Goal: Information Seeking & Learning: Learn about a topic

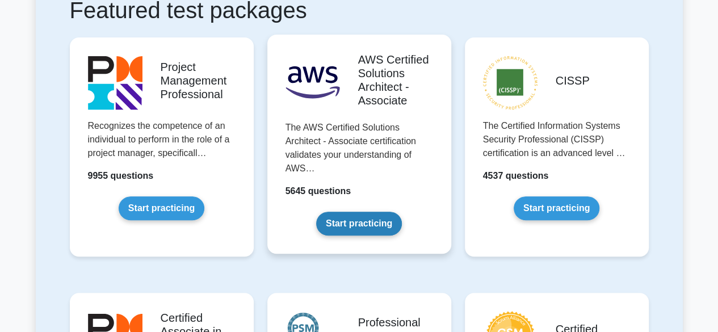
scroll to position [511, 0]
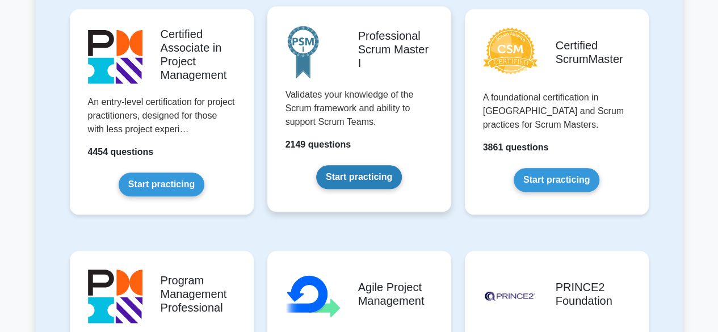
click at [374, 180] on link "Start practicing" at bounding box center [359, 177] width 86 height 24
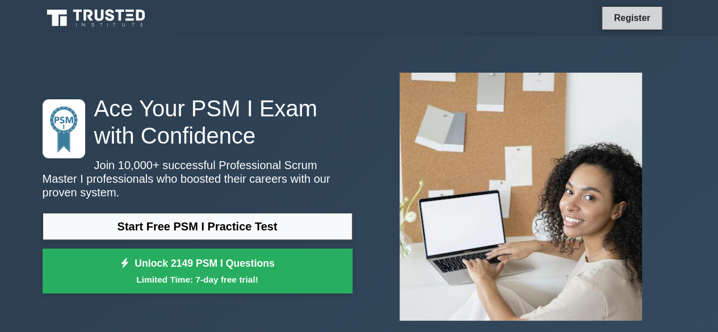
click at [648, 19] on link "Register" at bounding box center [632, 18] width 50 height 14
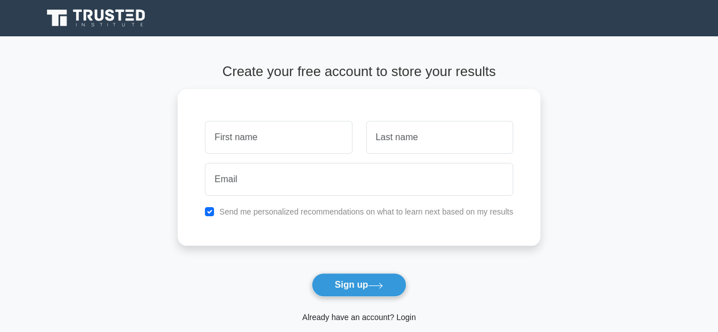
click at [376, 317] on link "Already have an account? Login" at bounding box center [358, 317] width 113 height 9
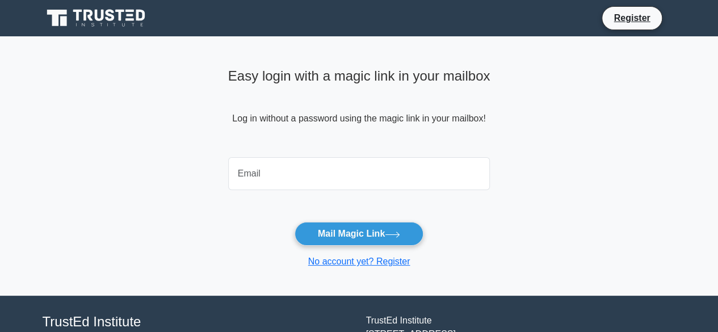
click at [318, 162] on input "email" at bounding box center [359, 173] width 262 height 33
type input "[EMAIL_ADDRESS][DOMAIN_NAME]"
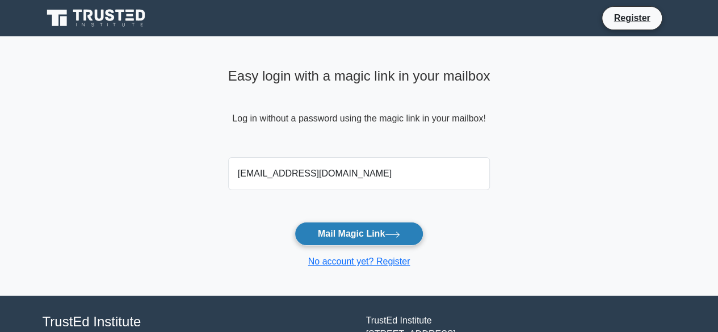
click at [345, 235] on button "Mail Magic Link" at bounding box center [358, 234] width 129 height 24
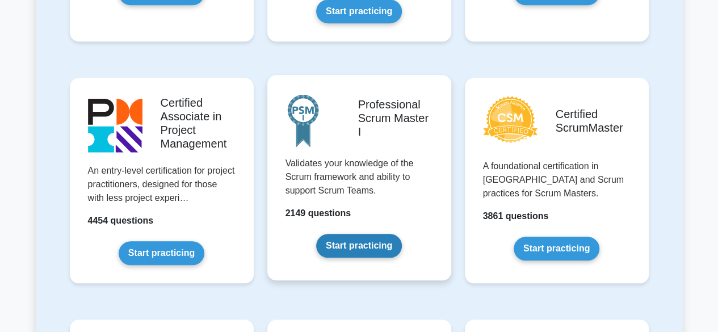
scroll to position [511, 0]
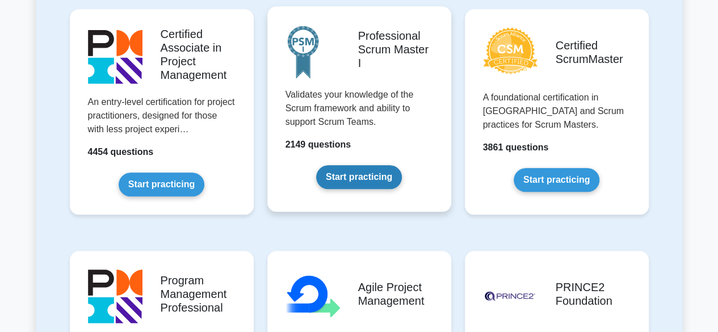
click at [399, 186] on link "Start practicing" at bounding box center [359, 177] width 86 height 24
click at [388, 178] on link "Start practicing" at bounding box center [359, 177] width 86 height 24
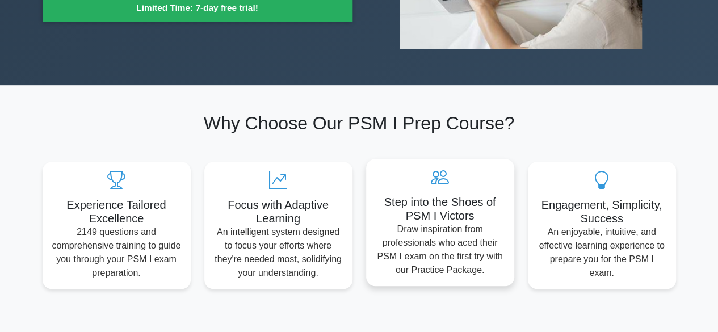
scroll to position [284, 0]
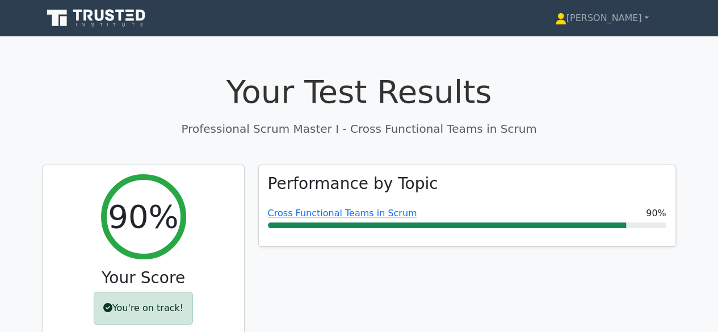
click at [65, 20] on icon at bounding box center [63, 21] width 7 height 10
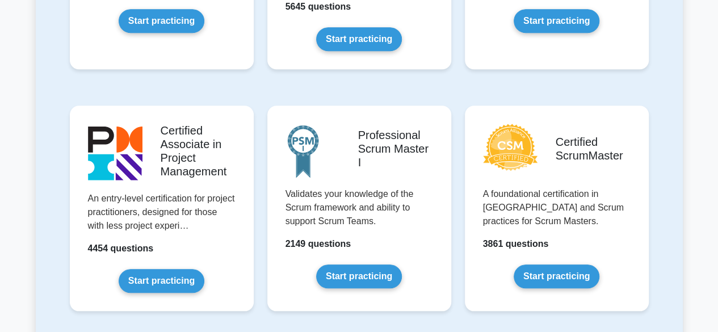
scroll to position [454, 0]
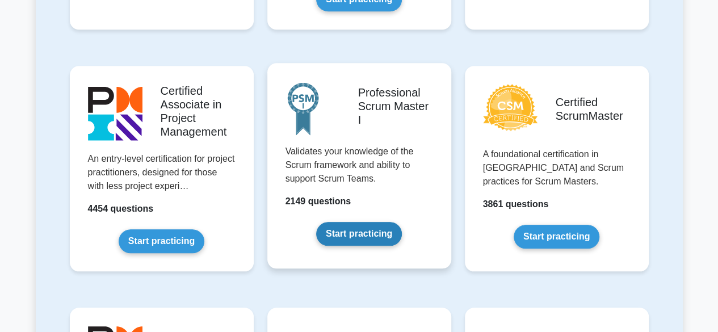
click at [369, 233] on link "Start practicing" at bounding box center [359, 234] width 86 height 24
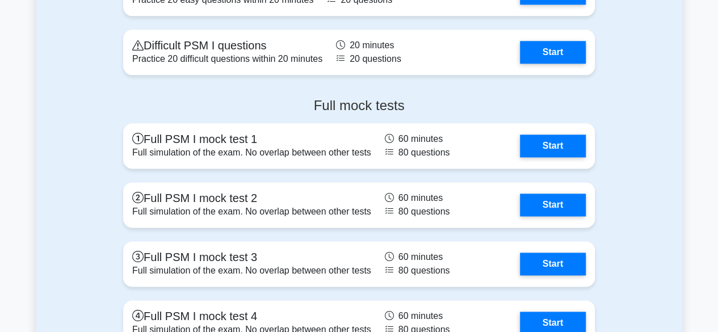
scroll to position [2837, 0]
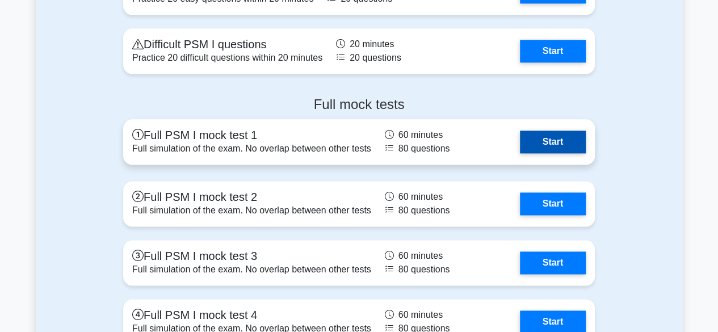
click at [540, 136] on link "Start" at bounding box center [553, 142] width 66 height 23
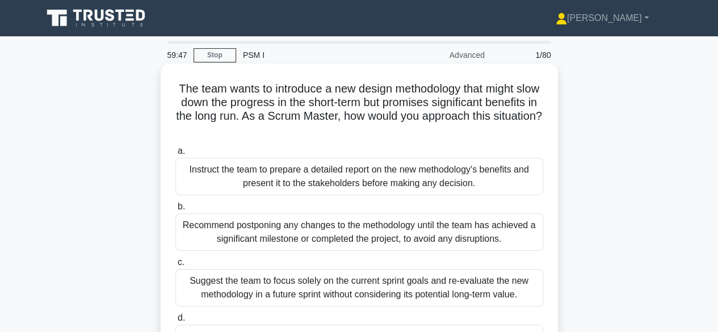
click at [456, 108] on h5 "The team wants to introduce a new design methodology that might slow down the p…" at bounding box center [359, 110] width 370 height 56
click at [486, 110] on h5 "The team wants to introduce a new design methodology that might slow down the p…" at bounding box center [359, 110] width 370 height 56
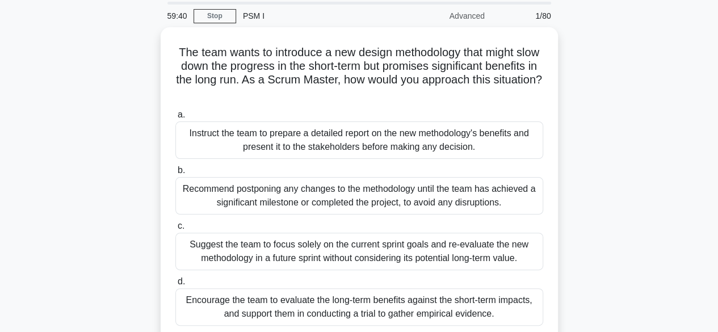
scroll to position [57, 0]
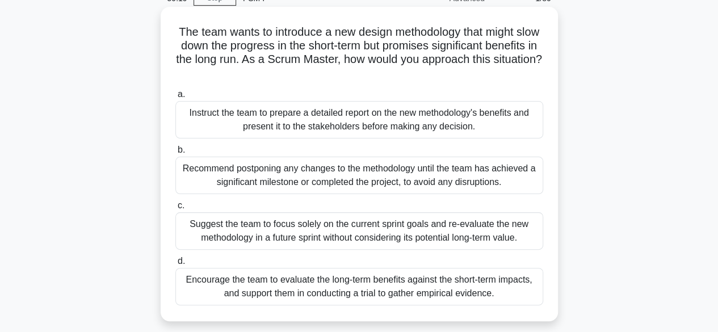
click at [407, 296] on div "Encourage the team to evaluate the long-term benefits against the short-term im…" at bounding box center [359, 286] width 368 height 37
click at [175, 265] on input "d. Encourage the team to evaluate the long-term benefits against the short-term…" at bounding box center [175, 261] width 0 height 7
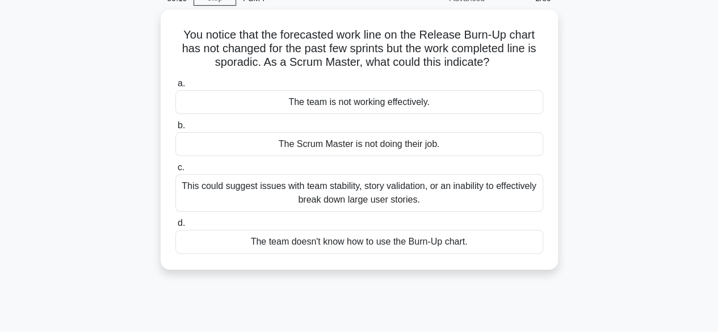
scroll to position [0, 0]
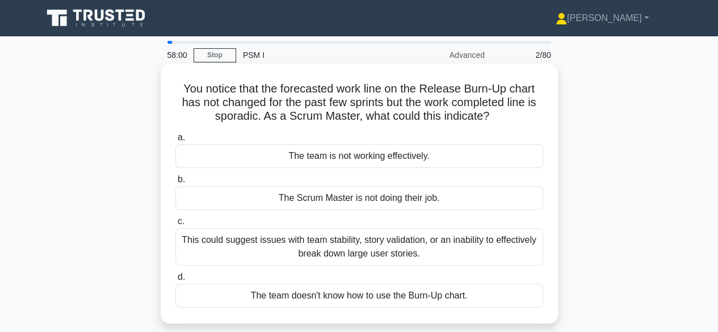
drag, startPoint x: 177, startPoint y: 82, endPoint x: 507, endPoint y: 120, distance: 331.8
click at [507, 120] on h5 "You notice that the forecasted work line on the Release Burn-Up chart has not c…" at bounding box center [359, 103] width 370 height 42
copy h5 "You notice that the forecasted work line on the Release Burn-Up chart has not c…"
click at [467, 113] on h5 "You notice that the forecasted work line on the Release Burn-Up chart has not c…" at bounding box center [359, 103] width 370 height 42
click at [402, 251] on div "This could suggest issues with team stability, story validation, or an inabilit…" at bounding box center [359, 246] width 368 height 37
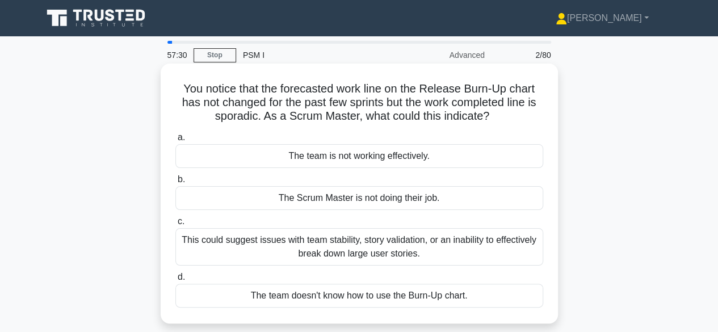
click at [175, 225] on input "c. This could suggest issues with team stability, story validation, or an inabi…" at bounding box center [175, 221] width 0 height 7
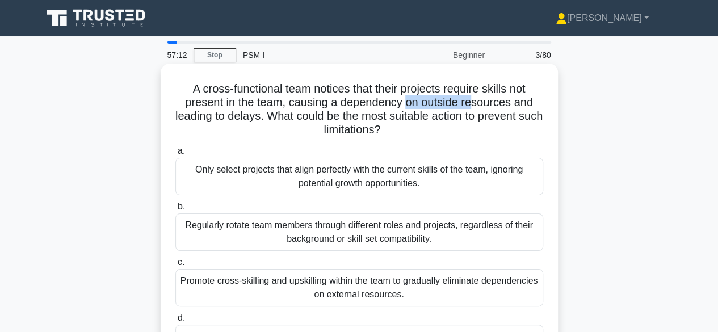
drag, startPoint x: 424, startPoint y: 104, endPoint x: 479, endPoint y: 107, distance: 55.7
click at [479, 107] on h5 "A cross-functional team notices that their projects require skills not present …" at bounding box center [359, 110] width 370 height 56
drag, startPoint x: 515, startPoint y: 107, endPoint x: 524, endPoint y: 107, distance: 8.5
click at [523, 107] on h5 "A cross-functional team notices that their projects require skills not present …" at bounding box center [359, 110] width 370 height 56
drag, startPoint x: 245, startPoint y: 119, endPoint x: 314, endPoint y: 116, distance: 68.7
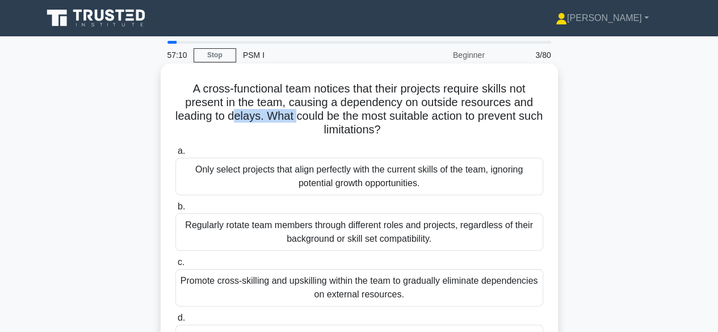
click at [313, 116] on h5 "A cross-functional team notices that their projects require skills not present …" at bounding box center [359, 110] width 370 height 56
drag, startPoint x: 372, startPoint y: 116, endPoint x: 419, endPoint y: 115, distance: 46.5
click at [381, 116] on h5 "A cross-functional team notices that their projects require skills not present …" at bounding box center [359, 110] width 370 height 56
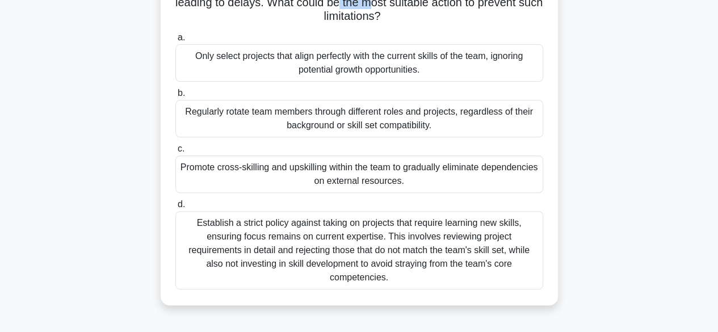
scroll to position [170, 0]
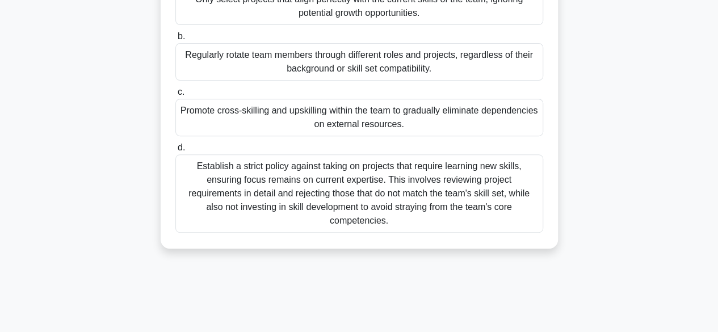
click at [367, 108] on div "Promote cross-skilling and upskilling within the team to gradually eliminate de…" at bounding box center [359, 117] width 368 height 37
click at [175, 96] on input "c. Promote cross-skilling and upskilling within the team to gradually eliminate…" at bounding box center [175, 92] width 0 height 7
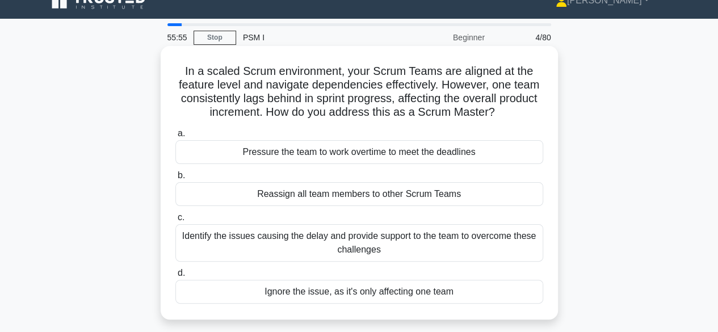
scroll to position [0, 0]
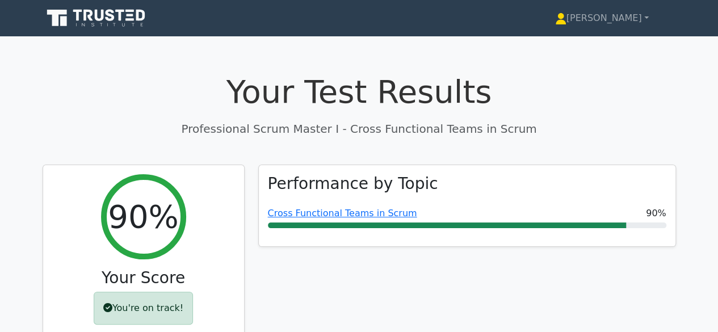
click at [89, 16] on icon at bounding box center [87, 15] width 9 height 11
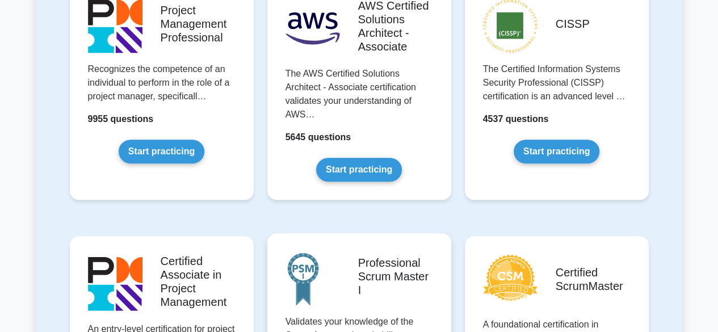
scroll to position [511, 0]
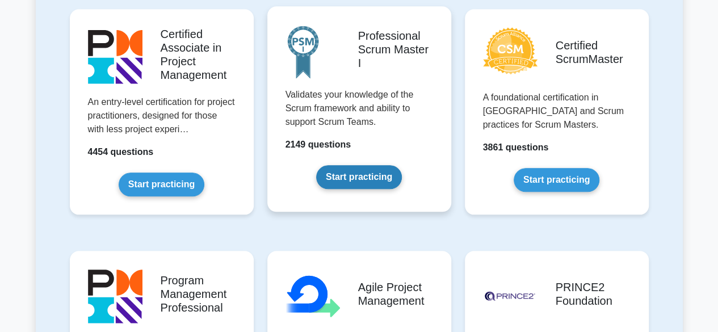
click at [350, 169] on link "Start practicing" at bounding box center [359, 177] width 86 height 24
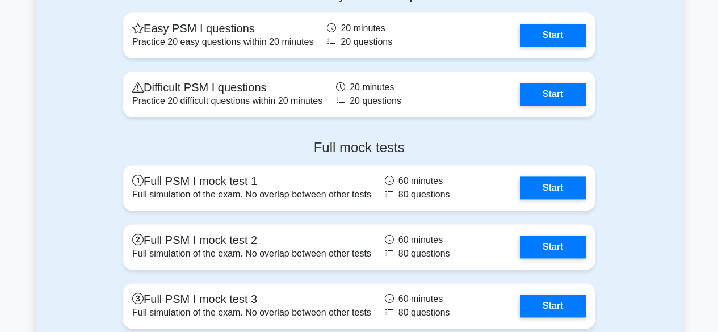
scroll to position [2894, 0]
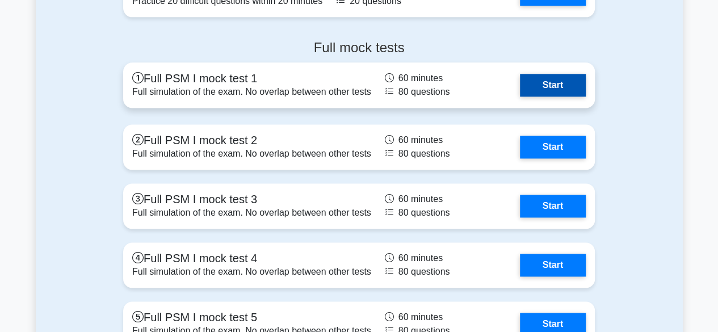
click at [563, 85] on link "Start" at bounding box center [553, 85] width 66 height 23
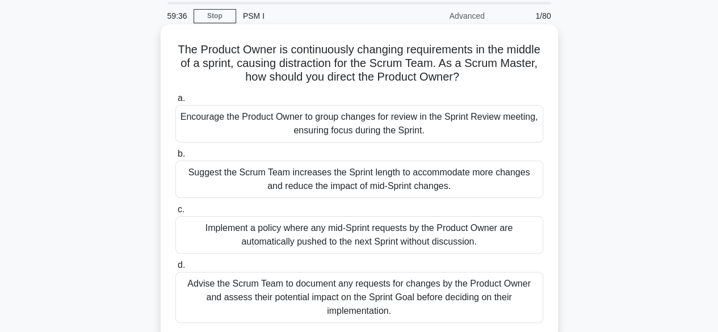
scroll to position [57, 0]
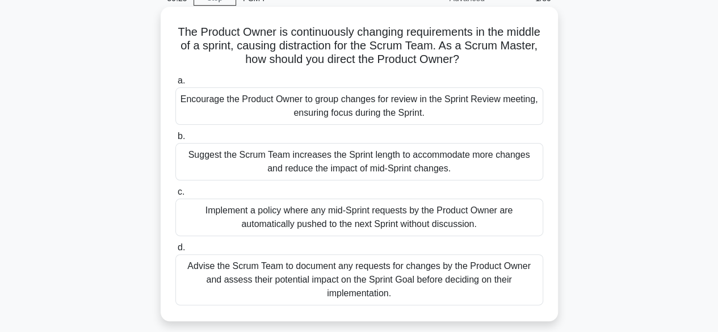
click at [343, 277] on div "Advise the Scrum Team to document any requests for changes by the Product Owner…" at bounding box center [359, 279] width 368 height 51
click at [175, 251] on input "d. Advise the Scrum Team to document any requests for changes by the Product Ow…" at bounding box center [175, 247] width 0 height 7
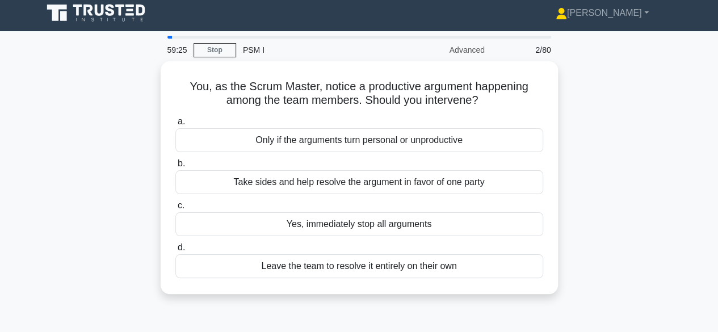
scroll to position [0, 0]
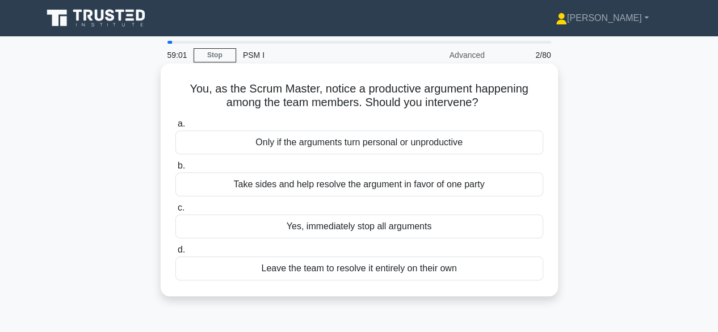
click at [314, 141] on div "Only if the arguments turn personal or unproductive" at bounding box center [359, 143] width 368 height 24
click at [175, 128] on input "a. Only if the arguments turn personal or unproductive" at bounding box center [175, 123] width 0 height 7
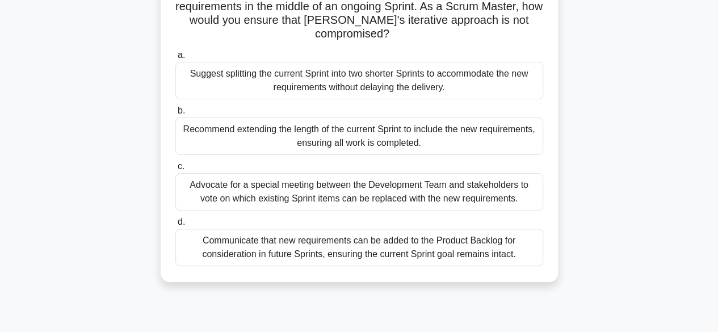
scroll to position [113, 0]
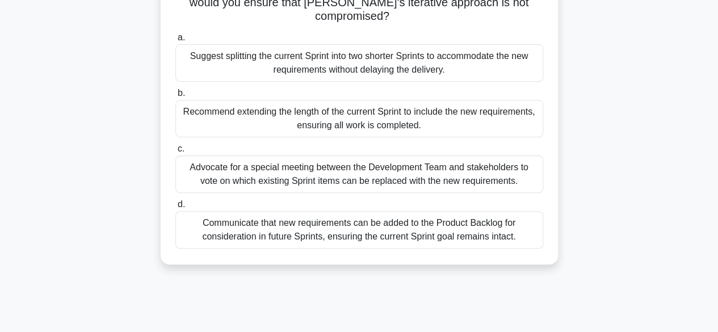
click at [362, 231] on div "Communicate that new requirements can be added to the Product Backlog for consi…" at bounding box center [359, 229] width 368 height 37
click at [175, 208] on input "d. Communicate that new requirements can be added to the Product Backlog for co…" at bounding box center [175, 204] width 0 height 7
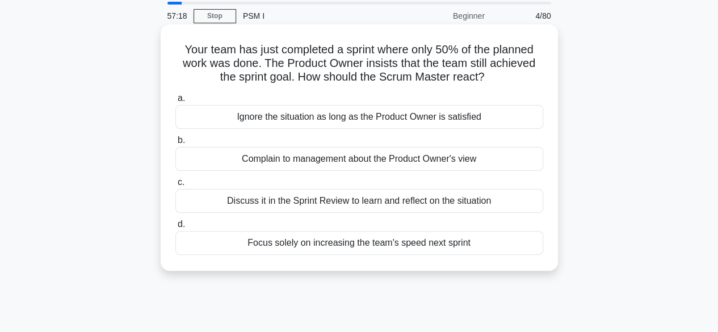
scroll to position [57, 0]
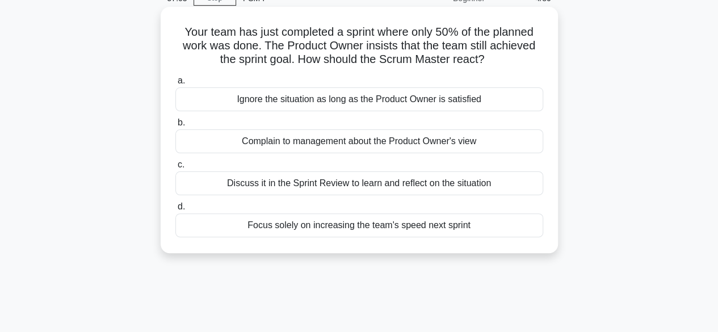
click at [376, 179] on div "Discuss it in the Sprint Review to learn and reflect on the situation" at bounding box center [359, 183] width 368 height 24
click at [175, 169] on input "c. Discuss it in the Sprint Review to learn and reflect on the situation" at bounding box center [175, 164] width 0 height 7
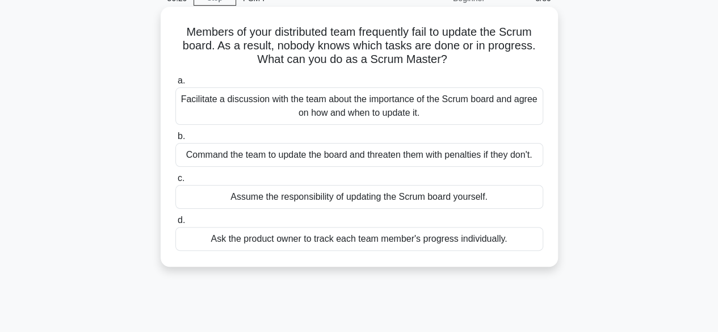
click at [276, 107] on div "Facilitate a discussion with the team about the importance of the Scrum board a…" at bounding box center [359, 105] width 368 height 37
click at [175, 85] on input "a. Facilitate a discussion with the team about the importance of the Scrum boar…" at bounding box center [175, 80] width 0 height 7
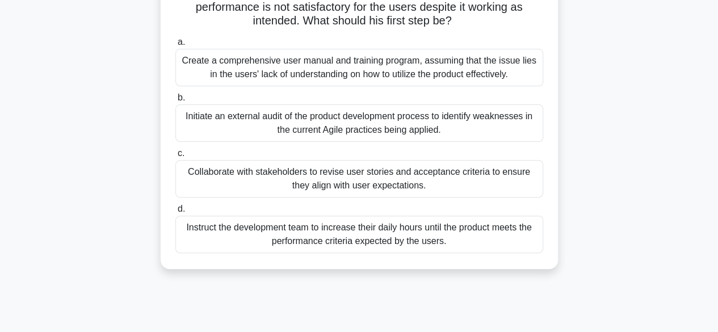
scroll to position [113, 0]
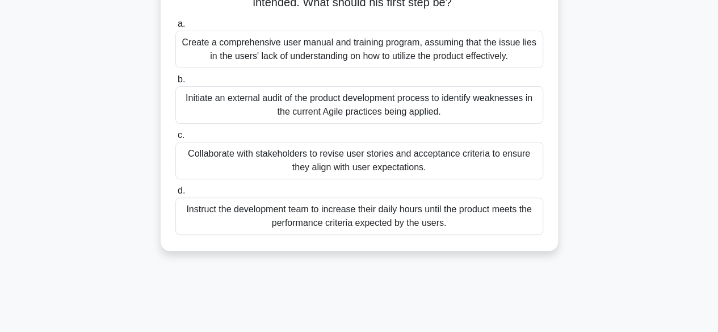
click at [443, 167] on div "Collaborate with stakeholders to revise user stories and acceptance criteria to…" at bounding box center [359, 160] width 368 height 37
click at [175, 139] on input "c. Collaborate with stakeholders to revise user stories and acceptance criteria…" at bounding box center [175, 135] width 0 height 7
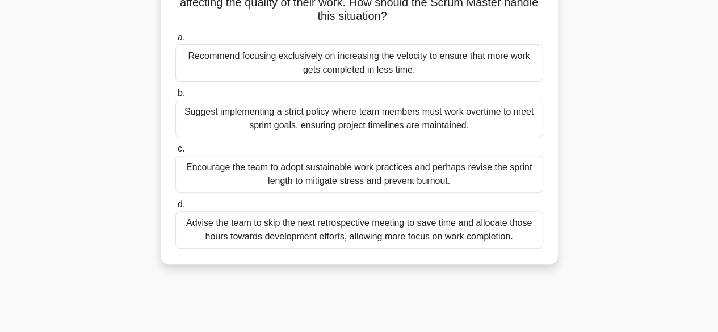
click at [356, 180] on div "Encourage the team to adopt sustainable work practices and perhaps revise the s…" at bounding box center [359, 173] width 368 height 37
click at [175, 153] on input "c. Encourage the team to adopt sustainable work practices and perhaps revise th…" at bounding box center [175, 148] width 0 height 7
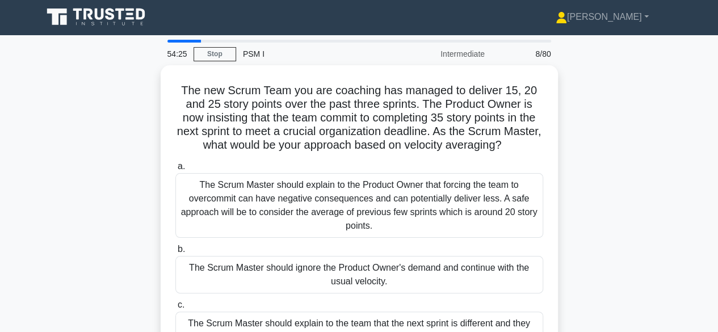
scroll to position [0, 0]
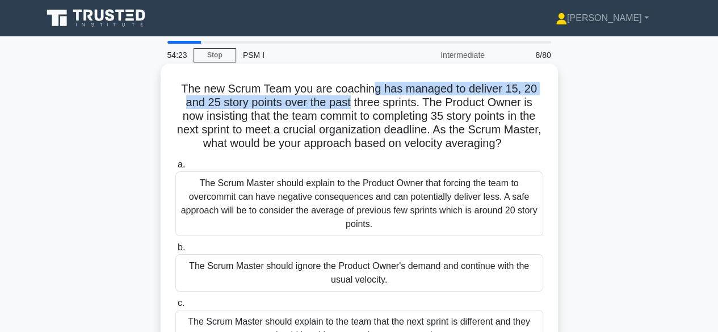
drag, startPoint x: 376, startPoint y: 96, endPoint x: 382, endPoint y: 96, distance: 6.8
click at [380, 96] on h5 "The new Scrum Team you are coaching has managed to deliver 15, 20 and 25 story …" at bounding box center [359, 116] width 370 height 69
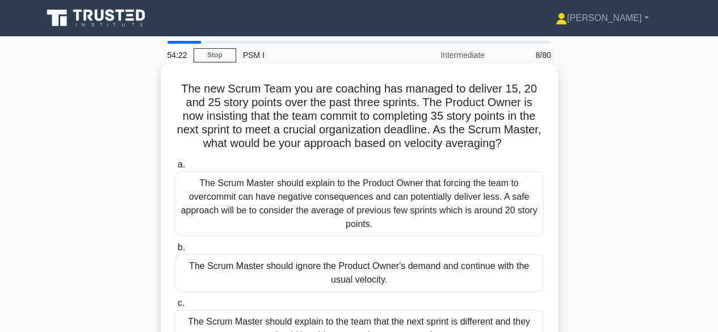
click at [420, 104] on h5 "The new Scrum Team you are coaching has managed to deliver 15, 20 and 25 story …" at bounding box center [359, 116] width 370 height 69
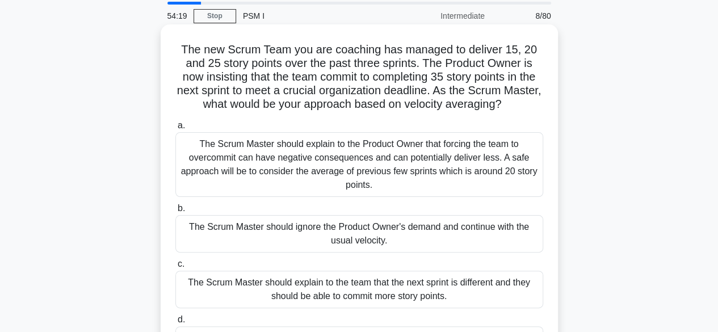
scroll to position [57, 0]
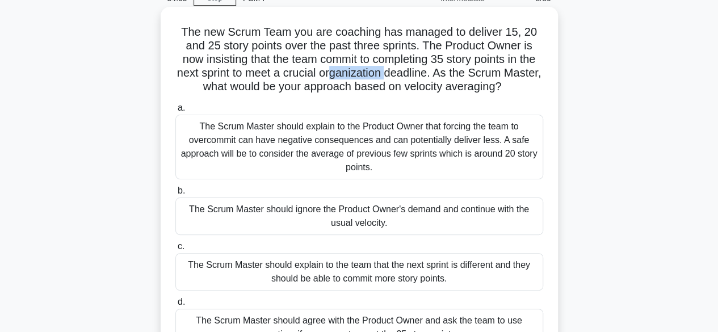
drag, startPoint x: 364, startPoint y: 78, endPoint x: 419, endPoint y: 78, distance: 55.0
click at [419, 78] on h5 "The new Scrum Team you are coaching has managed to deliver 15, 20 and 25 story …" at bounding box center [359, 59] width 370 height 69
click at [310, 86] on h5 "The new Scrum Team you are coaching has managed to deliver 15, 20 and 25 story …" at bounding box center [359, 59] width 370 height 69
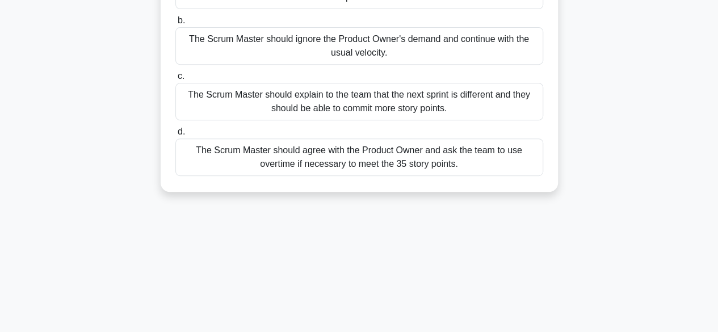
scroll to position [281, 0]
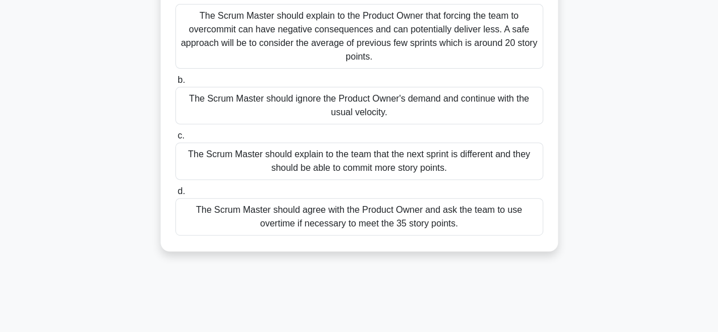
click at [368, 28] on div "The Scrum Master should explain to the Product Owner that forcing the team to o…" at bounding box center [359, 36] width 368 height 65
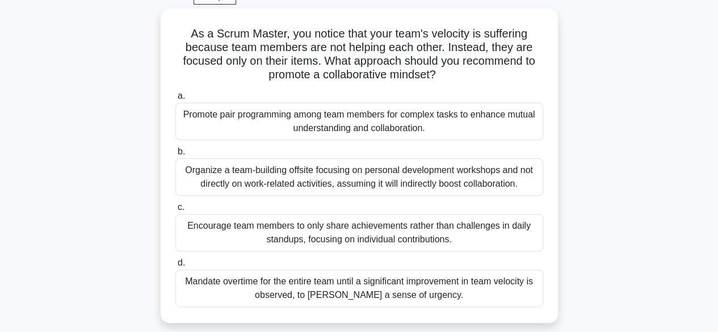
scroll to position [57, 0]
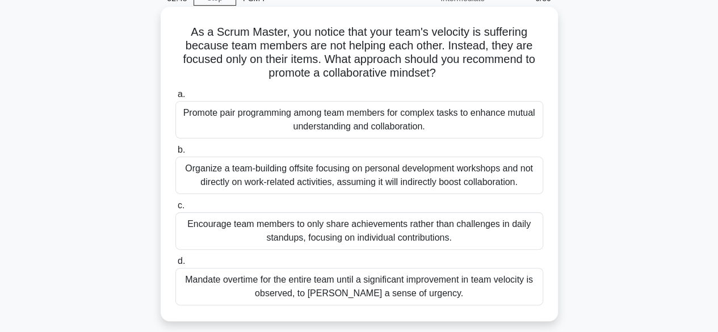
click at [330, 126] on div "Promote pair programming among team members for complex tasks to enhance mutual…" at bounding box center [359, 119] width 368 height 37
click at [175, 98] on input "a. Promote pair programming among team members for complex tasks to enhance mut…" at bounding box center [175, 94] width 0 height 7
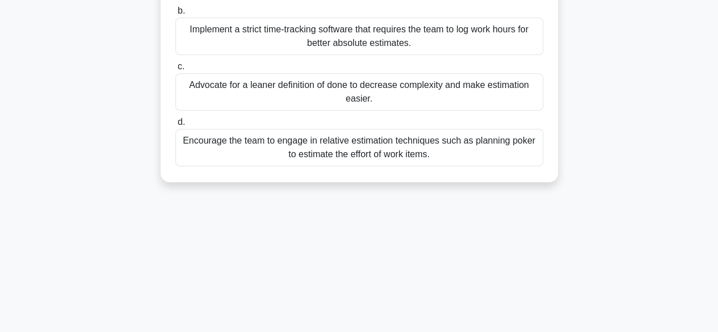
scroll to position [227, 0]
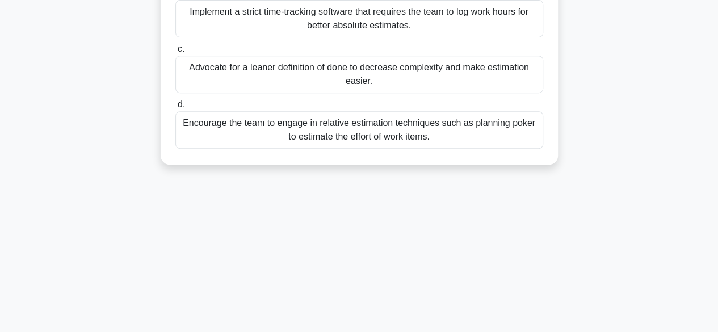
click at [325, 135] on div "Encourage the team to engage in relative estimation techniques such as planning…" at bounding box center [359, 129] width 368 height 37
click at [175, 108] on input "d. Encourage the team to engage in relative estimation techniques such as plann…" at bounding box center [175, 104] width 0 height 7
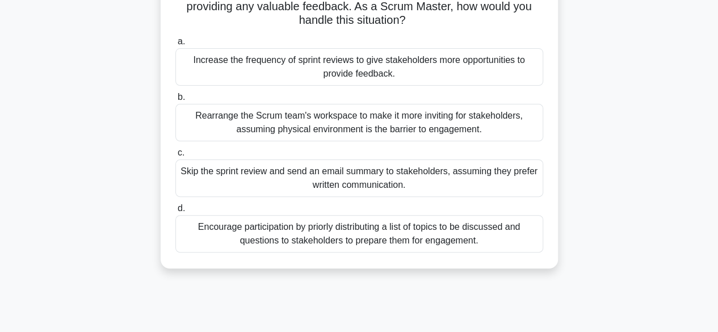
scroll to position [113, 0]
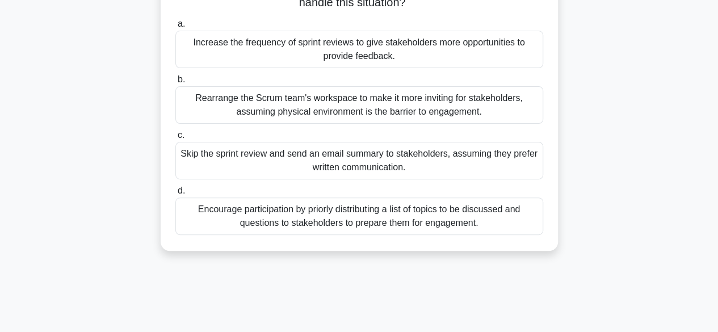
click at [361, 226] on div "Encourage participation by priorly distributing a list of topics to be discusse…" at bounding box center [359, 215] width 368 height 37
click at [175, 195] on input "d. Encourage participation by priorly distributing a list of topics to be discu…" at bounding box center [175, 190] width 0 height 7
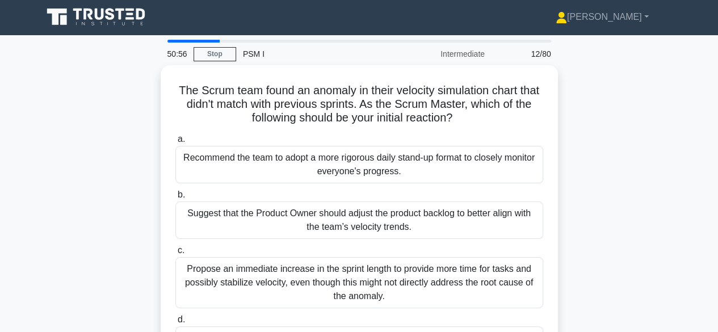
scroll to position [0, 0]
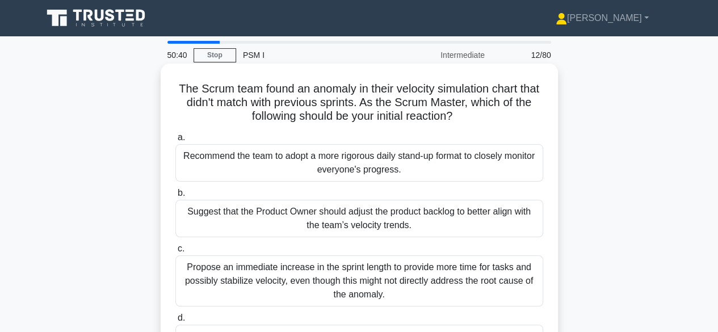
drag, startPoint x: 184, startPoint y: 87, endPoint x: 472, endPoint y: 121, distance: 289.1
click at [472, 121] on h5 "The Scrum team found an anomaly in their velocity simulation chart that didn't …" at bounding box center [359, 103] width 370 height 42
copy h5 "The Scrum team found an anomaly in their velocity simulation chart that didn't …"
click at [347, 101] on h5 "The Scrum team found an anomaly in their velocity simulation chart that didn't …" at bounding box center [359, 103] width 370 height 42
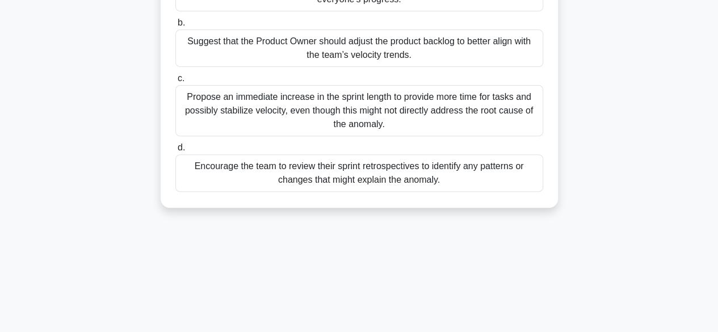
scroll to position [113, 0]
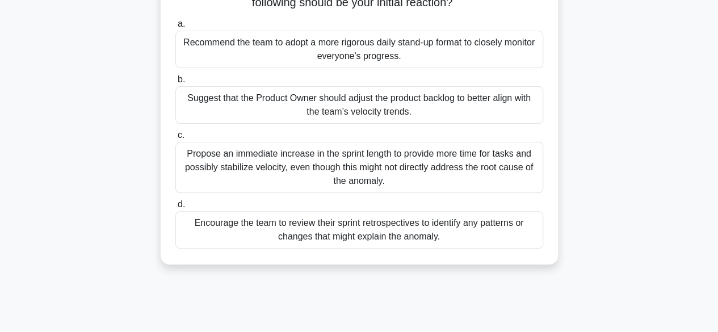
click at [309, 242] on div "Encourage the team to review their sprint retrospectives to identify any patter…" at bounding box center [359, 229] width 368 height 37
click at [175, 208] on input "d. Encourage the team to review their sprint retrospectives to identify any pat…" at bounding box center [175, 204] width 0 height 7
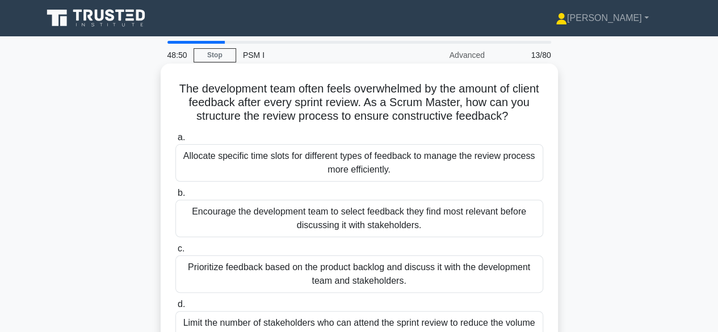
scroll to position [57, 0]
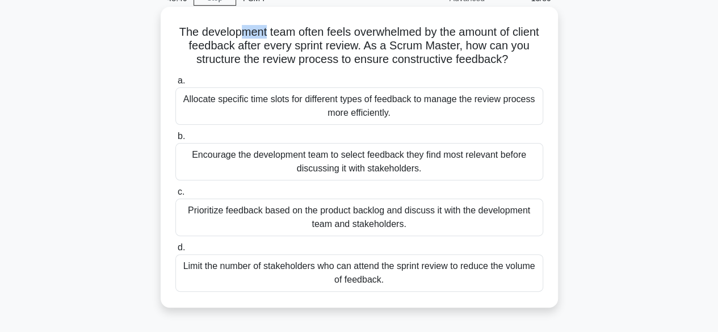
drag, startPoint x: 266, startPoint y: 31, endPoint x: 323, endPoint y: 35, distance: 58.0
click at [288, 30] on h5 "The development team often feels overwhelmed by the amount of client feedback a…" at bounding box center [359, 46] width 370 height 42
drag, startPoint x: 487, startPoint y: 39, endPoint x: 506, endPoint y: 39, distance: 18.2
click at [506, 39] on h5 "The development team often feels overwhelmed by the amount of client feedback a…" at bounding box center [359, 46] width 370 height 42
drag, startPoint x: 268, startPoint y: 48, endPoint x: 354, endPoint y: 46, distance: 86.3
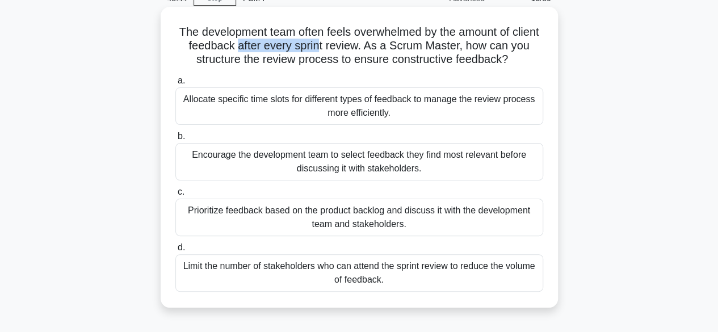
click at [346, 46] on h5 "The development team often feels overwhelmed by the amount of client feedback a…" at bounding box center [359, 46] width 370 height 42
drag, startPoint x: 399, startPoint y: 46, endPoint x: 428, endPoint y: 41, distance: 29.3
click at [422, 43] on h5 "The development team often feels overwhelmed by the amount of client feedback a…" at bounding box center [359, 46] width 370 height 42
drag, startPoint x: 451, startPoint y: 42, endPoint x: 459, endPoint y: 43, distance: 8.5
click at [459, 43] on h5 "The development team often feels overwhelmed by the amount of client feedback a…" at bounding box center [359, 46] width 370 height 42
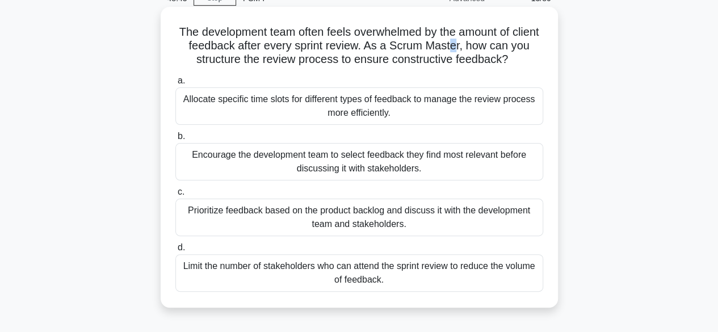
drag, startPoint x: 482, startPoint y: 49, endPoint x: 427, endPoint y: 43, distance: 55.3
click at [481, 49] on h5 "The development team often feels overwhelmed by the amount of client feedback a…" at bounding box center [359, 46] width 370 height 42
drag, startPoint x: 228, startPoint y: 56, endPoint x: 272, endPoint y: 56, distance: 44.3
click at [269, 56] on h5 "The development team often feels overwhelmed by the amount of client feedback a…" at bounding box center [359, 46] width 370 height 42
drag, startPoint x: 330, startPoint y: 57, endPoint x: 358, endPoint y: 56, distance: 27.8
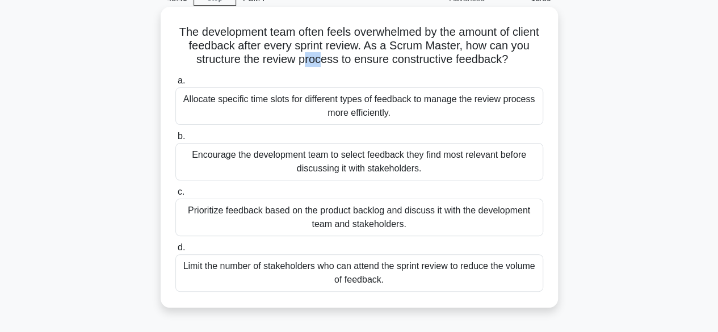
click at [333, 57] on h5 "The development team often feels overwhelmed by the amount of client feedback a…" at bounding box center [359, 46] width 370 height 42
drag, startPoint x: 457, startPoint y: 60, endPoint x: 416, endPoint y: 62, distance: 40.9
click at [424, 61] on h5 "The development team often feels overwhelmed by the amount of client feedback a…" at bounding box center [359, 46] width 370 height 42
drag, startPoint x: 321, startPoint y: 62, endPoint x: 389, endPoint y: 62, distance: 68.7
click at [352, 62] on h5 "The development team often feels overwhelmed by the amount of client feedback a…" at bounding box center [359, 46] width 370 height 42
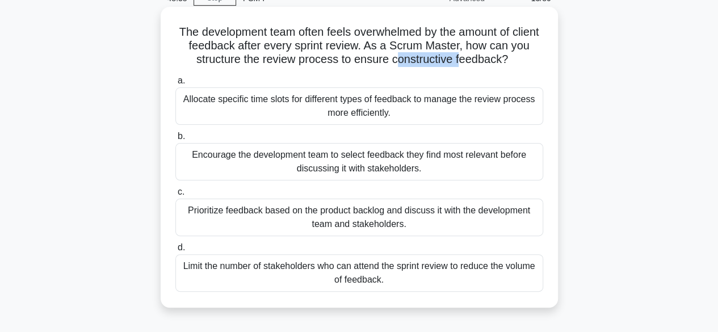
drag, startPoint x: 429, startPoint y: 61, endPoint x: 487, endPoint y: 60, distance: 58.5
click at [482, 60] on h5 "The development team often feels overwhelmed by the amount of client feedback a…" at bounding box center [359, 46] width 370 height 42
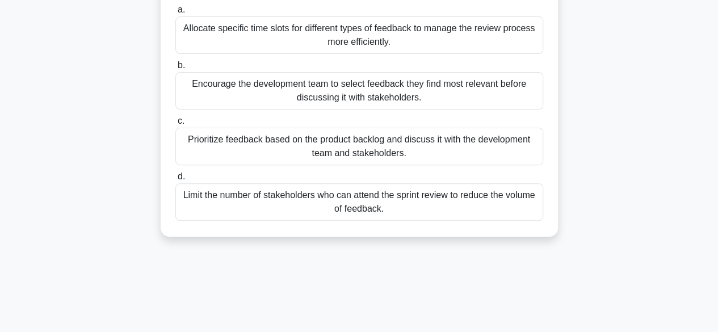
scroll to position [113, 0]
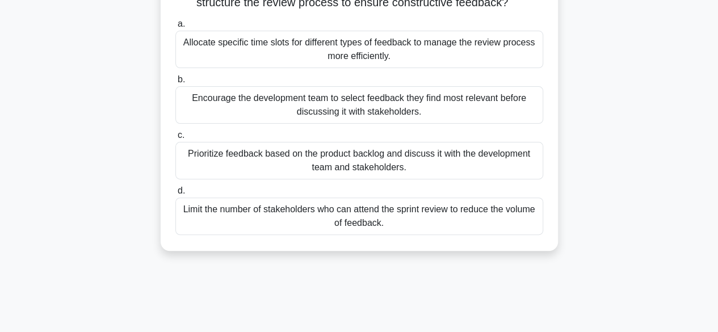
click at [385, 158] on div "Prioritize feedback based on the product backlog and discuss it with the develo…" at bounding box center [359, 160] width 368 height 37
click at [175, 139] on input "c. Prioritize feedback based on the product backlog and discuss it with the dev…" at bounding box center [175, 135] width 0 height 7
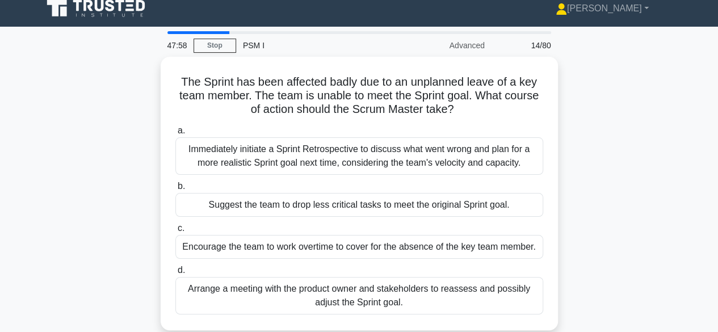
scroll to position [0, 0]
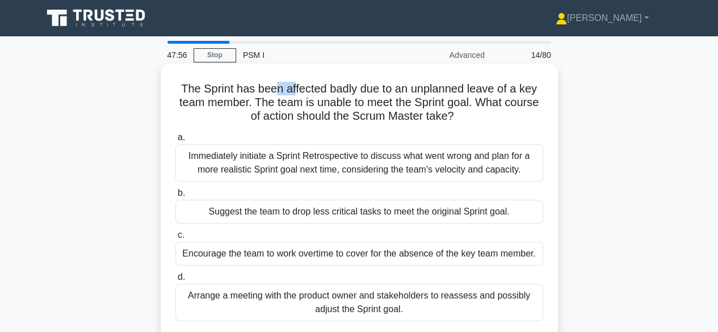
drag, startPoint x: 279, startPoint y: 88, endPoint x: 301, endPoint y: 87, distance: 22.7
click at [300, 86] on h5 "The Sprint has been affected badly due to an unplanned leave of a key team memb…" at bounding box center [359, 103] width 370 height 42
click at [302, 87] on h5 "The Sprint has been affected badly due to an unplanned leave of a key team memb…" at bounding box center [359, 103] width 370 height 42
click at [342, 92] on h5 "The Sprint has been affected badly due to an unplanned leave of a key team memb…" at bounding box center [359, 103] width 370 height 42
drag, startPoint x: 359, startPoint y: 91, endPoint x: 379, endPoint y: 91, distance: 19.9
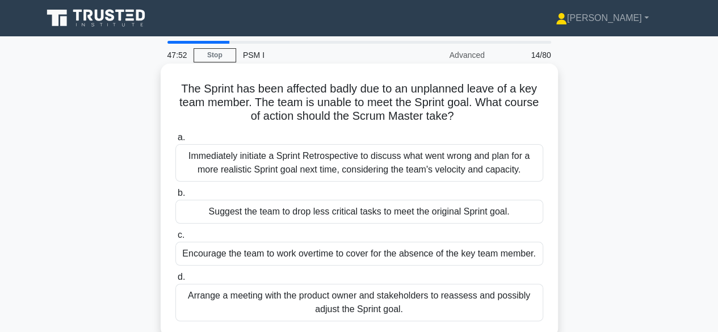
click at [365, 91] on h5 "The Sprint has been affected badly due to an unplanned leave of a key team memb…" at bounding box center [359, 103] width 370 height 42
drag, startPoint x: 423, startPoint y: 90, endPoint x: 449, endPoint y: 89, distance: 25.6
click at [436, 90] on h5 "The Sprint has been affected badly due to an unplanned leave of a key team memb…" at bounding box center [359, 103] width 370 height 42
drag, startPoint x: 466, startPoint y: 92, endPoint x: 483, endPoint y: 91, distance: 16.5
click at [480, 91] on h5 "The Sprint has been affected badly due to an unplanned leave of a key team memb…" at bounding box center [359, 103] width 370 height 42
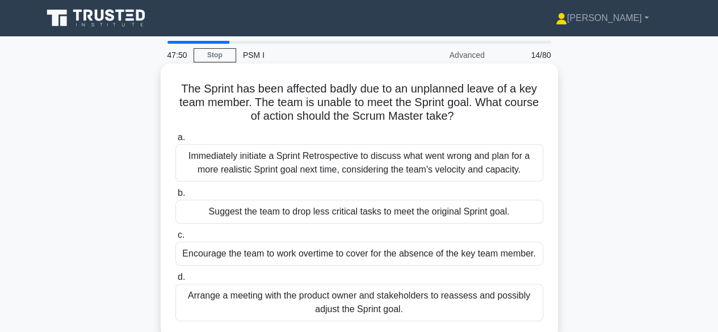
drag, startPoint x: 512, startPoint y: 89, endPoint x: 516, endPoint y: 94, distance: 6.4
click at [516, 94] on h5 "The Sprint has been affected badly due to an unplanned leave of a key team memb…" at bounding box center [359, 103] width 370 height 42
drag, startPoint x: 256, startPoint y: 100, endPoint x: 308, endPoint y: 104, distance: 51.7
click at [298, 104] on h5 "The Sprint has been affected badly due to an unplanned leave of a key team memb…" at bounding box center [359, 103] width 370 height 42
click at [339, 104] on h5 "The Sprint has been affected badly due to an unplanned leave of a key team memb…" at bounding box center [359, 103] width 370 height 42
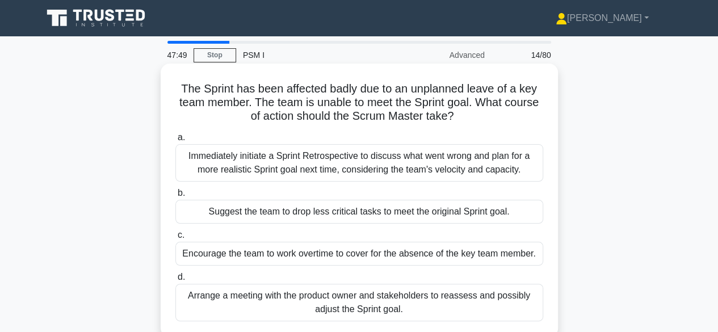
drag, startPoint x: 368, startPoint y: 104, endPoint x: 394, endPoint y: 104, distance: 26.1
click at [392, 104] on h5 "The Sprint has been affected badly due to an unplanned leave of a key team memb…" at bounding box center [359, 103] width 370 height 42
click at [407, 104] on h5 "The Sprint has been affected badly due to an unplanned leave of a key team memb…" at bounding box center [359, 103] width 370 height 42
drag, startPoint x: 492, startPoint y: 102, endPoint x: 502, endPoint y: 108, distance: 12.3
click at [515, 100] on h5 "The Sprint has been affected badly due to an unplanned leave of a key team memb…" at bounding box center [359, 103] width 370 height 42
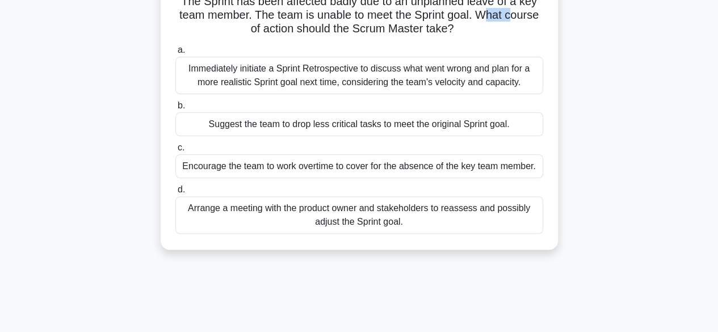
scroll to position [113, 0]
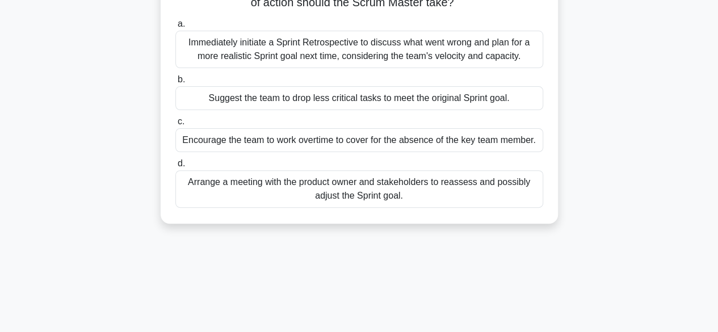
click at [319, 192] on div "Arrange a meeting with the product owner and stakeholders to reassess and possi…" at bounding box center [359, 188] width 368 height 37
click at [175, 167] on input "d. Arrange a meeting with the product owner and stakeholders to reassess and po…" at bounding box center [175, 163] width 0 height 7
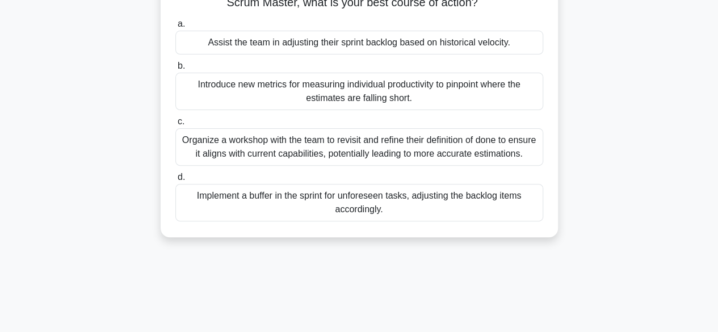
click at [357, 49] on div "Assist the team in adjusting their sprint backlog based on historical velocity." at bounding box center [359, 43] width 368 height 24
click at [175, 28] on input "a. Assist the team in adjusting their sprint backlog based on historical veloci…" at bounding box center [175, 23] width 0 height 7
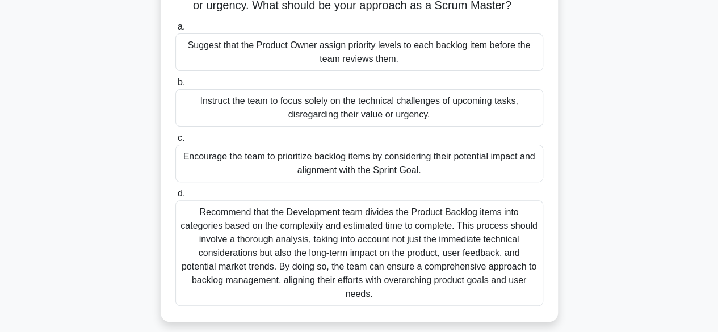
scroll to position [57, 0]
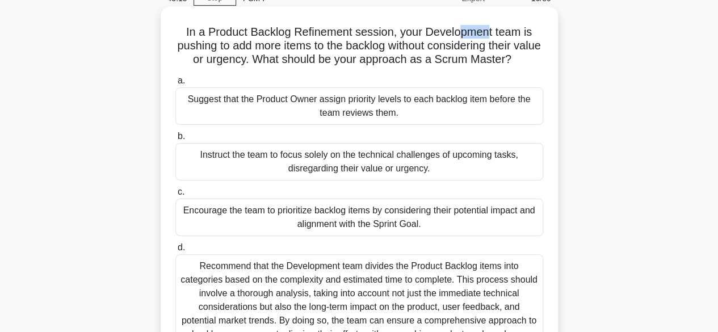
drag, startPoint x: 458, startPoint y: 26, endPoint x: 497, endPoint y: 28, distance: 38.7
click at [497, 28] on h5 "In a Product Backlog Refinement session, your Development team is pushing to ad…" at bounding box center [359, 46] width 370 height 42
drag, startPoint x: 230, startPoint y: 50, endPoint x: 278, endPoint y: 49, distance: 47.7
click at [269, 50] on h5 "In a Product Backlog Refinement session, your Development team is pushing to ad…" at bounding box center [359, 46] width 370 height 42
drag, startPoint x: 318, startPoint y: 47, endPoint x: 338, endPoint y: 47, distance: 19.3
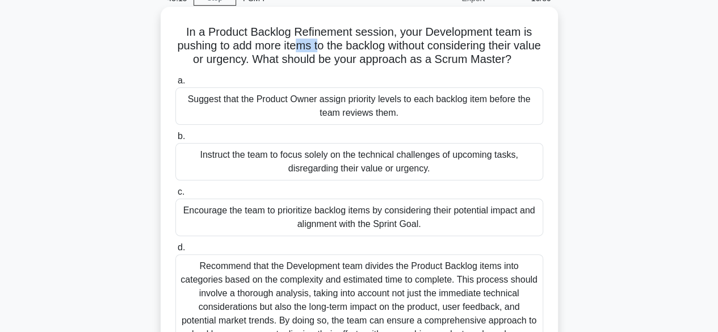
click at [332, 47] on h5 "In a Product Backlog Refinement session, your Development team is pushing to ad…" at bounding box center [359, 46] width 370 height 42
drag, startPoint x: 380, startPoint y: 47, endPoint x: 393, endPoint y: 47, distance: 13.1
click at [385, 47] on h5 "In a Product Backlog Refinement session, your Development team is pushing to ad…" at bounding box center [359, 46] width 370 height 42
drag, startPoint x: 469, startPoint y: 43, endPoint x: 487, endPoint y: 43, distance: 18.2
click at [479, 43] on h5 "In a Product Backlog Refinement session, your Development team is pushing to ad…" at bounding box center [359, 46] width 370 height 42
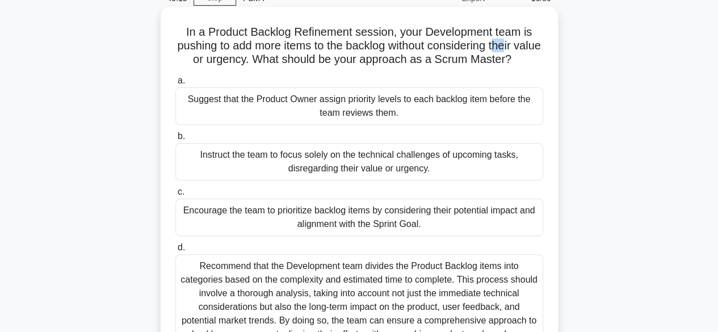
click at [527, 41] on h5 "In a Product Backlog Refinement session, your Development team is pushing to ad…" at bounding box center [359, 46] width 370 height 42
click at [240, 57] on h5 "In a Product Backlog Refinement session, your Development team is pushing to ad…" at bounding box center [359, 46] width 370 height 42
drag, startPoint x: 259, startPoint y: 57, endPoint x: 286, endPoint y: 57, distance: 27.2
click at [286, 57] on h5 "In a Product Backlog Refinement session, your Development team is pushing to ad…" at bounding box center [359, 46] width 370 height 42
drag, startPoint x: 300, startPoint y: 57, endPoint x: 319, endPoint y: 58, distance: 19.4
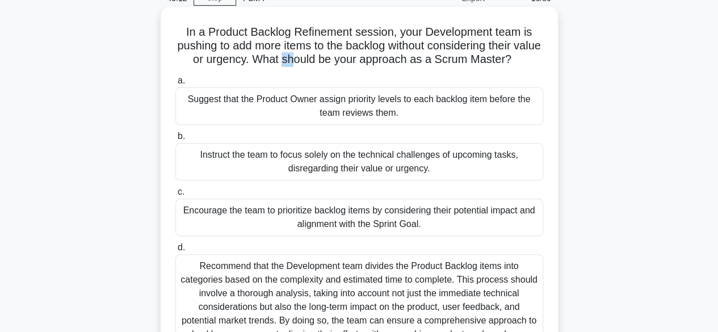
click at [317, 58] on h5 "In a Product Backlog Refinement session, your Development team is pushing to ad…" at bounding box center [359, 46] width 370 height 42
drag, startPoint x: 352, startPoint y: 58, endPoint x: 397, endPoint y: 61, distance: 45.4
click at [397, 61] on h5 "In a Product Backlog Refinement session, your Development team is pushing to ad…" at bounding box center [359, 46] width 370 height 42
drag, startPoint x: 499, startPoint y: 52, endPoint x: 513, endPoint y: 52, distance: 14.2
click at [513, 52] on h5 "In a Product Backlog Refinement session, your Development team is pushing to ad…" at bounding box center [359, 46] width 370 height 42
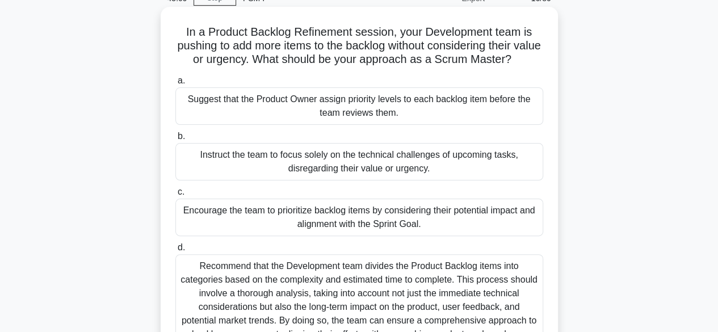
click at [510, 60] on h5 "In a Product Backlog Refinement session, your Development team is pushing to ad…" at bounding box center [359, 46] width 370 height 42
click at [361, 219] on div "Encourage the team to prioritize backlog items by considering their potential i…" at bounding box center [359, 217] width 368 height 37
click at [175, 196] on input "c. Encourage the team to prioritize backlog items by considering their potentia…" at bounding box center [175, 191] width 0 height 7
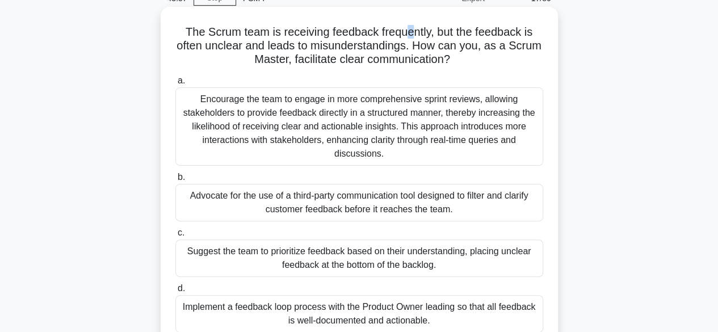
drag, startPoint x: 409, startPoint y: 32, endPoint x: 416, endPoint y: 33, distance: 7.5
click at [416, 33] on h5 "The Scrum team is receiving feedback frequently, but the feedback is often uncl…" at bounding box center [359, 46] width 370 height 42
click at [426, 33] on h5 "The Scrum team is receiving feedback frequently, but the feedback is often uncl…" at bounding box center [359, 46] width 370 height 42
drag, startPoint x: 373, startPoint y: 33, endPoint x: 393, endPoint y: 32, distance: 19.3
click at [388, 32] on h5 "The Scrum team is receiving feedback frequently, but the feedback is often uncl…" at bounding box center [359, 46] width 370 height 42
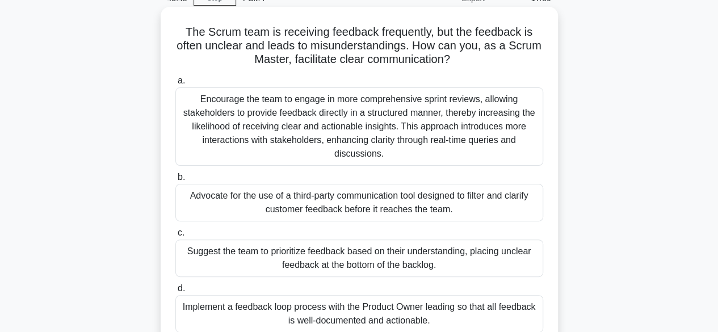
click at [482, 43] on h5 "The Scrum team is receiving feedback frequently, but the feedback is often uncl…" at bounding box center [359, 46] width 370 height 42
click at [416, 52] on h5 "The Scrum team is receiving feedback frequently, but the feedback is often uncl…" at bounding box center [359, 46] width 370 height 42
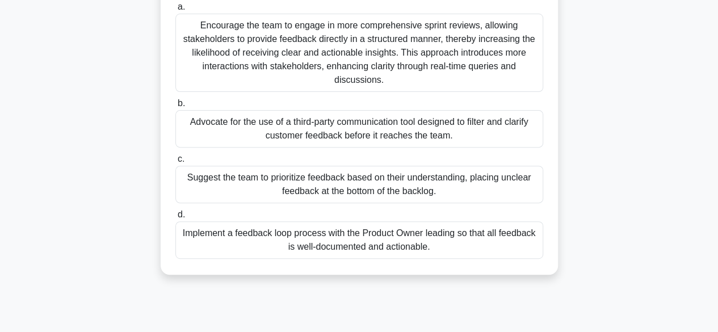
scroll to position [113, 0]
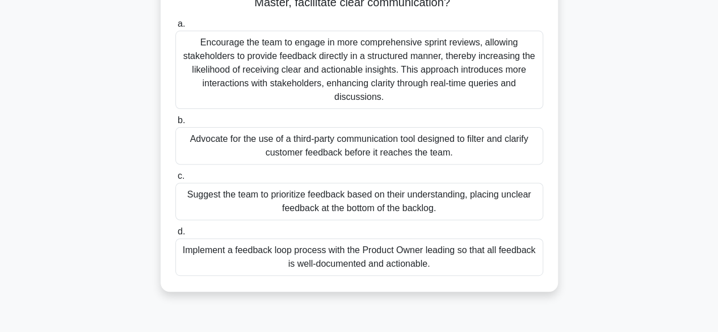
click at [416, 78] on div "Encourage the team to engage in more comprehensive sprint reviews, allowing sta…" at bounding box center [359, 70] width 368 height 78
click at [175, 28] on input "a. Encourage the team to engage in more comprehensive sprint reviews, allowing …" at bounding box center [175, 23] width 0 height 7
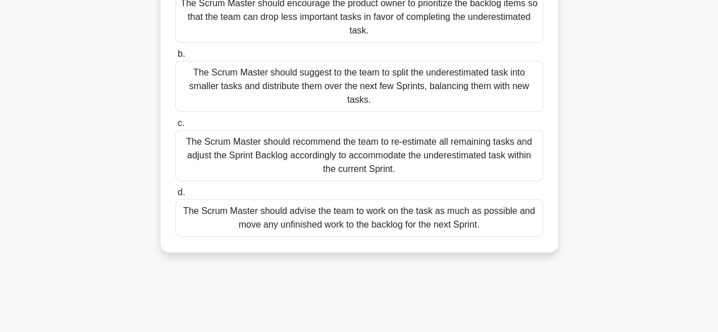
scroll to position [170, 0]
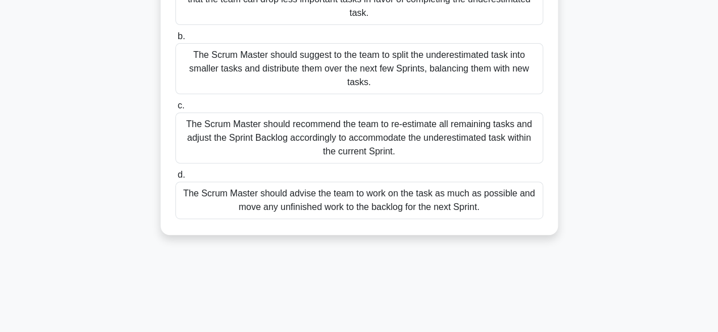
click at [346, 67] on div "The Scrum Master should suggest to the team to split the underestimated task in…" at bounding box center [359, 68] width 368 height 51
click at [175, 40] on input "b. The Scrum Master should suggest to the team to split the underestimated task…" at bounding box center [175, 36] width 0 height 7
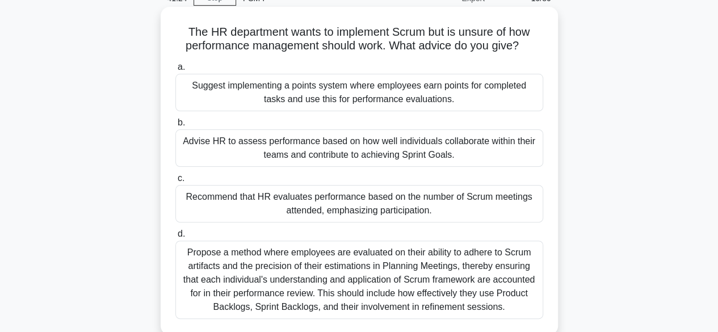
scroll to position [0, 0]
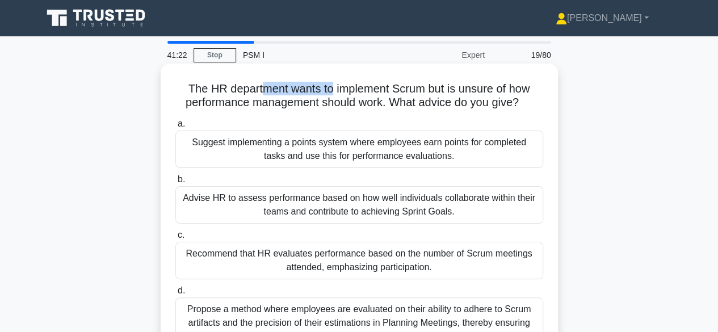
drag, startPoint x: 270, startPoint y: 86, endPoint x: 355, endPoint y: 90, distance: 84.7
click at [342, 90] on h5 "The HR department wants to implement Scrum but is unsure of how performance man…" at bounding box center [359, 96] width 370 height 28
drag, startPoint x: 405, startPoint y: 90, endPoint x: 454, endPoint y: 93, distance: 48.9
click at [429, 90] on h5 "The HR department wants to implement Scrum but is unsure of how performance man…" at bounding box center [359, 96] width 370 height 28
click at [489, 93] on h5 "The HR department wants to implement Scrum but is unsure of how performance man…" at bounding box center [359, 96] width 370 height 28
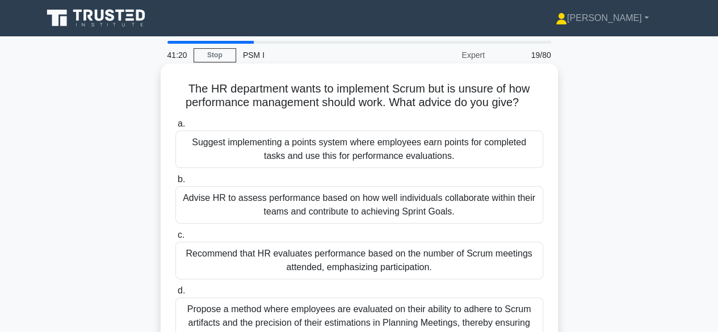
click at [507, 94] on h5 "The HR department wants to implement Scrum but is unsure of how performance man…" at bounding box center [359, 96] width 370 height 28
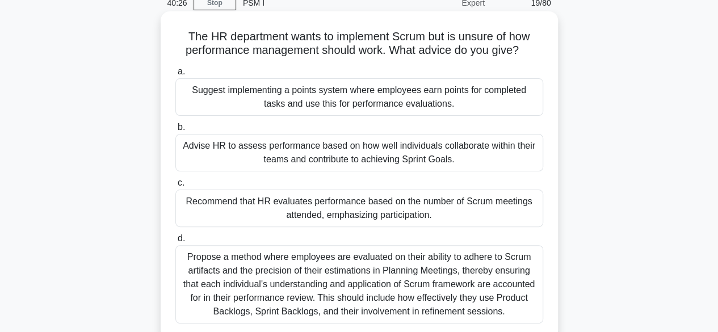
scroll to position [113, 0]
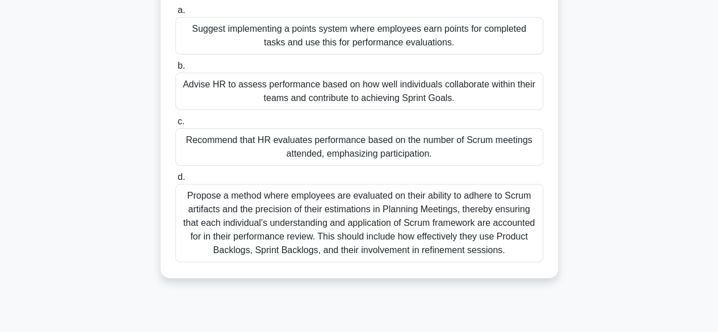
click at [273, 241] on div "Propose a method where employees are evaluated on their ability to adhere to Sc…" at bounding box center [359, 223] width 368 height 78
click at [175, 181] on input "d. Propose a method where employees are evaluated on their ability to adhere to…" at bounding box center [175, 177] width 0 height 7
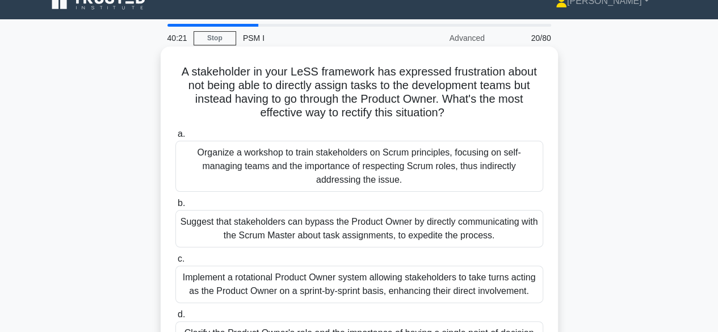
scroll to position [0, 0]
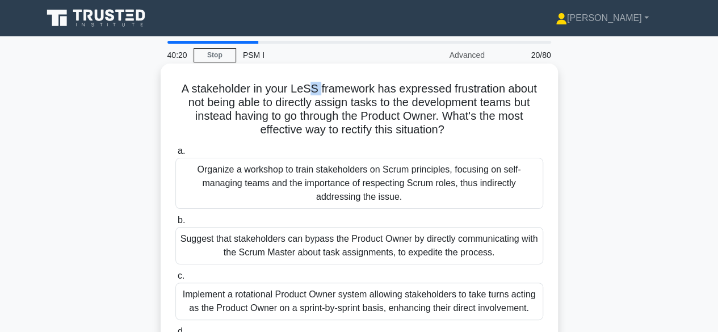
drag, startPoint x: 318, startPoint y: 89, endPoint x: 310, endPoint y: 90, distance: 8.1
click at [310, 90] on h5 "A stakeholder in your LeSS framework has expressed frustration about not being …" at bounding box center [359, 110] width 370 height 56
drag, startPoint x: 293, startPoint y: 90, endPoint x: 373, endPoint y: 93, distance: 80.6
click at [373, 93] on h5 "A stakeholder in your LeSS framework has expressed frustration about not being …" at bounding box center [359, 110] width 370 height 56
copy h5 "LeSS framework"
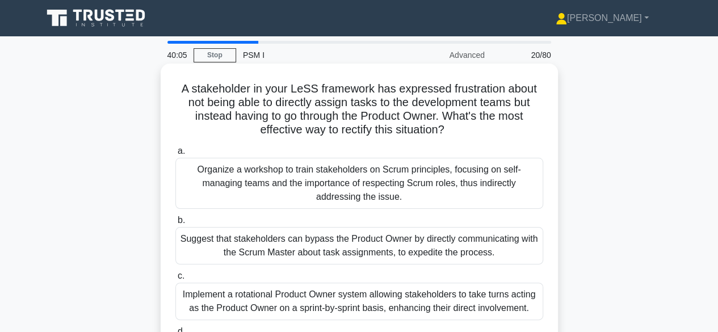
click at [464, 89] on h5 "A stakeholder in your LeSS framework has expressed frustration about not being …" at bounding box center [359, 110] width 370 height 56
drag, startPoint x: 529, startPoint y: 90, endPoint x: 230, endPoint y: 106, distance: 298.9
click at [529, 91] on h5 "A stakeholder in your LeSS framework has expressed frustration about not being …" at bounding box center [359, 110] width 370 height 56
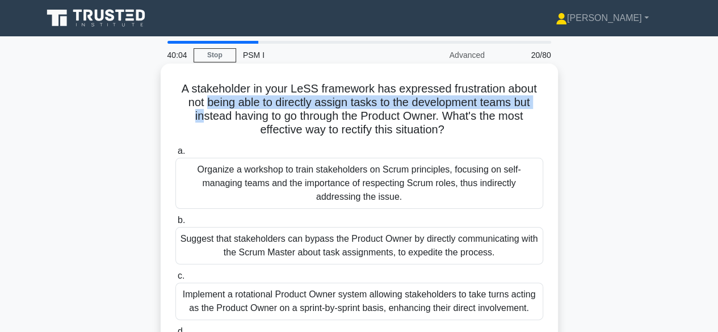
drag, startPoint x: 209, startPoint y: 109, endPoint x: 228, endPoint y: 108, distance: 19.3
click at [210, 108] on h5 "A stakeholder in your LeSS framework has expressed frustration about not being …" at bounding box center [359, 110] width 370 height 56
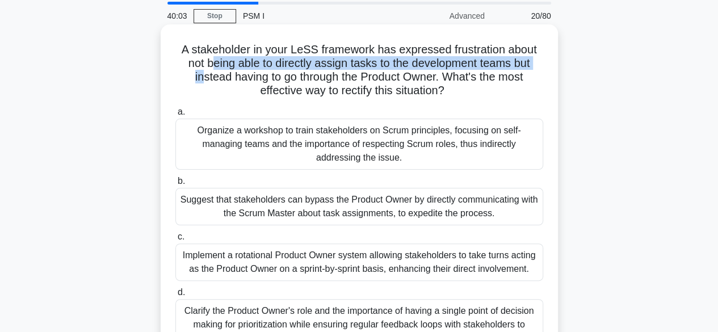
scroll to position [57, 0]
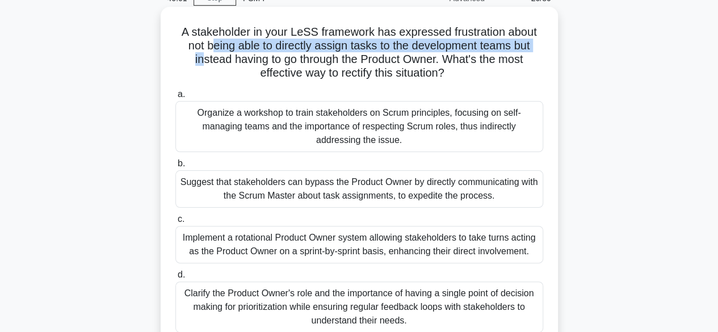
click at [325, 43] on h5 "A stakeholder in your LeSS framework has expressed frustration about not being …" at bounding box center [359, 53] width 370 height 56
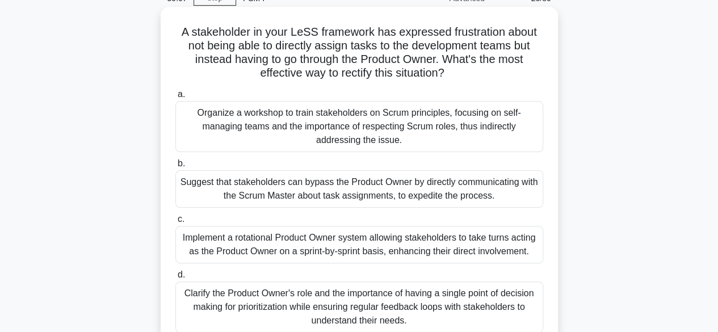
click at [403, 134] on div "Organize a workshop to train stakeholders on Scrum principles, focusing on self…" at bounding box center [359, 126] width 368 height 51
click at [175, 98] on input "a. Organize a workshop to train stakeholders on Scrum principles, focusing on s…" at bounding box center [175, 94] width 0 height 7
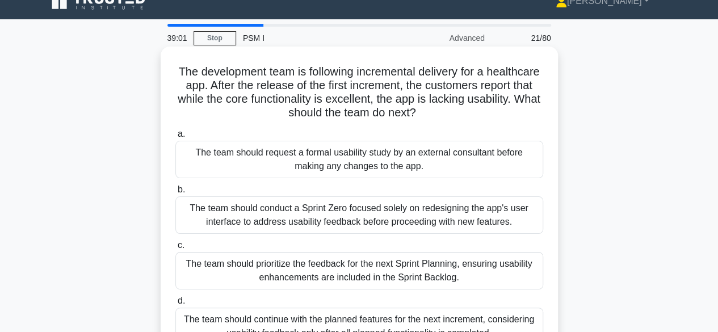
scroll to position [0, 0]
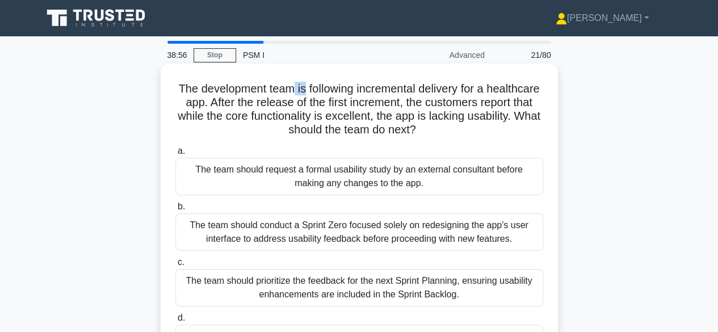
click at [330, 90] on h5 "The development team is following incremental delivery for a healthcare app. Af…" at bounding box center [359, 110] width 370 height 56
drag, startPoint x: 369, startPoint y: 89, endPoint x: 384, endPoint y: 88, distance: 14.2
click at [383, 89] on h5 "The development team is following incremental delivery for a healthcare app. Af…" at bounding box center [359, 110] width 370 height 56
click at [399, 87] on h5 "The development team is following incremental delivery for a healthcare app. Af…" at bounding box center [359, 110] width 370 height 56
drag, startPoint x: 405, startPoint y: 87, endPoint x: 423, endPoint y: 86, distance: 18.2
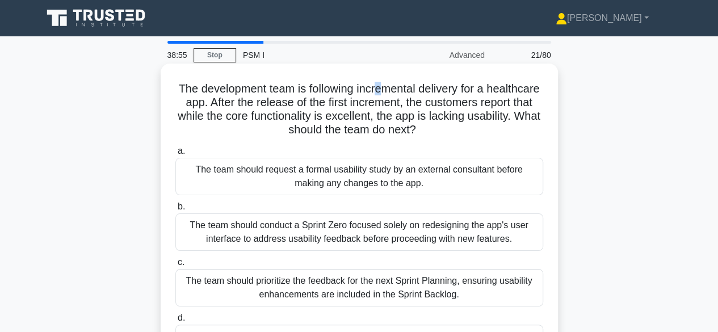
click at [418, 87] on h5 "The development team is following incremental delivery for a healthcare app. Af…" at bounding box center [359, 110] width 370 height 56
drag, startPoint x: 442, startPoint y: 86, endPoint x: 468, endPoint y: 88, distance: 26.2
click at [452, 86] on h5 "The development team is following incremental delivery for a healthcare app. Af…" at bounding box center [359, 110] width 370 height 56
click at [489, 91] on h5 "The development team is following incremental delivery for a healthcare app. Af…" at bounding box center [359, 110] width 370 height 56
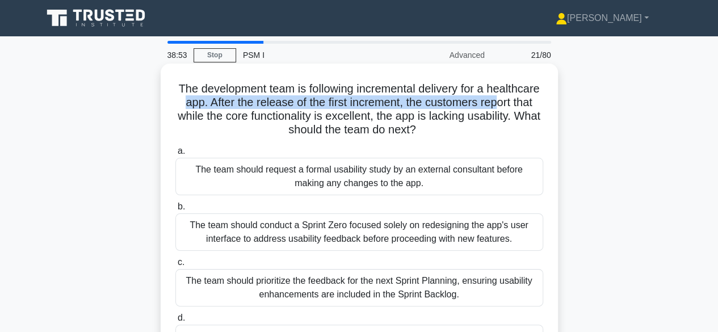
drag, startPoint x: 220, startPoint y: 114, endPoint x: 239, endPoint y: 108, distance: 20.3
click at [237, 110] on h5 "The development team is following incremental delivery for a healthcare app. Af…" at bounding box center [359, 110] width 370 height 56
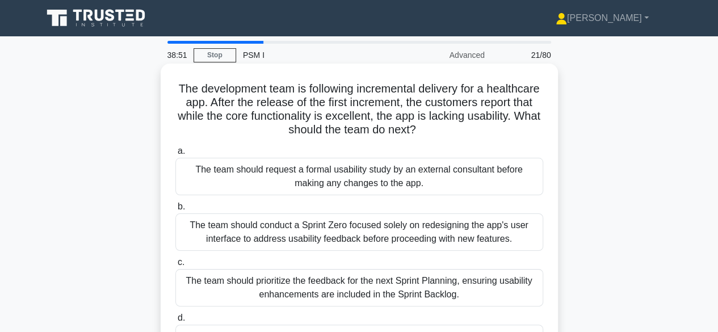
click at [209, 97] on h5 "The development team is following incremental delivery for a healthcare app. Af…" at bounding box center [359, 110] width 370 height 56
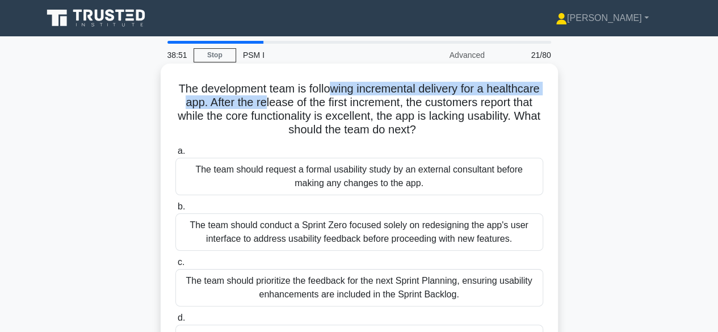
click at [372, 94] on h5 "The development team is following incremental delivery for a healthcare app. Af…" at bounding box center [359, 110] width 370 height 56
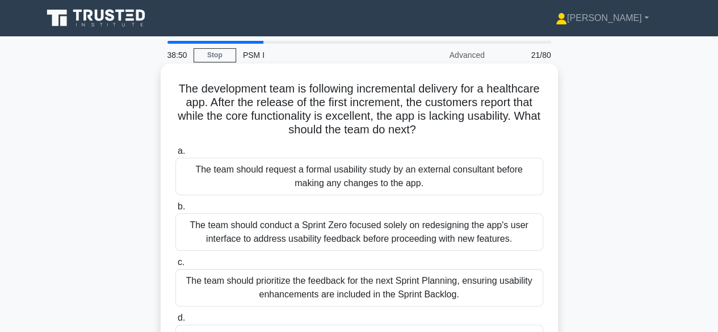
click at [499, 100] on h5 "The development team is following incremental delivery for a healthcare app. Af…" at bounding box center [359, 110] width 370 height 56
drag, startPoint x: 443, startPoint y: 107, endPoint x: 473, endPoint y: 104, distance: 30.7
click at [465, 104] on h5 "The development team is following incremental delivery for a healthcare app. Af…" at bounding box center [359, 110] width 370 height 56
click at [481, 104] on h5 "The development team is following incremental delivery for a healthcare app. Af…" at bounding box center [359, 110] width 370 height 56
drag, startPoint x: 510, startPoint y: 103, endPoint x: 519, endPoint y: 102, distance: 9.1
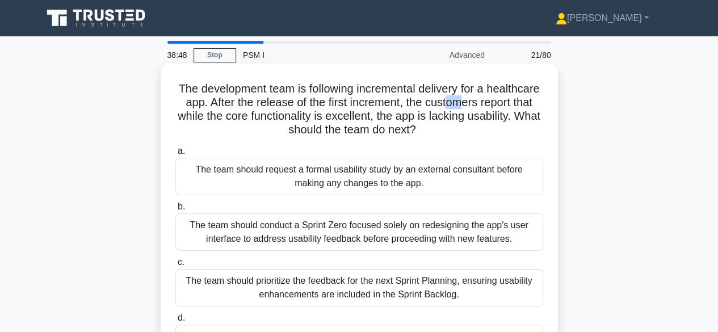
click at [519, 102] on h5 "The development team is following incremental delivery for a healthcare app. Af…" at bounding box center [359, 110] width 370 height 56
drag, startPoint x: 271, startPoint y: 115, endPoint x: 325, endPoint y: 116, distance: 53.9
click at [325, 116] on h5 "The development team is following incremental delivery for a healthcare app. Af…" at bounding box center [359, 110] width 370 height 56
drag, startPoint x: 345, startPoint y: 116, endPoint x: 372, endPoint y: 116, distance: 27.2
click at [372, 116] on h5 "The development team is following incremental delivery for a healthcare app. Af…" at bounding box center [359, 110] width 370 height 56
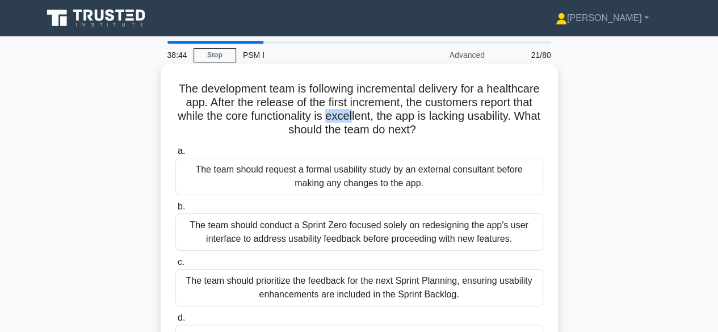
drag, startPoint x: 401, startPoint y: 116, endPoint x: 432, endPoint y: 116, distance: 31.2
click at [428, 116] on h5 "The development team is following incremental delivery for a healthcare app. Af…" at bounding box center [359, 110] width 370 height 56
drag, startPoint x: 474, startPoint y: 113, endPoint x: 496, endPoint y: 111, distance: 21.7
click at [493, 111] on h5 "The development team is following incremental delivery for a healthcare app. Af…" at bounding box center [359, 110] width 370 height 56
click at [418, 115] on h5 "The development team is following incremental delivery for a healthcare app. Af…" at bounding box center [359, 110] width 370 height 56
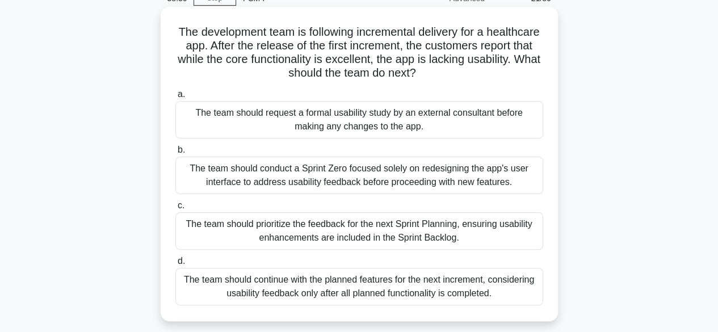
scroll to position [113, 0]
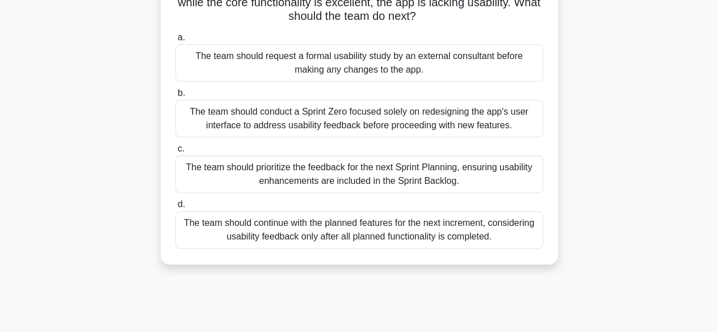
click at [411, 184] on div "The team should prioritize the feedback for the next Sprint Planning, ensuring …" at bounding box center [359, 173] width 368 height 37
click at [175, 153] on input "c. The team should prioritize the feedback for the next Sprint Planning, ensuri…" at bounding box center [175, 148] width 0 height 7
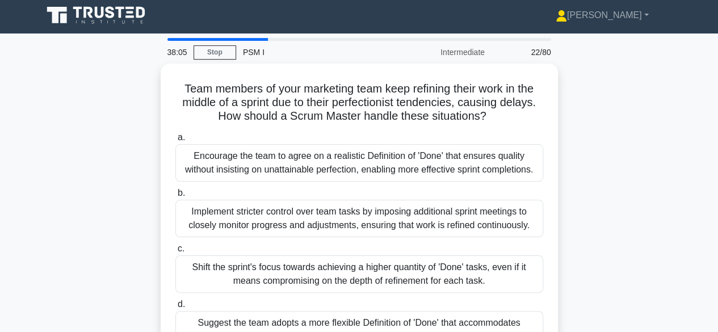
scroll to position [0, 0]
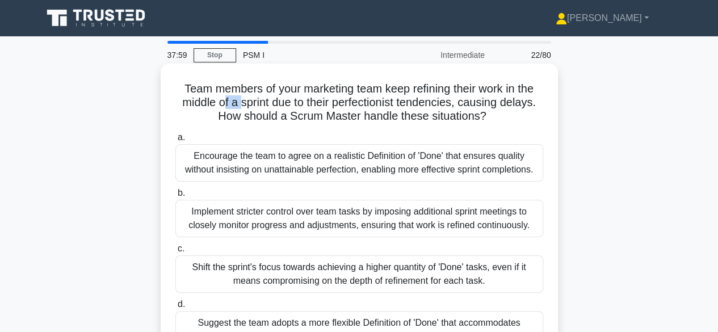
drag, startPoint x: 224, startPoint y: 103, endPoint x: 239, endPoint y: 104, distance: 15.9
click at [239, 104] on h5 "Team members of your marketing team keep refining their work in the middle of a…" at bounding box center [359, 103] width 370 height 42
click at [290, 104] on h5 "Team members of your marketing team keep refining their work in the middle of a…" at bounding box center [359, 103] width 370 height 42
click at [340, 104] on h5 "Team members of your marketing team keep refining their work in the middle of a…" at bounding box center [359, 103] width 370 height 42
drag, startPoint x: 406, startPoint y: 103, endPoint x: 424, endPoint y: 103, distance: 18.2
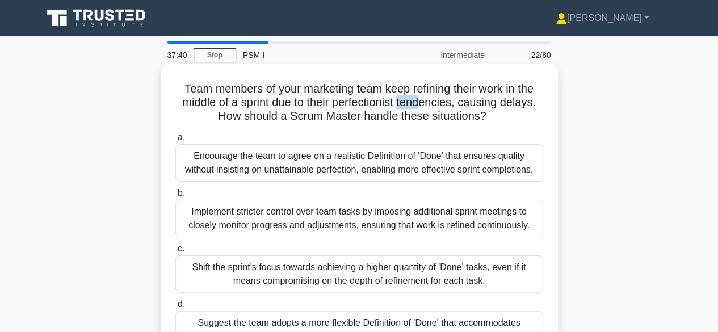
click at [424, 103] on h5 "Team members of your marketing team keep refining their work in the middle of a…" at bounding box center [359, 103] width 370 height 42
click at [436, 101] on h5 "Team members of your marketing team keep refining their work in the middle of a…" at bounding box center [359, 103] width 370 height 42
drag, startPoint x: 443, startPoint y: 106, endPoint x: 458, endPoint y: 105, distance: 14.8
click at [453, 105] on h5 "Team members of your marketing team keep refining their work in the middle of a…" at bounding box center [359, 103] width 370 height 42
click at [462, 106] on h5 "Team members of your marketing team keep refining their work in the middle of a…" at bounding box center [359, 103] width 370 height 42
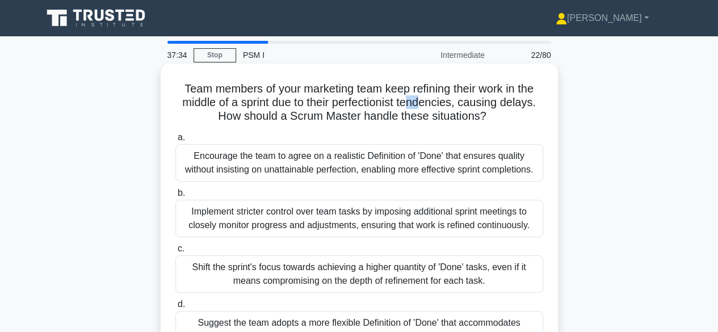
drag, startPoint x: 420, startPoint y: 103, endPoint x: 426, endPoint y: 102, distance: 6.3
click at [426, 102] on h5 "Team members of your marketing team keep refining their work in the middle of a…" at bounding box center [359, 103] width 370 height 42
drag, startPoint x: 433, startPoint y: 102, endPoint x: 440, endPoint y: 103, distance: 7.5
click at [440, 103] on h5 "Team members of your marketing team keep refining their work in the middle of a…" at bounding box center [359, 103] width 370 height 42
click at [457, 106] on h5 "Team members of your marketing team keep refining their work in the middle of a…" at bounding box center [359, 103] width 370 height 42
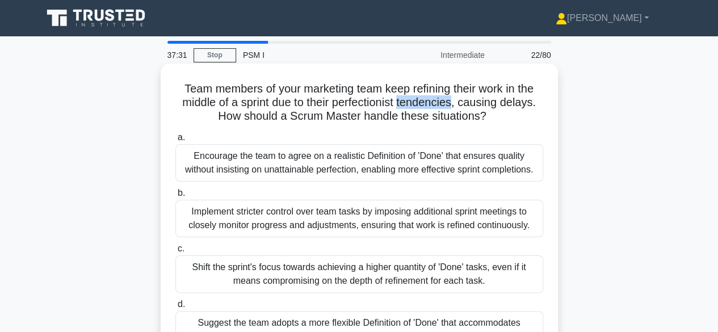
drag, startPoint x: 403, startPoint y: 104, endPoint x: 458, endPoint y: 103, distance: 55.0
click at [458, 103] on h5 "Team members of your marketing team keep refining their work in the middle of a…" at bounding box center [359, 103] width 370 height 42
copy h5 "tendencies"
click at [507, 108] on h5 "Team members of your marketing team keep refining their work in the middle of a…" at bounding box center [359, 103] width 370 height 42
drag, startPoint x: 381, startPoint y: 113, endPoint x: 409, endPoint y: 112, distance: 27.3
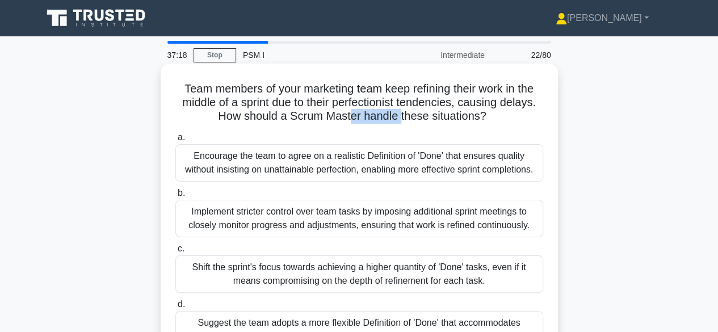
click at [403, 111] on h5 "Team members of your marketing team keep refining their work in the middle of a…" at bounding box center [359, 103] width 370 height 42
click at [422, 112] on h5 "Team members of your marketing team keep refining their work in the middle of a…" at bounding box center [359, 103] width 370 height 42
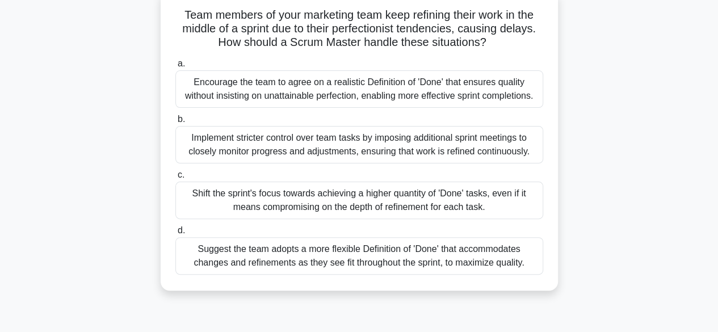
scroll to position [57, 0]
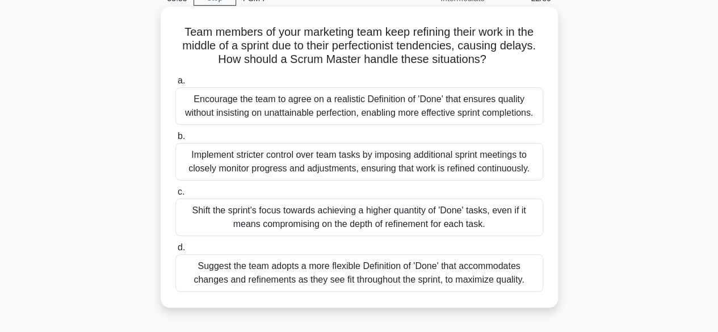
click at [357, 109] on div "Encourage the team to agree on a realistic Definition of 'Done' that ensures qu…" at bounding box center [359, 105] width 368 height 37
click at [175, 85] on input "a. Encourage the team to agree on a realistic Definition of 'Done' that ensures…" at bounding box center [175, 80] width 0 height 7
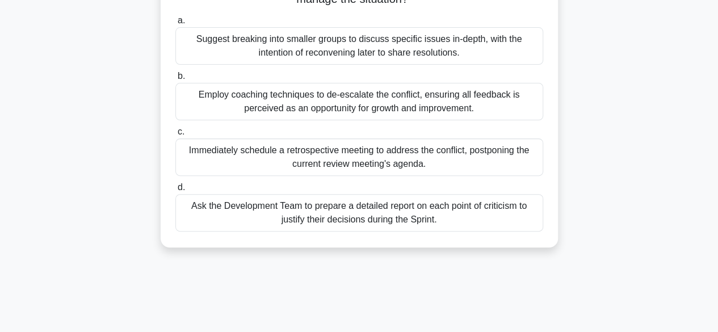
scroll to position [113, 0]
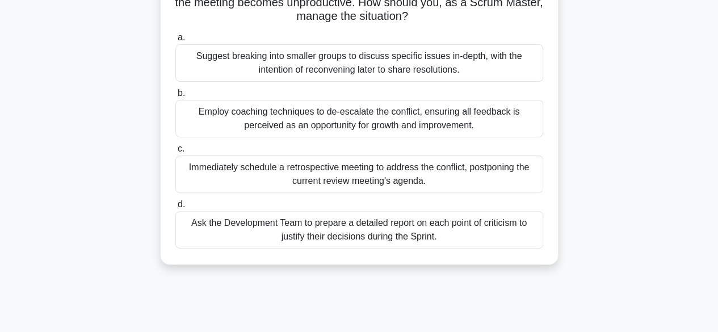
click at [331, 132] on div "Employ coaching techniques to de-escalate the conflict, ensuring all feedback i…" at bounding box center [359, 118] width 368 height 37
click at [175, 97] on input "b. Employ coaching techniques to de-escalate the conflict, ensuring all feedbac…" at bounding box center [175, 93] width 0 height 7
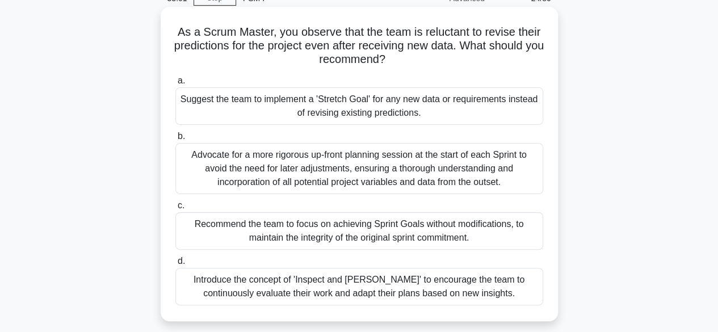
scroll to position [0, 0]
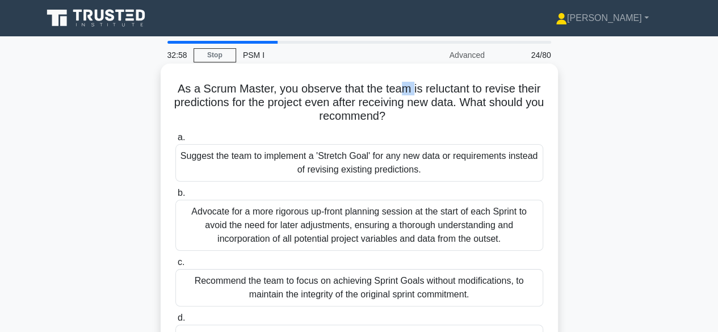
click at [437, 84] on h5 "As a Scrum Master, you observe that the team is reluctant to revise their predi…" at bounding box center [359, 103] width 370 height 42
drag, startPoint x: 468, startPoint y: 86, endPoint x: 504, endPoint y: 91, distance: 36.7
click at [503, 91] on h5 "As a Scrum Master, you observe that the team is reluctant to revise their predi…" at bounding box center [359, 103] width 370 height 42
click at [459, 99] on h5 "As a Scrum Master, you observe that the team is reluctant to revise their predi…" at bounding box center [359, 103] width 370 height 42
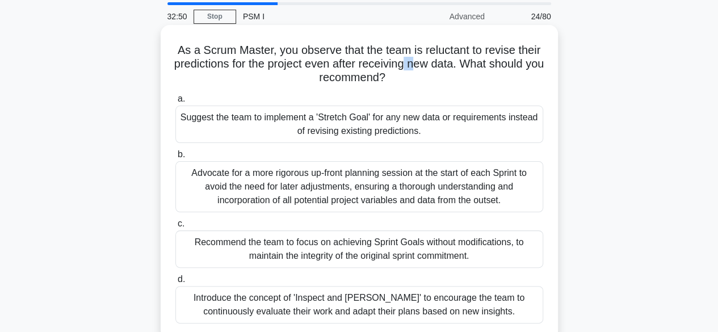
scroll to position [57, 0]
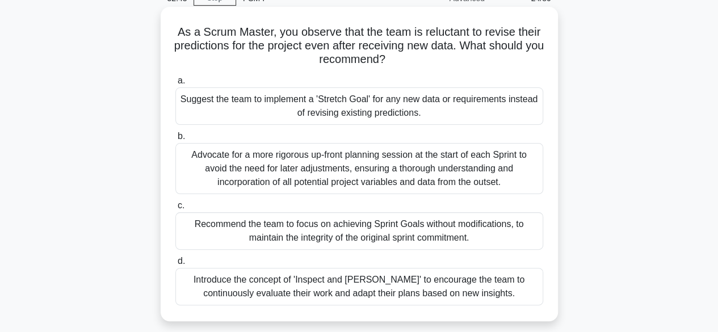
click at [325, 292] on div "Introduce the concept of 'Inspect and [PERSON_NAME]' to encourage the team to c…" at bounding box center [359, 286] width 368 height 37
click at [175, 265] on input "d. Introduce the concept of 'Inspect and Adapt' to encourage the team to contin…" at bounding box center [175, 261] width 0 height 7
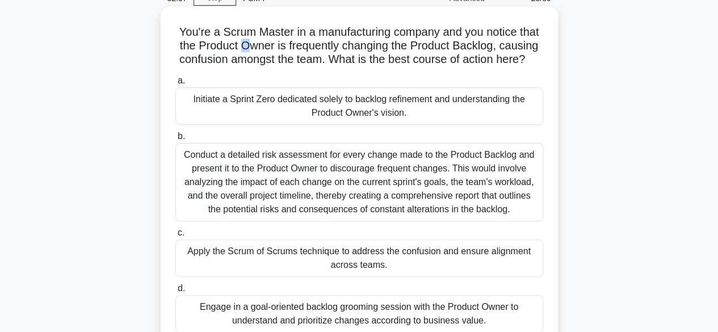
click at [246, 48] on h5 "You're a Scrum Master in a manufacturing company and you notice that the Produc…" at bounding box center [359, 46] width 370 height 42
drag, startPoint x: 271, startPoint y: 48, endPoint x: 286, endPoint y: 48, distance: 14.8
click at [277, 48] on h5 "You're a Scrum Master in a manufacturing company and you notice that the Produc…" at bounding box center [359, 46] width 370 height 42
click at [314, 48] on h5 "You're a Scrum Master in a manufacturing company and you notice that the Produc…" at bounding box center [359, 46] width 370 height 42
click at [353, 47] on h5 "You're a Scrum Master in a manufacturing company and you notice that the Produc…" at bounding box center [359, 46] width 370 height 42
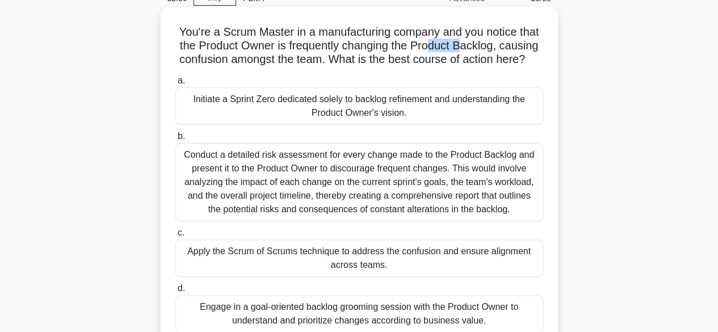
drag, startPoint x: 435, startPoint y: 47, endPoint x: 477, endPoint y: 45, distance: 41.5
click at [474, 45] on h5 "You're a Scrum Master in a manufacturing company and you notice that the Produc…" at bounding box center [359, 46] width 370 height 42
drag, startPoint x: 507, startPoint y: 47, endPoint x: 499, endPoint y: 46, distance: 8.6
click at [508, 48] on h5 "You're a Scrum Master in a manufacturing company and you notice that the Produc…" at bounding box center [359, 46] width 370 height 42
drag, startPoint x: 293, startPoint y: 56, endPoint x: 360, endPoint y: 56, distance: 67.5
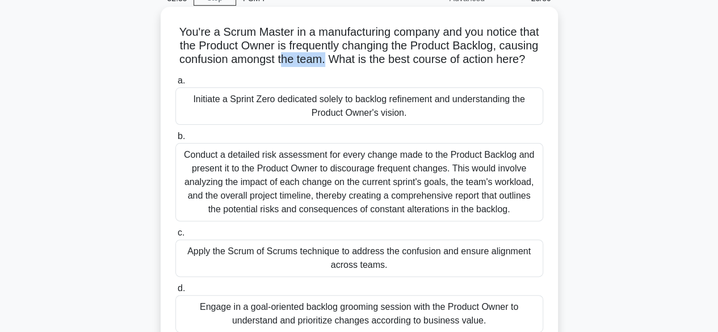
click at [350, 56] on h5 "You're a Scrum Master in a manufacturing company and you notice that the Produc…" at bounding box center [359, 46] width 370 height 42
drag, startPoint x: 416, startPoint y: 56, endPoint x: 422, endPoint y: 57, distance: 5.7
click at [423, 58] on h5 "You're a Scrum Master in a manufacturing company and you notice that the Produc…" at bounding box center [359, 46] width 370 height 42
click at [313, 33] on h5 "You're a Scrum Master in a manufacturing company and you notice that the Produc…" at bounding box center [359, 46] width 370 height 42
click at [483, 49] on h5 "You're a Scrum Master in a manufacturing company and you notice that the Produc…" at bounding box center [359, 46] width 370 height 42
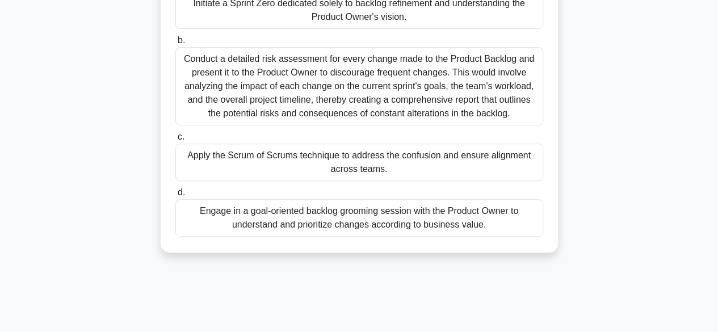
scroll to position [170, 0]
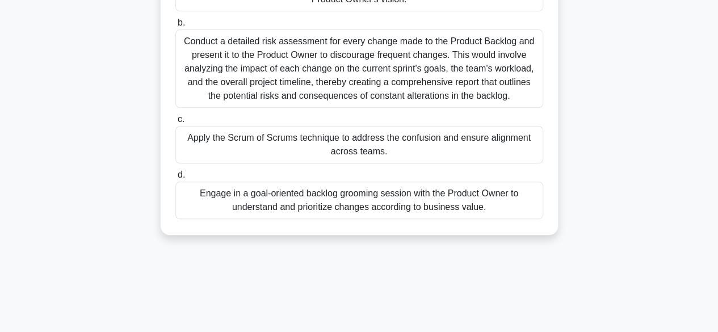
click at [409, 221] on div "a. Initiate a Sprint Zero dedicated solely to backlog refinement and understand…" at bounding box center [359, 89] width 381 height 263
click at [429, 219] on div "Engage in a goal-oriented backlog grooming session with the Product Owner to un…" at bounding box center [359, 200] width 368 height 37
click at [175, 179] on input "d. Engage in a goal-oriented backlog grooming session with the Product Owner to…" at bounding box center [175, 174] width 0 height 7
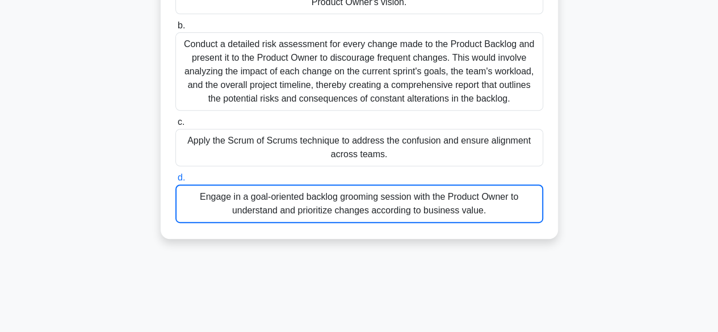
scroll to position [0, 0]
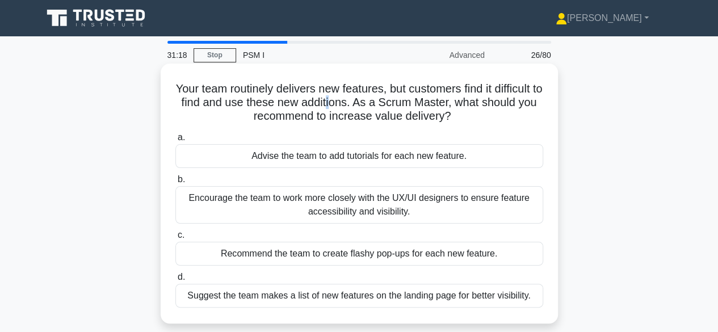
click at [351, 104] on h5 "Your team routinely delivers new features, but customers find it difficult to f…" at bounding box center [359, 103] width 370 height 42
drag, startPoint x: 399, startPoint y: 103, endPoint x: 420, endPoint y: 100, distance: 20.6
click at [420, 100] on h5 "Your team routinely delivers new features, but customers find it difficult to f…" at bounding box center [359, 103] width 370 height 42
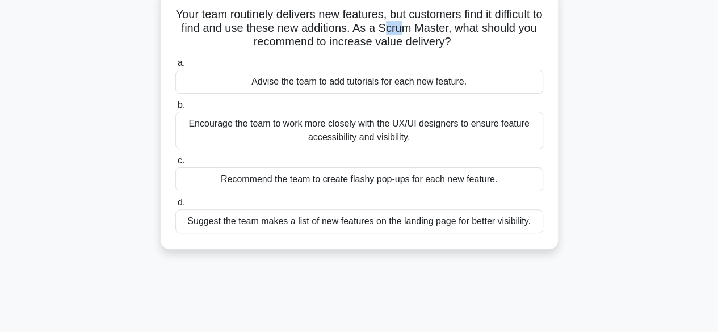
scroll to position [57, 0]
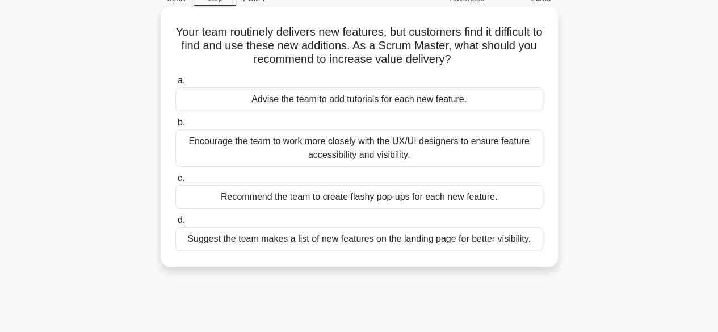
click at [355, 43] on h5 "Your team routinely delivers new features, but customers find it difficult to f…" at bounding box center [359, 46] width 370 height 42
click at [402, 158] on div "Encourage the team to work more closely with the UX/UI designers to ensure feat…" at bounding box center [359, 147] width 368 height 37
click at [175, 127] on input "b. Encourage the team to work more closely with the UX/UI designers to ensure f…" at bounding box center [175, 122] width 0 height 7
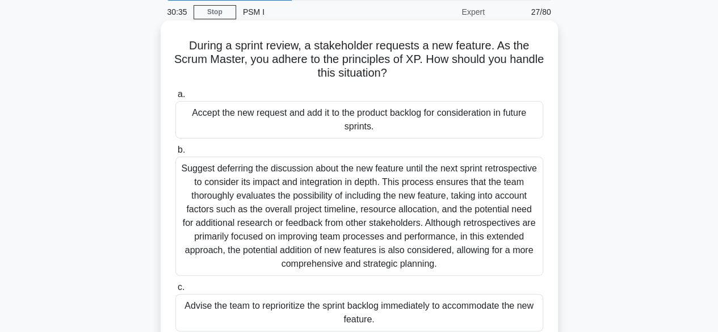
scroll to position [0, 0]
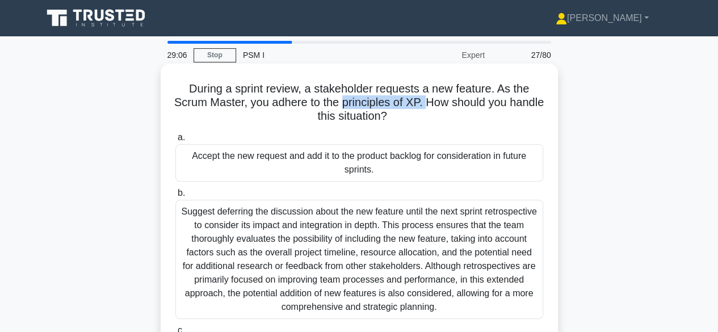
drag, startPoint x: 360, startPoint y: 103, endPoint x: 443, endPoint y: 102, distance: 82.8
click at [443, 102] on h5 "During a sprint review, a stakeholder requests a new feature. As the Scrum Mast…" at bounding box center [359, 103] width 370 height 42
copy h5 "principles of XP."
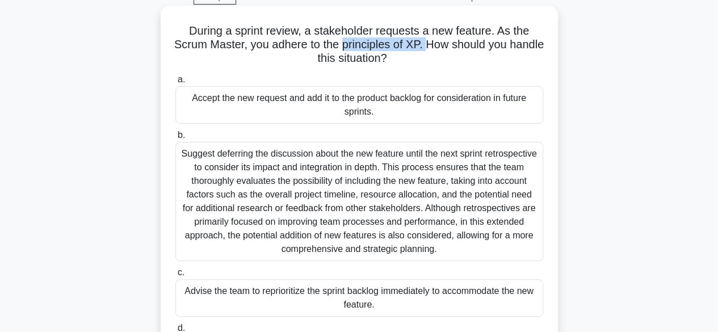
scroll to position [113, 0]
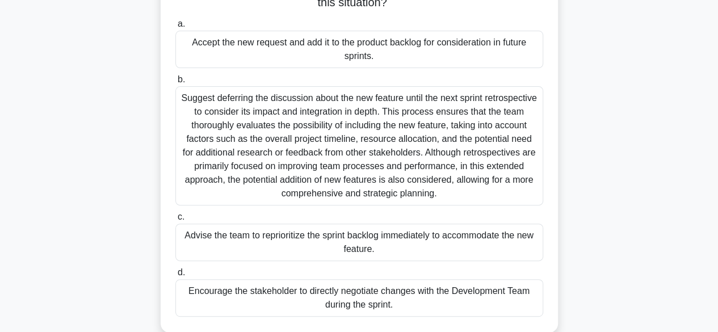
click at [353, 46] on div "Accept the new request and add it to the product backlog for consideration in f…" at bounding box center [359, 49] width 368 height 37
click at [175, 28] on input "a. Accept the new request and add it to the product backlog for consideration i…" at bounding box center [175, 23] width 0 height 7
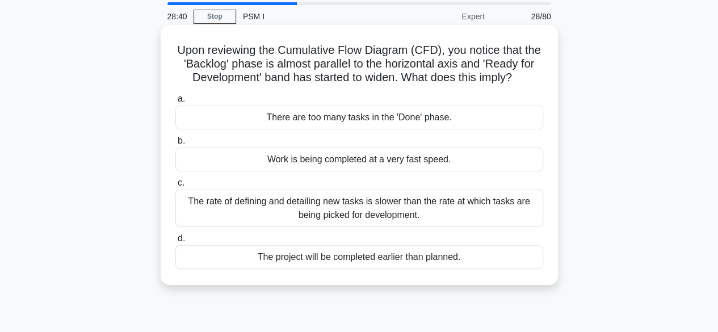
scroll to position [57, 0]
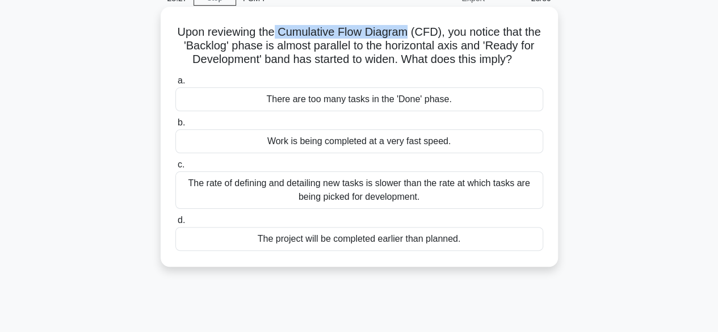
drag, startPoint x: 319, startPoint y: 36, endPoint x: 416, endPoint y: 36, distance: 97.0
click at [416, 36] on h5 "Upon reviewing the Cumulative Flow Diagram (CFD), you notice that the 'Backlog'…" at bounding box center [359, 46] width 370 height 42
copy h5 "Cumulative Flow Diagram"
click at [466, 50] on h5 "Upon reviewing the Cumulative Flow Diagram (CFD), you notice that the 'Backlog'…" at bounding box center [359, 46] width 370 height 42
click at [420, 188] on div "The rate of defining and detailing new tasks is slower than the rate at which t…" at bounding box center [359, 189] width 368 height 37
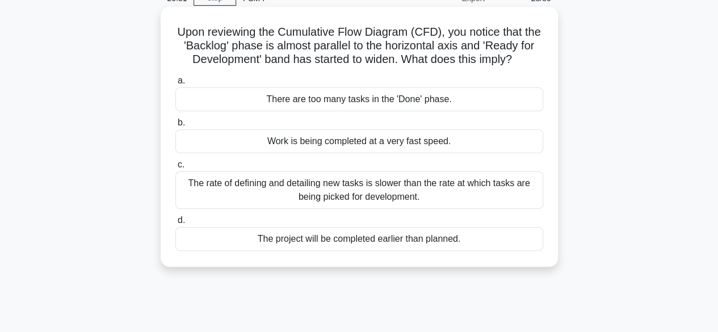
click at [175, 169] on input "c. The rate of defining and detailing new tasks is slower than the rate at whic…" at bounding box center [175, 164] width 0 height 7
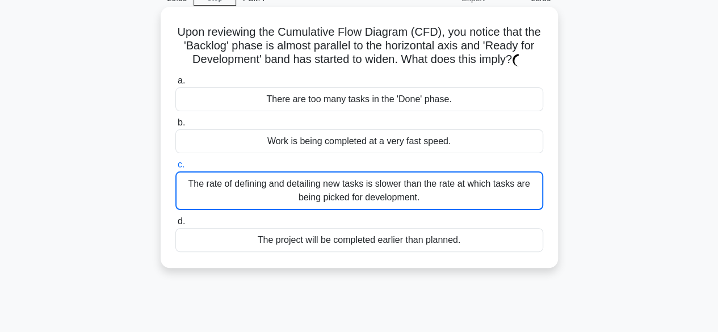
scroll to position [0, 0]
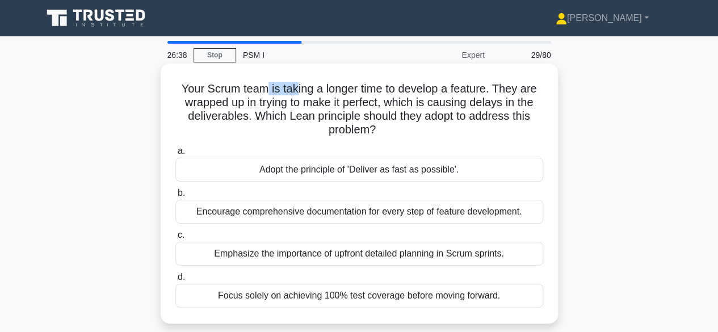
drag, startPoint x: 281, startPoint y: 90, endPoint x: 300, endPoint y: 88, distance: 18.3
click at [295, 88] on h5 "Your Scrum team is taking a longer time to develop a feature. They are wrapped …" at bounding box center [359, 110] width 370 height 56
drag, startPoint x: 325, startPoint y: 89, endPoint x: 332, endPoint y: 89, distance: 7.4
click at [332, 89] on h5 "Your Scrum team is taking a longer time to develop a feature. They are wrapped …" at bounding box center [359, 110] width 370 height 56
drag, startPoint x: 369, startPoint y: 89, endPoint x: 380, endPoint y: 91, distance: 11.5
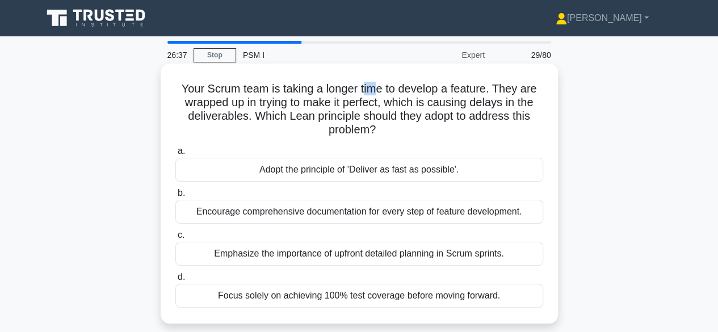
click at [380, 91] on h5 "Your Scrum team is taking a longer time to develop a feature. They are wrapped …" at bounding box center [359, 110] width 370 height 56
click at [441, 91] on h5 "Your Scrum team is taking a longer time to develop a feature. They are wrapped …" at bounding box center [359, 110] width 370 height 56
drag, startPoint x: 516, startPoint y: 89, endPoint x: 310, endPoint y: 115, distance: 207.6
click at [514, 92] on h5 "Your Scrum team is taking a longer time to develop a feature. They are wrapped …" at bounding box center [359, 110] width 370 height 56
drag, startPoint x: 306, startPoint y: 105, endPoint x: 322, endPoint y: 104, distance: 15.9
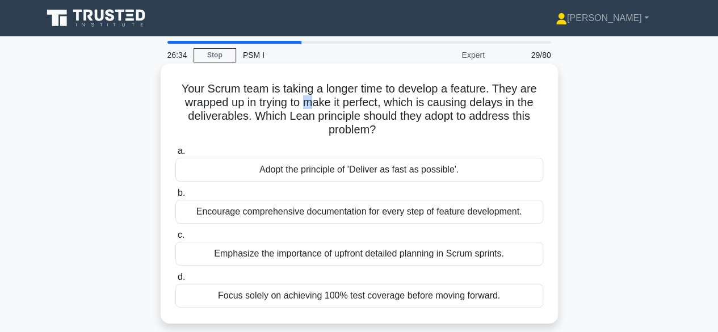
click at [318, 104] on h5 "Your Scrum team is taking a longer time to develop a feature. They are wrapped …" at bounding box center [359, 110] width 370 height 56
drag, startPoint x: 336, startPoint y: 104, endPoint x: 360, endPoint y: 104, distance: 23.3
click at [355, 104] on h5 "Your Scrum team is taking a longer time to develop a feature. They are wrapped …" at bounding box center [359, 110] width 370 height 56
drag, startPoint x: 449, startPoint y: 106, endPoint x: 488, endPoint y: 105, distance: 38.6
click at [487, 105] on h5 "Your Scrum team is taking a longer time to develop a feature. They are wrapped …" at bounding box center [359, 110] width 370 height 56
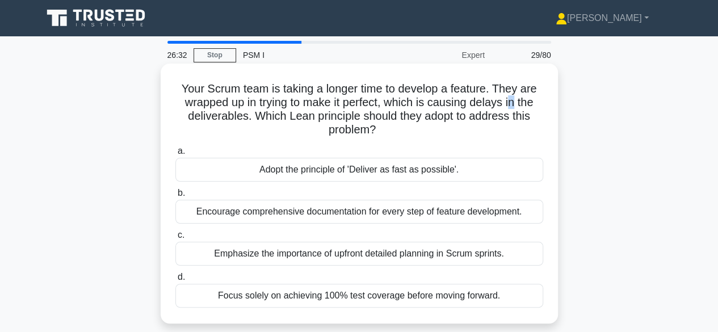
click at [520, 106] on h5 "Your Scrum team is taking a longer time to develop a feature. They are wrapped …" at bounding box center [359, 110] width 370 height 56
click at [388, 106] on h5 "Your Scrum team is taking a longer time to develop a feature. They are wrapped …" at bounding box center [359, 110] width 370 height 56
drag, startPoint x: 340, startPoint y: 117, endPoint x: 379, endPoint y: 113, distance: 38.8
click at [370, 113] on h5 "Your Scrum team is taking a longer time to develop a feature. They are wrapped …" at bounding box center [359, 110] width 370 height 56
drag, startPoint x: 407, startPoint y: 113, endPoint x: 422, endPoint y: 113, distance: 15.3
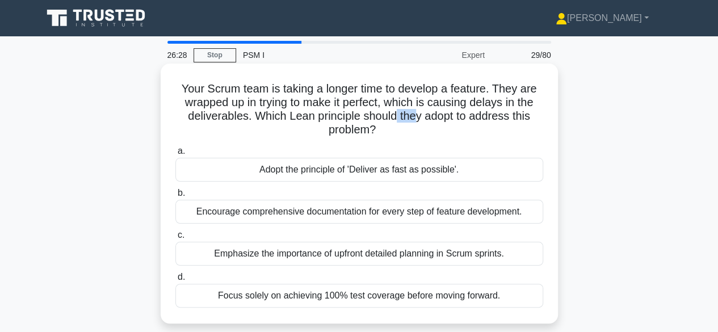
click at [421, 113] on h5 "Your Scrum team is taking a longer time to develop a feature. They are wrapped …" at bounding box center [359, 110] width 370 height 56
drag, startPoint x: 488, startPoint y: 113, endPoint x: 501, endPoint y: 116, distance: 13.4
click at [493, 113] on h5 "Your Scrum team is taking a longer time to develop a feature. They are wrapped …" at bounding box center [359, 110] width 370 height 56
drag, startPoint x: 501, startPoint y: 116, endPoint x: 511, endPoint y: 117, distance: 10.3
click at [510, 119] on h5 "Your Scrum team is taking a longer time to develop a feature. They are wrapped …" at bounding box center [359, 110] width 370 height 56
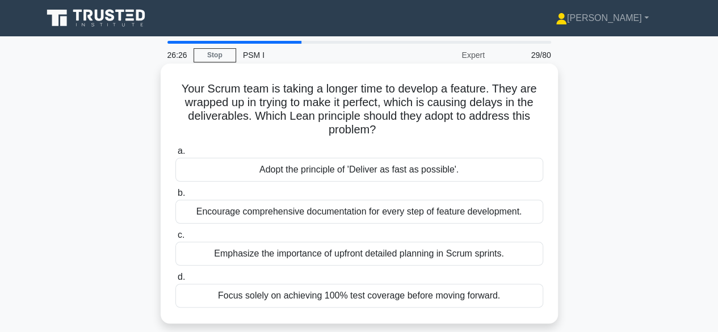
click at [359, 130] on h5 "Your Scrum team is taking a longer time to develop a feature. They are wrapped …" at bounding box center [359, 110] width 370 height 56
click at [353, 117] on h5 "Your Scrum team is taking a longer time to develop a feature. They are wrapped …" at bounding box center [359, 110] width 370 height 56
click at [283, 116] on h5 "Your Scrum team is taking a longer time to develop a feature. They are wrapped …" at bounding box center [359, 110] width 370 height 56
drag, startPoint x: 287, startPoint y: 116, endPoint x: 357, endPoint y: 121, distance: 71.1
click at [357, 121] on h5 "Your Scrum team is taking a longer time to develop a feature. They are wrapped …" at bounding box center [359, 110] width 370 height 56
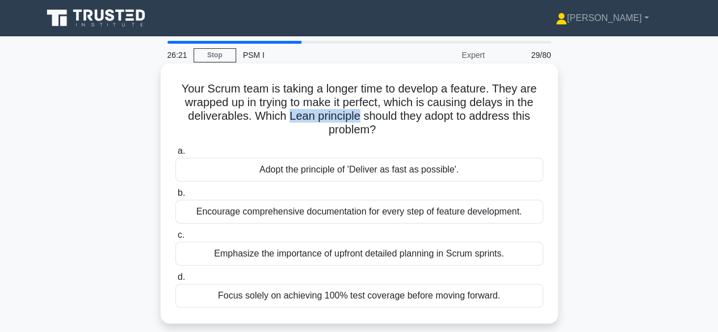
copy h5 "Lean principle"
click at [454, 101] on h5 "Your Scrum team is taking a longer time to develop a feature. They are wrapped …" at bounding box center [359, 110] width 370 height 56
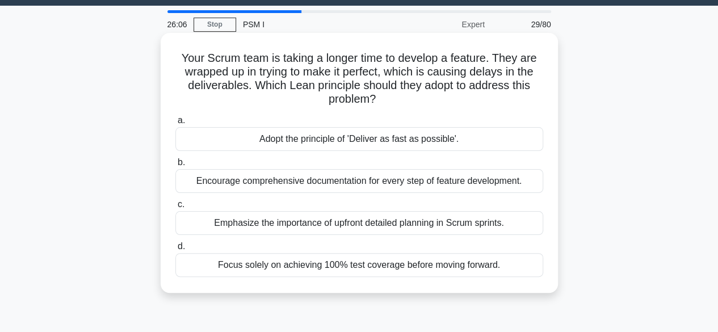
scroll to position [57, 0]
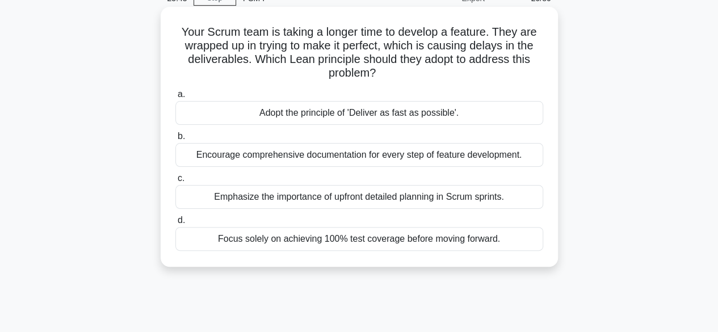
click at [277, 197] on div "Emphasize the importance of upfront detailed planning in Scrum sprints." at bounding box center [359, 197] width 368 height 24
click at [175, 182] on input "c. Emphasize the importance of upfront detailed planning in Scrum sprints." at bounding box center [175, 178] width 0 height 7
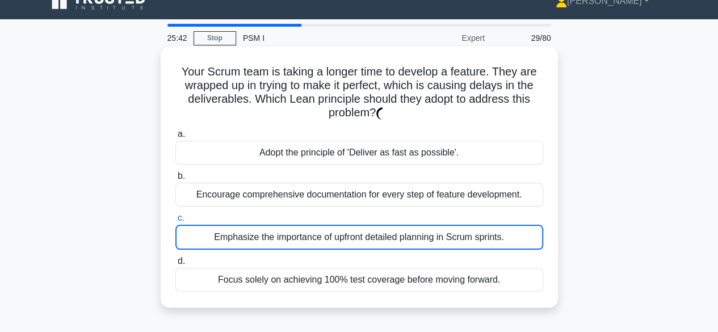
scroll to position [0, 0]
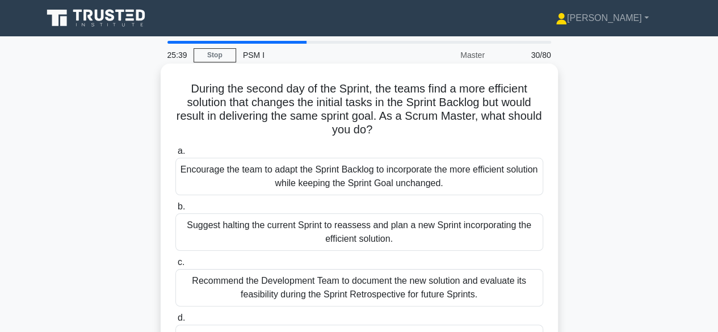
drag, startPoint x: 253, startPoint y: 91, endPoint x: 272, endPoint y: 90, distance: 19.3
click at [261, 91] on h5 "During the second day of the Sprint, the teams find a more efficient solution t…" at bounding box center [359, 110] width 370 height 56
drag, startPoint x: 281, startPoint y: 90, endPoint x: 321, endPoint y: 89, distance: 40.3
click at [306, 89] on h5 "During the second day of the Sprint, the teams find a more efficient solution t…" at bounding box center [359, 110] width 370 height 56
drag, startPoint x: 321, startPoint y: 89, endPoint x: 344, endPoint y: 89, distance: 22.7
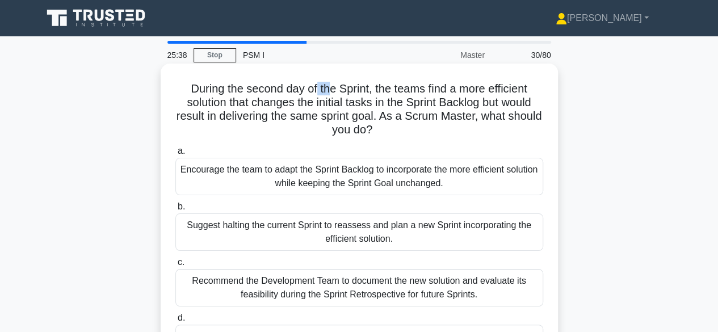
click at [343, 89] on h5 "During the second day of the Sprint, the teams find a more efficient solution t…" at bounding box center [359, 110] width 370 height 56
drag, startPoint x: 393, startPoint y: 89, endPoint x: 411, endPoint y: 87, distance: 18.2
click at [409, 89] on h5 "During the second day of the Sprint, the teams find a more efficient solution t…" at bounding box center [359, 110] width 370 height 56
drag, startPoint x: 457, startPoint y: 88, endPoint x: 479, endPoint y: 92, distance: 22.0
click at [479, 92] on h5 "During the second day of the Sprint, the teams find a more efficient solution t…" at bounding box center [359, 110] width 370 height 56
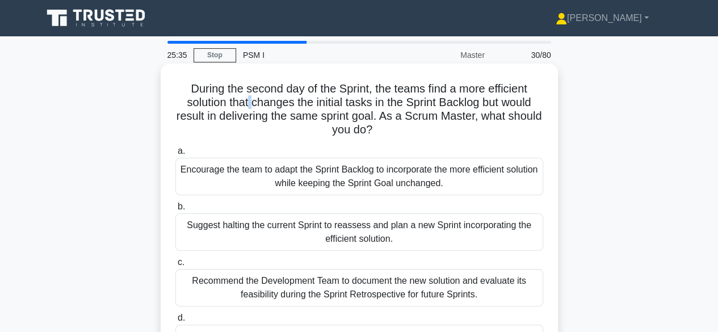
drag, startPoint x: 247, startPoint y: 106, endPoint x: 289, endPoint y: 103, distance: 42.6
click at [266, 105] on h5 "During the second day of the Sprint, the teams find a more efficient solution t…" at bounding box center [359, 110] width 370 height 56
drag, startPoint x: 292, startPoint y: 103, endPoint x: 309, endPoint y: 103, distance: 17.6
click at [300, 103] on h5 "During the second day of the Sprint, the teams find a more efficient solution t…" at bounding box center [359, 110] width 370 height 56
click at [325, 102] on h5 "During the second day of the Sprint, the teams find a more efficient solution t…" at bounding box center [359, 110] width 370 height 56
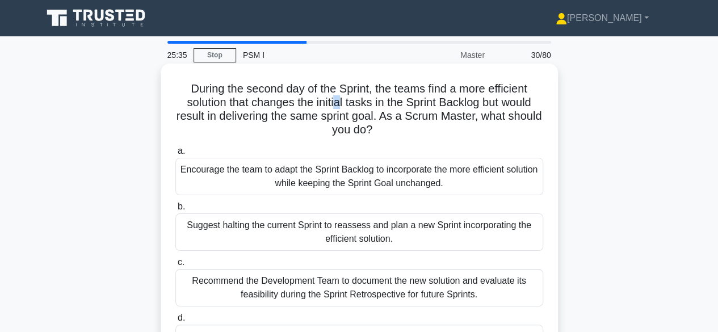
drag, startPoint x: 337, startPoint y: 102, endPoint x: 352, endPoint y: 100, distance: 14.8
click at [350, 102] on h5 "During the second day of the Sprint, the teams find a more efficient solution t…" at bounding box center [359, 110] width 370 height 56
drag, startPoint x: 363, startPoint y: 100, endPoint x: 385, endPoint y: 103, distance: 21.7
click at [378, 103] on h5 "During the second day of the Sprint, the teams find a more efficient solution t…" at bounding box center [359, 110] width 370 height 56
drag, startPoint x: 397, startPoint y: 103, endPoint x: 409, endPoint y: 103, distance: 11.3
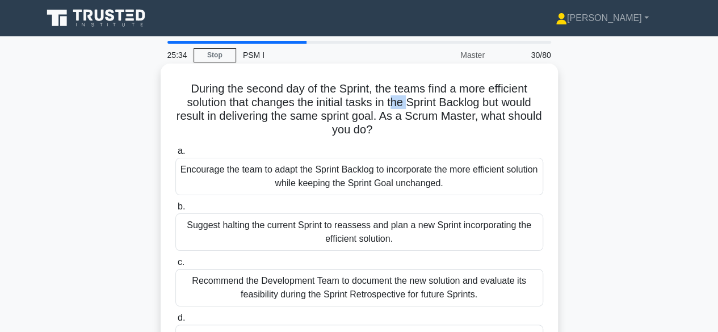
click at [409, 103] on h5 "During the second day of the Sprint, the teams find a more efficient solution t…" at bounding box center [359, 110] width 370 height 56
click at [430, 112] on h5 "During the second day of the Sprint, the teams find a more efficient solution t…" at bounding box center [359, 110] width 370 height 56
drag, startPoint x: 473, startPoint y: 112, endPoint x: 495, endPoint y: 110, distance: 22.2
click at [491, 112] on h5 "During the second day of the Sprint, the teams find a more efficient solution t…" at bounding box center [359, 110] width 370 height 56
drag, startPoint x: 512, startPoint y: 105, endPoint x: 203, endPoint y: 123, distance: 309.8
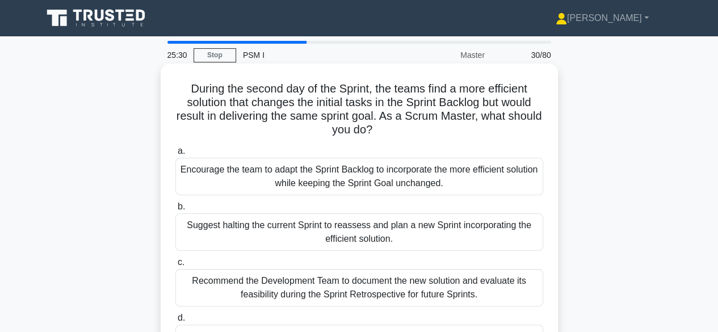
click at [507, 105] on h5 "During the second day of the Sprint, the teams find a more efficient solution t…" at bounding box center [359, 110] width 370 height 56
drag, startPoint x: 230, startPoint y: 118, endPoint x: 264, endPoint y: 118, distance: 33.5
click at [263, 118] on h5 "During the second day of the Sprint, the teams find a more efficient solution t…" at bounding box center [359, 110] width 370 height 56
drag, startPoint x: 279, startPoint y: 117, endPoint x: 302, endPoint y: 116, distance: 22.7
click at [293, 116] on h5 "During the second day of the Sprint, the teams find a more efficient solution t…" at bounding box center [359, 110] width 370 height 56
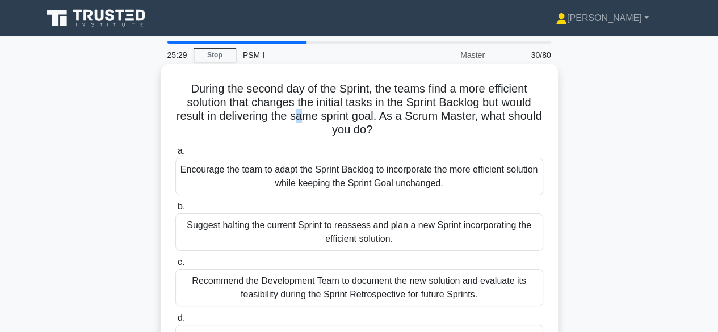
drag, startPoint x: 321, startPoint y: 116, endPoint x: 340, endPoint y: 114, distance: 19.9
click at [322, 115] on h5 "During the second day of the Sprint, the teams find a more efficient solution t…" at bounding box center [359, 110] width 370 height 56
drag, startPoint x: 340, startPoint y: 114, endPoint x: 361, endPoint y: 112, distance: 20.6
click at [351, 114] on h5 "During the second day of the Sprint, the teams find a more efficient solution t…" at bounding box center [359, 110] width 370 height 56
drag, startPoint x: 370, startPoint y: 112, endPoint x: 381, endPoint y: 112, distance: 10.8
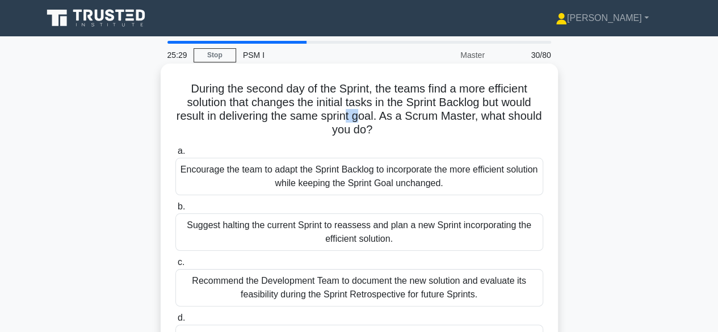
click at [381, 112] on h5 "During the second day of the Sprint, the teams find a more efficient solution t…" at bounding box center [359, 110] width 370 height 56
drag, startPoint x: 386, startPoint y: 112, endPoint x: 409, endPoint y: 112, distance: 23.3
click at [395, 113] on h5 "During the second day of the Sprint, the teams find a more efficient solution t…" at bounding box center [359, 110] width 370 height 56
click at [423, 115] on h5 "During the second day of the Sprint, the teams find a more efficient solution t…" at bounding box center [359, 110] width 370 height 56
drag, startPoint x: 350, startPoint y: 131, endPoint x: 368, endPoint y: 131, distance: 17.6
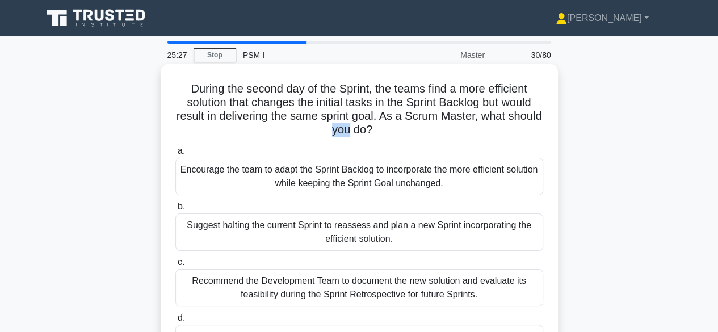
click at [368, 131] on h5 "During the second day of the Sprint, the teams find a more efficient solution t…" at bounding box center [359, 110] width 370 height 56
click at [393, 113] on h5 "During the second day of the Sprint, the teams find a more efficient solution t…" at bounding box center [359, 110] width 370 height 56
drag, startPoint x: 487, startPoint y: 114, endPoint x: 511, endPoint y: 112, distance: 23.9
click at [511, 112] on h5 "During the second day of the Sprint, the teams find a more efficient solution t…" at bounding box center [359, 110] width 370 height 56
drag, startPoint x: 270, startPoint y: 118, endPoint x: 302, endPoint y: 118, distance: 31.8
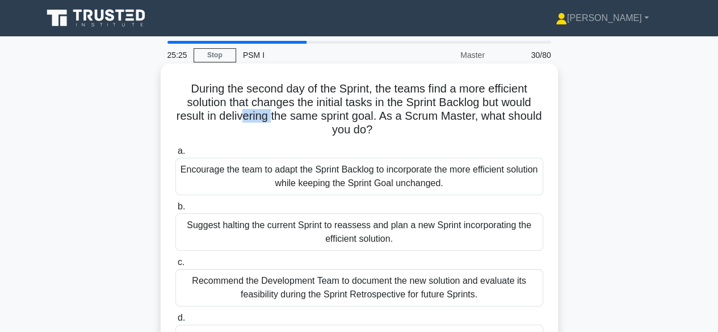
click at [302, 118] on h5 "During the second day of the Sprint, the teams find a more efficient solution t…" at bounding box center [359, 110] width 370 height 56
drag, startPoint x: 400, startPoint y: 116, endPoint x: 424, endPoint y: 116, distance: 24.4
click at [424, 116] on h5 "During the second day of the Sprint, the teams find a more efficient solution t…" at bounding box center [359, 110] width 370 height 56
click at [411, 178] on div "Encourage the team to adapt the Sprint Backlog to incorporate the more efficien…" at bounding box center [359, 176] width 368 height 37
click at [175, 155] on input "a. Encourage the team to adapt the Sprint Backlog to incorporate the more effic…" at bounding box center [175, 151] width 0 height 7
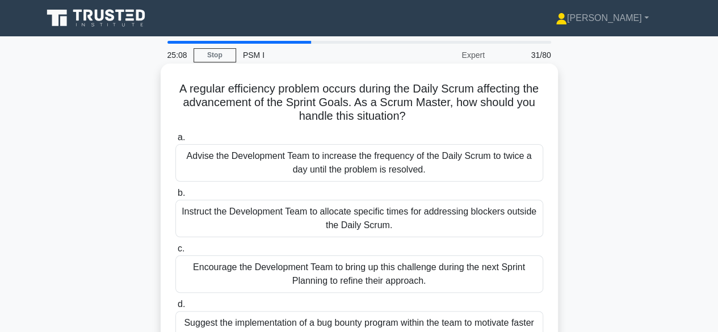
scroll to position [57, 0]
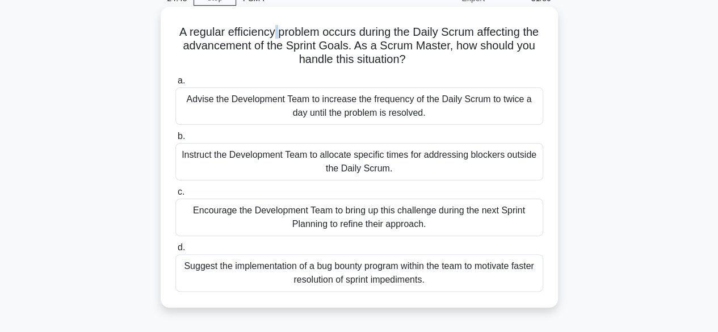
click at [284, 35] on h5 "A regular efficiency problem occurs during the Daily Scrum affecting the advanc…" at bounding box center [359, 46] width 370 height 42
drag, startPoint x: 249, startPoint y: 32, endPoint x: 256, endPoint y: 33, distance: 8.0
click at [250, 33] on h5 "A regular efficiency problem occurs during the Daily Scrum affecting the advanc…" at bounding box center [359, 46] width 370 height 42
click at [315, 32] on h5 "A regular efficiency problem occurs during the Daily Scrum affecting the advanc…" at bounding box center [359, 46] width 370 height 42
click at [283, 44] on h5 "A regular efficiency problem occurs during the Daily Scrum affecting the advanc…" at bounding box center [359, 46] width 370 height 42
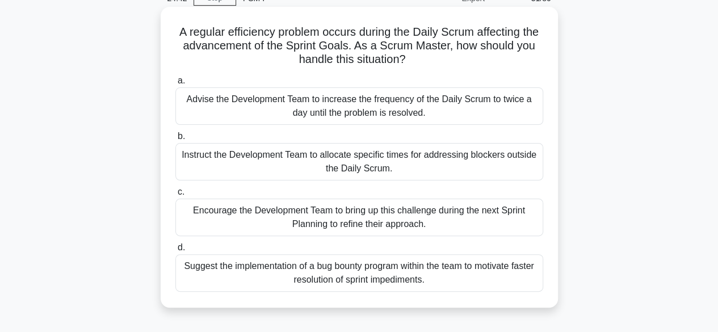
drag, startPoint x: 239, startPoint y: 50, endPoint x: 249, endPoint y: 45, distance: 10.9
click at [243, 48] on h5 "A regular efficiency problem occurs during the Daily Scrum affecting the advanc…" at bounding box center [359, 46] width 370 height 42
drag, startPoint x: 265, startPoint y: 45, endPoint x: 271, endPoint y: 45, distance: 6.3
click at [267, 45] on h5 "A regular efficiency problem occurs during the Daily Scrum affecting the advanc…" at bounding box center [359, 46] width 370 height 42
drag, startPoint x: 309, startPoint y: 48, endPoint x: 335, endPoint y: 48, distance: 26.7
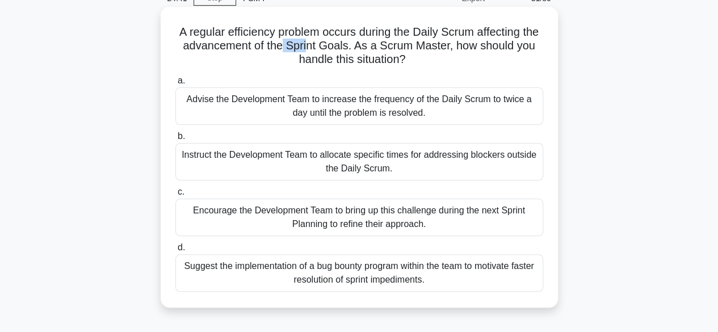
click at [335, 48] on h5 "A regular efficiency problem occurs during the Daily Scrum affecting the advanc…" at bounding box center [359, 46] width 370 height 42
click at [369, 47] on h5 "A regular efficiency problem occurs during the Daily Scrum affecting the advanc…" at bounding box center [359, 46] width 370 height 42
click at [309, 281] on div "Suggest the implementation of a bug bounty program within the team to motivate …" at bounding box center [359, 272] width 368 height 37
click at [175, 251] on input "d. Suggest the implementation of a bug bounty program within the team to motiva…" at bounding box center [175, 247] width 0 height 7
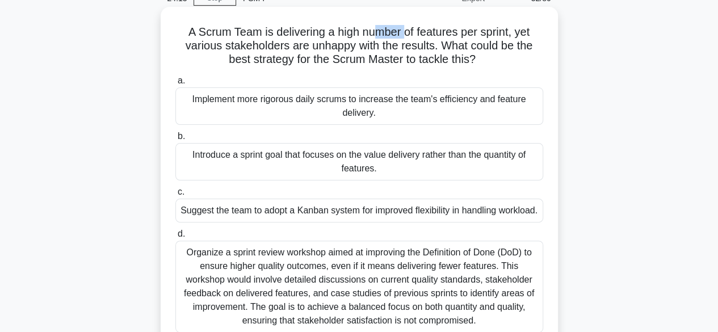
drag, startPoint x: 379, startPoint y: 36, endPoint x: 425, endPoint y: 36, distance: 46.0
click at [413, 36] on h5 "A Scrum Team is delivering a high number of features per sprint, yet various st…" at bounding box center [359, 46] width 370 height 42
click at [454, 35] on h5 "A Scrum Team is delivering a high number of features per sprint, yet various st…" at bounding box center [359, 46] width 370 height 42
click at [496, 33] on h5 "A Scrum Team is delivering a high number of features per sprint, yet various st…" at bounding box center [359, 46] width 370 height 42
drag, startPoint x: 267, startPoint y: 48, endPoint x: 354, endPoint y: 47, distance: 87.4
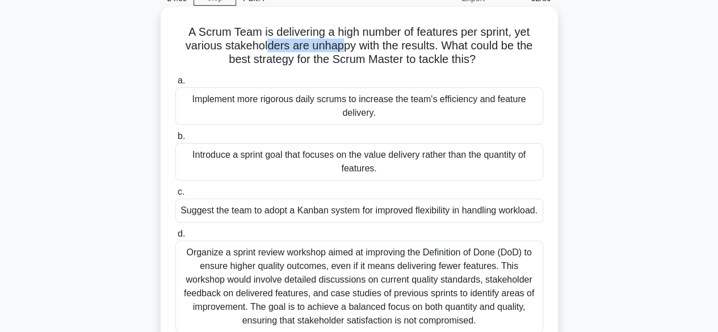
click at [348, 47] on h5 "A Scrum Team is delivering a high number of features per sprint, yet various st…" at bounding box center [359, 46] width 370 height 42
click at [418, 47] on h5 "A Scrum Team is delivering a high number of features per sprint, yet various st…" at bounding box center [359, 46] width 370 height 42
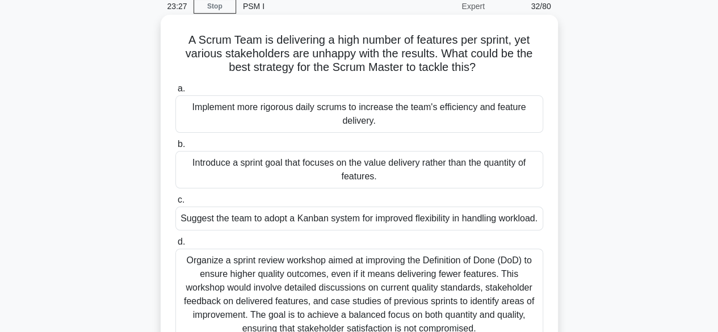
scroll to position [0, 0]
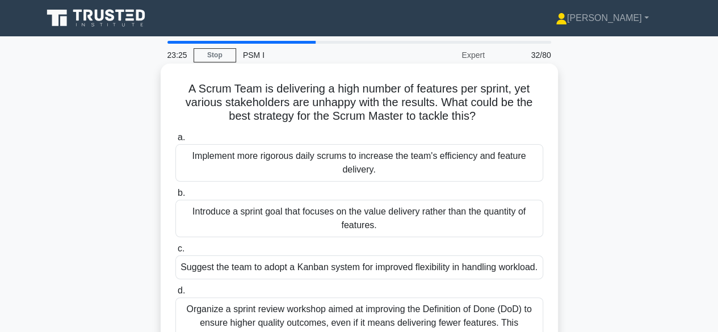
click at [354, 215] on div "Introduce a sprint goal that focuses on the value delivery rather than the quan…" at bounding box center [359, 218] width 368 height 37
click at [175, 197] on input "b. Introduce a sprint goal that focuses on the value delivery rather than the q…" at bounding box center [175, 193] width 0 height 7
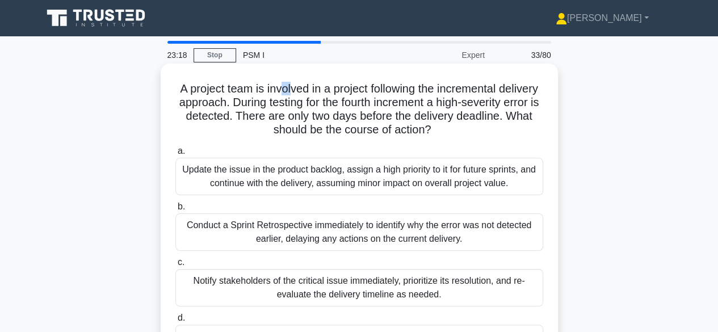
drag, startPoint x: 299, startPoint y: 96, endPoint x: 318, endPoint y: 91, distance: 20.0
click at [314, 91] on h5 "A project team is involved in a project following the incremental delivery appr…" at bounding box center [359, 110] width 370 height 56
click at [319, 91] on h5 "A project team is involved in a project following the incremental delivery appr…" at bounding box center [359, 110] width 370 height 56
click at [394, 88] on h5 "A project team is involved in a project following the incremental delivery appr…" at bounding box center [359, 110] width 370 height 56
drag, startPoint x: 377, startPoint y: 92, endPoint x: 433, endPoint y: 97, distance: 56.4
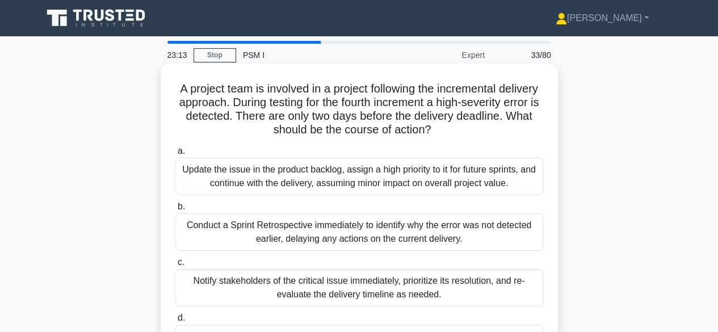
click at [377, 92] on h5 "A project team is involved in a project following the incremental delivery appr…" at bounding box center [359, 110] width 370 height 56
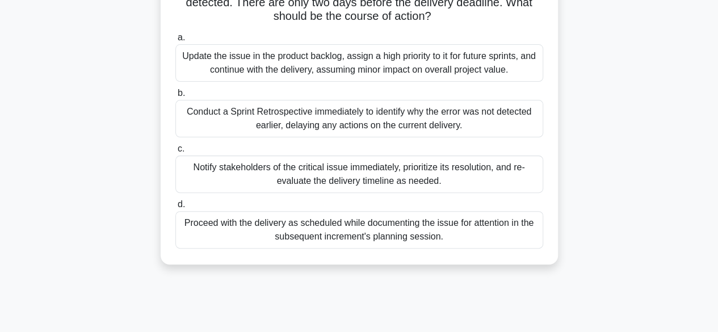
scroll to position [57, 0]
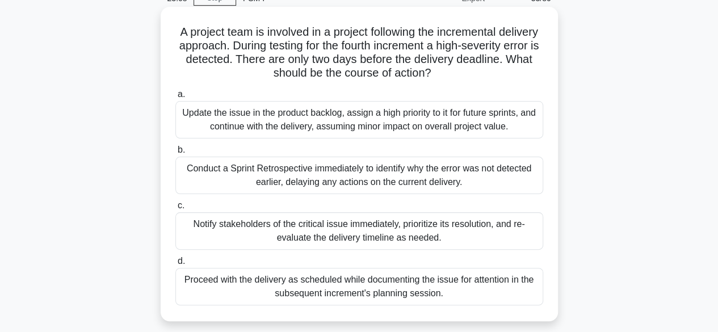
drag, startPoint x: 477, startPoint y: 39, endPoint x: 454, endPoint y: 43, distance: 23.0
click at [470, 40] on h5 "A project team is involved in a project following the incremental delivery appr…" at bounding box center [359, 53] width 370 height 56
click at [252, 35] on h5 "A project team is involved in a project following the incremental delivery appr…" at bounding box center [359, 53] width 370 height 56
drag, startPoint x: 403, startPoint y: 44, endPoint x: 438, endPoint y: 41, distance: 35.3
click at [426, 43] on h5 "A project team is involved in a project following the incremental delivery appr…" at bounding box center [359, 53] width 370 height 56
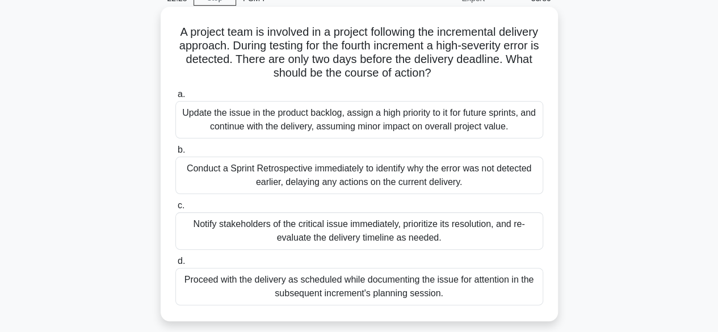
drag, startPoint x: 262, startPoint y: 32, endPoint x: 305, endPoint y: 35, distance: 43.8
click at [270, 33] on h5 "A project team is involved in a project following the incremental delivery appr…" at bounding box center [359, 53] width 370 height 56
click at [305, 35] on h5 "A project team is involved in a project following the incremental delivery appr…" at bounding box center [359, 53] width 370 height 56
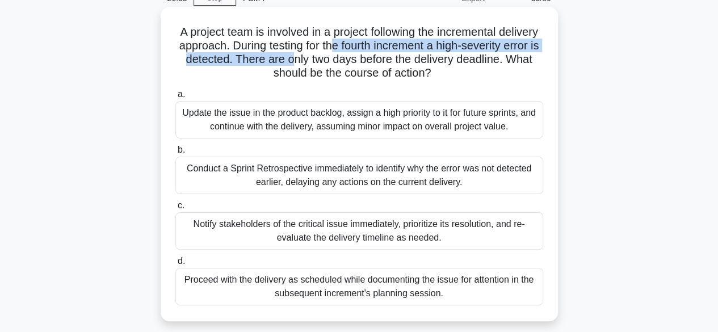
drag, startPoint x: 378, startPoint y: 56, endPoint x: 396, endPoint y: 53, distance: 17.9
click at [396, 53] on h5 "A project team is involved in a project following the incremental delivery appr…" at bounding box center [359, 53] width 370 height 56
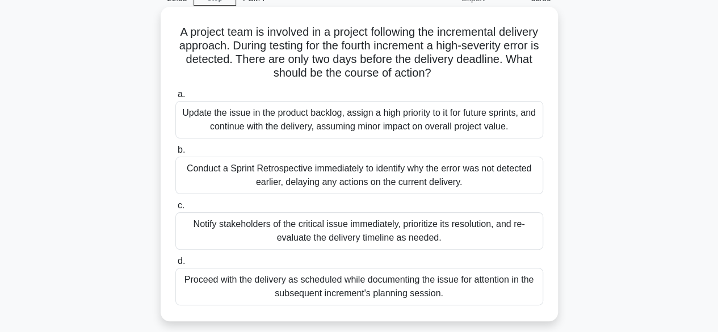
click at [367, 48] on h5 "A project team is involved in a project following the incremental delivery appr…" at bounding box center [359, 53] width 370 height 56
click at [406, 45] on h5 "A project team is involved in a project following the incremental delivery appr…" at bounding box center [359, 53] width 370 height 56
drag, startPoint x: 423, startPoint y: 45, endPoint x: 441, endPoint y: 46, distance: 17.6
click at [430, 46] on h5 "A project team is involved in a project following the incremental delivery appr…" at bounding box center [359, 53] width 370 height 56
drag, startPoint x: 444, startPoint y: 47, endPoint x: 457, endPoint y: 46, distance: 13.1
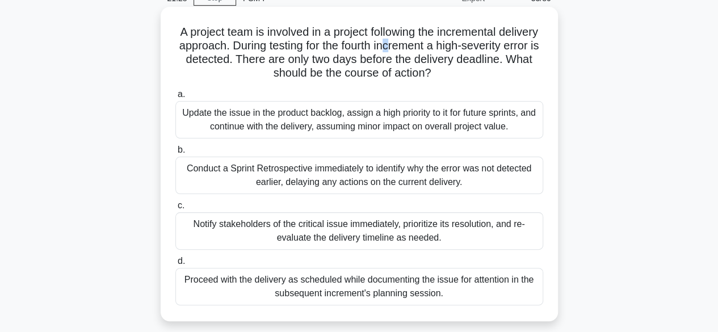
click at [456, 47] on h5 "A project team is involved in a project following the incremental delivery appr…" at bounding box center [359, 53] width 370 height 56
click at [490, 46] on h5 "A project team is involved in a project following the incremental delivery appr…" at bounding box center [359, 53] width 370 height 56
drag, startPoint x: 382, startPoint y: 45, endPoint x: 415, endPoint y: 44, distance: 32.9
click at [415, 44] on h5 "A project team is involved in a project following the incremental delivery appr…" at bounding box center [359, 53] width 370 height 56
drag, startPoint x: 495, startPoint y: 49, endPoint x: 488, endPoint y: 52, distance: 7.2
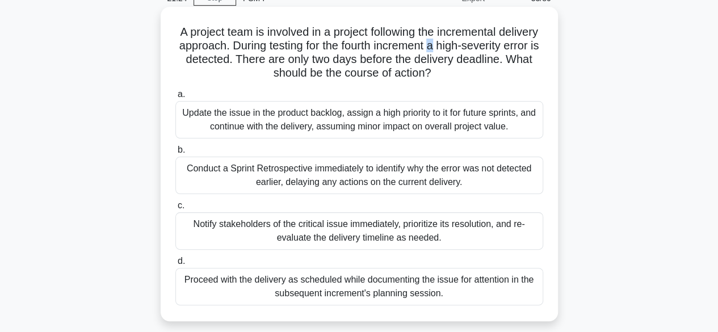
click at [499, 50] on h5 "A project team is involved in a project following the incremental delivery appr…" at bounding box center [359, 53] width 370 height 56
drag, startPoint x: 346, startPoint y: 56, endPoint x: 371, endPoint y: 56, distance: 25.5
click at [371, 56] on h5 "A project team is involved in a project following the incremental delivery appr…" at bounding box center [359, 53] width 370 height 56
click at [454, 60] on h5 "A project team is involved in a project following the incremental delivery appr…" at bounding box center [359, 53] width 370 height 56
click at [434, 71] on h5 "A project team is involved in a project following the incremental delivery appr…" at bounding box center [359, 53] width 370 height 56
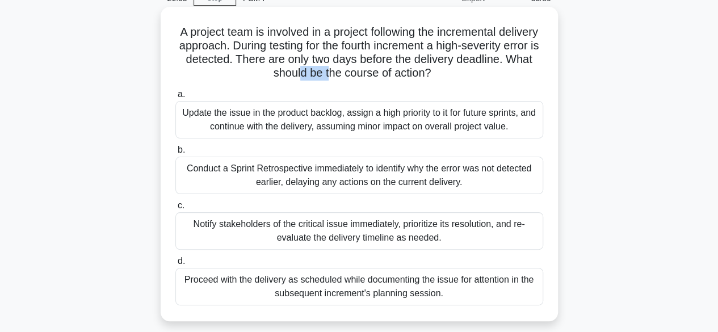
drag, startPoint x: 340, startPoint y: 81, endPoint x: 376, endPoint y: 78, distance: 35.3
click at [374, 79] on h5 "A project team is involved in a project following the incremental delivery appr…" at bounding box center [359, 53] width 370 height 56
click at [427, 78] on h5 "A project team is involved in a project following the incremental delivery appr…" at bounding box center [359, 53] width 370 height 56
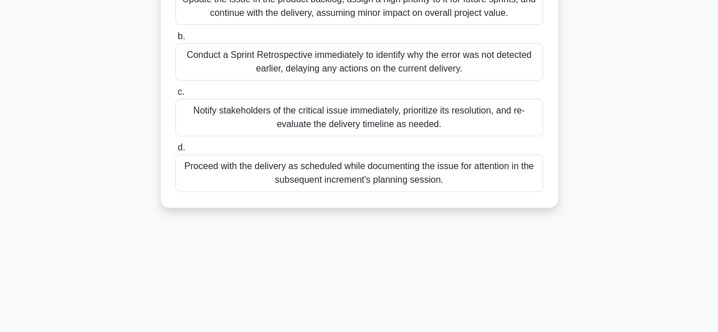
scroll to position [113, 0]
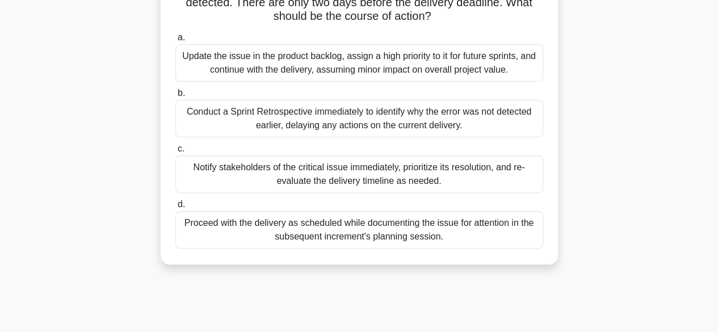
click at [376, 241] on div "Proceed with the delivery as scheduled while documenting the issue for attentio…" at bounding box center [359, 229] width 368 height 37
click at [175, 208] on input "d. Proceed with the delivery as scheduled while documenting the issue for atten…" at bounding box center [175, 204] width 0 height 7
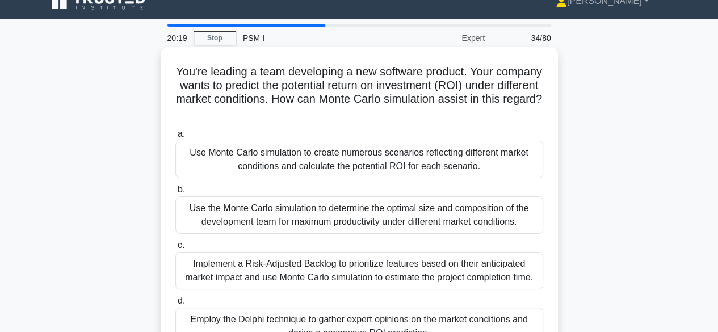
scroll to position [0, 0]
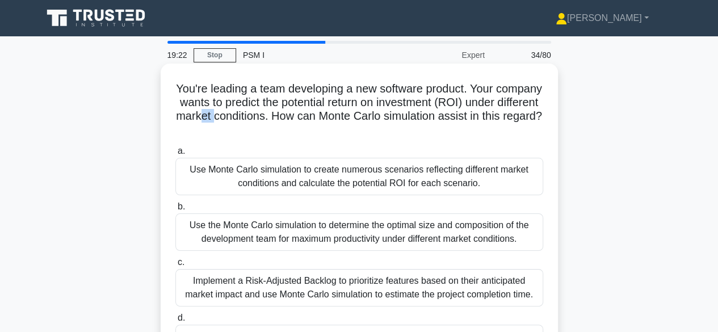
click at [307, 113] on h5 "You're leading a team developing a new software product. Your company wants to …" at bounding box center [359, 110] width 370 height 56
click at [326, 113] on h5 "You're leading a team developing a new software product. Your company wants to …" at bounding box center [359, 110] width 370 height 56
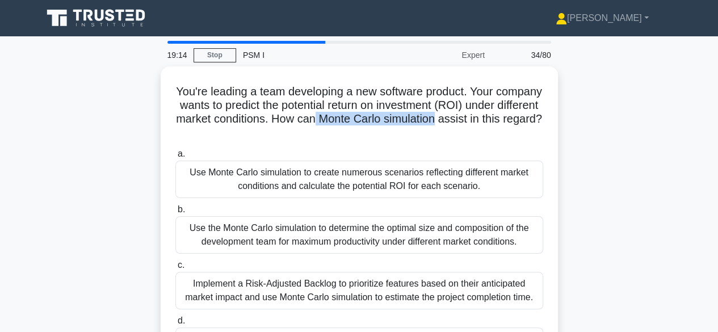
drag, startPoint x: 410, startPoint y: 116, endPoint x: 575, endPoint y: 124, distance: 165.3
click at [575, 124] on div "You're leading a team developing a new software product. Your company wants to …" at bounding box center [359, 230] width 647 height 328
copy h5 "Monte Carlo simulation"
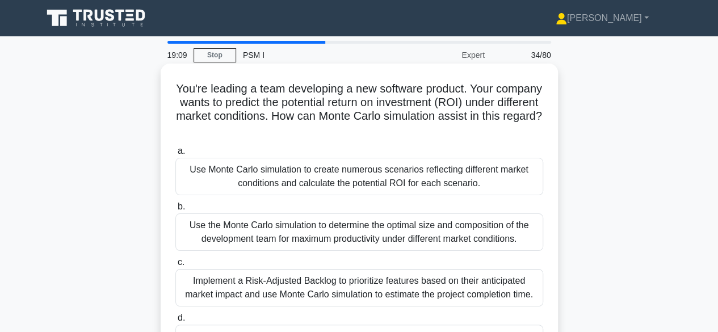
click at [416, 100] on h5 "You're leading a team developing a new software product. Your company wants to …" at bounding box center [359, 110] width 370 height 56
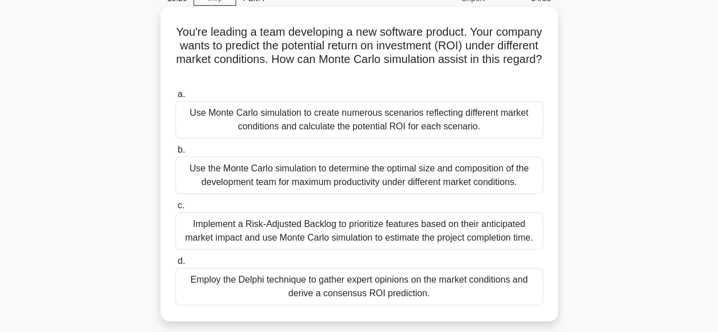
scroll to position [113, 0]
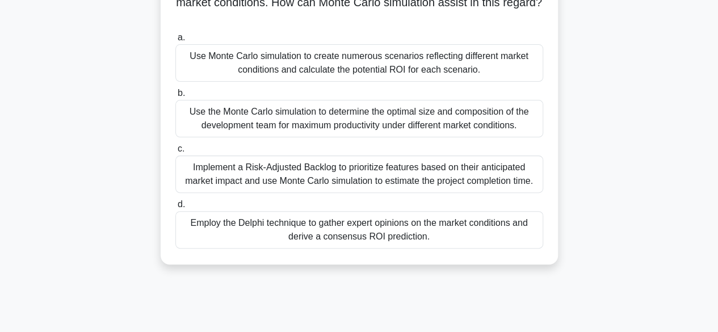
click at [270, 56] on div "Use Monte Carlo simulation to create numerous scenarios reflecting different ma…" at bounding box center [359, 62] width 368 height 37
click at [175, 41] on input "a. Use Monte Carlo simulation to create numerous scenarios reflecting different…" at bounding box center [175, 37] width 0 height 7
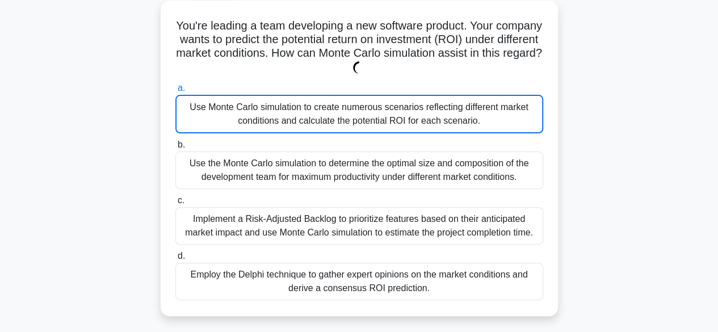
scroll to position [0, 0]
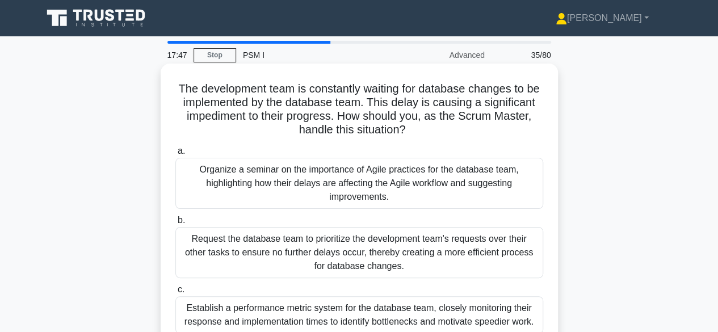
drag, startPoint x: 327, startPoint y: 90, endPoint x: 302, endPoint y: 85, distance: 26.0
click at [328, 90] on h5 "The development team is constantly waiting for database changes to be implement…" at bounding box center [359, 110] width 370 height 56
drag, startPoint x: 349, startPoint y: 87, endPoint x: 393, endPoint y: 87, distance: 43.7
click at [379, 87] on h5 "The development team is constantly waiting for database changes to be implement…" at bounding box center [359, 110] width 370 height 56
drag, startPoint x: 408, startPoint y: 87, endPoint x: 437, endPoint y: 87, distance: 28.9
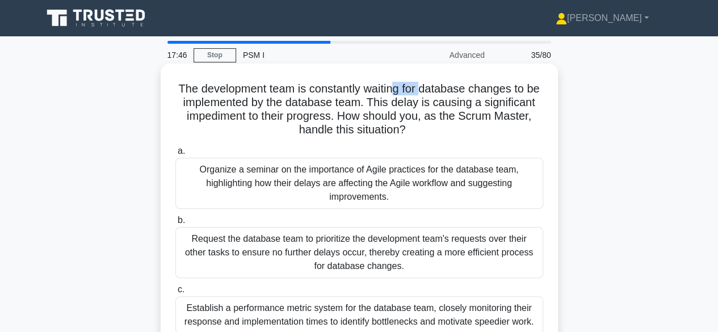
click at [437, 87] on h5 "The development team is constantly waiting for database changes to be implement…" at bounding box center [359, 110] width 370 height 56
drag, startPoint x: 453, startPoint y: 87, endPoint x: 464, endPoint y: 90, distance: 11.7
click at [463, 90] on h5 "The development team is constantly waiting for database changes to be implement…" at bounding box center [359, 110] width 370 height 56
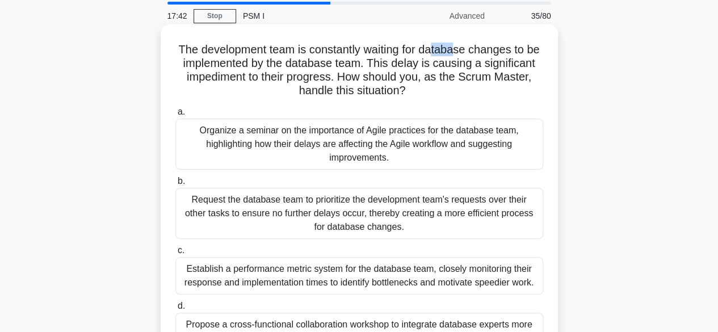
scroll to position [57, 0]
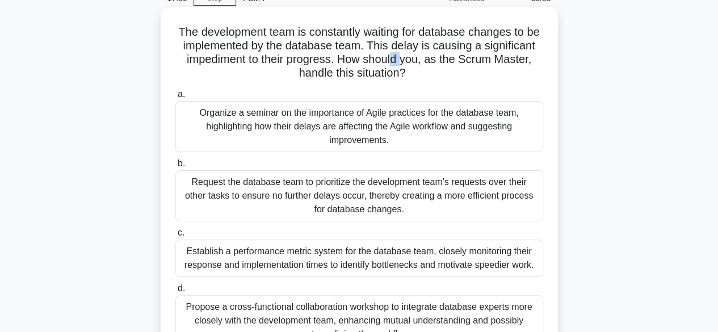
drag, startPoint x: 456, startPoint y: 59, endPoint x: 492, endPoint y: 56, distance: 35.9
click at [478, 57] on h5 "The development team is constantly waiting for database changes to be implement…" at bounding box center [359, 53] width 370 height 56
click at [510, 58] on h5 "The development team is constantly waiting for database changes to be implement…" at bounding box center [359, 53] width 370 height 56
drag, startPoint x: 286, startPoint y: 62, endPoint x: 332, endPoint y: 62, distance: 46.0
click at [302, 62] on h5 "The development team is constantly waiting for database changes to be implement…" at bounding box center [359, 53] width 370 height 56
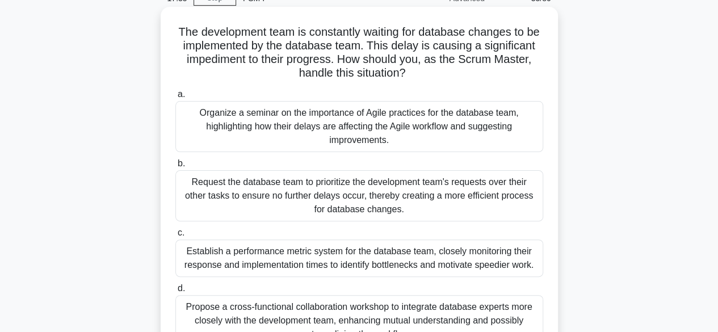
drag, startPoint x: 334, startPoint y: 62, endPoint x: 372, endPoint y: 65, distance: 38.2
click at [340, 63] on h5 "The development team is constantly waiting for database changes to be implement…" at bounding box center [359, 53] width 370 height 56
drag, startPoint x: 372, startPoint y: 65, endPoint x: 411, endPoint y: 63, distance: 38.7
click at [410, 63] on h5 "The development team is constantly waiting for database changes to be implement…" at bounding box center [359, 53] width 370 height 56
click at [397, 65] on h5 "The development team is constantly waiting for database changes to be implement…" at bounding box center [359, 53] width 370 height 56
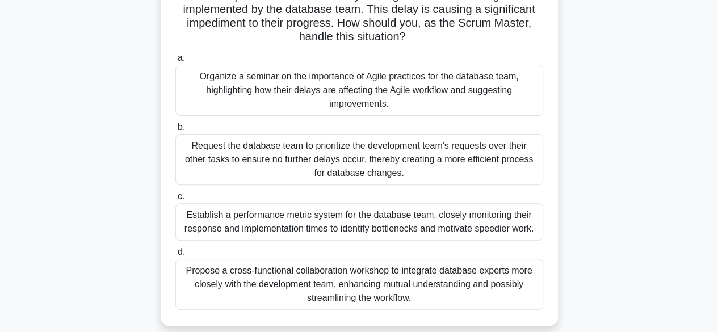
scroll to position [170, 0]
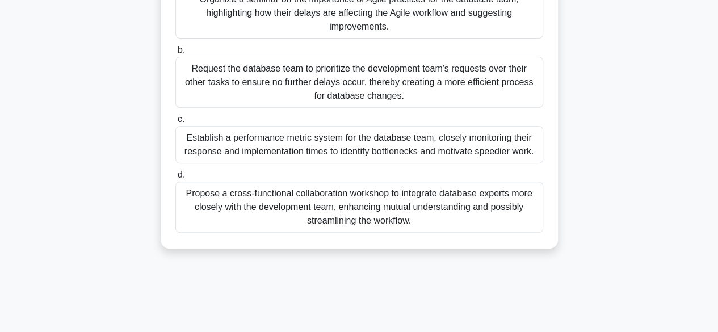
click at [411, 228] on div "Propose a cross-functional collaboration workshop to integrate database experts…" at bounding box center [359, 207] width 368 height 51
click at [175, 179] on input "d. Propose a cross-functional collaboration workshop to integrate database expe…" at bounding box center [175, 174] width 0 height 7
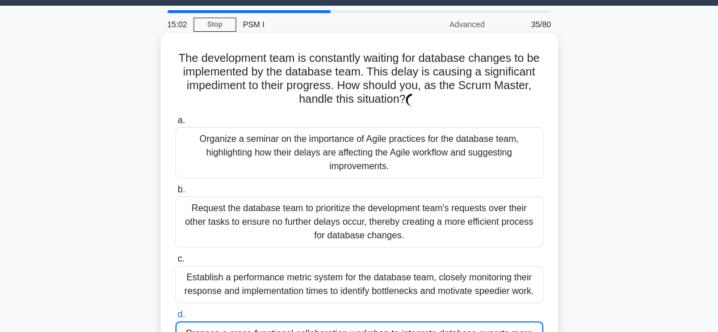
scroll to position [0, 0]
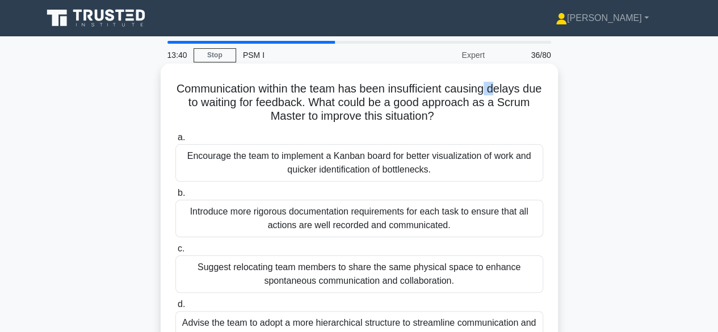
click at [507, 88] on h5 "Communication within the team has been insufficient causing delays due to waiti…" at bounding box center [359, 103] width 370 height 42
drag, startPoint x: 373, startPoint y: 100, endPoint x: 384, endPoint y: 102, distance: 10.9
click at [379, 100] on h5 "Communication within the team has been insufficient causing delays due to waiti…" at bounding box center [359, 103] width 370 height 42
drag, startPoint x: 454, startPoint y: 91, endPoint x: 519, endPoint y: 106, distance: 66.3
click at [469, 94] on h5 "Communication within the team has been insufficient causing delays due to waiti…" at bounding box center [359, 103] width 370 height 42
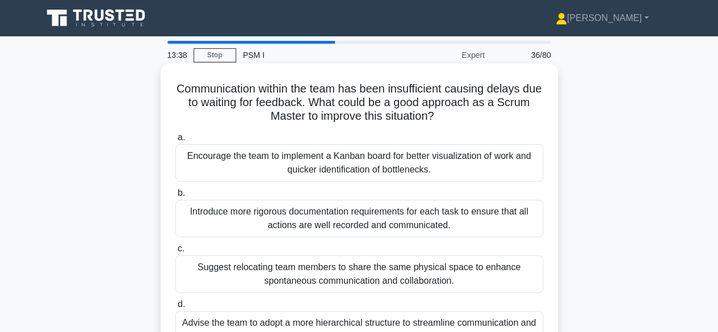
click at [516, 96] on h5 "Communication within the team has been insufficient causing delays due to waiti…" at bounding box center [359, 103] width 370 height 42
click at [232, 106] on h5 "Communication within the team has been insufficient causing delays due to waiti…" at bounding box center [359, 103] width 370 height 42
drag, startPoint x: 413, startPoint y: 89, endPoint x: 459, endPoint y: 87, distance: 46.6
click at [432, 89] on h5 "Communication within the team has been insufficient causing delays due to waiti…" at bounding box center [359, 103] width 370 height 42
drag, startPoint x: 466, startPoint y: 87, endPoint x: 474, endPoint y: 87, distance: 8.5
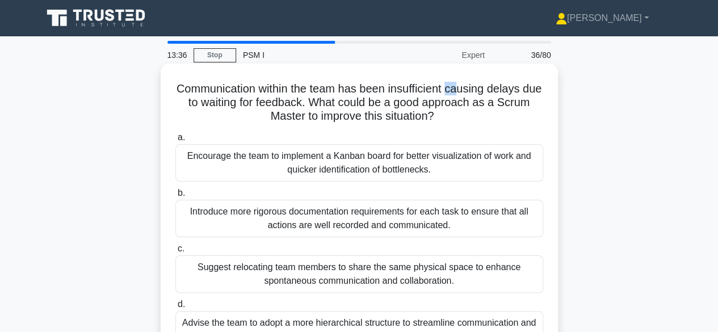
click at [472, 87] on h5 "Communication within the team has been insufficient causing delays due to waiti…" at bounding box center [359, 103] width 370 height 42
drag, startPoint x: 507, startPoint y: 89, endPoint x: 420, endPoint y: 92, distance: 86.9
click at [508, 89] on h5 "Communication within the team has been insufficient causing delays due to waiti…" at bounding box center [359, 103] width 370 height 42
drag, startPoint x: 254, startPoint y: 103, endPoint x: 283, endPoint y: 102, distance: 28.4
click at [272, 103] on h5 "Communication within the team has been insufficient causing delays due to waiti…" at bounding box center [359, 103] width 370 height 42
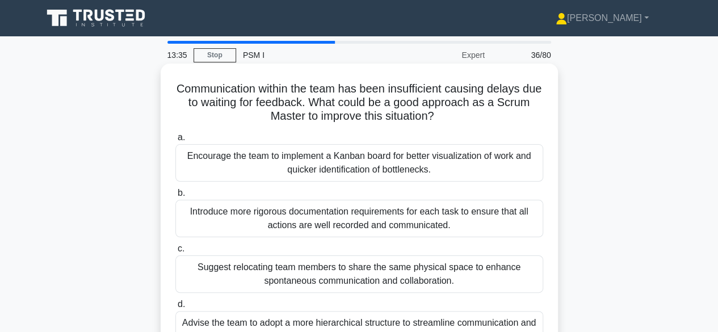
drag, startPoint x: 283, startPoint y: 102, endPoint x: 298, endPoint y: 103, distance: 15.4
click at [298, 103] on h5 "Communication within the team has been insufficient causing delays due to waiti…" at bounding box center [359, 103] width 370 height 42
drag, startPoint x: 306, startPoint y: 103, endPoint x: 322, endPoint y: 104, distance: 15.9
click at [317, 104] on h5 "Communication within the team has been insufficient causing delays due to waiti…" at bounding box center [359, 103] width 370 height 42
drag, startPoint x: 323, startPoint y: 104, endPoint x: 347, endPoint y: 102, distance: 23.9
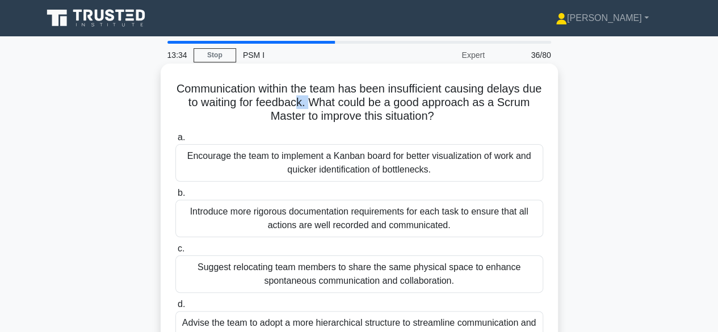
click at [342, 104] on h5 "Communication within the team has been insufficient causing delays due to waiti…" at bounding box center [359, 103] width 370 height 42
click at [372, 102] on h5 "Communication within the team has been insufficient causing delays due to waiti…" at bounding box center [359, 103] width 370 height 42
drag, startPoint x: 382, startPoint y: 102, endPoint x: 431, endPoint y: 102, distance: 48.8
click at [400, 102] on h5 "Communication within the team has been insufficient causing delays due to waiti…" at bounding box center [359, 103] width 370 height 42
drag, startPoint x: 431, startPoint y: 102, endPoint x: 449, endPoint y: 102, distance: 18.2
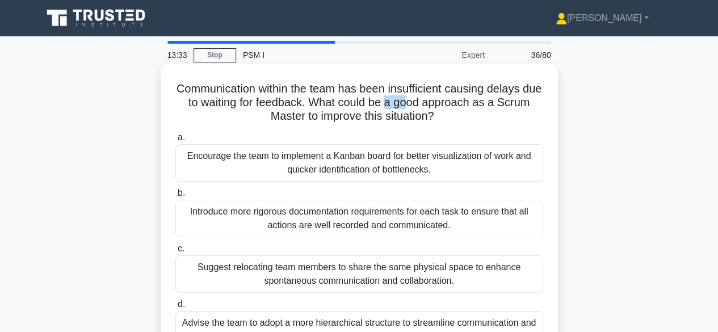
click at [444, 102] on h5 "Communication within the team has been insufficient causing delays due to waiti…" at bounding box center [359, 103] width 370 height 42
drag, startPoint x: 295, startPoint y: 117, endPoint x: 355, endPoint y: 117, distance: 60.1
click at [348, 117] on h5 "Communication within the team has been insufficient causing delays due to waiti…" at bounding box center [359, 103] width 370 height 42
drag, startPoint x: 367, startPoint y: 116, endPoint x: 412, endPoint y: 116, distance: 45.4
click at [397, 117] on h5 "Communication within the team has been insufficient causing delays due to waiti…" at bounding box center [359, 103] width 370 height 42
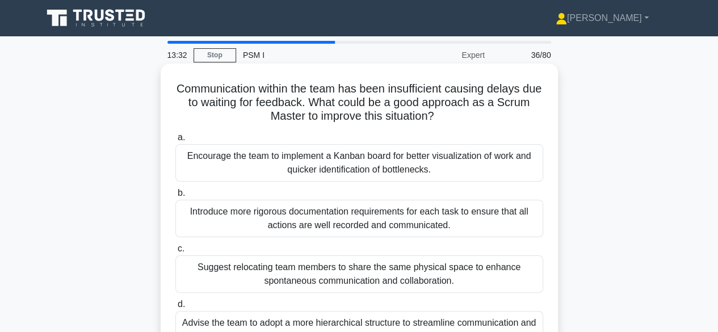
click at [416, 116] on h5 "Communication within the team has been insufficient causing delays due to waiti…" at bounding box center [359, 103] width 370 height 42
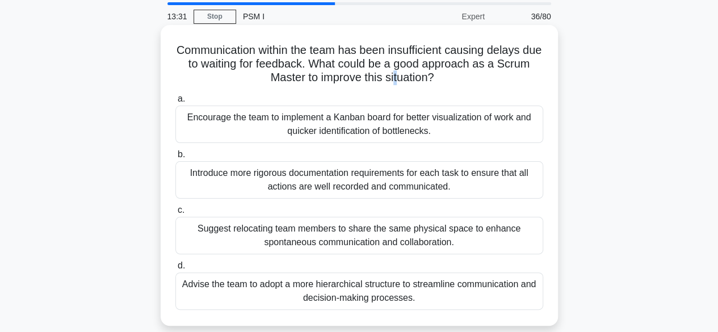
scroll to position [57, 0]
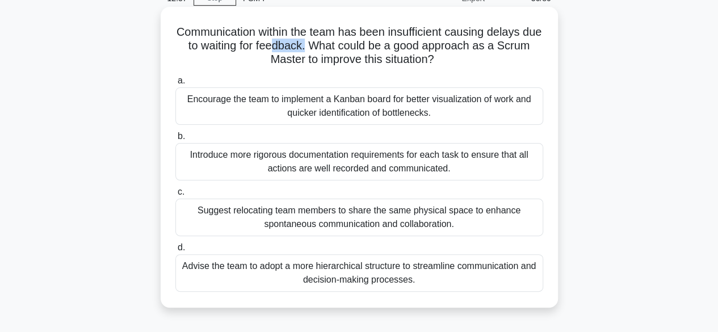
drag, startPoint x: 304, startPoint y: 48, endPoint x: 345, endPoint y: 52, distance: 41.0
click at [344, 52] on h5 "Communication within the team has been insufficient causing delays due to waiti…" at bounding box center [359, 46] width 370 height 42
click at [414, 49] on h5 "Communication within the team has been insufficient causing delays due to waiti…" at bounding box center [359, 46] width 370 height 42
click at [388, 280] on div "Advise the team to adopt a more hierarchical structure to streamline communicat…" at bounding box center [359, 272] width 368 height 37
click at [175, 251] on input "d. Advise the team to adopt a more hierarchical structure to streamline communi…" at bounding box center [175, 247] width 0 height 7
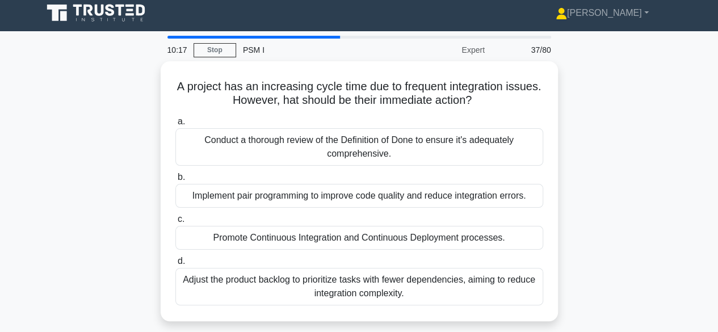
scroll to position [0, 0]
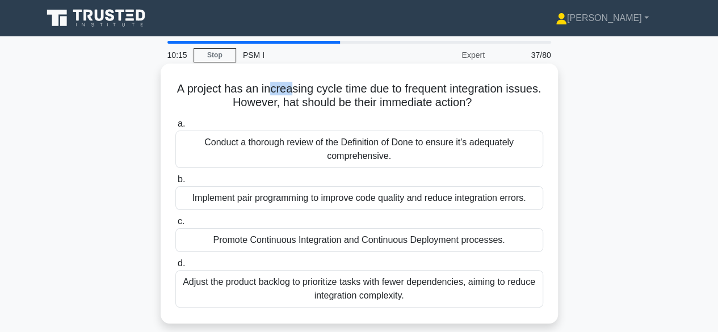
drag, startPoint x: 285, startPoint y: 95, endPoint x: 307, endPoint y: 95, distance: 21.6
click at [307, 95] on h5 "A project has an increasing cycle time due to frequent integration issues. Howe…" at bounding box center [359, 96] width 370 height 28
drag, startPoint x: 346, startPoint y: 94, endPoint x: 374, endPoint y: 95, distance: 28.4
click at [363, 95] on h5 "A project has an increasing cycle time due to frequent integration issues. Howe…" at bounding box center [359, 96] width 370 height 28
click at [516, 94] on h5 "A project has an increasing cycle time due to frequent integration issues. Howe…" at bounding box center [359, 96] width 370 height 28
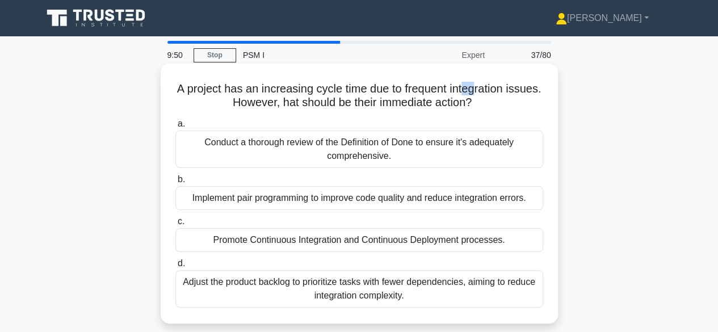
drag, startPoint x: 489, startPoint y: 93, endPoint x: 507, endPoint y: 94, distance: 18.2
click at [501, 94] on h5 "A project has an increasing cycle time due to frequent integration issues. Howe…" at bounding box center [359, 96] width 370 height 28
click at [507, 94] on h5 "A project has an increasing cycle time due to frequent integration issues. Howe…" at bounding box center [359, 96] width 370 height 28
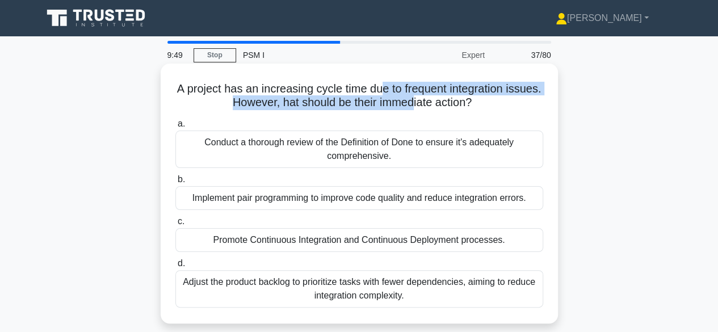
drag, startPoint x: 427, startPoint y: 99, endPoint x: 437, endPoint y: 100, distance: 10.3
click at [432, 100] on h5 "A project has an increasing cycle time due to frequent integration issues. Howe…" at bounding box center [359, 96] width 370 height 28
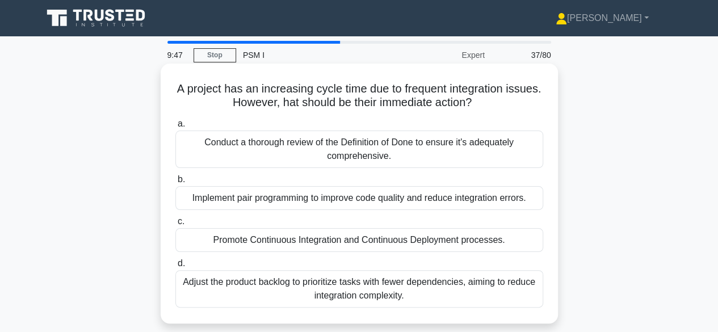
click at [455, 103] on h5 "A project has an increasing cycle time due to frequent integration issues. Howe…" at bounding box center [359, 96] width 370 height 28
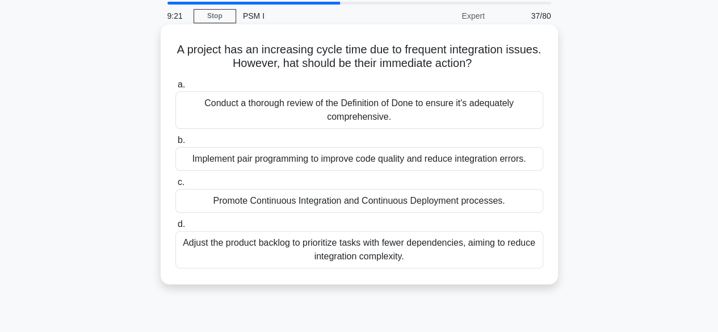
scroll to position [57, 0]
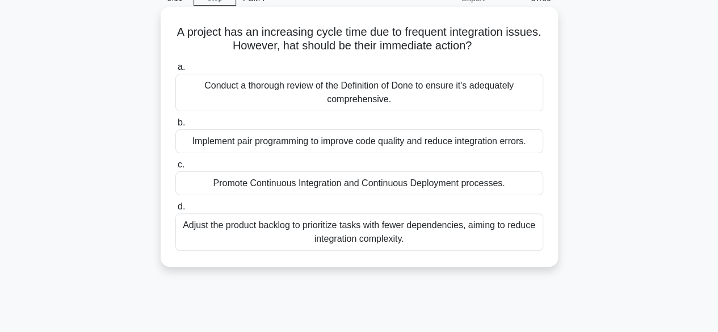
click at [372, 180] on div "Promote Continuous Integration and Continuous Deployment processes." at bounding box center [359, 183] width 368 height 24
click at [175, 169] on input "c. Promote Continuous Integration and Continuous Deployment processes." at bounding box center [175, 164] width 0 height 7
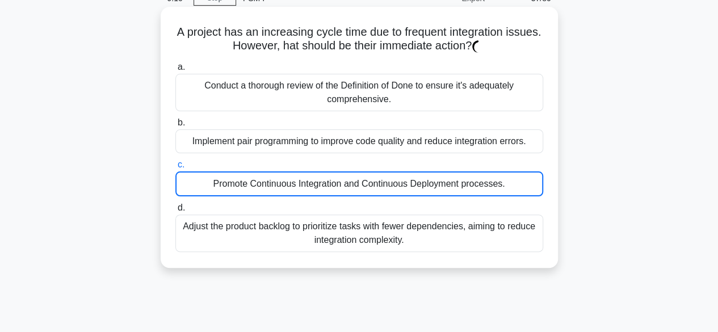
scroll to position [0, 0]
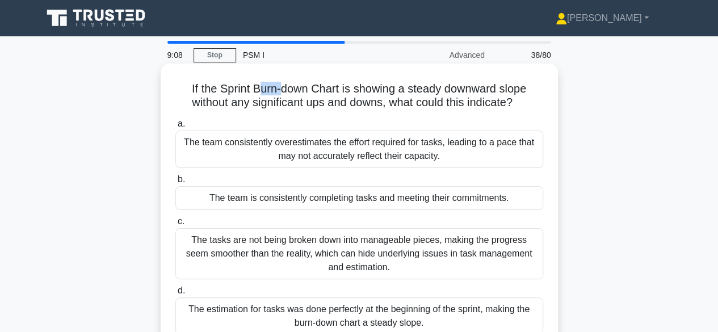
click at [280, 86] on h5 "If the Sprint Burn-down Chart is showing a steady downward slope without any si…" at bounding box center [359, 96] width 370 height 28
drag, startPoint x: 297, startPoint y: 88, endPoint x: 320, endPoint y: 90, distance: 22.8
click at [313, 91] on h5 "If the Sprint Burn-down Chart is showing a steady downward slope without any si…" at bounding box center [359, 96] width 370 height 28
click at [348, 89] on h5 "If the Sprint Burn-down Chart is showing a steady downward slope without any si…" at bounding box center [359, 96] width 370 height 28
drag, startPoint x: 377, startPoint y: 89, endPoint x: 386, endPoint y: 89, distance: 9.6
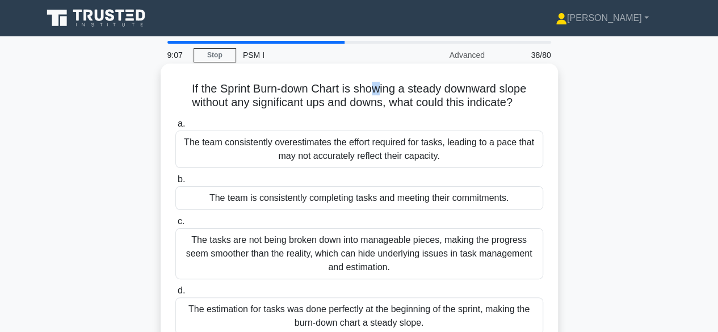
click at [385, 89] on h5 "If the Sprint Burn-down Chart is showing a steady downward slope without any si…" at bounding box center [359, 96] width 370 height 28
click at [419, 87] on h5 "If the Sprint Burn-down Chart is showing a steady downward slope without any si…" at bounding box center [359, 96] width 370 height 28
drag, startPoint x: 432, startPoint y: 88, endPoint x: 444, endPoint y: 89, distance: 11.4
click at [443, 89] on h5 "If the Sprint Burn-down Chart is showing a steady downward slope without any si…" at bounding box center [359, 96] width 370 height 28
drag, startPoint x: 485, startPoint y: 90, endPoint x: 497, endPoint y: 90, distance: 12.5
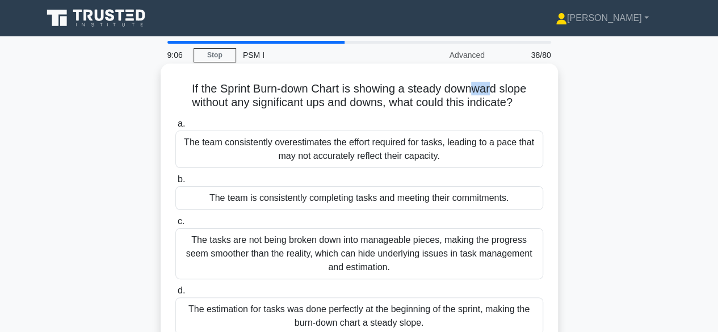
click at [493, 90] on h5 "If the Sprint Burn-down Chart is showing a steady downward slope without any si…" at bounding box center [359, 96] width 370 height 28
click at [491, 96] on h5 "If the Sprint Burn-down Chart is showing a steady downward slope without any si…" at bounding box center [359, 96] width 370 height 28
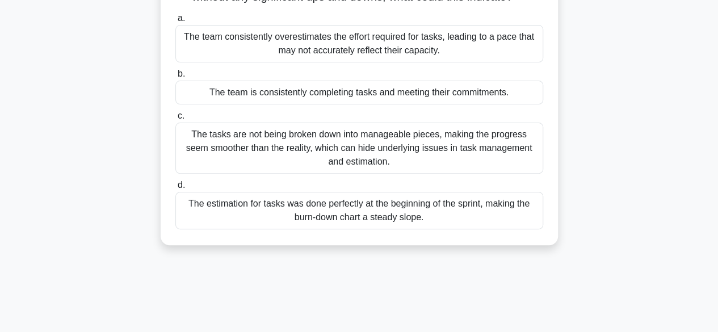
scroll to position [57, 0]
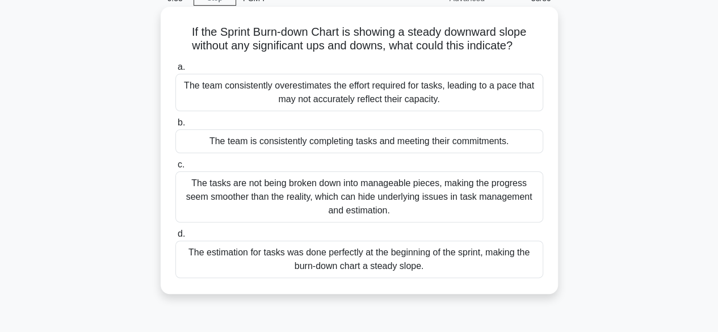
click at [267, 203] on div "The tasks are not being broken down into manageable pieces, making the progress…" at bounding box center [359, 196] width 368 height 51
click at [175, 169] on input "c. The tasks are not being broken down into manageable pieces, making the progr…" at bounding box center [175, 164] width 0 height 7
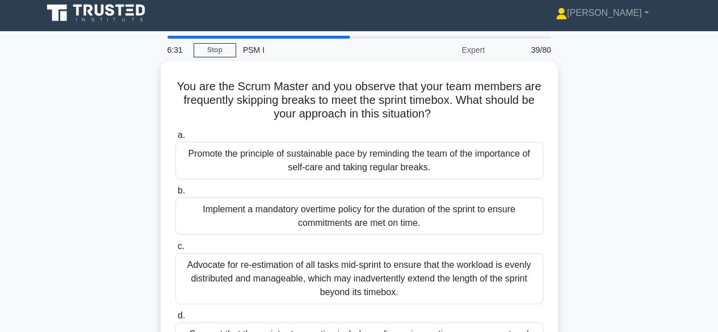
scroll to position [0, 0]
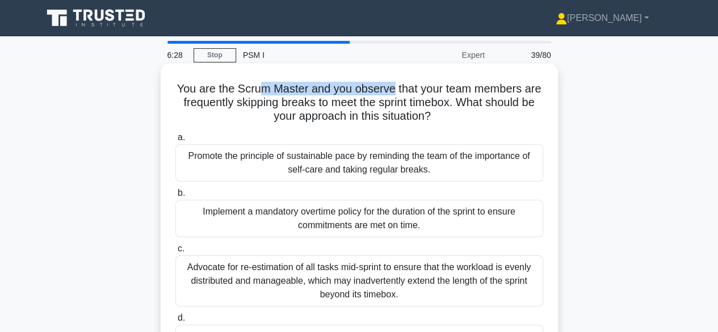
drag, startPoint x: 302, startPoint y: 92, endPoint x: 409, endPoint y: 87, distance: 106.8
click at [409, 87] on h5 "You are the Scrum Master and you observe that your team members are frequently …" at bounding box center [359, 103] width 370 height 42
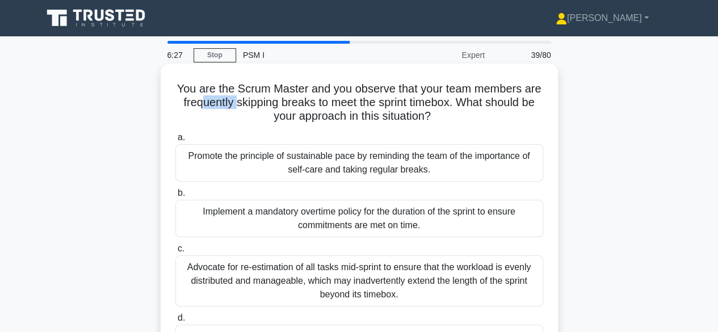
drag, startPoint x: 212, startPoint y: 101, endPoint x: 253, endPoint y: 101, distance: 40.9
click at [252, 101] on h5 "You are the Scrum Master and you observe that your team members are frequently …" at bounding box center [359, 103] width 370 height 42
drag, startPoint x: 285, startPoint y: 103, endPoint x: 343, endPoint y: 106, distance: 57.9
click at [342, 106] on h5 "You are the Scrum Master and you observe that your team members are frequently …" at bounding box center [359, 103] width 370 height 42
click at [437, 100] on h5 "You are the Scrum Master and you observe that your team members are frequently …" at bounding box center [359, 103] width 370 height 42
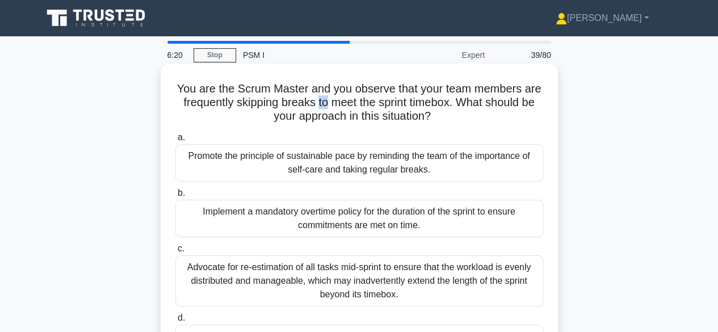
drag, startPoint x: 332, startPoint y: 106, endPoint x: 342, endPoint y: 106, distance: 9.7
click at [342, 106] on h5 "You are the Scrum Master and you observe that your team members are frequently …" at bounding box center [359, 103] width 370 height 42
click at [473, 103] on h5 "You are the Scrum Master and you observe that your team members are frequently …" at bounding box center [359, 103] width 370 height 42
drag, startPoint x: 521, startPoint y: 106, endPoint x: 530, endPoint y: 104, distance: 9.4
click at [528, 105] on h5 "You are the Scrum Master and you observe that your team members are frequently …" at bounding box center [359, 103] width 370 height 42
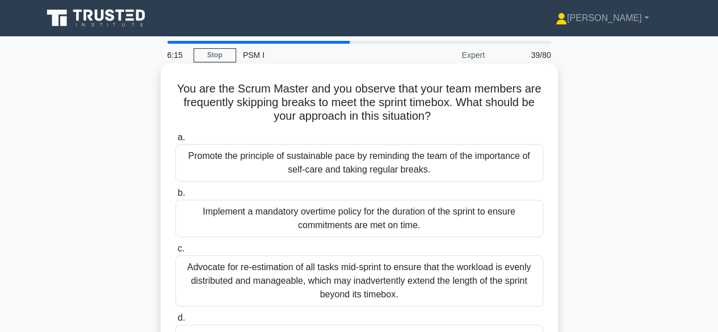
click at [497, 105] on h5 "You are the Scrum Master and you observe that your team members are frequently …" at bounding box center [359, 103] width 370 height 42
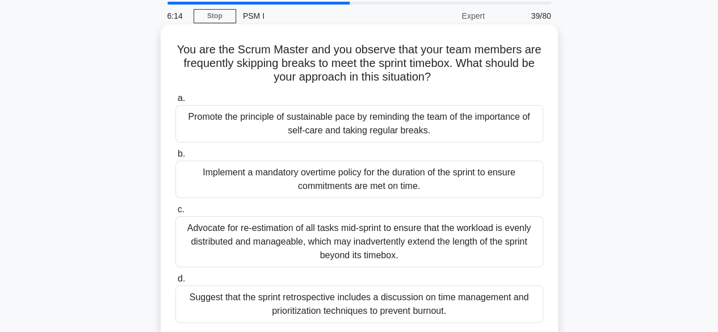
scroll to position [57, 0]
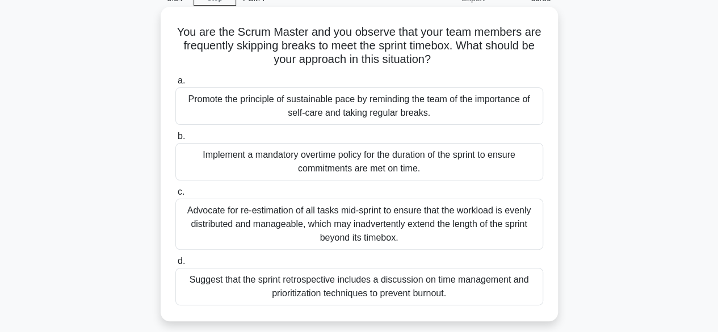
click at [378, 119] on div "Promote the principle of sustainable pace by reminding the team of the importan…" at bounding box center [359, 105] width 368 height 37
click at [175, 85] on input "a. Promote the principle of sustainable pace by reminding the team of the impor…" at bounding box center [175, 80] width 0 height 7
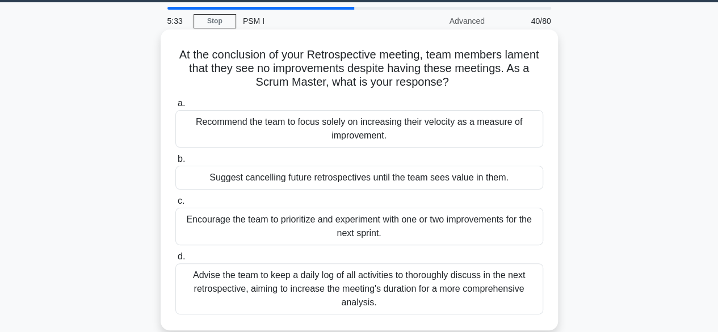
scroll to position [0, 0]
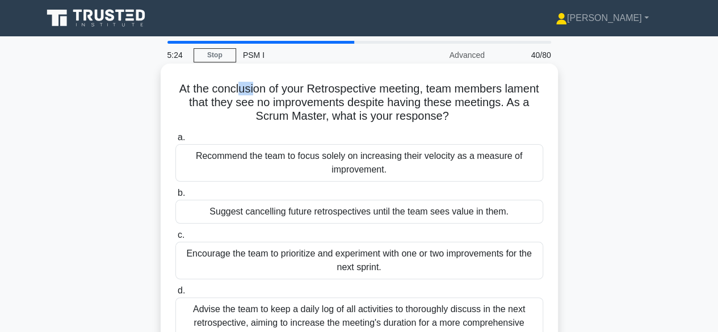
drag, startPoint x: 235, startPoint y: 94, endPoint x: 254, endPoint y: 90, distance: 19.7
click at [254, 90] on h5 "At the conclusion of your Retrospective meeting, team members lament that they …" at bounding box center [359, 103] width 370 height 42
drag, startPoint x: 269, startPoint y: 90, endPoint x: 276, endPoint y: 90, distance: 7.4
click at [276, 90] on h5 "At the conclusion of your Retrospective meeting, team members lament that they …" at bounding box center [359, 103] width 370 height 42
drag, startPoint x: 306, startPoint y: 90, endPoint x: 331, endPoint y: 87, distance: 25.2
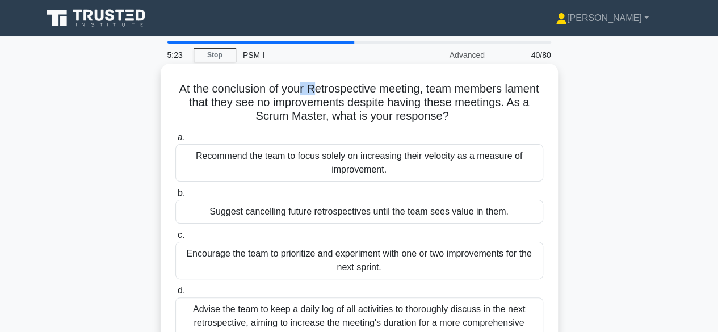
click at [326, 88] on h5 "At the conclusion of your Retrospective meeting, team members lament that they …" at bounding box center [359, 103] width 370 height 42
click at [468, 85] on h5 "At the conclusion of your Retrospective meeting, team members lament that they …" at bounding box center [359, 103] width 370 height 42
drag, startPoint x: 226, startPoint y: 108, endPoint x: 246, endPoint y: 108, distance: 20.4
click at [237, 108] on h5 "At the conclusion of your Retrospective meeting, team members lament that they …" at bounding box center [359, 103] width 370 height 42
click at [420, 100] on h5 "At the conclusion of your Retrospective meeting, team members lament that they …" at bounding box center [359, 103] width 370 height 42
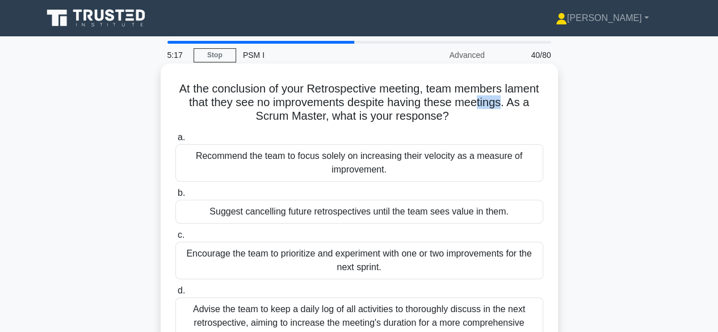
drag, startPoint x: 493, startPoint y: 104, endPoint x: 522, endPoint y: 104, distance: 28.9
click at [512, 104] on h5 "At the conclusion of your Retrospective meeting, team members lament that they …" at bounding box center [359, 103] width 370 height 42
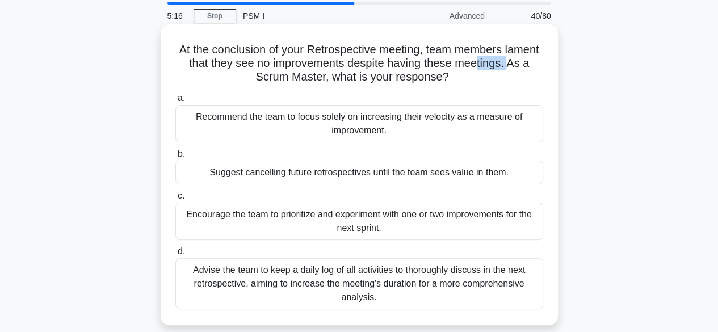
scroll to position [57, 0]
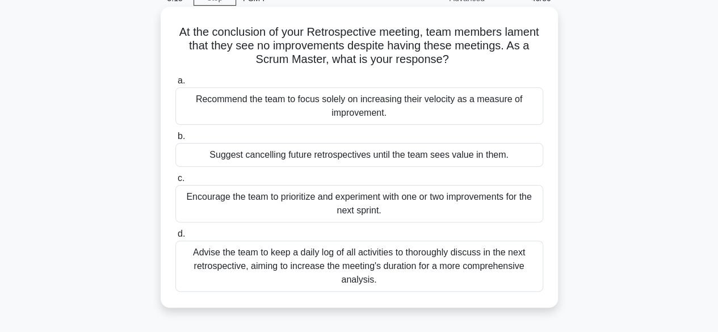
click at [378, 31] on h5 "At the conclusion of your Retrospective meeting, team members lament that they …" at bounding box center [359, 46] width 370 height 42
click at [285, 199] on div "Encourage the team to prioritize and experiment with one or two improvements fo…" at bounding box center [359, 203] width 368 height 37
click at [175, 182] on input "c. Encourage the team to prioritize and experiment with one or two improvements…" at bounding box center [175, 178] width 0 height 7
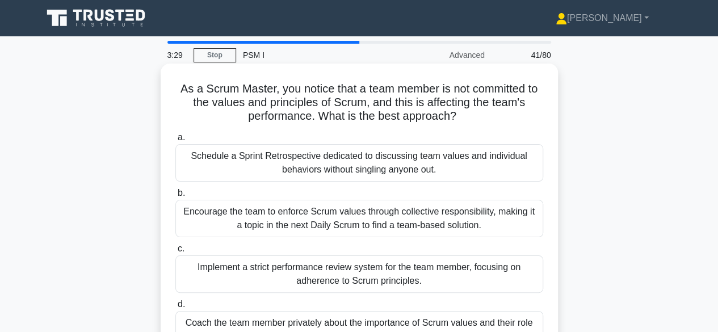
scroll to position [113, 0]
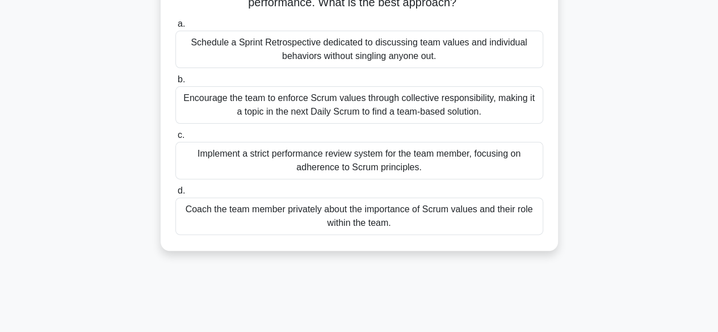
click at [331, 221] on div "Coach the team member privately about the importance of Scrum values and their …" at bounding box center [359, 215] width 368 height 37
click at [175, 195] on input "d. Coach the team member privately about the importance of Scrum values and the…" at bounding box center [175, 190] width 0 height 7
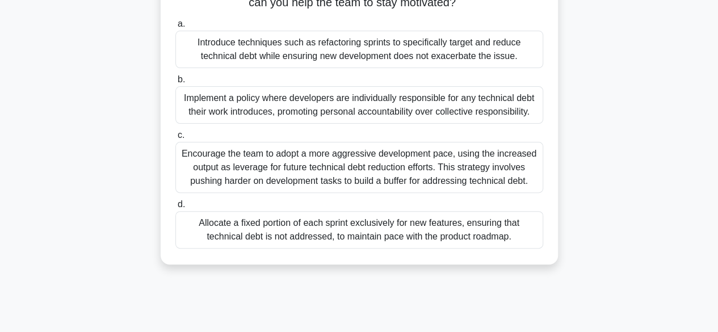
scroll to position [57, 0]
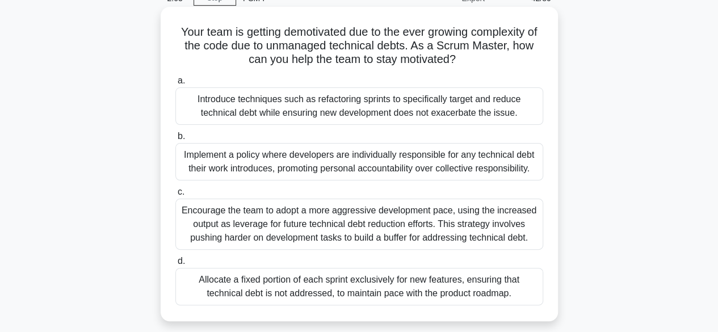
click at [368, 110] on div "Introduce techniques such as refactoring sprints to specifically target and red…" at bounding box center [359, 105] width 368 height 37
click at [175, 85] on input "a. Introduce techniques such as refactoring sprints to specifically target and …" at bounding box center [175, 80] width 0 height 7
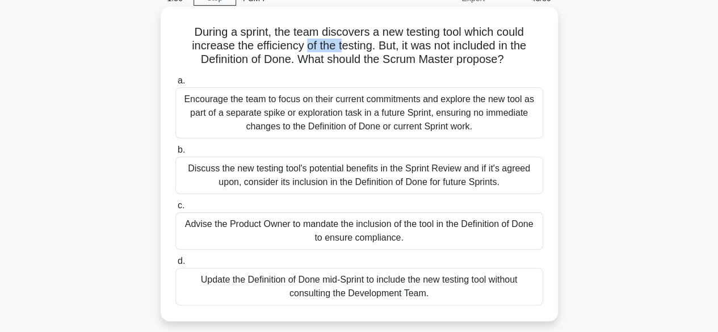
drag, startPoint x: 303, startPoint y: 49, endPoint x: 340, endPoint y: 47, distance: 37.5
click at [340, 47] on h5 "During a sprint, the team discovers a new testing tool which could increase the…" at bounding box center [359, 46] width 370 height 42
drag, startPoint x: 473, startPoint y: 49, endPoint x: 498, endPoint y: 50, distance: 25.6
click at [493, 50] on h5 "During a sprint, the team discovers a new testing tool which could increase the…" at bounding box center [359, 46] width 370 height 42
drag, startPoint x: 312, startPoint y: 60, endPoint x: 346, endPoint y: 60, distance: 34.0
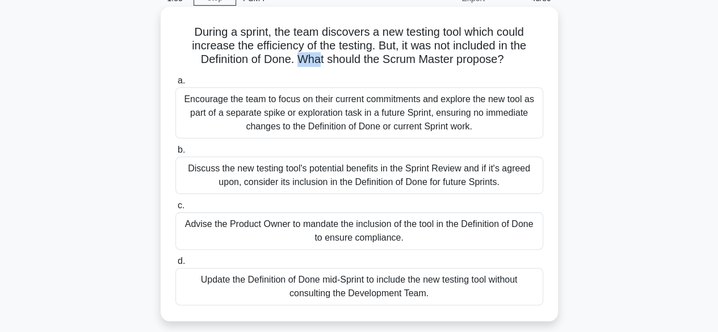
click at [331, 60] on h5 "During a sprint, the team discovers a new testing tool which could increase the…" at bounding box center [359, 46] width 370 height 42
drag, startPoint x: 411, startPoint y: 63, endPoint x: 428, endPoint y: 63, distance: 17.0
click at [427, 63] on h5 "During a sprint, the team discovers a new testing tool which could increase the…" at bounding box center [359, 46] width 370 height 42
click at [465, 49] on h5 "During a sprint, the team discovers a new testing tool which could increase the…" at bounding box center [359, 46] width 370 height 42
click at [482, 37] on h5 "During a sprint, the team discovers a new testing tool which could increase the…" at bounding box center [359, 46] width 370 height 42
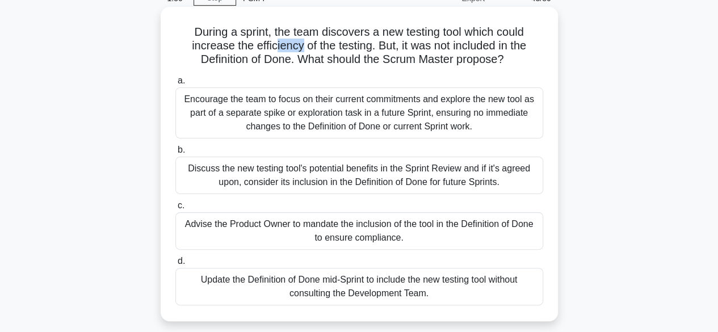
drag, startPoint x: 281, startPoint y: 49, endPoint x: 317, endPoint y: 48, distance: 35.2
click at [312, 48] on h5 "During a sprint, the team discovers a new testing tool which could increase the…" at bounding box center [359, 46] width 370 height 42
click at [379, 45] on h5 "During a sprint, the team discovers a new testing tool which could increase the…" at bounding box center [359, 46] width 370 height 42
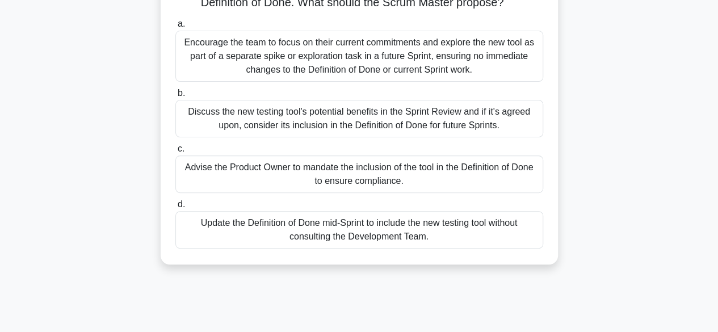
click at [403, 119] on div "Discuss the new testing tool's potential benefits in the Sprint Review and if i…" at bounding box center [359, 118] width 368 height 37
click at [175, 97] on input "b. Discuss the new testing tool's potential benefits in the Sprint Review and i…" at bounding box center [175, 93] width 0 height 7
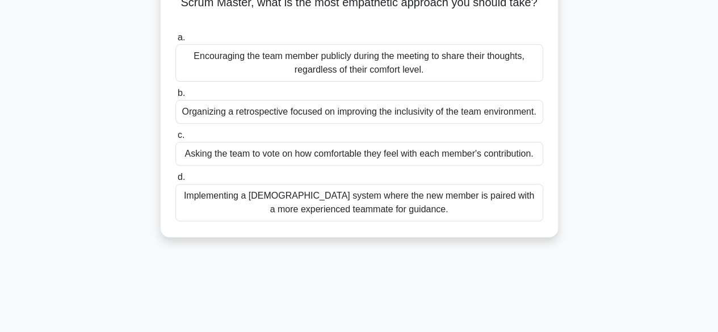
click at [415, 211] on div "Implementing a buddy system where the new member is paired with a more experien…" at bounding box center [359, 202] width 368 height 37
click at [175, 181] on input "d. Implementing a buddy system where the new member is paired with a more exper…" at bounding box center [175, 177] width 0 height 7
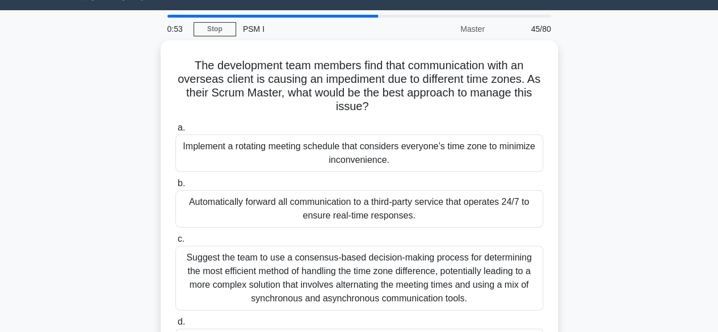
scroll to position [0, 0]
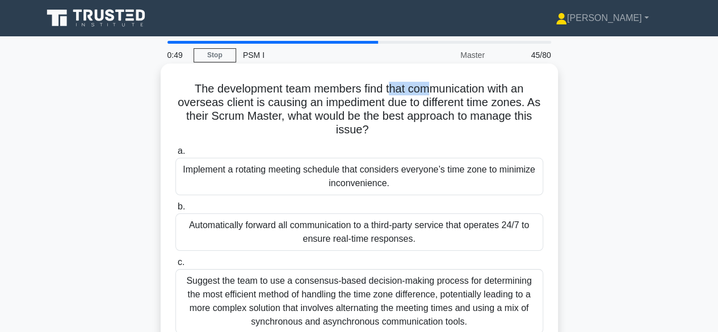
drag, startPoint x: 398, startPoint y: 94, endPoint x: 431, endPoint y: 92, distance: 32.9
click at [431, 92] on h5 "The development team members find that communication with an overseas client is…" at bounding box center [359, 110] width 370 height 56
drag, startPoint x: 361, startPoint y: 107, endPoint x: 381, endPoint y: 105, distance: 20.6
click at [371, 107] on h5 "The development team members find that communication with an overseas client is…" at bounding box center [359, 110] width 370 height 56
drag, startPoint x: 416, startPoint y: 105, endPoint x: 439, endPoint y: 103, distance: 22.8
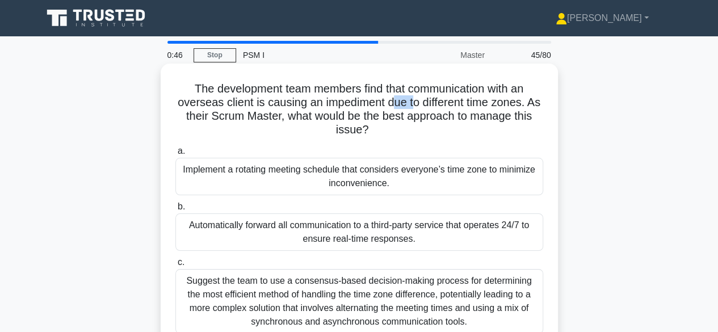
click at [427, 103] on h5 "The development team members find that communication with an overseas client is…" at bounding box center [359, 110] width 370 height 56
drag, startPoint x: 500, startPoint y: 103, endPoint x: 508, endPoint y: 103, distance: 7.9
click at [508, 103] on h5 "The development team members find that communication with an overseas client is…" at bounding box center [359, 110] width 370 height 56
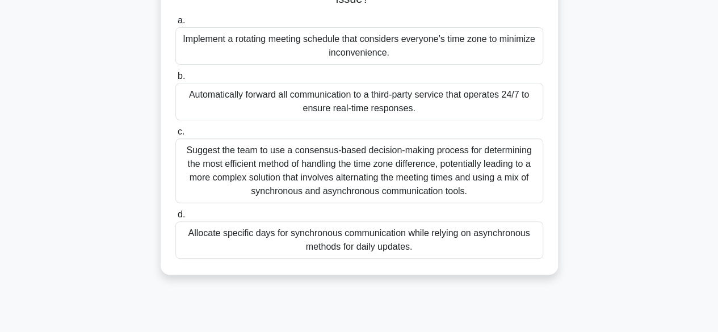
scroll to position [113, 0]
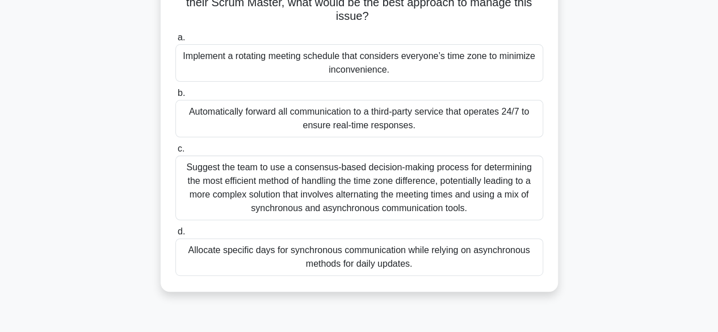
click at [322, 70] on div "Implement a rotating meeting schedule that considers everyone’s time zone to mi…" at bounding box center [359, 62] width 368 height 37
click at [175, 41] on input "a. Implement a rotating meeting schedule that considers everyone’s time zone to…" at bounding box center [175, 37] width 0 height 7
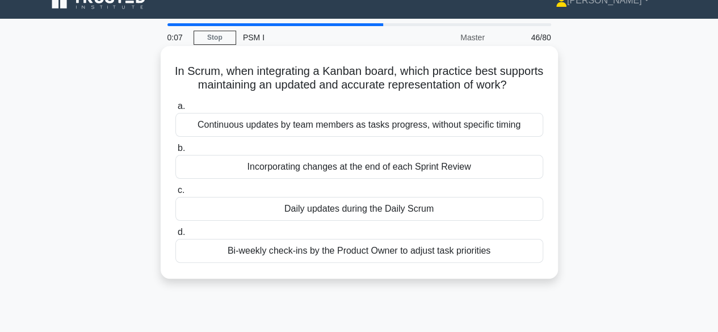
scroll to position [0, 0]
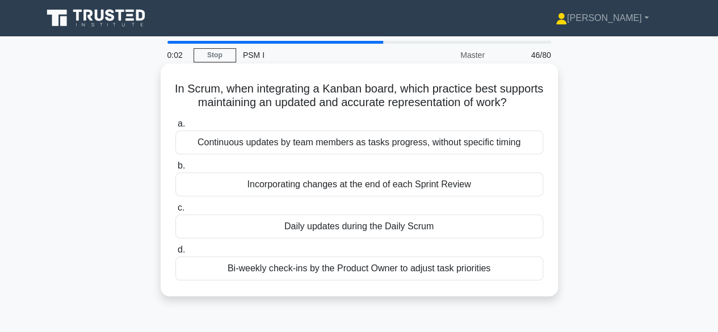
click at [363, 195] on div "Incorporating changes at the end of each Sprint Review" at bounding box center [359, 184] width 368 height 24
click at [175, 170] on input "b. Incorporating changes at the end of each Sprint Review" at bounding box center [175, 165] width 0 height 7
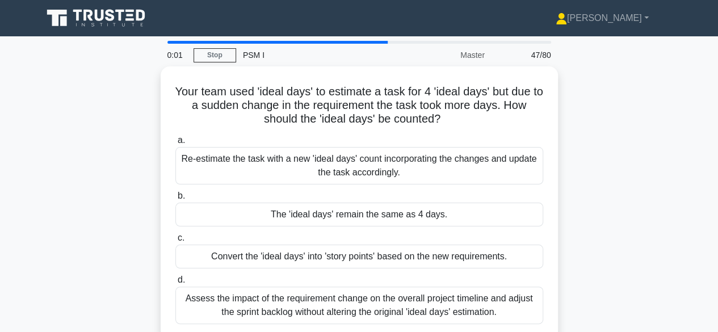
click at [366, 245] on div "Convert the 'ideal days' into 'story points' based on the new requirements." at bounding box center [359, 257] width 368 height 24
click at [175, 242] on input "c. Convert the 'ideal days' into 'story points' based on the new requirements." at bounding box center [175, 237] width 0 height 7
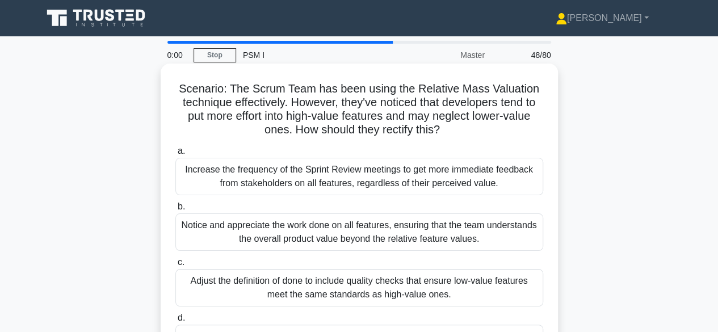
click at [388, 232] on div "Notice and appreciate the work done on all features, ensuring that the team und…" at bounding box center [359, 231] width 368 height 37
click at [175, 211] on input "b. Notice and appreciate the work done on all features, ensuring that the team …" at bounding box center [175, 206] width 0 height 7
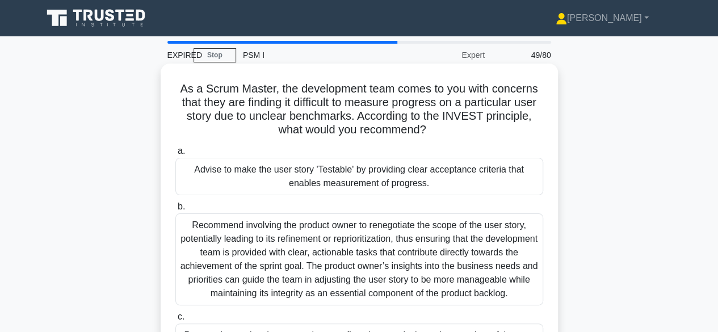
click at [396, 213] on label "b. Recommend involving the product owner to renegotiate the scope of the user s…" at bounding box center [359, 253] width 368 height 106
click at [175, 211] on input "b. Recommend involving the product owner to renegotiate the scope of the user s…" at bounding box center [175, 206] width 0 height 7
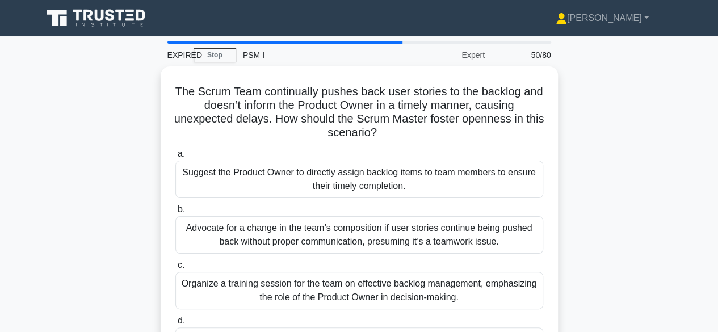
click at [388, 221] on div "Advocate for a change in the team’s composition if user stories continue being …" at bounding box center [359, 234] width 368 height 37
click at [175, 213] on input "b. Advocate for a change in the team’s composition if user stories continue bei…" at bounding box center [175, 209] width 0 height 7
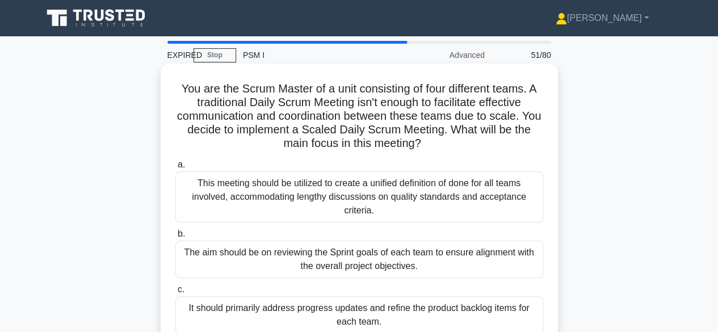
click at [393, 165] on label "a. This meeting should be utilized to create a unified definition of done for a…" at bounding box center [359, 190] width 368 height 65
click at [175, 165] on input "a. This meeting should be utilized to create a unified definition of done for a…" at bounding box center [175, 164] width 0 height 7
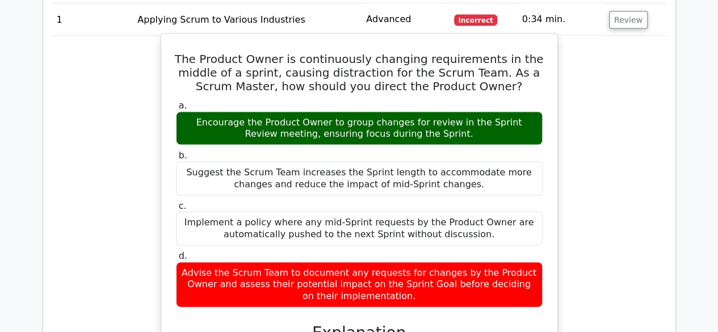
scroll to position [1078, 0]
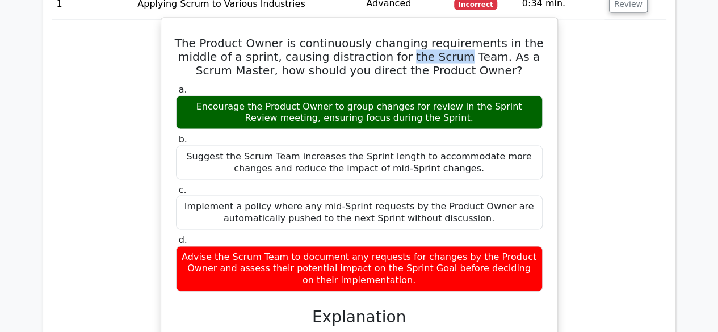
drag, startPoint x: 405, startPoint y: 54, endPoint x: 479, endPoint y: 58, distance: 75.0
click at [456, 58] on h5 "The Product Owner is continuously changing requirements in the middle of a spri…" at bounding box center [359, 56] width 369 height 41
click at [361, 57] on h5 "The Product Owner is continuously changing requirements in the middle of a spri…" at bounding box center [359, 56] width 369 height 41
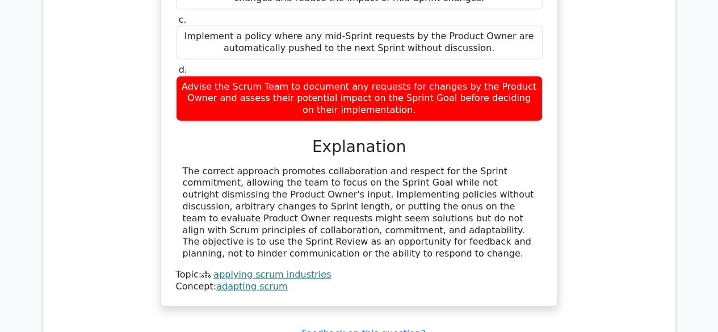
scroll to position [1362, 0]
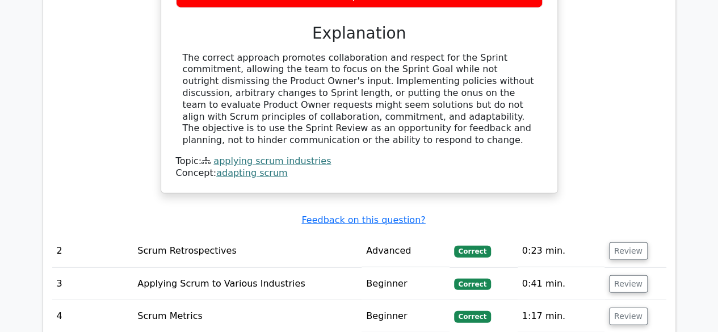
drag, startPoint x: 321, startPoint y: 62, endPoint x: 366, endPoint y: 57, distance: 45.1
click at [364, 57] on div "The correct approach promotes collaboration and respect for the Sprint commitme…" at bounding box center [359, 99] width 353 height 94
drag, startPoint x: 392, startPoint y: 56, endPoint x: 411, endPoint y: 54, distance: 19.9
click at [405, 54] on div "The correct approach promotes collaboration and respect for the Sprint commitme…" at bounding box center [359, 99] width 353 height 94
click at [234, 70] on div "The correct approach promotes collaboration and respect for the Sprint commitme…" at bounding box center [359, 99] width 353 height 94
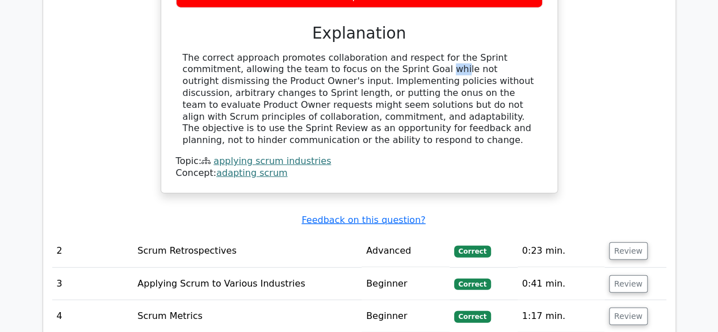
click at [314, 66] on div "The correct approach promotes collaboration and respect for the Sprint commitme…" at bounding box center [359, 99] width 353 height 94
drag, startPoint x: 349, startPoint y: 65, endPoint x: 385, endPoint y: 65, distance: 35.7
click at [363, 65] on div "The correct approach promotes collaboration and respect for the Sprint commitme…" at bounding box center [359, 99] width 353 height 94
drag, startPoint x: 385, startPoint y: 65, endPoint x: 403, endPoint y: 70, distance: 19.3
click at [392, 67] on div "The correct approach promotes collaboration and respect for the Sprint commitme…" at bounding box center [359, 99] width 353 height 94
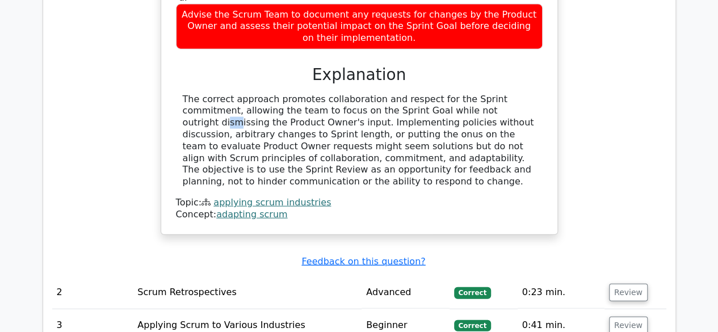
scroll to position [1305, 0]
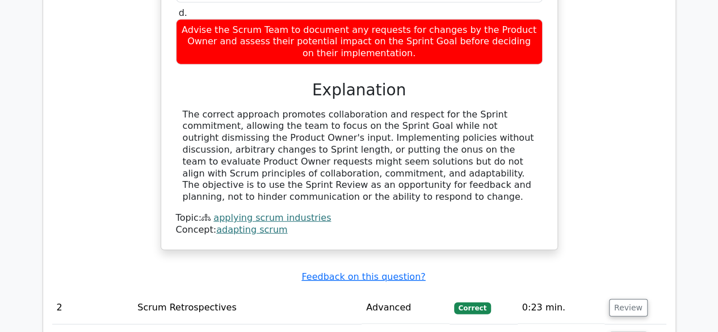
click at [397, 177] on div "The correct approach promotes collaboration and respect for the Sprint commitme…" at bounding box center [359, 156] width 353 height 94
drag, startPoint x: 288, startPoint y: 134, endPoint x: 296, endPoint y: 134, distance: 7.4
click at [295, 134] on div "The correct approach promotes collaboration and respect for the Sprint commitme…" at bounding box center [359, 156] width 353 height 94
click at [319, 141] on div "The correct approach promotes collaboration and respect for the Sprint commitme…" at bounding box center [359, 156] width 353 height 94
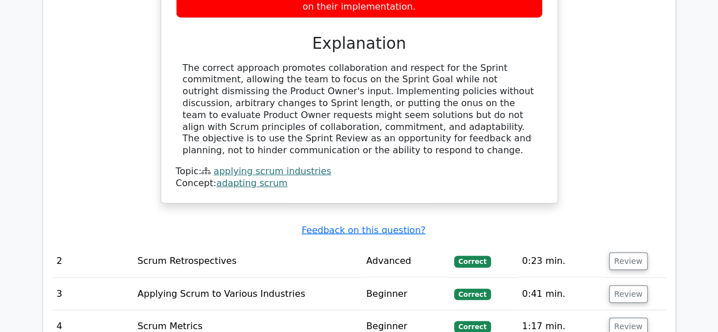
scroll to position [1369, 0]
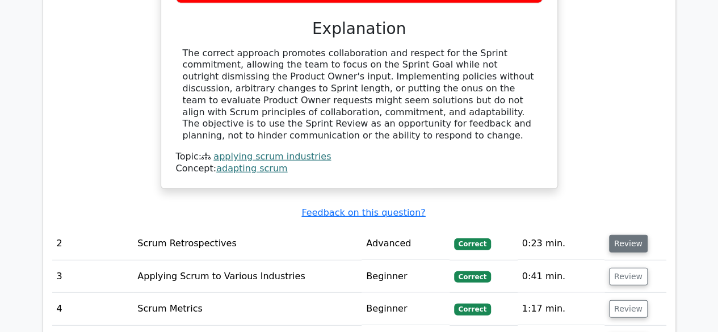
click at [617, 235] on button "Review" at bounding box center [628, 244] width 39 height 18
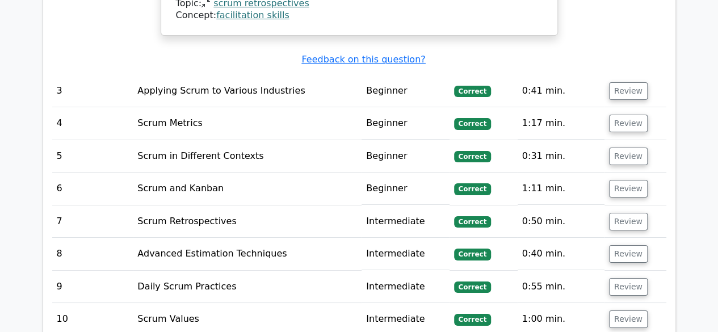
scroll to position [2107, 0]
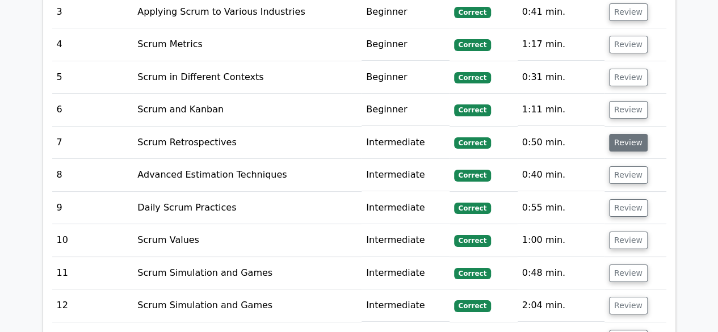
click at [633, 134] on button "Review" at bounding box center [628, 143] width 39 height 18
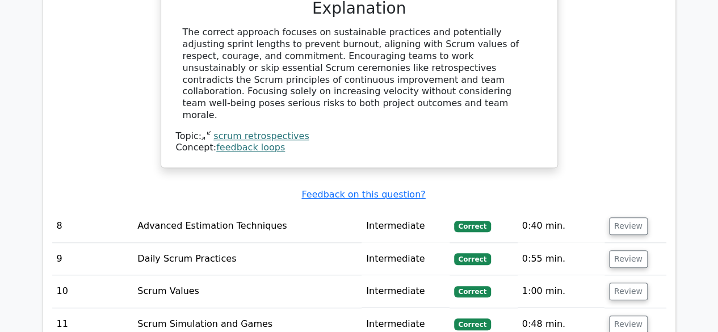
scroll to position [2617, 0]
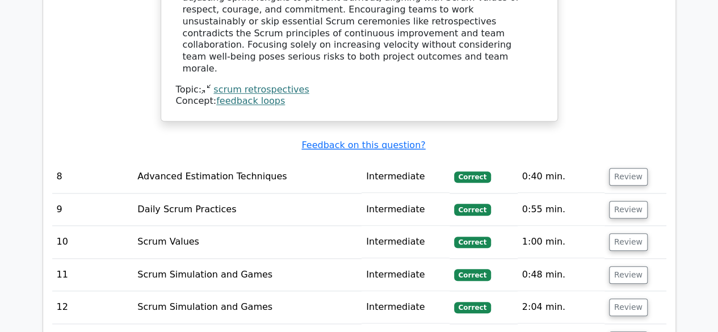
click at [634, 161] on td "Review" at bounding box center [635, 177] width 62 height 32
click at [630, 168] on button "Review" at bounding box center [628, 177] width 39 height 18
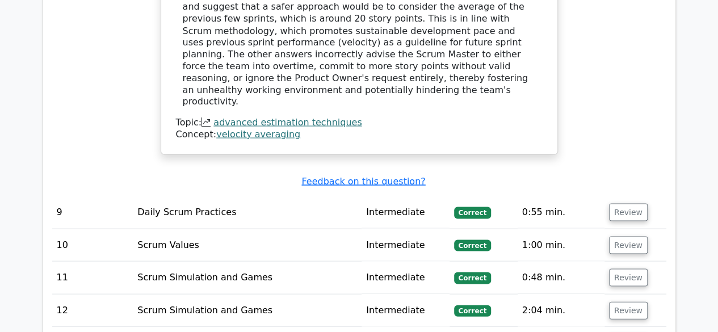
scroll to position [3242, 0]
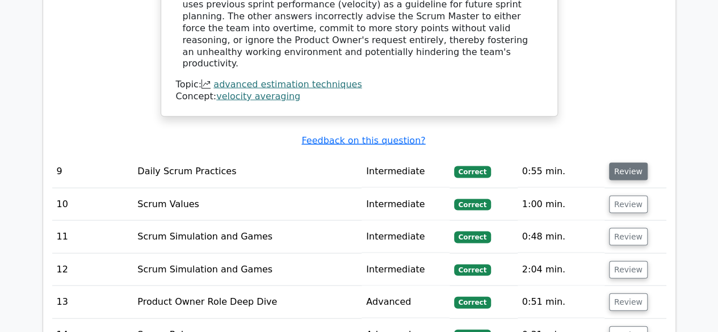
click at [624, 163] on button "Review" at bounding box center [628, 172] width 39 height 18
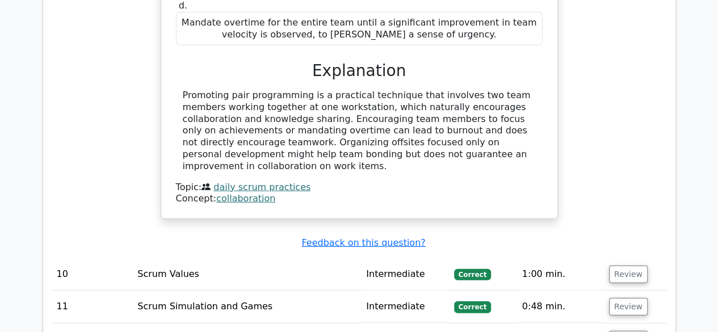
scroll to position [3695, 0]
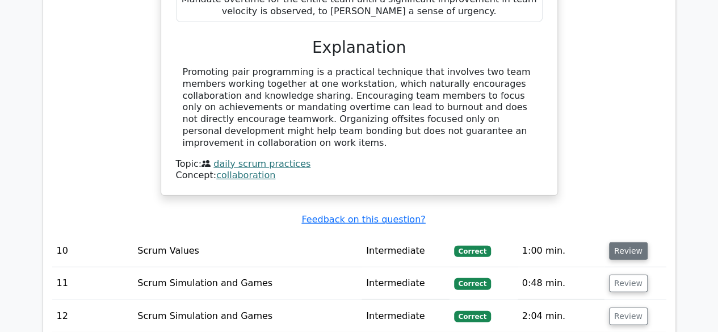
click at [617, 242] on button "Review" at bounding box center [628, 251] width 39 height 18
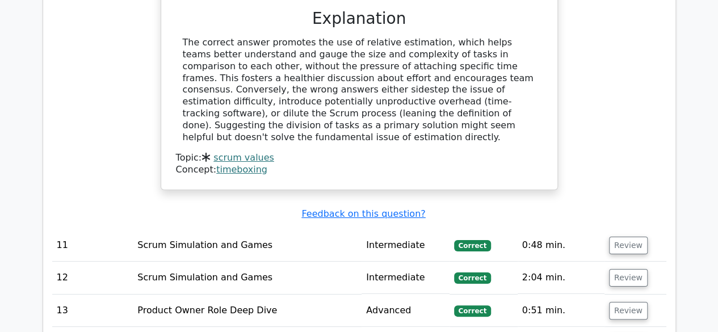
scroll to position [4320, 0]
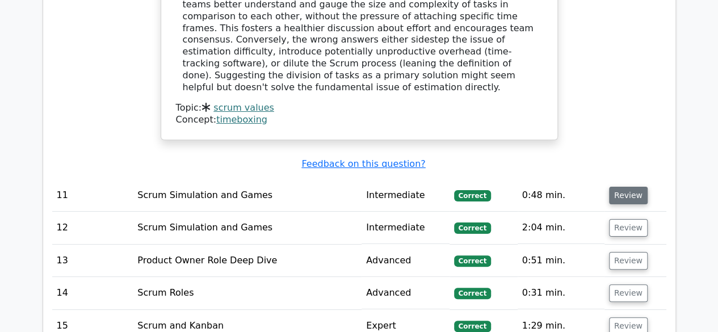
click at [632, 187] on button "Review" at bounding box center [628, 196] width 39 height 18
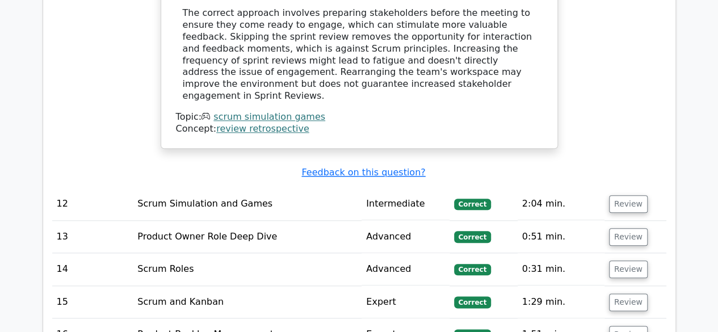
scroll to position [4774, 0]
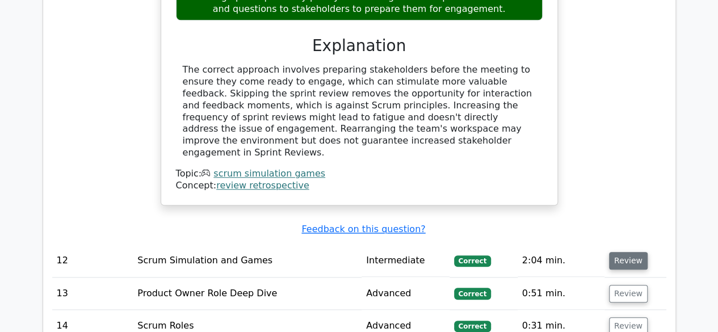
click at [622, 252] on button "Review" at bounding box center [628, 261] width 39 height 18
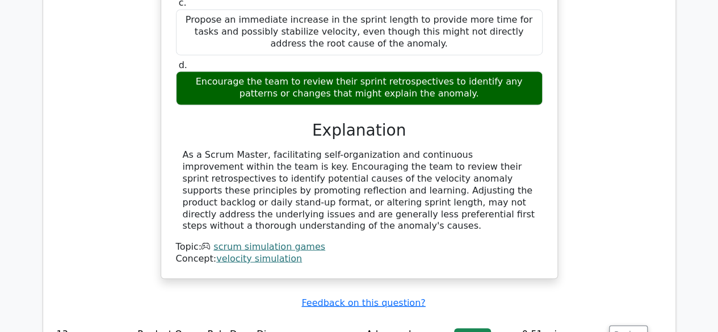
scroll to position [5341, 0]
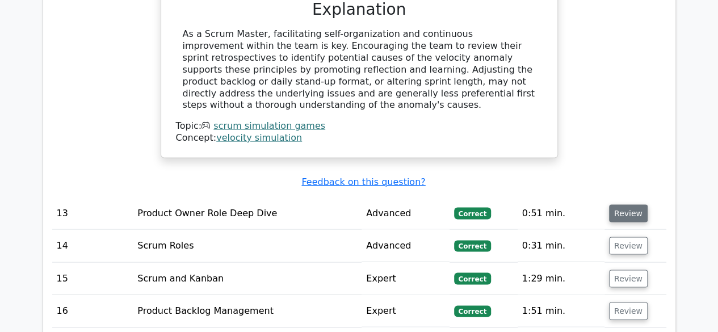
click at [616, 204] on button "Review" at bounding box center [628, 213] width 39 height 18
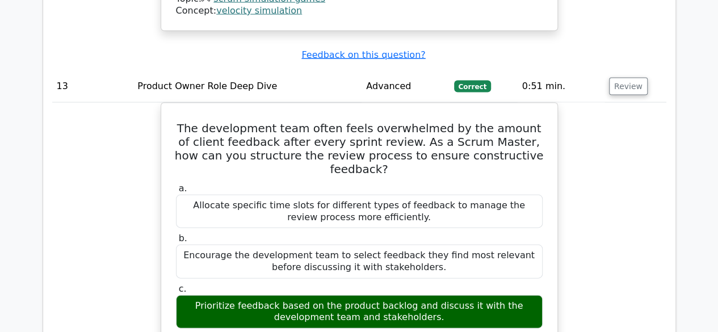
scroll to position [5568, 0]
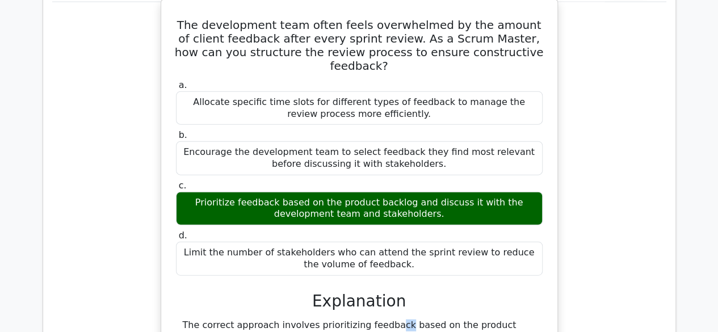
drag, startPoint x: 318, startPoint y: 146, endPoint x: 332, endPoint y: 146, distance: 14.8
drag, startPoint x: 350, startPoint y: 146, endPoint x: 367, endPoint y: 147, distance: 17.0
drag, startPoint x: 381, startPoint y: 181, endPoint x: 409, endPoint y: 181, distance: 27.2
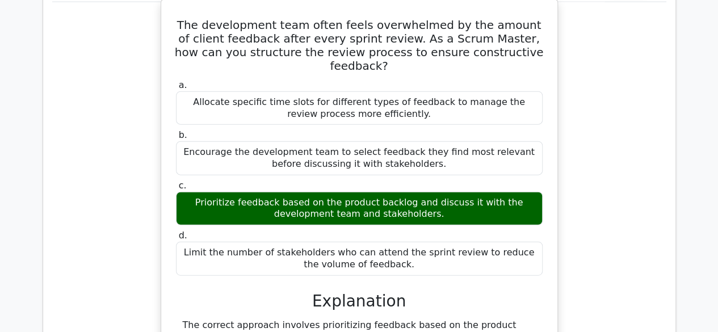
drag, startPoint x: 474, startPoint y: 181, endPoint x: 487, endPoint y: 181, distance: 13.1
drag, startPoint x: 275, startPoint y: 190, endPoint x: 324, endPoint y: 192, distance: 49.4
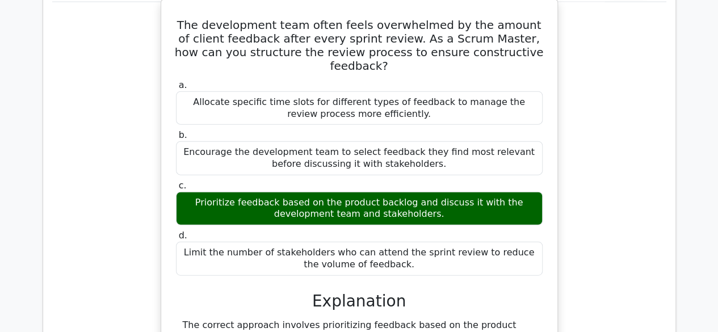
drag, startPoint x: 328, startPoint y: 192, endPoint x: 352, endPoint y: 190, distance: 24.5
drag, startPoint x: 352, startPoint y: 190, endPoint x: 376, endPoint y: 190, distance: 23.8
drag, startPoint x: 486, startPoint y: 191, endPoint x: 495, endPoint y: 191, distance: 9.1
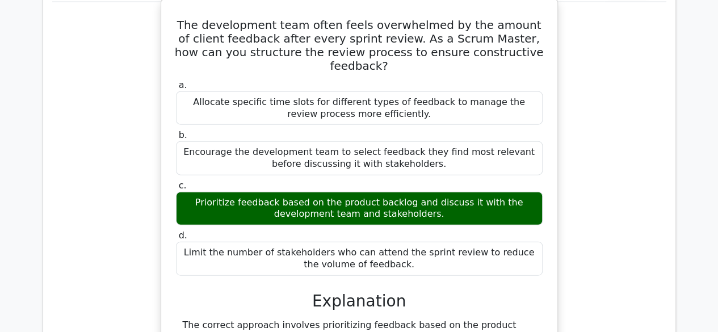
drag, startPoint x: 506, startPoint y: 193, endPoint x: 329, endPoint y: 190, distance: 177.6
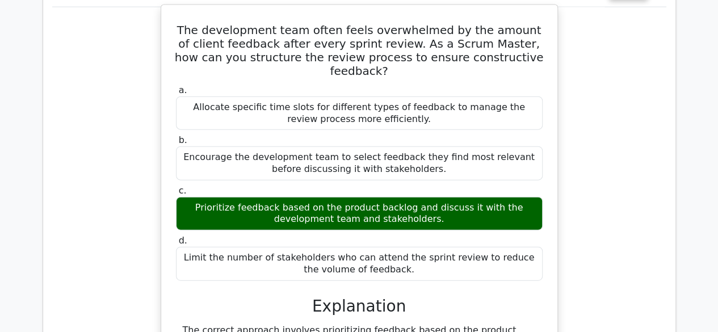
scroll to position [5625, 0]
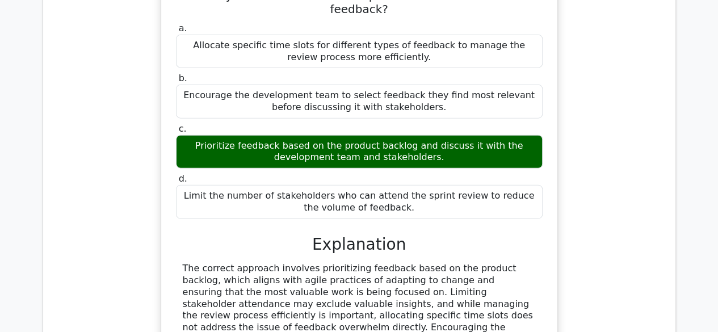
drag, startPoint x: 235, startPoint y: 154, endPoint x: 259, endPoint y: 153, distance: 24.5
click at [243, 263] on div "The correct approach involves prioritizing feedback based on the product backlo…" at bounding box center [359, 328] width 353 height 130
drag, startPoint x: 261, startPoint y: 153, endPoint x: 279, endPoint y: 149, distance: 18.5
click at [276, 263] on div "The correct approach involves prioritizing feedback based on the product backlo…" at bounding box center [359, 328] width 353 height 130
drag, startPoint x: 281, startPoint y: 149, endPoint x: 311, endPoint y: 149, distance: 30.1
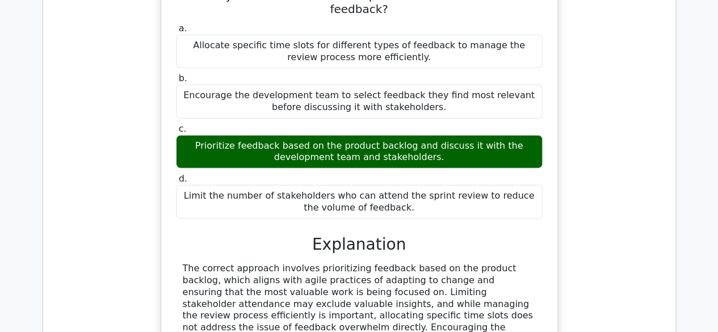
click at [297, 263] on div "The correct approach involves prioritizing feedback based on the product backlo…" at bounding box center [359, 328] width 353 height 130
drag, startPoint x: 332, startPoint y: 149, endPoint x: 338, endPoint y: 149, distance: 5.7
click at [337, 263] on div "The correct approach involves prioritizing feedback based on the product backlo…" at bounding box center [359, 328] width 353 height 130
click at [376, 263] on div "The correct approach involves prioritizing feedback based on the product backlo…" at bounding box center [359, 328] width 353 height 130
drag, startPoint x: 390, startPoint y: 151, endPoint x: 438, endPoint y: 151, distance: 48.2
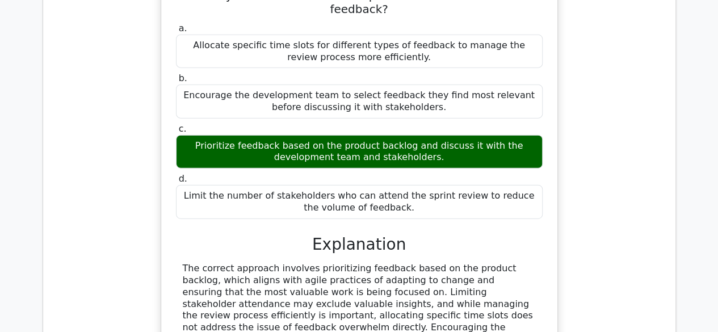
click at [438, 263] on div "The correct approach involves prioritizing feedback based on the product backlo…" at bounding box center [359, 328] width 353 height 130
click at [517, 263] on div "The correct approach involves prioritizing feedback based on the product backlo…" at bounding box center [359, 328] width 353 height 130
click at [284, 263] on div "The correct approach involves prioritizing feedback based on the product backlo…" at bounding box center [359, 328] width 353 height 130
drag, startPoint x: 372, startPoint y: 158, endPoint x: 393, endPoint y: 158, distance: 21.0
click at [381, 263] on div "The correct approach involves prioritizing feedback based on the product backlo…" at bounding box center [359, 328] width 353 height 130
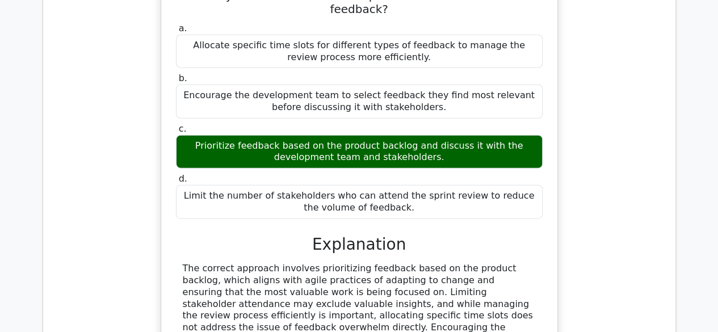
drag, startPoint x: 395, startPoint y: 159, endPoint x: 405, endPoint y: 159, distance: 9.7
click at [403, 263] on div "The correct approach involves prioritizing feedback based on the product backlo…" at bounding box center [359, 328] width 353 height 130
drag, startPoint x: 418, startPoint y: 161, endPoint x: 427, endPoint y: 161, distance: 9.1
click at [424, 263] on div "The correct approach involves prioritizing feedback based on the product backlo…" at bounding box center [359, 328] width 353 height 130
drag, startPoint x: 427, startPoint y: 161, endPoint x: 441, endPoint y: 158, distance: 14.4
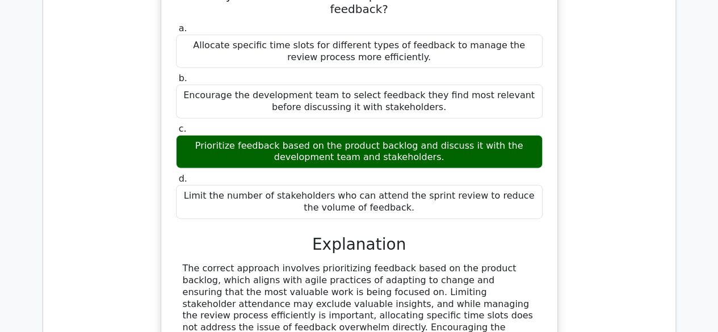
click at [437, 263] on div "The correct approach involves prioritizing feedback based on the product backlo…" at bounding box center [359, 328] width 353 height 130
click at [485, 263] on div "The correct approach involves prioritizing feedback based on the product backlo…" at bounding box center [359, 328] width 353 height 130
click at [318, 263] on div "The correct approach involves prioritizing feedback based on the product backlo…" at bounding box center [359, 328] width 353 height 130
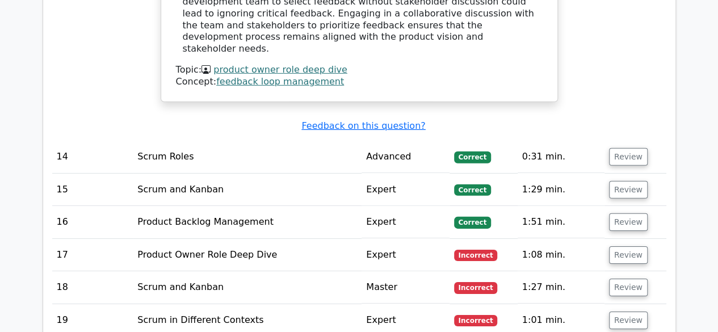
scroll to position [5795, 0]
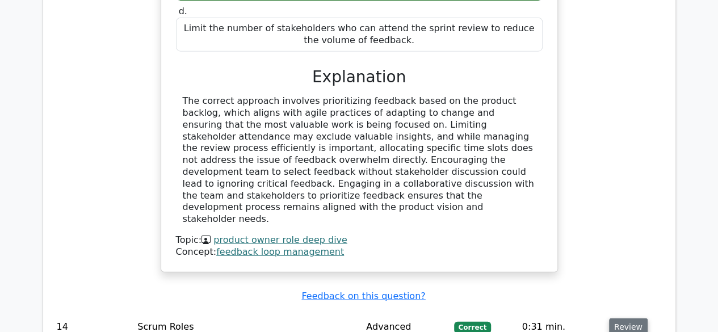
click at [624, 318] on button "Review" at bounding box center [628, 327] width 39 height 18
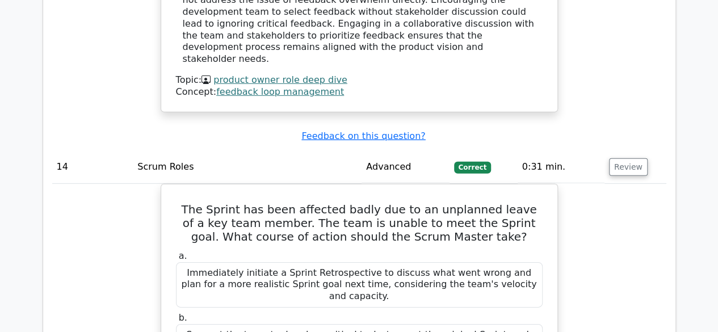
scroll to position [6135, 0]
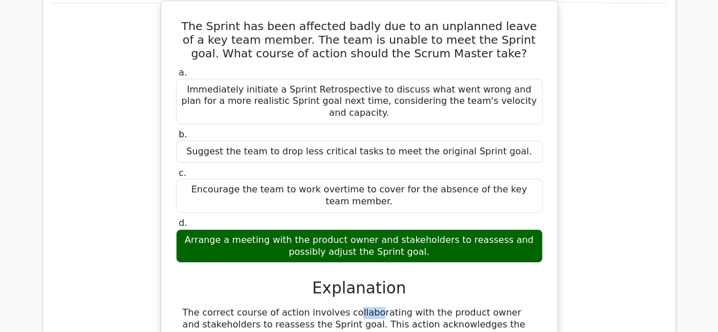
drag, startPoint x: 288, startPoint y: 83, endPoint x: 317, endPoint y: 83, distance: 28.9
drag, startPoint x: 442, startPoint y: 77, endPoint x: 473, endPoint y: 78, distance: 30.7
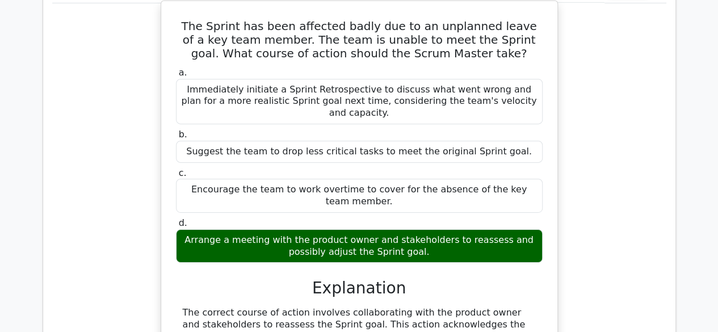
drag, startPoint x: 473, startPoint y: 78, endPoint x: 266, endPoint y: 89, distance: 206.8
drag, startPoint x: 273, startPoint y: 92, endPoint x: 314, endPoint y: 94, distance: 40.9
drag, startPoint x: 318, startPoint y: 94, endPoint x: 367, endPoint y: 94, distance: 49.4
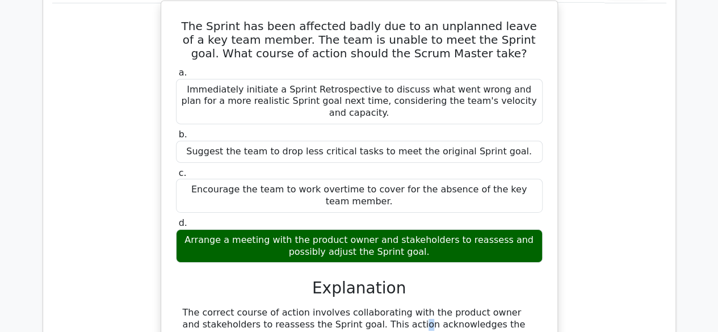
drag, startPoint x: 371, startPoint y: 95, endPoint x: 390, endPoint y: 94, distance: 19.9
drag, startPoint x: 430, startPoint y: 92, endPoint x: 451, endPoint y: 92, distance: 21.0
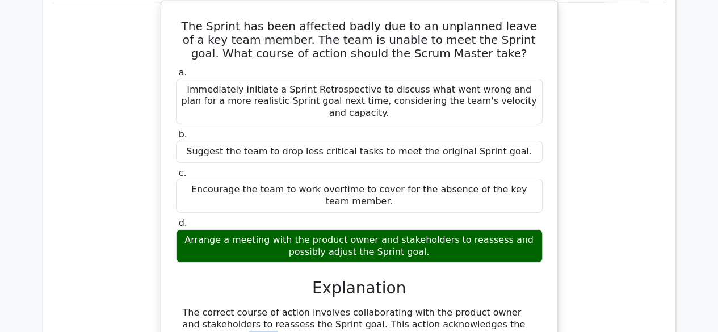
drag, startPoint x: 473, startPoint y: 97, endPoint x: 487, endPoint y: 97, distance: 14.2
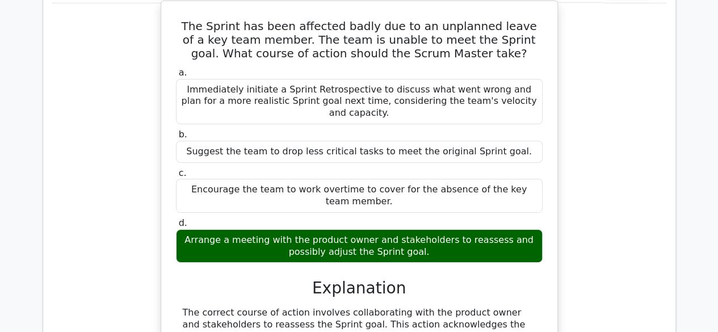
drag, startPoint x: 287, startPoint y: 104, endPoint x: 305, endPoint y: 104, distance: 18.2
drag, startPoint x: 499, startPoint y: 110, endPoint x: 289, endPoint y: 140, distance: 212.2
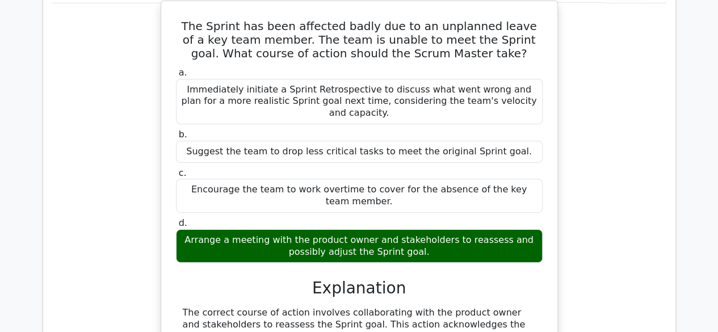
drag, startPoint x: 459, startPoint y: 117, endPoint x: 466, endPoint y: 122, distance: 9.0
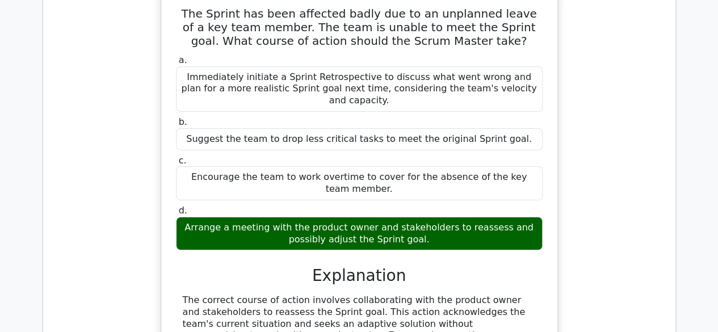
scroll to position [6249, 0]
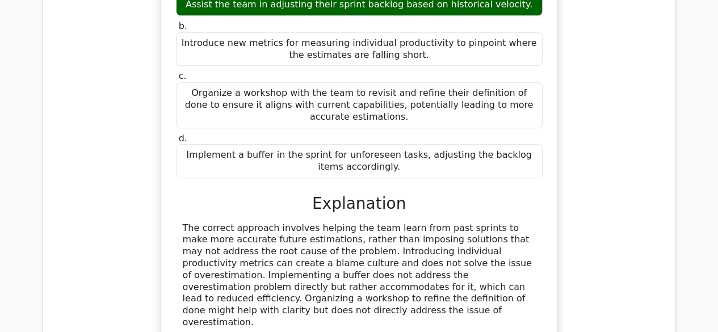
scroll to position [6873, 0]
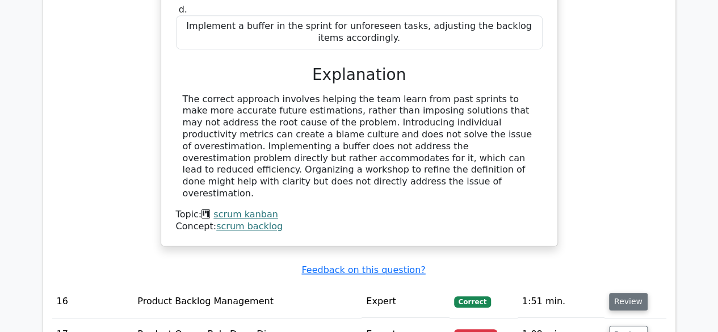
click at [622, 293] on button "Review" at bounding box center [628, 302] width 39 height 18
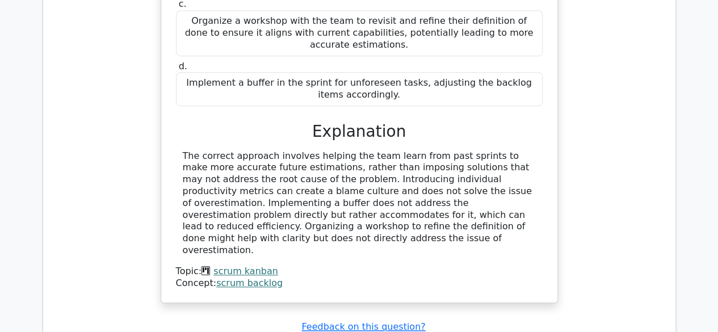
drag, startPoint x: 296, startPoint y: 132, endPoint x: 334, endPoint y: 132, distance: 37.4
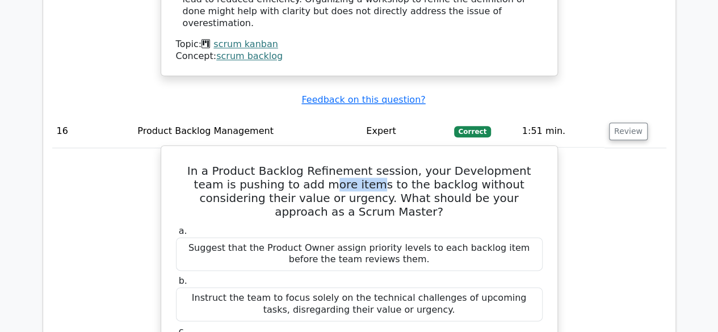
scroll to position [7100, 0]
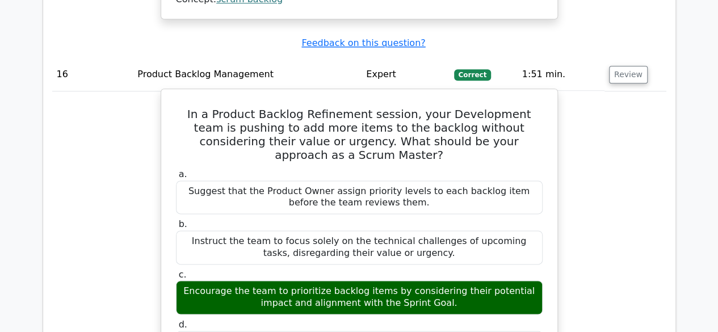
drag, startPoint x: 414, startPoint y: 204, endPoint x: 450, endPoint y: 206, distance: 36.4
drag, startPoint x: 450, startPoint y: 206, endPoint x: 482, endPoint y: 206, distance: 31.8
drag, startPoint x: 198, startPoint y: 215, endPoint x: 226, endPoint y: 216, distance: 27.8
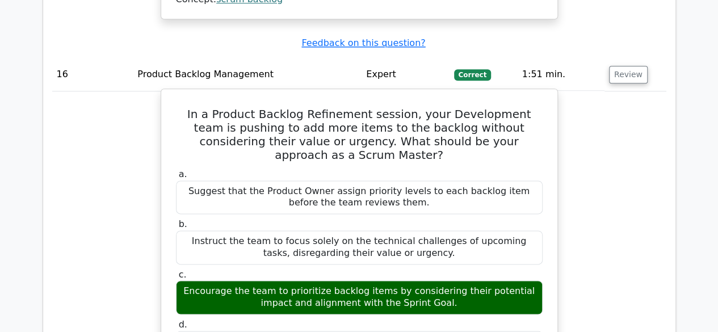
drag, startPoint x: 271, startPoint y: 215, endPoint x: 294, endPoint y: 215, distance: 22.7
drag, startPoint x: 378, startPoint y: 214, endPoint x: 396, endPoint y: 213, distance: 17.6
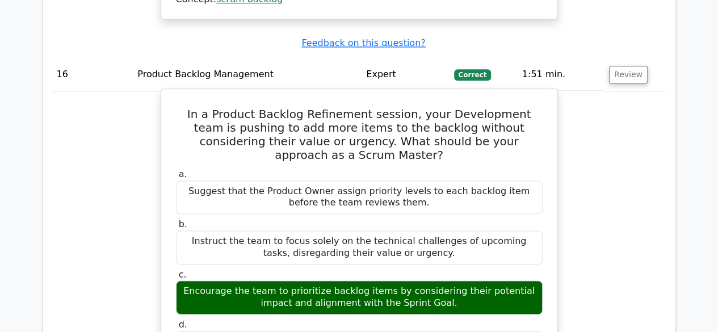
drag, startPoint x: 406, startPoint y: 213, endPoint x: 427, endPoint y: 212, distance: 20.5
drag, startPoint x: 431, startPoint y: 212, endPoint x: 444, endPoint y: 211, distance: 13.7
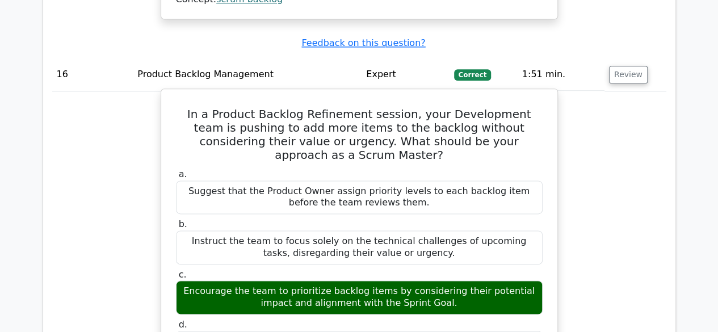
drag, startPoint x: 273, startPoint y: 226, endPoint x: 285, endPoint y: 227, distance: 12.0
drag, startPoint x: 429, startPoint y: 237, endPoint x: 465, endPoint y: 233, distance: 36.5
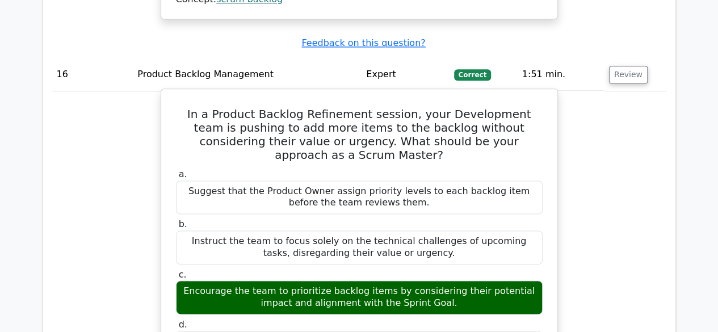
drag, startPoint x: 502, startPoint y: 230, endPoint x: 280, endPoint y: 221, distance: 222.6
drag, startPoint x: 255, startPoint y: 230, endPoint x: 281, endPoint y: 231, distance: 26.1
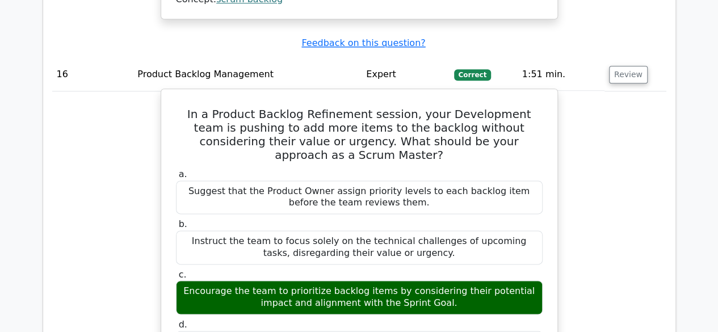
drag, startPoint x: 293, startPoint y: 232, endPoint x: 313, endPoint y: 232, distance: 20.4
drag, startPoint x: 374, startPoint y: 237, endPoint x: 382, endPoint y: 237, distance: 7.9
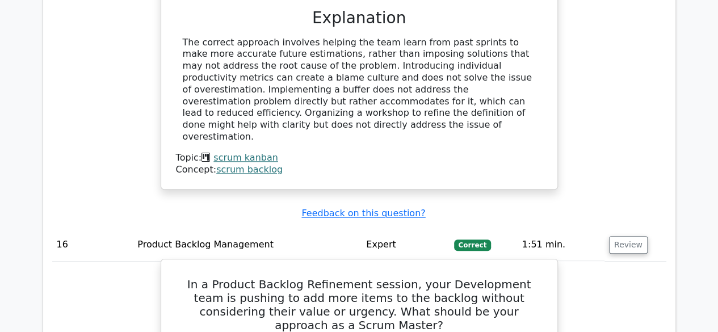
scroll to position [6759, 0]
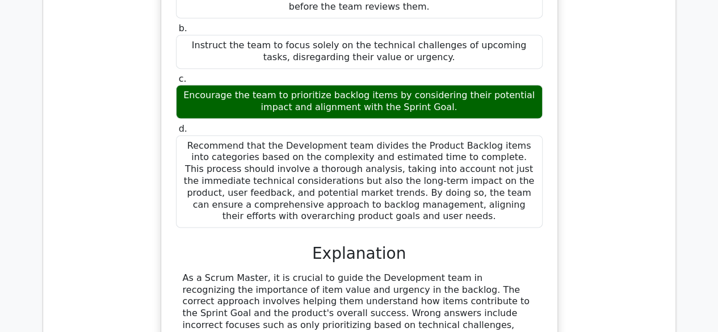
scroll to position [7327, 0]
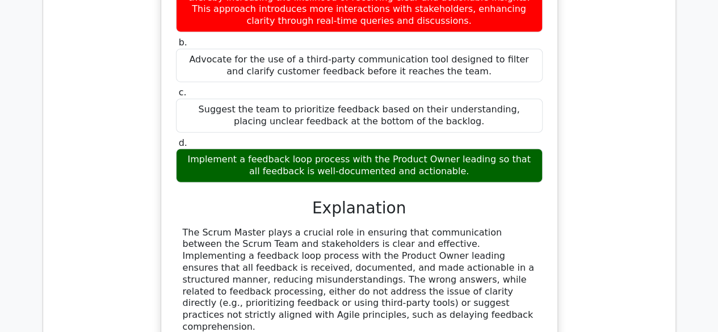
scroll to position [7927, 0]
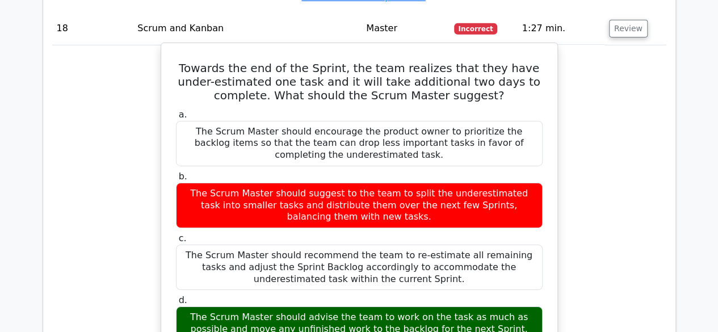
scroll to position [8248, 0]
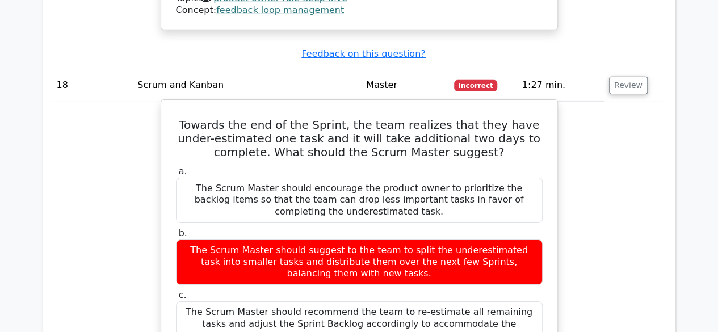
drag, startPoint x: 347, startPoint y: 135, endPoint x: 363, endPoint y: 135, distance: 15.9
drag, startPoint x: 411, startPoint y: 133, endPoint x: 428, endPoint y: 133, distance: 16.5
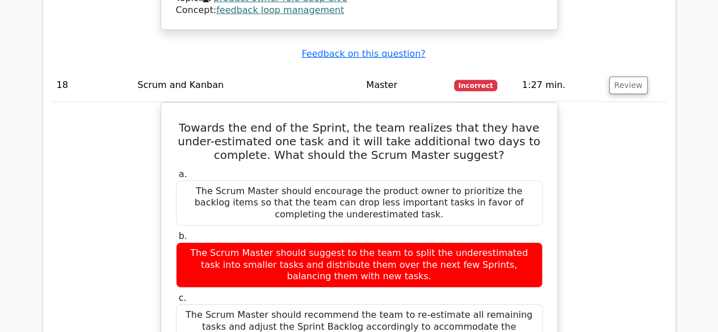
drag, startPoint x: 490, startPoint y: 138, endPoint x: 558, endPoint y: 138, distance: 68.1
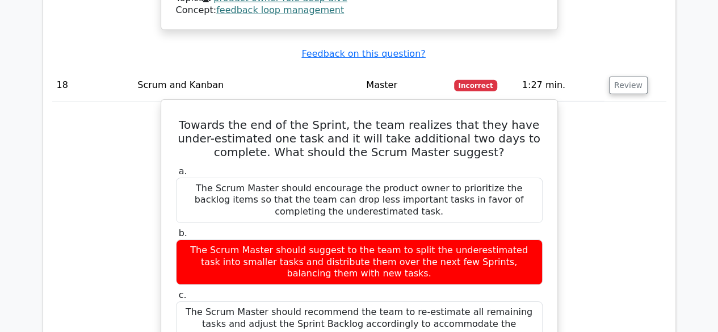
drag, startPoint x: 387, startPoint y: 146, endPoint x: 431, endPoint y: 146, distance: 44.3
drag, startPoint x: 435, startPoint y: 146, endPoint x: 455, endPoint y: 146, distance: 19.9
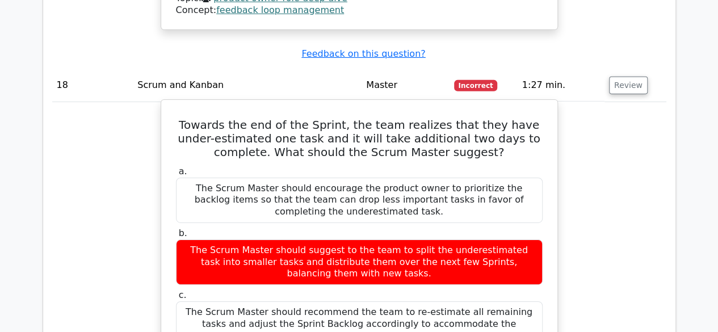
drag, startPoint x: 459, startPoint y: 146, endPoint x: 478, endPoint y: 144, distance: 18.9
drag, startPoint x: 478, startPoint y: 144, endPoint x: 488, endPoint y: 144, distance: 10.2
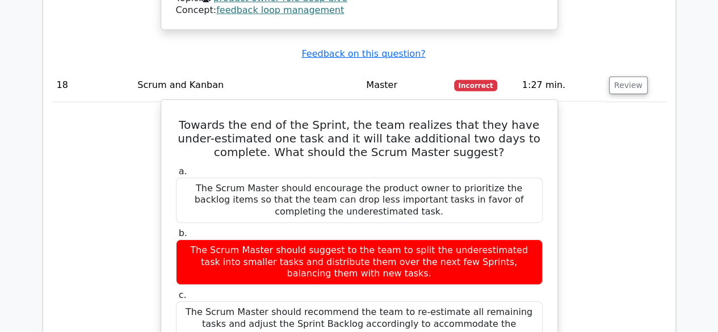
drag, startPoint x: 430, startPoint y: 162, endPoint x: 480, endPoint y: 162, distance: 49.9
drag, startPoint x: 253, startPoint y: 169, endPoint x: 331, endPoint y: 171, distance: 78.3
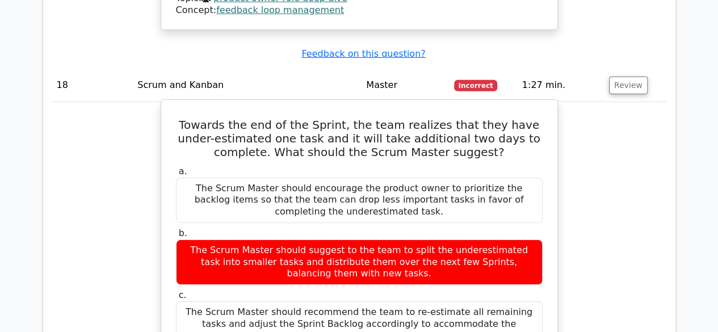
drag, startPoint x: 340, startPoint y: 172, endPoint x: 351, endPoint y: 172, distance: 10.2
drag, startPoint x: 380, startPoint y: 172, endPoint x: 406, endPoint y: 172, distance: 25.5
drag, startPoint x: 422, startPoint y: 173, endPoint x: 437, endPoint y: 173, distance: 15.3
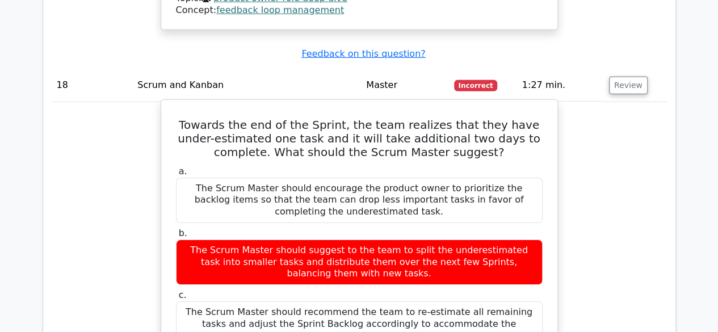
drag, startPoint x: 441, startPoint y: 173, endPoint x: 468, endPoint y: 173, distance: 26.1
drag, startPoint x: 488, startPoint y: 174, endPoint x: 499, endPoint y: 174, distance: 11.3
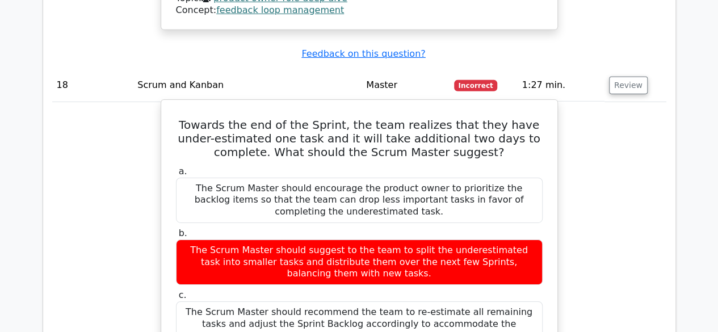
drag, startPoint x: 500, startPoint y: 174, endPoint x: 441, endPoint y: 186, distance: 60.1
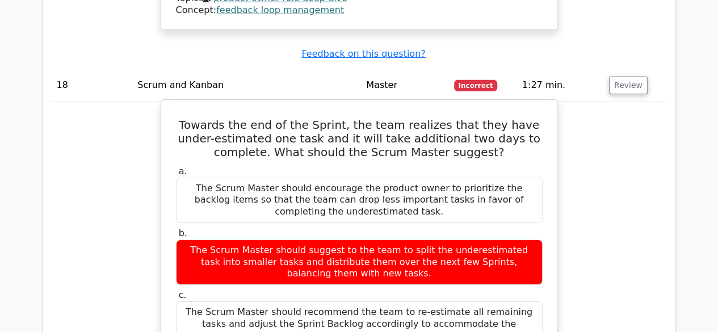
drag, startPoint x: 298, startPoint y: 184, endPoint x: 384, endPoint y: 179, distance: 85.3
drag, startPoint x: 250, startPoint y: 194, endPoint x: 295, endPoint y: 193, distance: 44.8
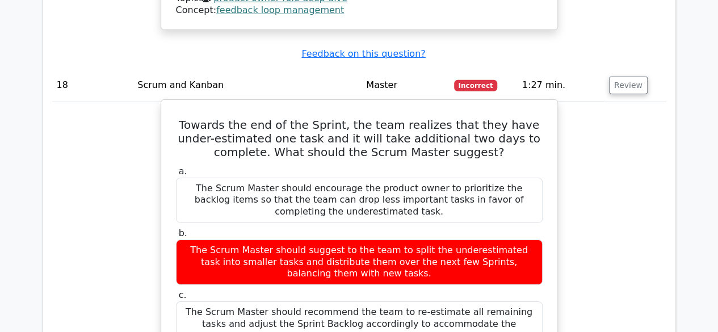
drag, startPoint x: 409, startPoint y: 196, endPoint x: 452, endPoint y: 196, distance: 43.7
drag, startPoint x: 452, startPoint y: 205, endPoint x: 485, endPoint y: 204, distance: 32.9
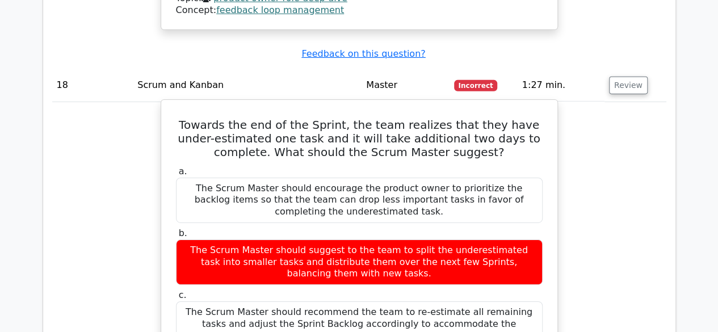
drag, startPoint x: 485, startPoint y: 204, endPoint x: 501, endPoint y: 204, distance: 16.5
drag, startPoint x: 249, startPoint y: 222, endPoint x: 276, endPoint y: 221, distance: 27.3
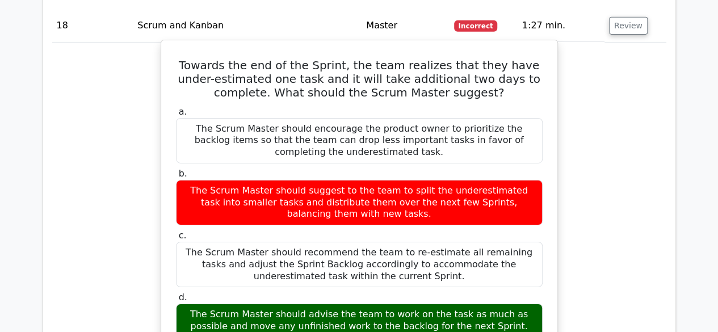
scroll to position [8475, 0]
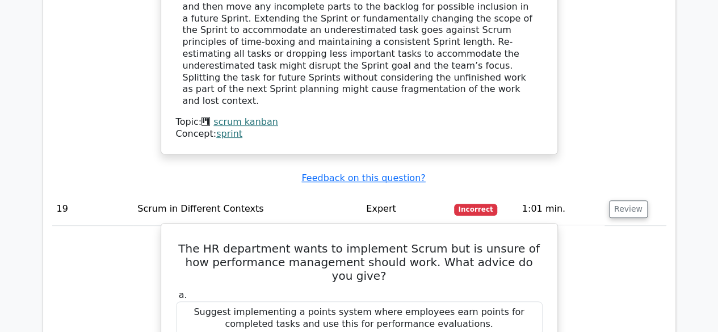
scroll to position [8758, 0]
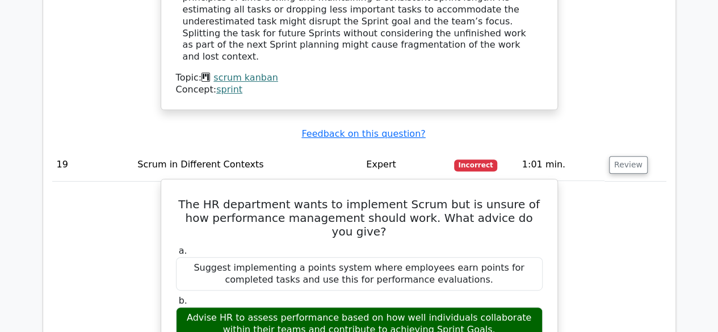
drag, startPoint x: 293, startPoint y: 58, endPoint x: 319, endPoint y: 53, distance: 26.0
drag, startPoint x: 361, startPoint y: 55, endPoint x: 410, endPoint y: 57, distance: 48.8
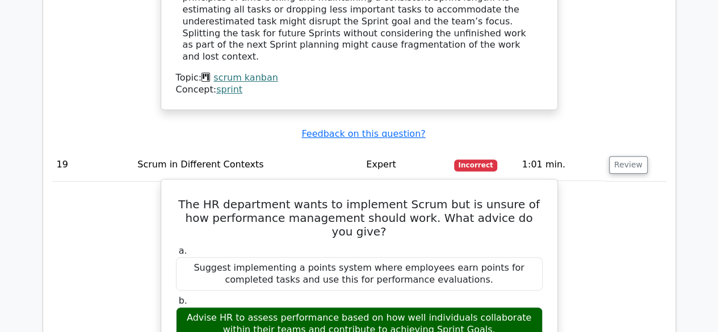
drag, startPoint x: 434, startPoint y: 58, endPoint x: 456, endPoint y: 56, distance: 22.2
drag, startPoint x: 460, startPoint y: 58, endPoint x: 485, endPoint y: 54, distance: 25.2
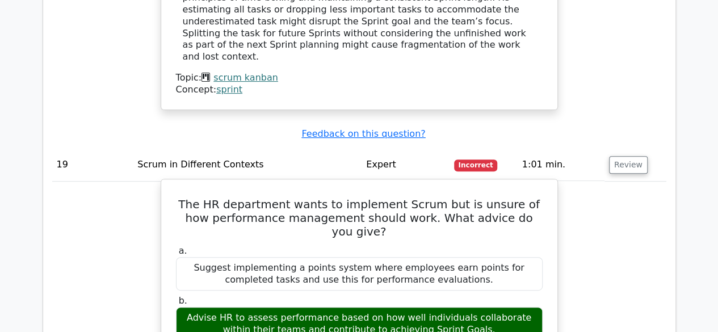
drag, startPoint x: 276, startPoint y: 75, endPoint x: 302, endPoint y: 75, distance: 26.1
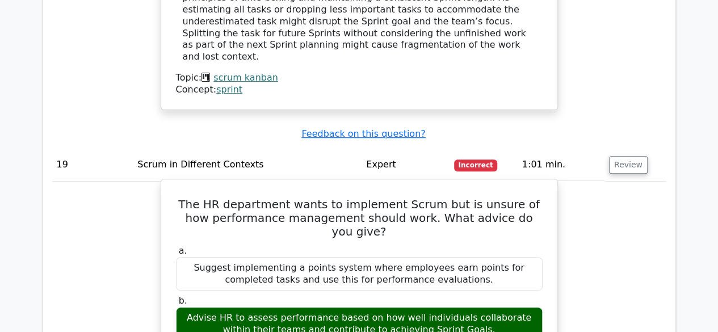
drag, startPoint x: 418, startPoint y: 168, endPoint x: 453, endPoint y: 163, distance: 36.1
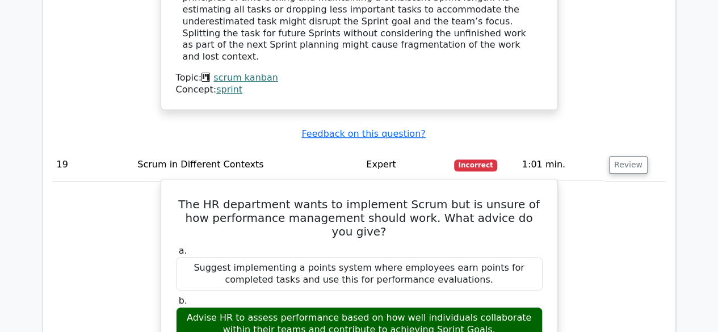
drag, startPoint x: 393, startPoint y: 169, endPoint x: 431, endPoint y: 167, distance: 38.7
drag, startPoint x: 464, startPoint y: 165, endPoint x: 477, endPoint y: 164, distance: 12.5
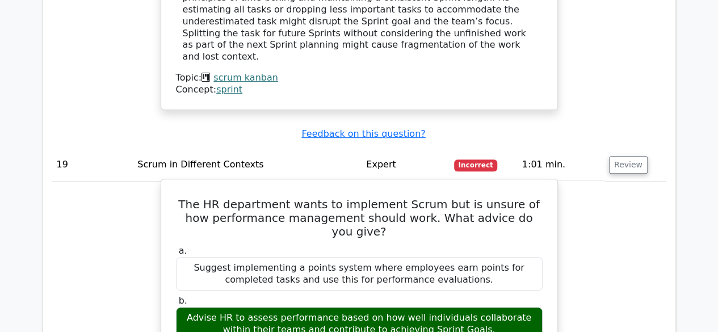
drag, startPoint x: 219, startPoint y: 181, endPoint x: 264, endPoint y: 181, distance: 45.4
drag, startPoint x: 471, startPoint y: 178, endPoint x: 458, endPoint y: 195, distance: 21.4
drag, startPoint x: 499, startPoint y: 182, endPoint x: 507, endPoint y: 182, distance: 7.9
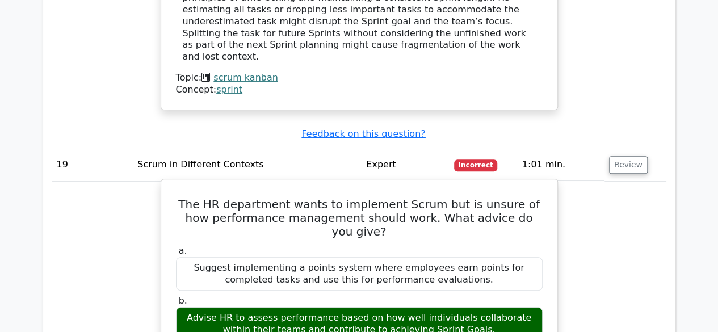
drag, startPoint x: 263, startPoint y: 198, endPoint x: 345, endPoint y: 197, distance: 81.7
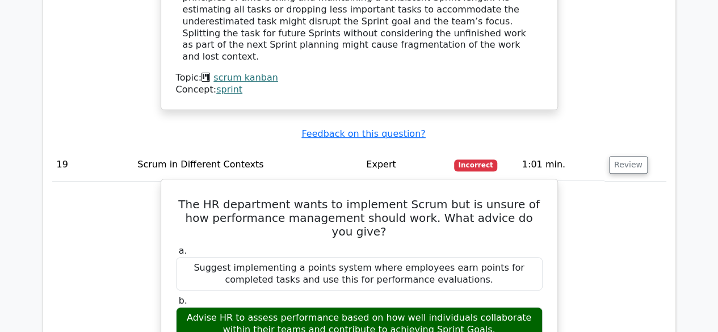
drag, startPoint x: 345, startPoint y: 197, endPoint x: 389, endPoint y: 199, distance: 44.3
drag, startPoint x: 405, startPoint y: 195, endPoint x: 447, endPoint y: 193, distance: 42.6
drag, startPoint x: 489, startPoint y: 197, endPoint x: 520, endPoint y: 197, distance: 30.6
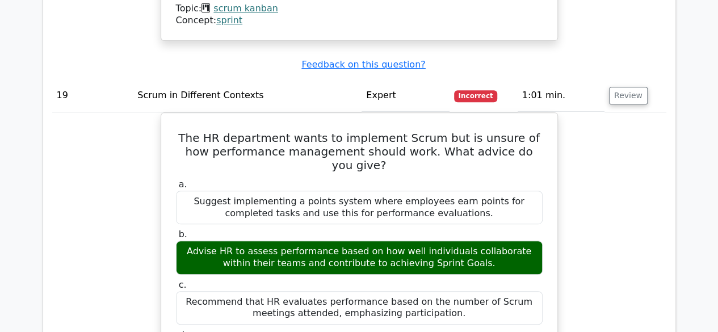
scroll to position [8872, 0]
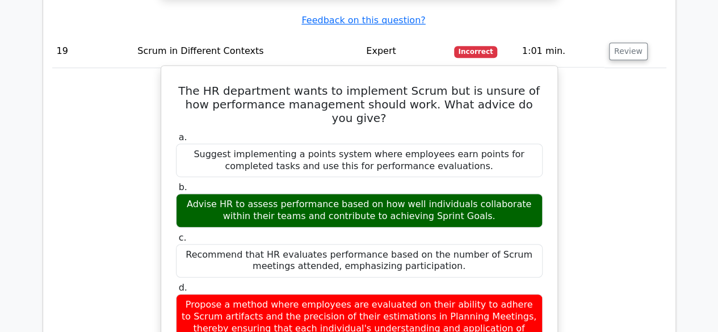
drag, startPoint x: 255, startPoint y: 100, endPoint x: 279, endPoint y: 102, distance: 23.4
drag, startPoint x: 283, startPoint y: 100, endPoint x: 252, endPoint y: 96, distance: 31.0
copy div "holistic"
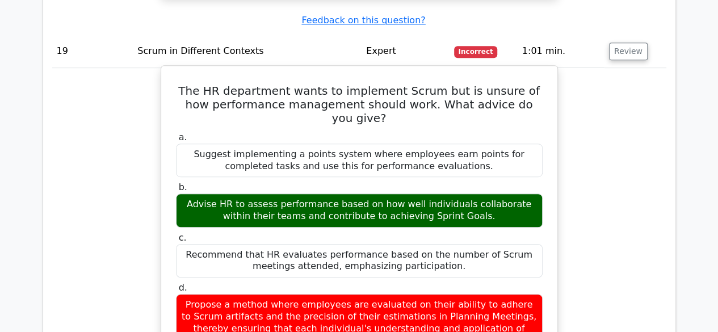
drag, startPoint x: 247, startPoint y: 99, endPoint x: 276, endPoint y: 102, distance: 29.1
drag, startPoint x: 349, startPoint y: 100, endPoint x: 367, endPoint y: 98, distance: 17.7
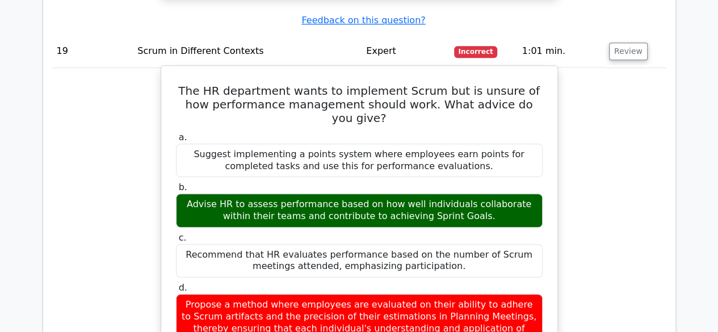
drag, startPoint x: 367, startPoint y: 98, endPoint x: 378, endPoint y: 98, distance: 11.3
drag, startPoint x: 378, startPoint y: 98, endPoint x: 385, endPoint y: 98, distance: 6.8
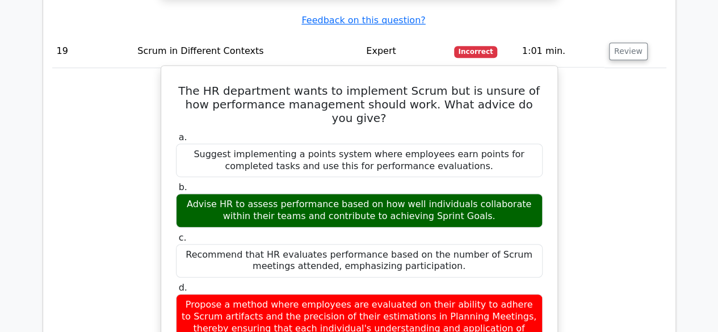
drag, startPoint x: 393, startPoint y: 98, endPoint x: 440, endPoint y: 95, distance: 47.8
drag, startPoint x: 440, startPoint y: 95, endPoint x: 453, endPoint y: 95, distance: 12.5
drag, startPoint x: 456, startPoint y: 95, endPoint x: 468, endPoint y: 95, distance: 11.3
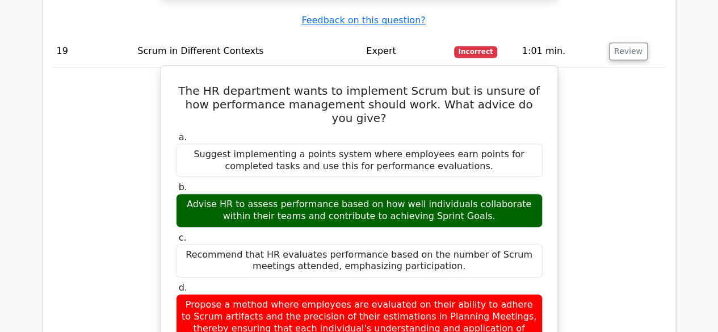
drag, startPoint x: 305, startPoint y: 114, endPoint x: 325, endPoint y: 111, distance: 20.1
drag, startPoint x: 347, startPoint y: 119, endPoint x: 372, endPoint y: 120, distance: 25.6
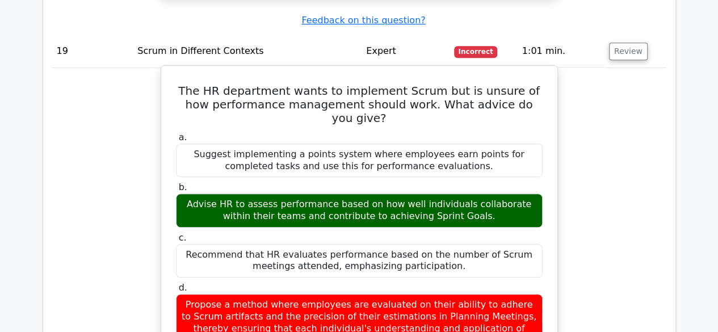
drag, startPoint x: 479, startPoint y: 120, endPoint x: 489, endPoint y: 120, distance: 9.7
drag, startPoint x: 240, startPoint y: 121, endPoint x: 272, endPoint y: 119, distance: 32.4
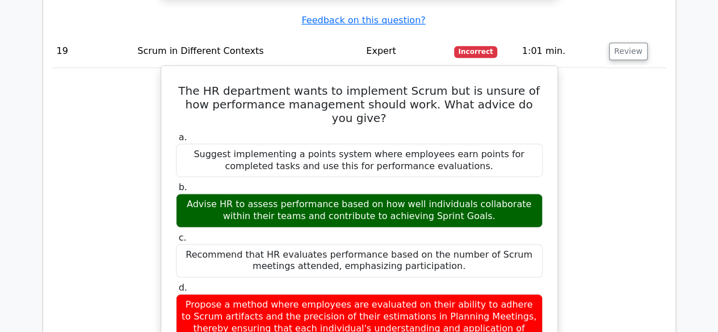
copy div "granular"
drag, startPoint x: 259, startPoint y: 124, endPoint x: 280, endPoint y: 122, distance: 21.6
drag, startPoint x: 302, startPoint y: 121, endPoint x: 349, endPoint y: 119, distance: 46.6
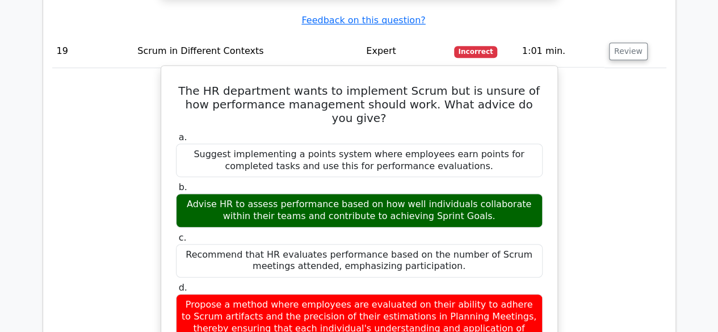
drag, startPoint x: 322, startPoint y: 134, endPoint x: 367, endPoint y: 130, distance: 45.0
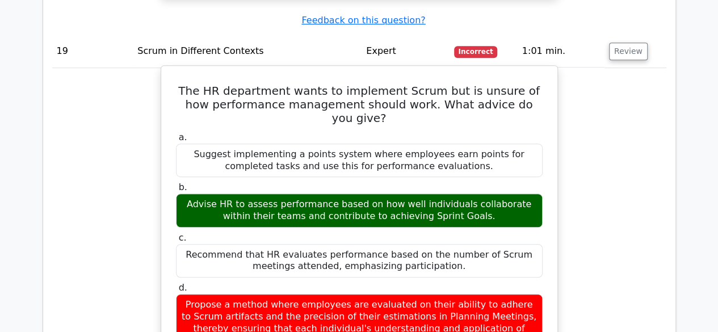
drag, startPoint x: 425, startPoint y: 129, endPoint x: 440, endPoint y: 128, distance: 14.8
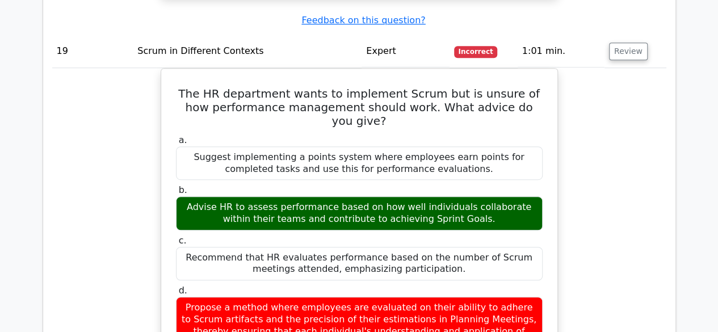
scroll to position [8929, 0]
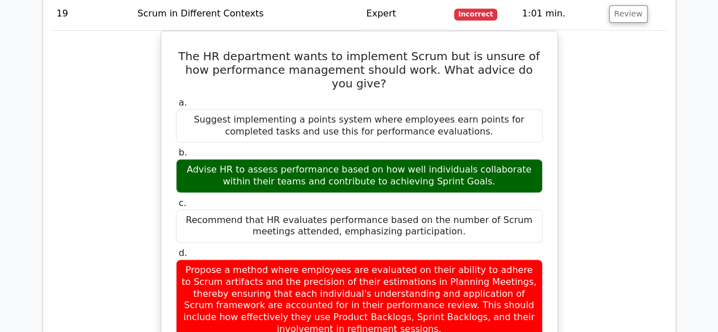
scroll to position [9050, 0]
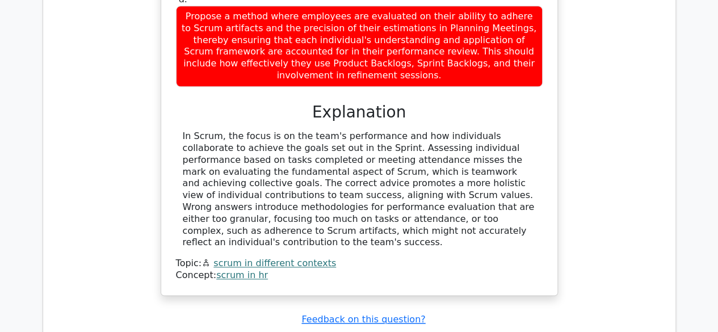
scroll to position [9106, 0]
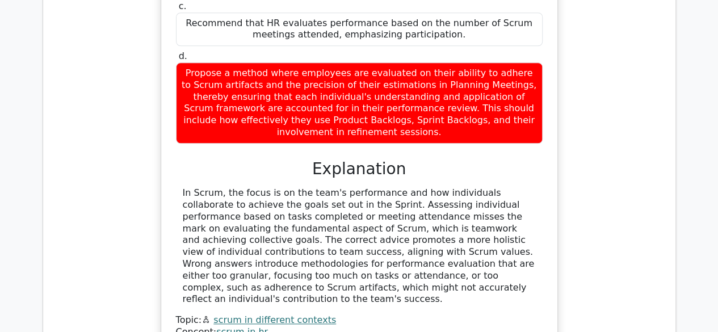
drag, startPoint x: 312, startPoint y: 60, endPoint x: 329, endPoint y: 60, distance: 17.6
drag, startPoint x: 397, startPoint y: 57, endPoint x: 441, endPoint y: 57, distance: 44.8
drag, startPoint x: 454, startPoint y: 57, endPoint x: 465, endPoint y: 57, distance: 11.3
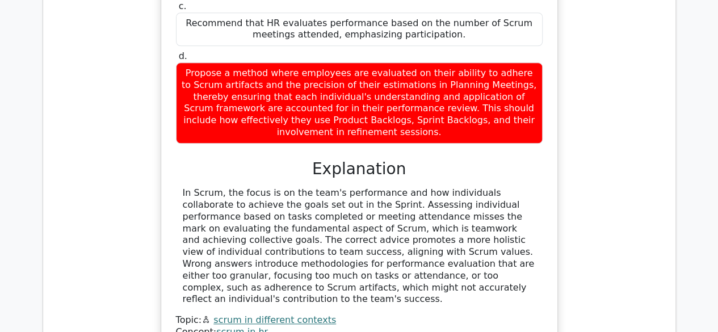
drag, startPoint x: 328, startPoint y: 84, endPoint x: 342, endPoint y: 82, distance: 13.8
drag, startPoint x: 405, startPoint y: 74, endPoint x: 426, endPoint y: 74, distance: 20.4
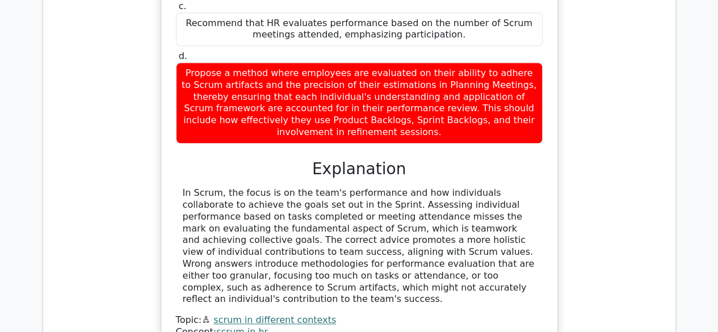
drag, startPoint x: 475, startPoint y: 74, endPoint x: 505, endPoint y: 75, distance: 30.1
drag, startPoint x: 336, startPoint y: 87, endPoint x: 420, endPoint y: 89, distance: 84.6
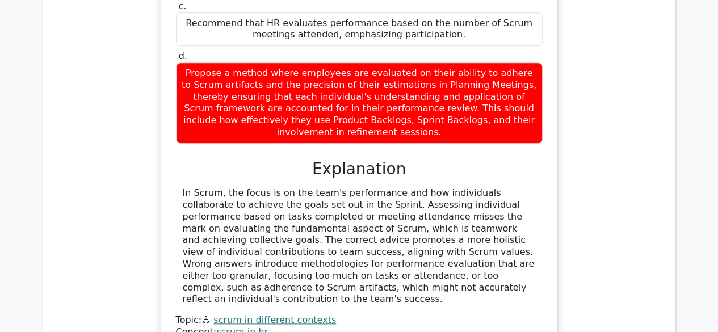
drag, startPoint x: 483, startPoint y: 89, endPoint x: 503, endPoint y: 89, distance: 19.3
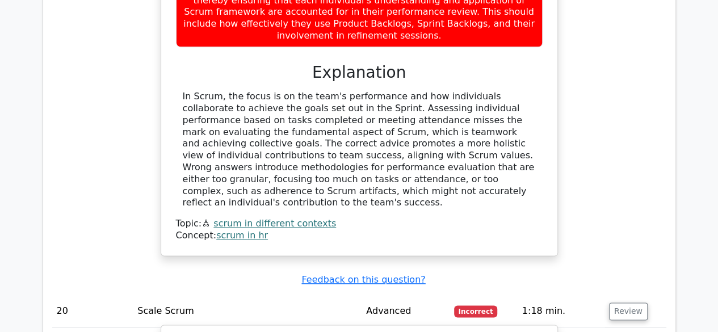
scroll to position [9220, 0]
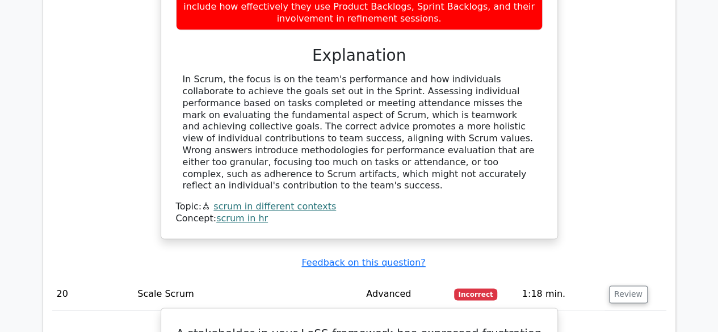
drag, startPoint x: 445, startPoint y: 177, endPoint x: 458, endPoint y: 179, distance: 13.7
drag, startPoint x: 480, startPoint y: 189, endPoint x: 502, endPoint y: 188, distance: 22.2
drag, startPoint x: 277, startPoint y: 199, endPoint x: 327, endPoint y: 196, distance: 50.0
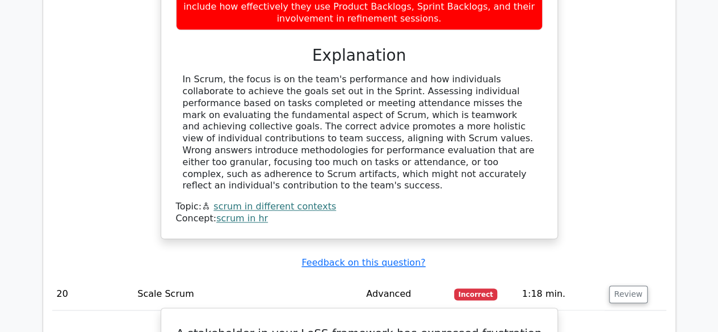
drag, startPoint x: 349, startPoint y: 196, endPoint x: 376, endPoint y: 196, distance: 26.7
drag, startPoint x: 412, startPoint y: 194, endPoint x: 454, endPoint y: 193, distance: 42.6
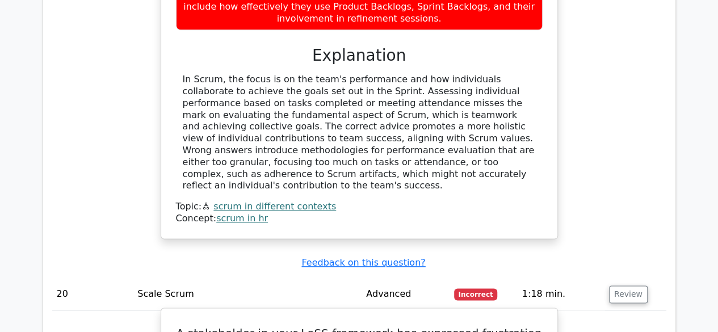
drag, startPoint x: 473, startPoint y: 194, endPoint x: 498, endPoint y: 196, distance: 25.0
drag, startPoint x: 343, startPoint y: 212, endPoint x: 368, endPoint y: 209, distance: 25.7
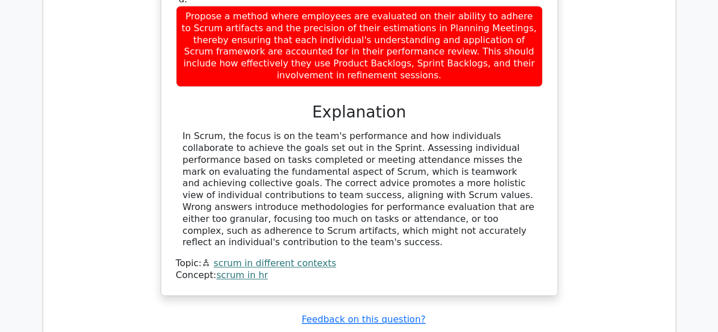
scroll to position [9106, 0]
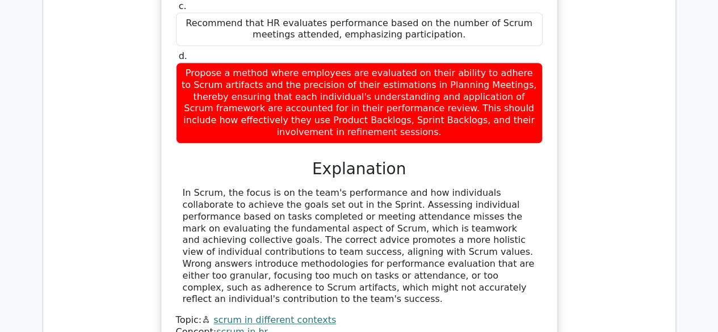
drag, startPoint x: 474, startPoint y: 58, endPoint x: 504, endPoint y: 55, distance: 29.6
drag, startPoint x: 348, startPoint y: 77, endPoint x: 388, endPoint y: 72, distance: 40.0
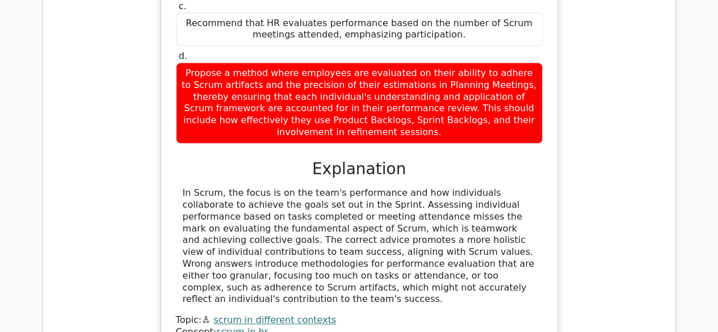
drag, startPoint x: 446, startPoint y: 92, endPoint x: 467, endPoint y: 94, distance: 21.0
drag, startPoint x: 499, startPoint y: 94, endPoint x: 505, endPoint y: 94, distance: 6.2
drag, startPoint x: 293, startPoint y: 90, endPoint x: 386, endPoint y: 85, distance: 93.2
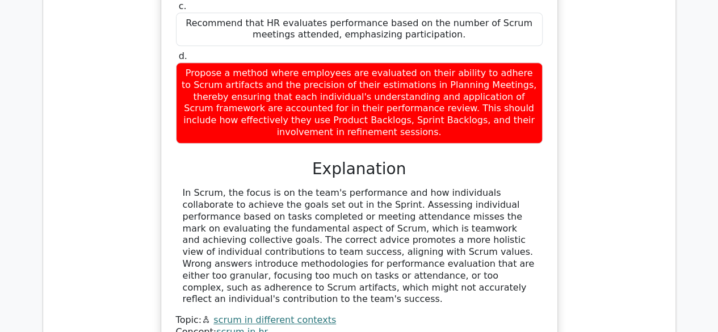
drag, startPoint x: 415, startPoint y: 83, endPoint x: 454, endPoint y: 80, distance: 39.3
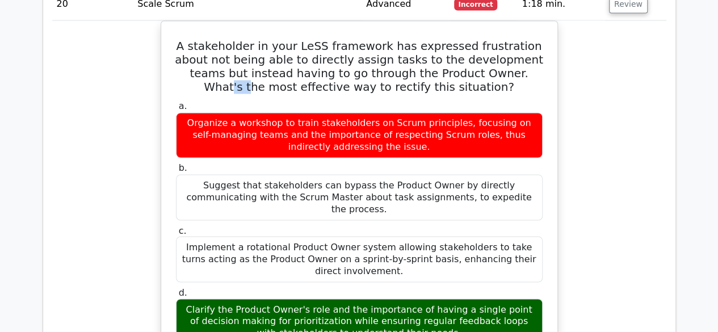
scroll to position [9617, 0]
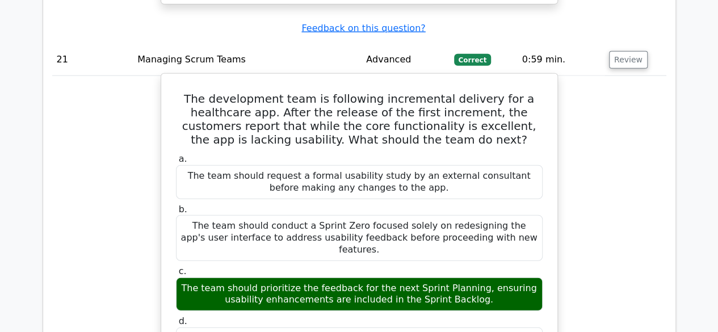
scroll to position [10071, 0]
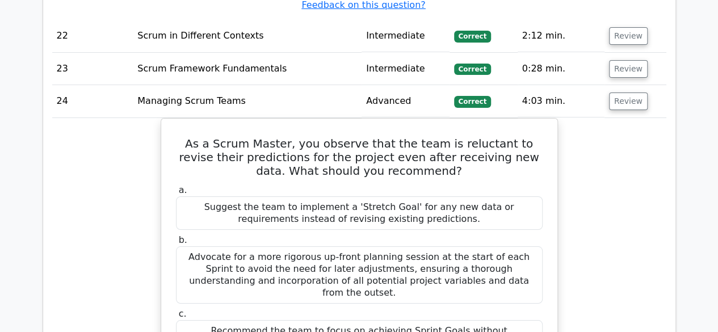
scroll to position [10638, 0]
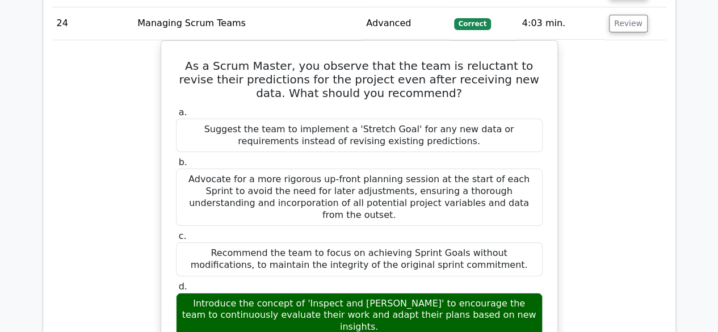
scroll to position [10695, 0]
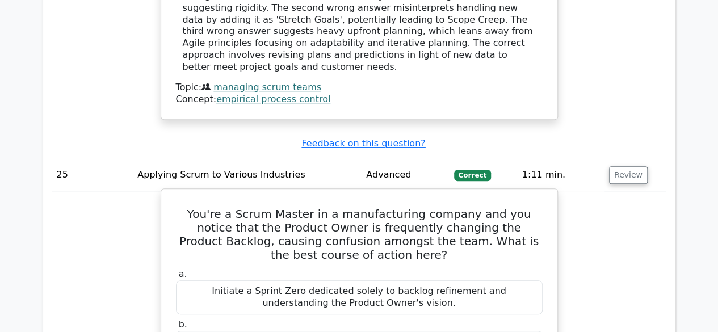
scroll to position [11092, 0]
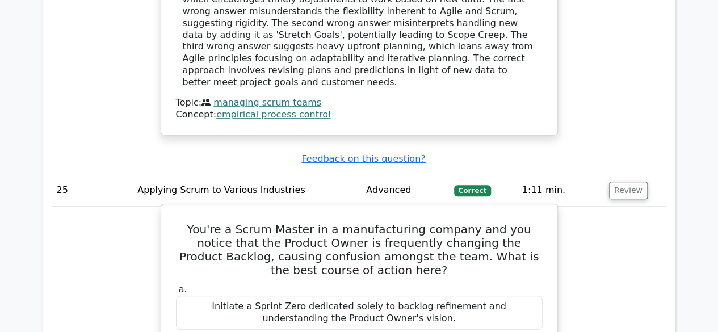
drag, startPoint x: 282, startPoint y: 45, endPoint x: 315, endPoint y: 49, distance: 33.6
drag, startPoint x: 329, startPoint y: 50, endPoint x: 388, endPoint y: 50, distance: 59.0
drag, startPoint x: 388, startPoint y: 50, endPoint x: 428, endPoint y: 50, distance: 40.9
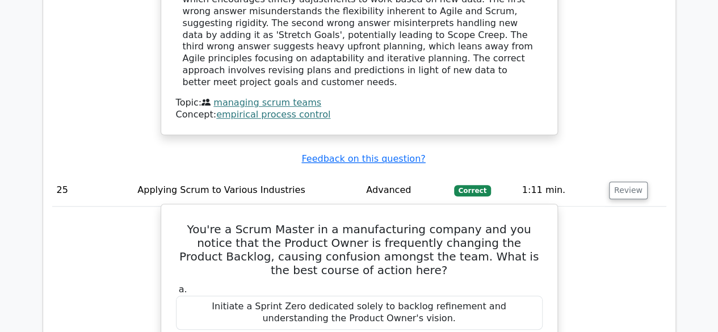
drag, startPoint x: 440, startPoint y: 50, endPoint x: 470, endPoint y: 50, distance: 30.1
drag, startPoint x: 224, startPoint y: 63, endPoint x: 245, endPoint y: 62, distance: 21.0
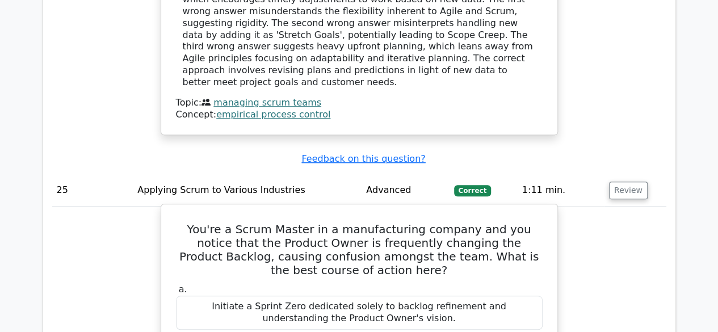
drag, startPoint x: 245, startPoint y: 62, endPoint x: 257, endPoint y: 62, distance: 12.5
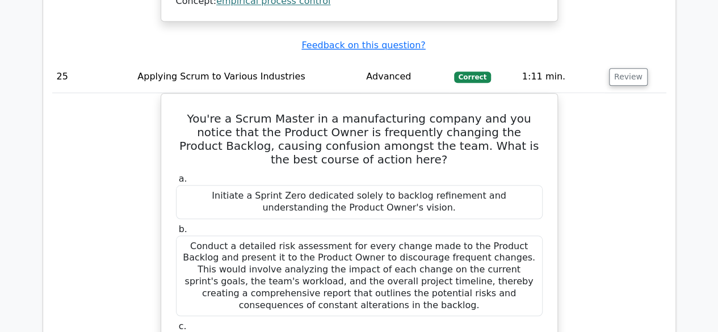
scroll to position [11262, 0]
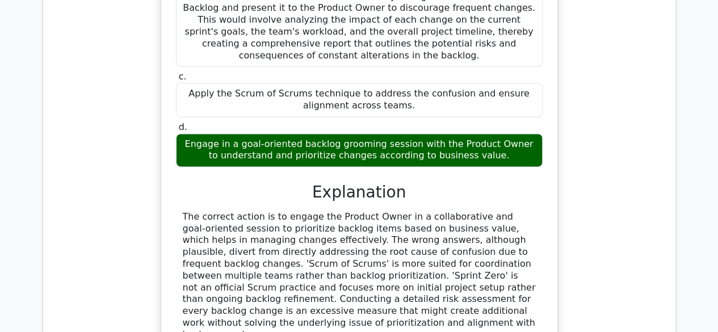
scroll to position [11489, 0]
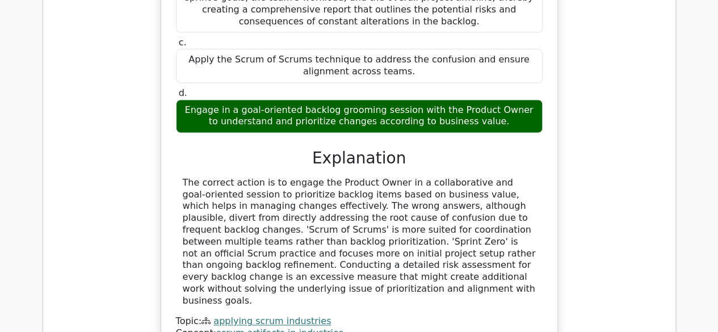
drag, startPoint x: 266, startPoint y: 162, endPoint x: 279, endPoint y: 162, distance: 13.6
drag, startPoint x: 304, startPoint y: 159, endPoint x: 321, endPoint y: 156, distance: 17.4
drag, startPoint x: 346, startPoint y: 156, endPoint x: 390, endPoint y: 156, distance: 44.8
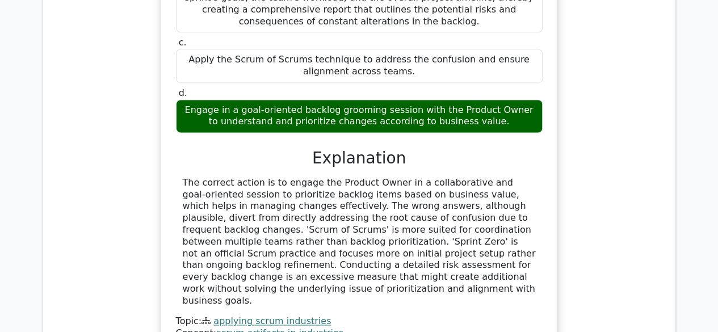
drag, startPoint x: 405, startPoint y: 158, endPoint x: 424, endPoint y: 158, distance: 18.7
drag, startPoint x: 314, startPoint y: 172, endPoint x: 320, endPoint y: 171, distance: 5.8
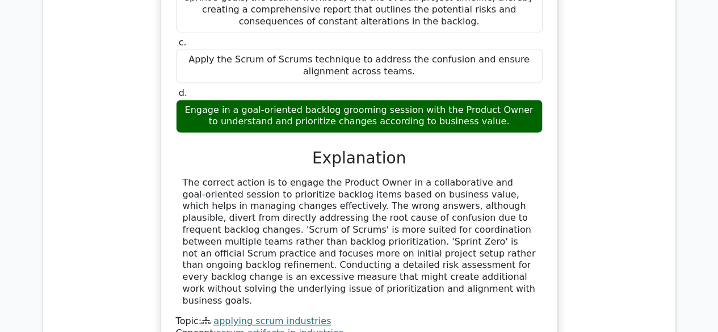
drag, startPoint x: 274, startPoint y: 186, endPoint x: 323, endPoint y: 186, distance: 49.4
drag, startPoint x: 392, startPoint y: 182, endPoint x: 430, endPoint y: 179, distance: 38.1
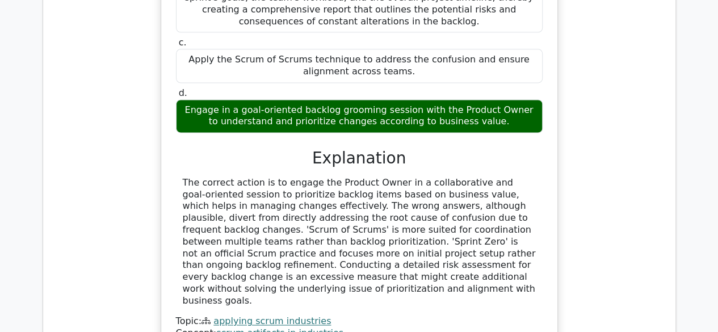
drag, startPoint x: 465, startPoint y: 179, endPoint x: 508, endPoint y: 179, distance: 43.7
drag, startPoint x: 314, startPoint y: 161, endPoint x: 319, endPoint y: 157, distance: 6.0
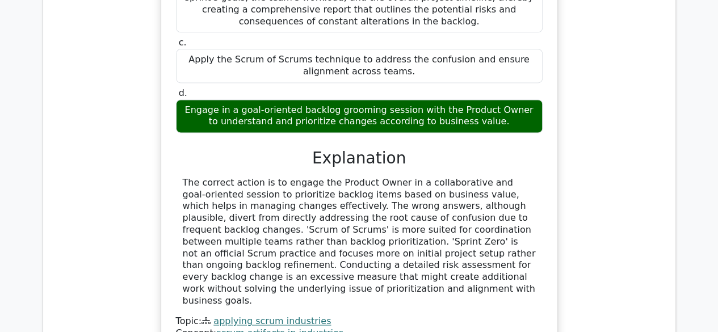
drag, startPoint x: 337, startPoint y: 157, endPoint x: 353, endPoint y: 157, distance: 16.5
drag, startPoint x: 380, startPoint y: 161, endPoint x: 393, endPoint y: 161, distance: 13.6
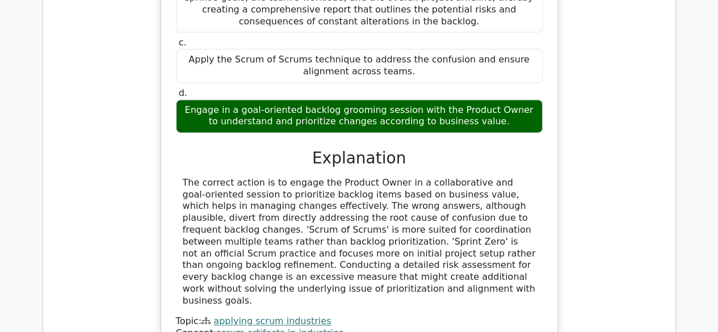
drag, startPoint x: 446, startPoint y: 158, endPoint x: 475, endPoint y: 158, distance: 29.5
drag, startPoint x: 498, startPoint y: 162, endPoint x: 514, endPoint y: 164, distance: 16.0
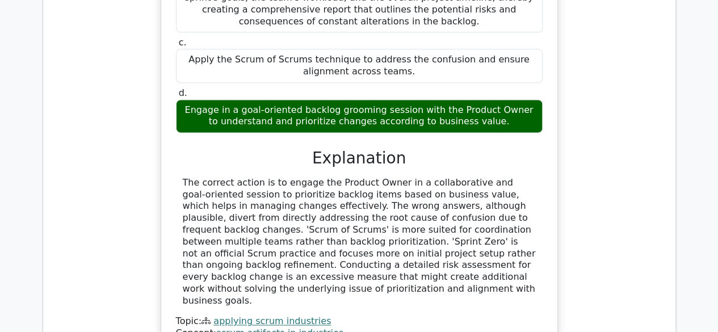
drag, startPoint x: 328, startPoint y: 172, endPoint x: 348, endPoint y: 170, distance: 20.1
drag, startPoint x: 350, startPoint y: 170, endPoint x: 379, endPoint y: 170, distance: 28.9
drag, startPoint x: 260, startPoint y: 209, endPoint x: 304, endPoint y: 218, distance: 44.2
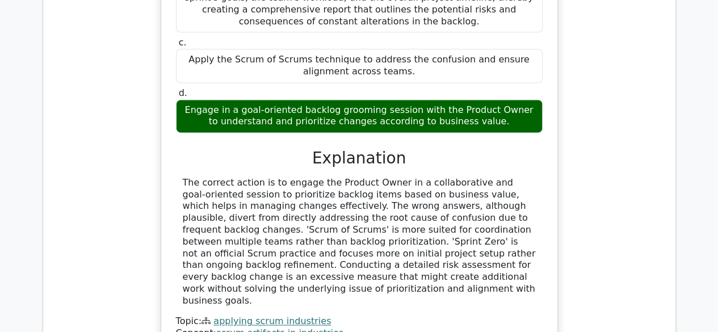
drag, startPoint x: 352, startPoint y: 213, endPoint x: 412, endPoint y: 212, distance: 60.1
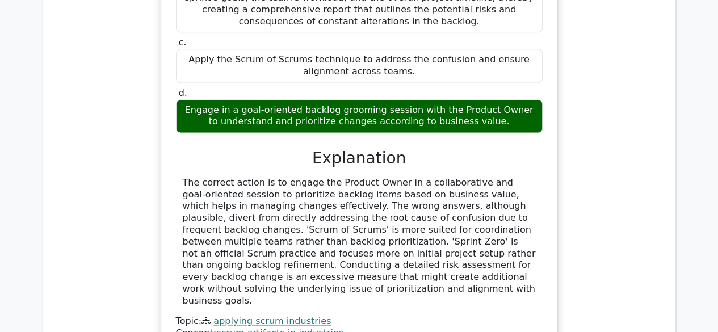
drag, startPoint x: 380, startPoint y: 221, endPoint x: 405, endPoint y: 220, distance: 24.5
drag, startPoint x: 286, startPoint y: 228, endPoint x: 297, endPoint y: 230, distance: 11.6
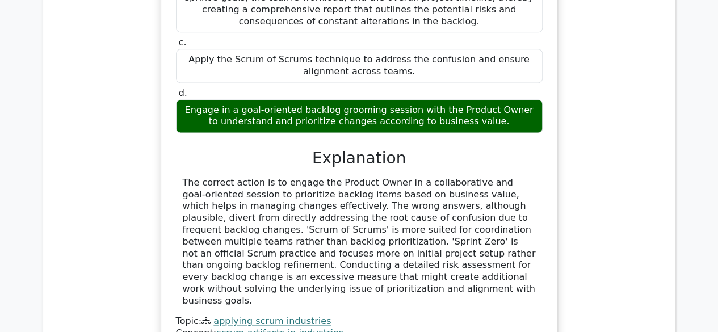
drag, startPoint x: 353, startPoint y: 231, endPoint x: 382, endPoint y: 236, distance: 28.8
drag, startPoint x: 382, startPoint y: 236, endPoint x: 442, endPoint y: 240, distance: 60.3
drag, startPoint x: 446, startPoint y: 240, endPoint x: 460, endPoint y: 237, distance: 13.9
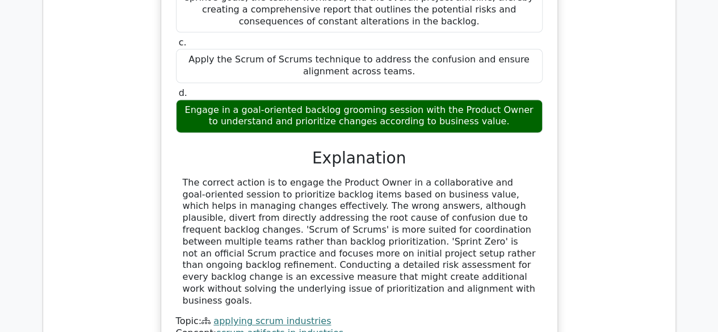
drag, startPoint x: 479, startPoint y: 239, endPoint x: 504, endPoint y: 239, distance: 25.5
drag, startPoint x: 513, startPoint y: 239, endPoint x: 471, endPoint y: 246, distance: 42.4
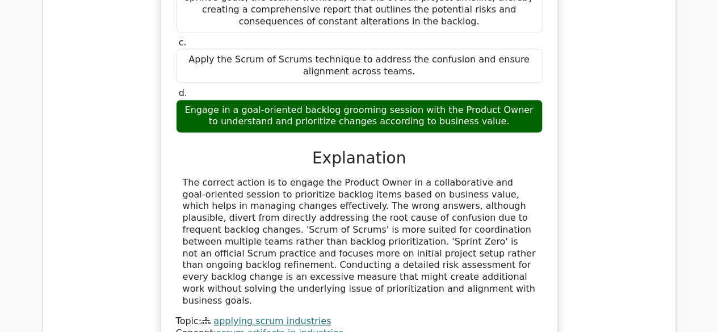
drag, startPoint x: 393, startPoint y: 254, endPoint x: 480, endPoint y: 254, distance: 87.4
drag, startPoint x: 500, startPoint y: 252, endPoint x: 517, endPoint y: 251, distance: 17.1
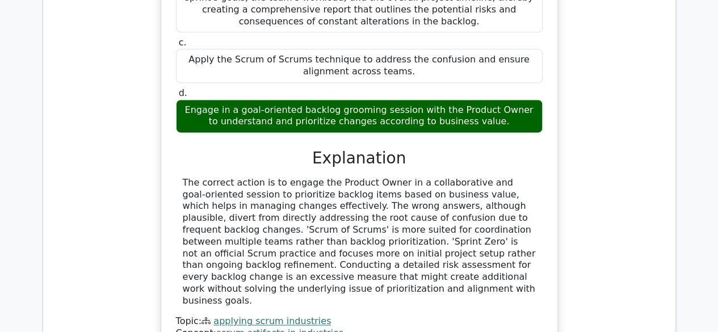
drag, startPoint x: 249, startPoint y: 254, endPoint x: 264, endPoint y: 254, distance: 15.3
drag, startPoint x: 264, startPoint y: 254, endPoint x: 272, endPoint y: 254, distance: 7.9
drag, startPoint x: 289, startPoint y: 254, endPoint x: 302, endPoint y: 253, distance: 13.1
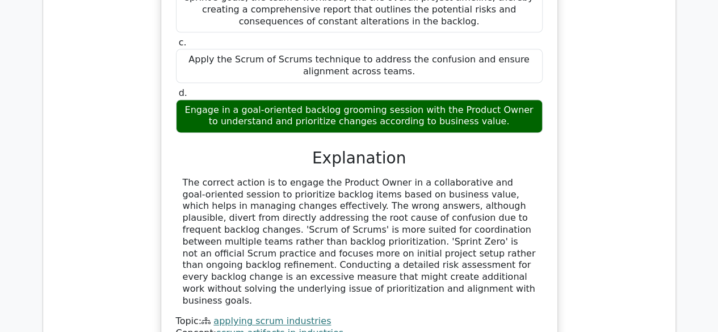
drag, startPoint x: 308, startPoint y: 253, endPoint x: 323, endPoint y: 252, distance: 15.9
drag, startPoint x: 367, startPoint y: 255, endPoint x: 373, endPoint y: 255, distance: 6.2
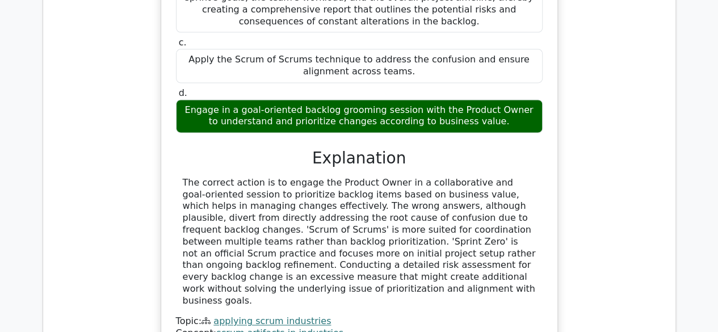
drag, startPoint x: 296, startPoint y: 262, endPoint x: 319, endPoint y: 263, distance: 23.3
drag, startPoint x: 387, startPoint y: 263, endPoint x: 403, endPoint y: 263, distance: 16.5
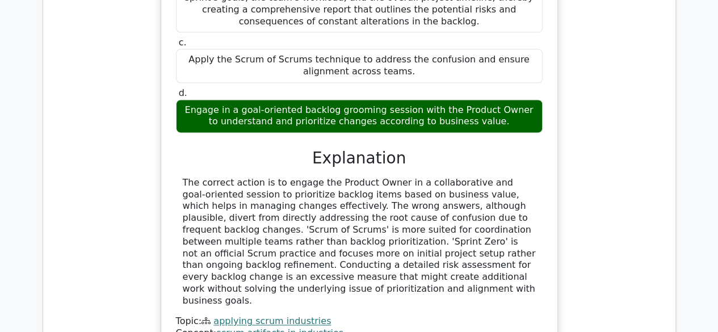
drag, startPoint x: 433, startPoint y: 263, endPoint x: 489, endPoint y: 269, distance: 56.5
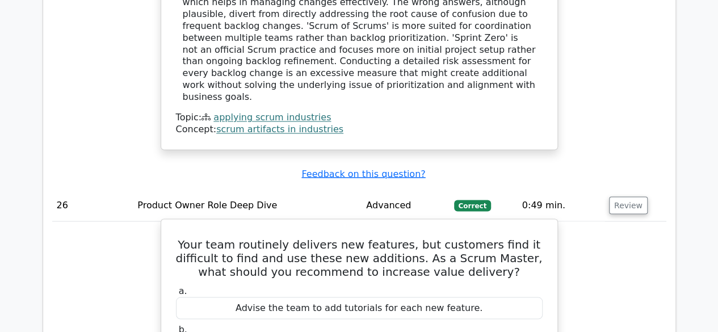
scroll to position [11716, 0]
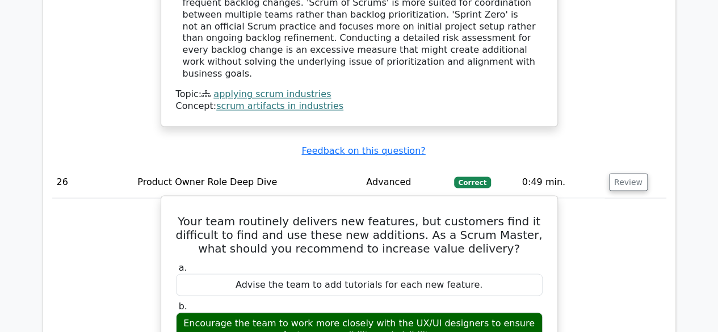
drag, startPoint x: 215, startPoint y: 58, endPoint x: 183, endPoint y: 61, distance: 31.9
drag, startPoint x: 179, startPoint y: 62, endPoint x: 213, endPoint y: 62, distance: 34.6
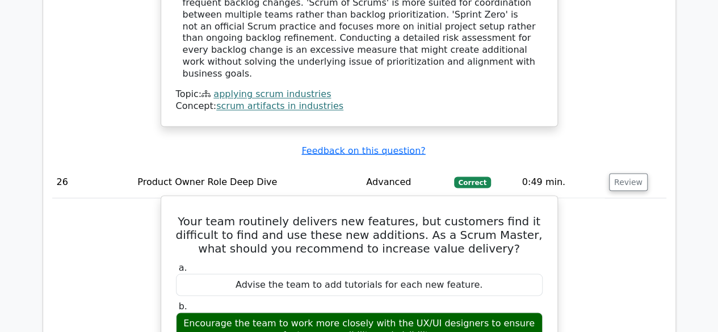
copy div "intuitive"
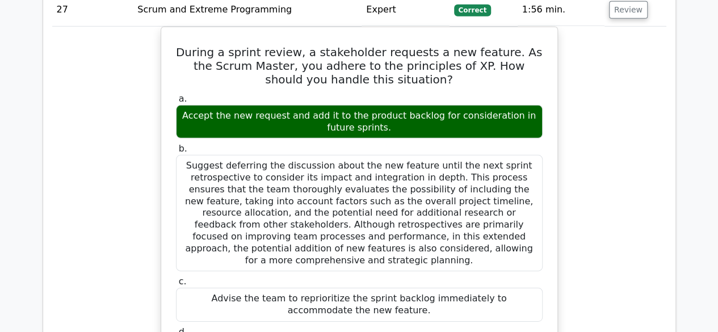
scroll to position [12454, 0]
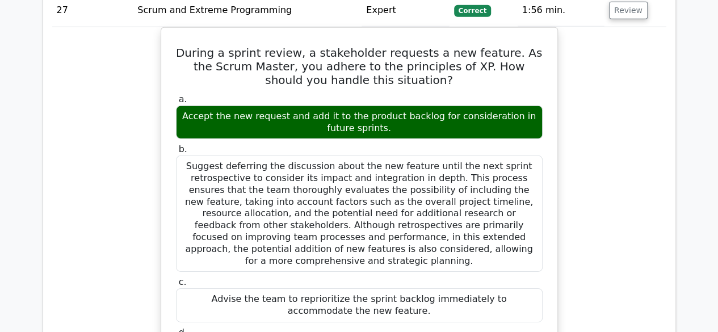
drag, startPoint x: 256, startPoint y: 96, endPoint x: 269, endPoint y: 96, distance: 12.5
drag, startPoint x: 310, startPoint y: 92, endPoint x: 352, endPoint y: 95, distance: 42.6
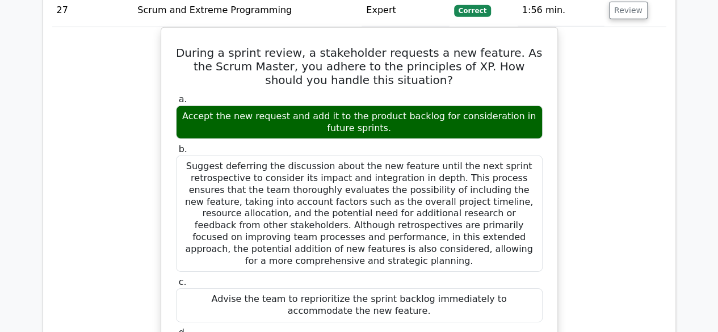
drag, startPoint x: 400, startPoint y: 169, endPoint x: 440, endPoint y: 172, distance: 39.9
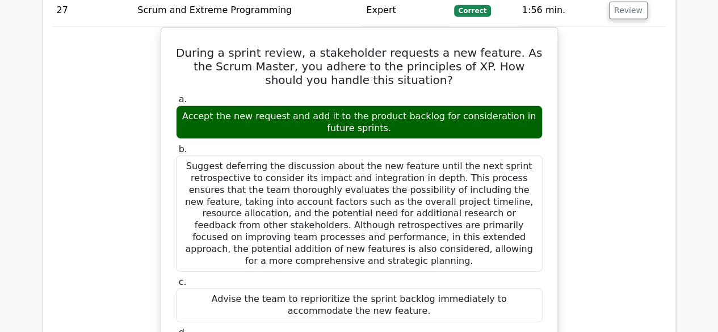
drag, startPoint x: 364, startPoint y: 250, endPoint x: 393, endPoint y: 249, distance: 28.4
drag, startPoint x: 455, startPoint y: 250, endPoint x: 479, endPoint y: 247, distance: 24.0
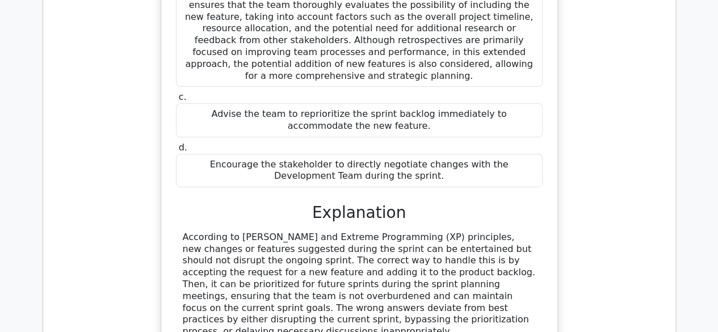
scroll to position [12681, 0]
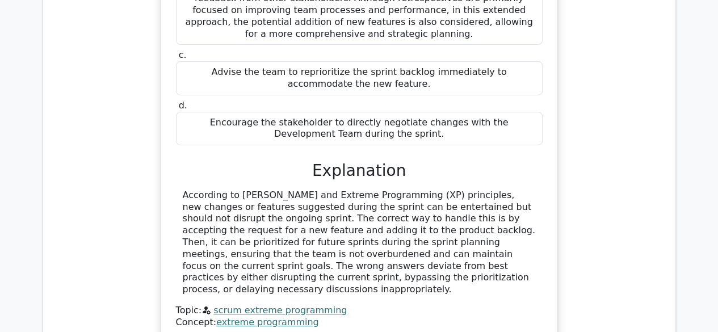
drag, startPoint x: 367, startPoint y: 119, endPoint x: 424, endPoint y: 124, distance: 58.1
drag, startPoint x: 279, startPoint y: 137, endPoint x: 300, endPoint y: 137, distance: 21.6
drag, startPoint x: 402, startPoint y: 132, endPoint x: 436, endPoint y: 132, distance: 34.0
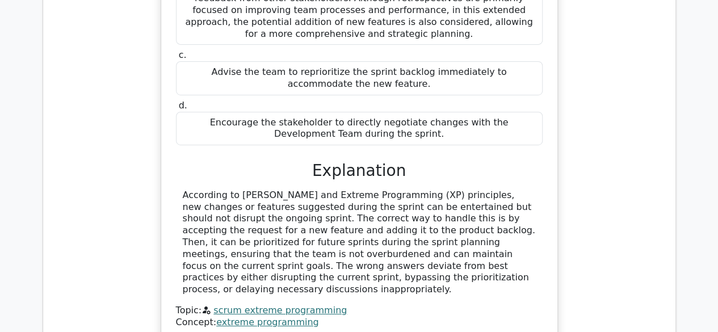
drag, startPoint x: 471, startPoint y: 132, endPoint x: 478, endPoint y: 132, distance: 7.4
drag, startPoint x: 234, startPoint y: 142, endPoint x: 243, endPoint y: 142, distance: 9.1
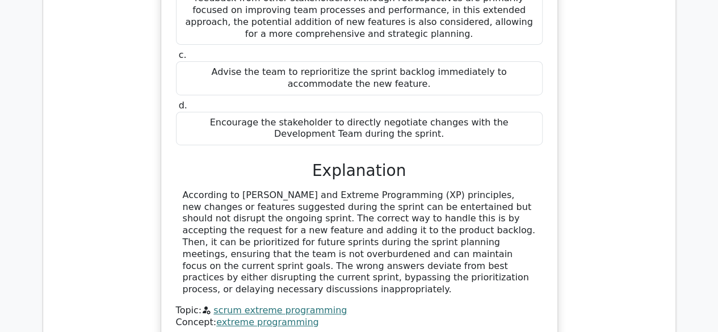
drag, startPoint x: 217, startPoint y: 142, endPoint x: 261, endPoint y: 142, distance: 44.3
copy div "paramount"
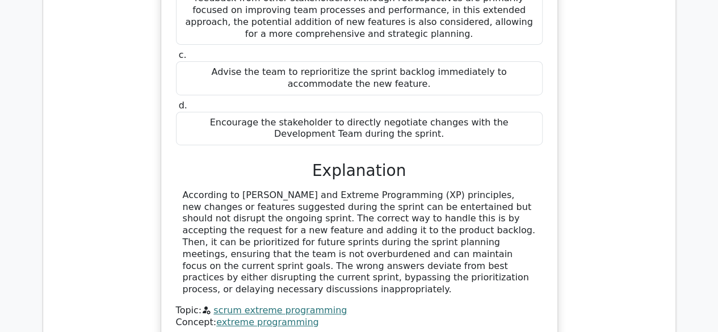
drag, startPoint x: 272, startPoint y: 140, endPoint x: 301, endPoint y: 145, distance: 28.7
drag, startPoint x: 312, startPoint y: 144, endPoint x: 340, endPoint y: 145, distance: 28.4
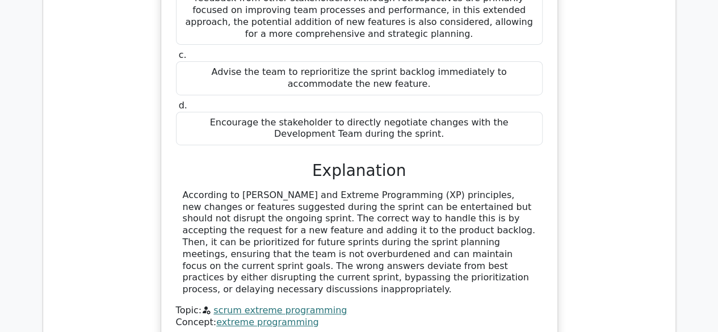
drag, startPoint x: 390, startPoint y: 142, endPoint x: 406, endPoint y: 144, distance: 15.9
drag, startPoint x: 410, startPoint y: 144, endPoint x: 425, endPoint y: 145, distance: 15.4
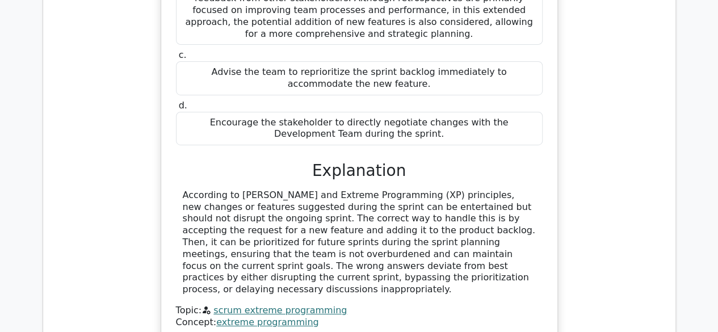
drag, startPoint x: 431, startPoint y: 145, endPoint x: 439, endPoint y: 145, distance: 7.9
drag, startPoint x: 466, startPoint y: 146, endPoint x: 478, endPoint y: 146, distance: 11.3
drag, startPoint x: 489, startPoint y: 146, endPoint x: 498, endPoint y: 146, distance: 8.5
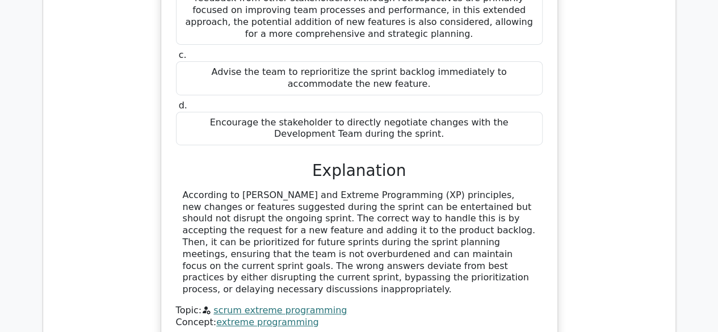
drag, startPoint x: 308, startPoint y: 148, endPoint x: 353, endPoint y: 146, distance: 45.4
drag, startPoint x: 226, startPoint y: 155, endPoint x: 257, endPoint y: 156, distance: 31.2
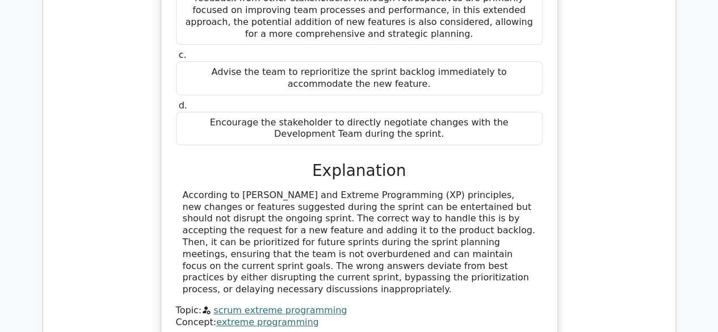
drag, startPoint x: 387, startPoint y: 152, endPoint x: 395, endPoint y: 152, distance: 7.9
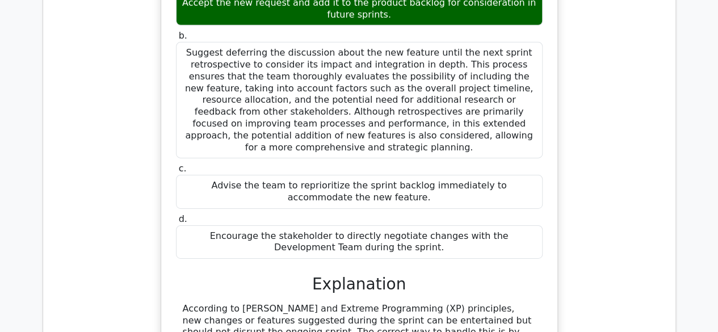
scroll to position [12624, 0]
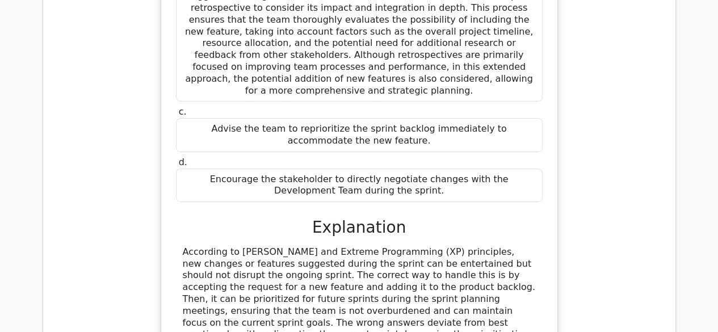
drag, startPoint x: 364, startPoint y: 210, endPoint x: 381, endPoint y: 210, distance: 17.0
drag, startPoint x: 335, startPoint y: 235, endPoint x: 376, endPoint y: 235, distance: 40.3
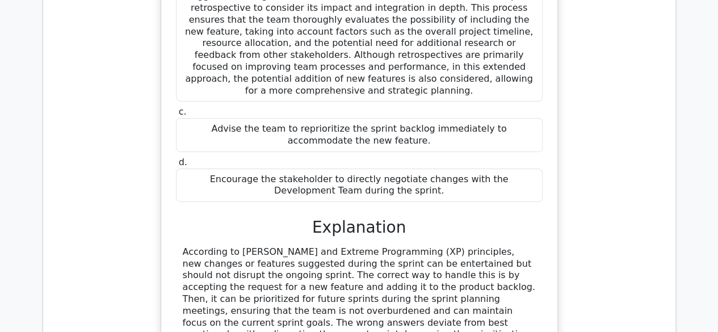
drag, startPoint x: 395, startPoint y: 234, endPoint x: 401, endPoint y: 234, distance: 5.7
drag, startPoint x: 410, startPoint y: 234, endPoint x: 423, endPoint y: 234, distance: 13.1
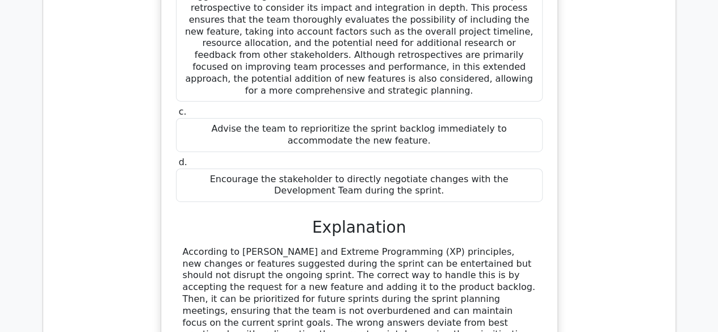
drag, startPoint x: 453, startPoint y: 235, endPoint x: 462, endPoint y: 237, distance: 9.2
drag, startPoint x: 486, startPoint y: 239, endPoint x: 499, endPoint y: 239, distance: 13.1
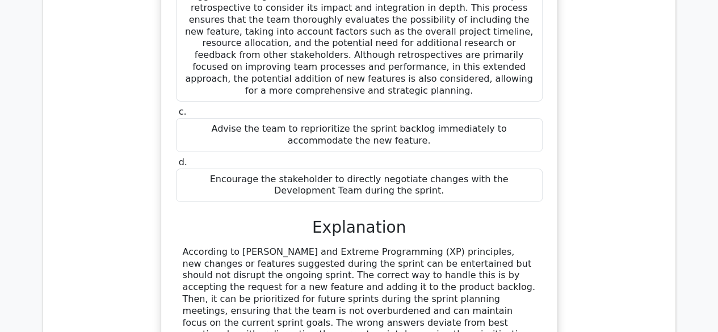
drag, startPoint x: 239, startPoint y: 258, endPoint x: 317, endPoint y: 261, distance: 77.8
drag, startPoint x: 337, startPoint y: 262, endPoint x: 363, endPoint y: 257, distance: 25.9
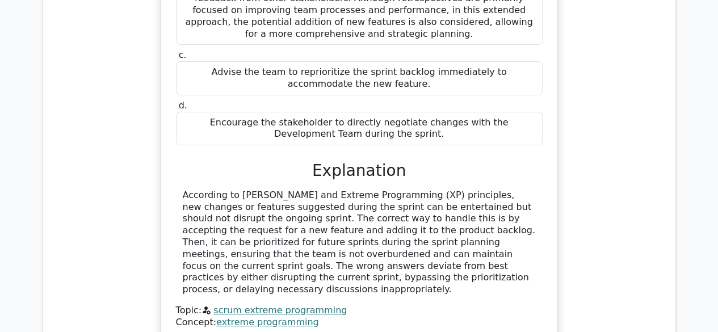
scroll to position [12851, 0]
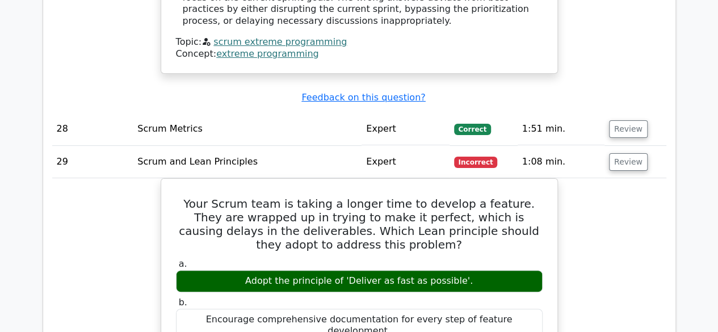
scroll to position [12965, 0]
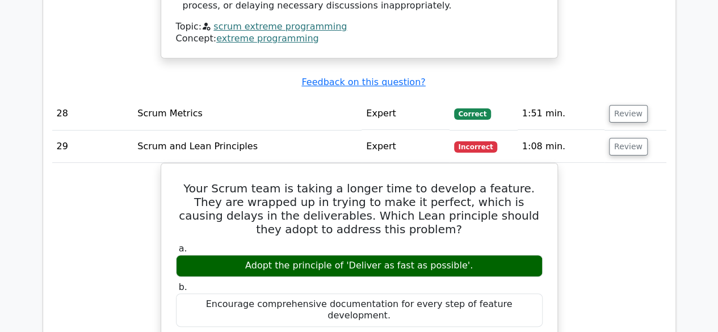
drag, startPoint x: 504, startPoint y: 92, endPoint x: 352, endPoint y: 108, distance: 152.3
drag, startPoint x: 350, startPoint y: 105, endPoint x: 427, endPoint y: 105, distance: 77.7
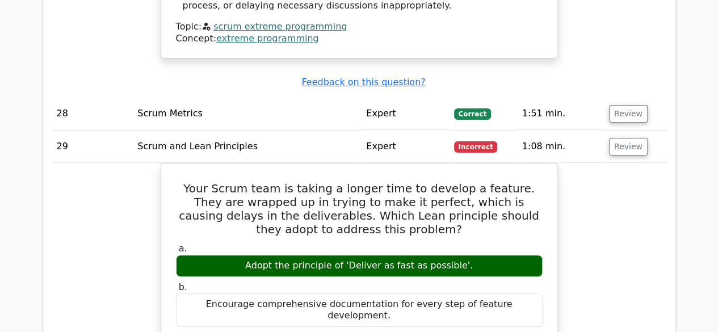
drag, startPoint x: 507, startPoint y: 109, endPoint x: 515, endPoint y: 107, distance: 8.1
drag, startPoint x: 542, startPoint y: 107, endPoint x: 375, endPoint y: 123, distance: 168.1
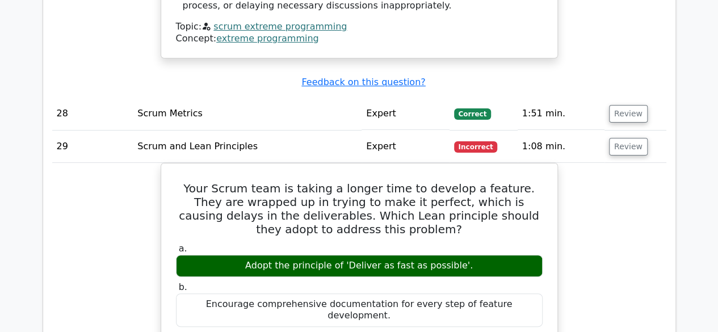
drag, startPoint x: 281, startPoint y: 99, endPoint x: 311, endPoint y: 101, distance: 30.2
drag, startPoint x: 311, startPoint y: 101, endPoint x: 342, endPoint y: 101, distance: 30.6
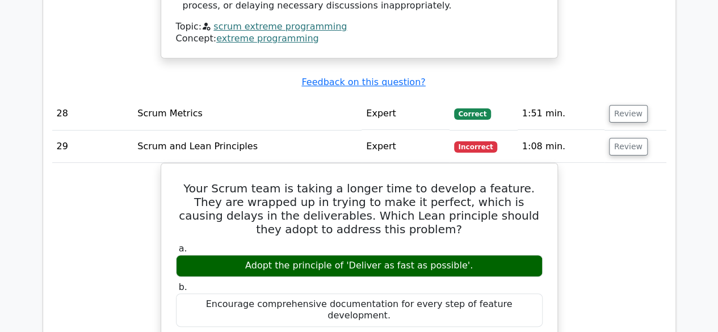
drag, startPoint x: 294, startPoint y: 114, endPoint x: 361, endPoint y: 114, distance: 67.0
drag, startPoint x: 372, startPoint y: 113, endPoint x: 445, endPoint y: 111, distance: 72.7
drag, startPoint x: 445, startPoint y: 111, endPoint x: 452, endPoint y: 107, distance: 8.1
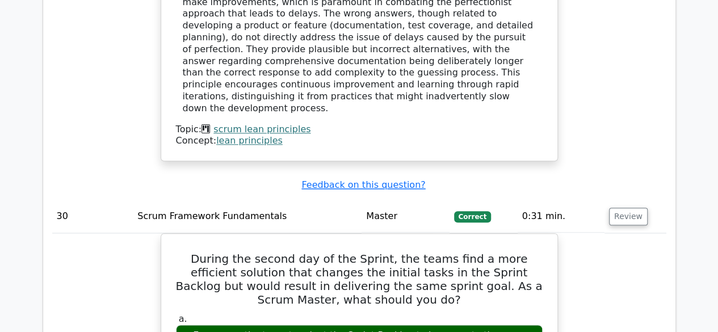
scroll to position [13475, 0]
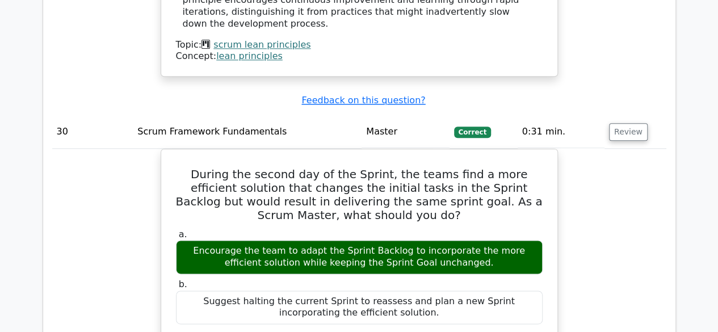
scroll to position [13532, 0]
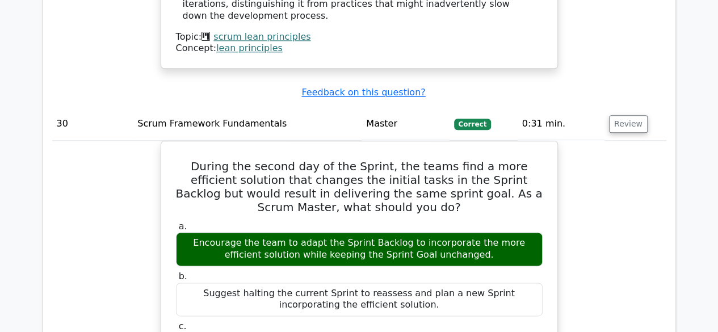
drag, startPoint x: 384, startPoint y: 57, endPoint x: 456, endPoint y: 56, distance: 72.6
drag, startPoint x: 516, startPoint y: 58, endPoint x: 526, endPoint y: 62, distance: 10.7
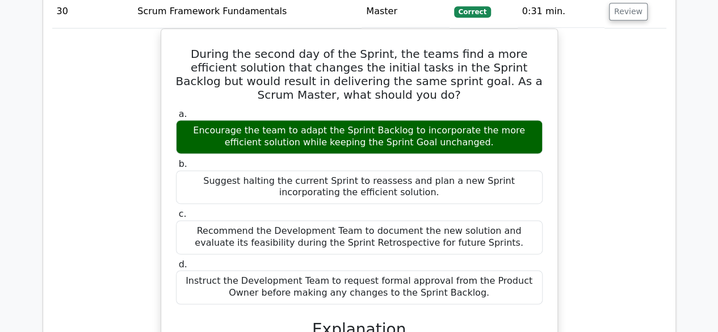
scroll to position [13759, 0]
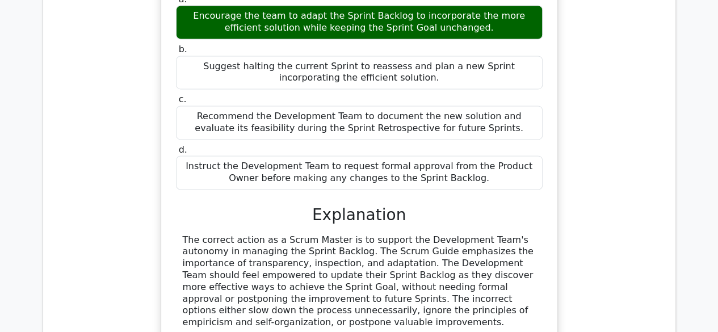
drag, startPoint x: 297, startPoint y: 123, endPoint x: 323, endPoint y: 125, distance: 26.2
drag, startPoint x: 388, startPoint y: 128, endPoint x: 410, endPoint y: 121, distance: 22.6
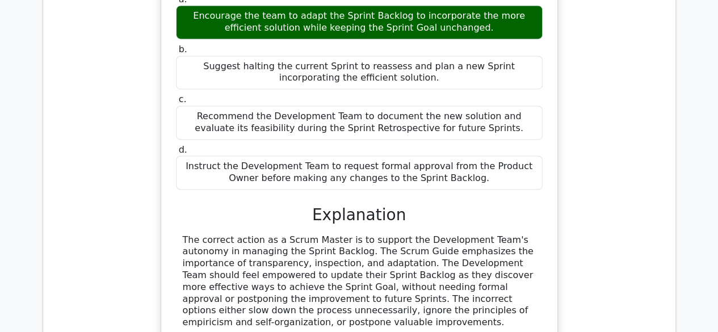
drag, startPoint x: 278, startPoint y: 124, endPoint x: 309, endPoint y: 121, distance: 31.4
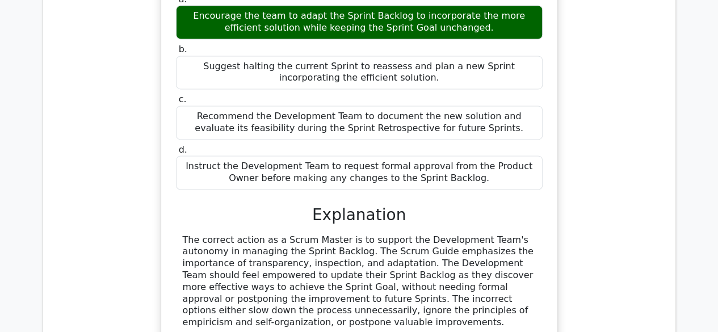
drag, startPoint x: 365, startPoint y: 117, endPoint x: 373, endPoint y: 117, distance: 7.9
drag, startPoint x: 420, startPoint y: 119, endPoint x: 456, endPoint y: 116, distance: 35.9
drag, startPoint x: 462, startPoint y: 124, endPoint x: 485, endPoint y: 124, distance: 22.7
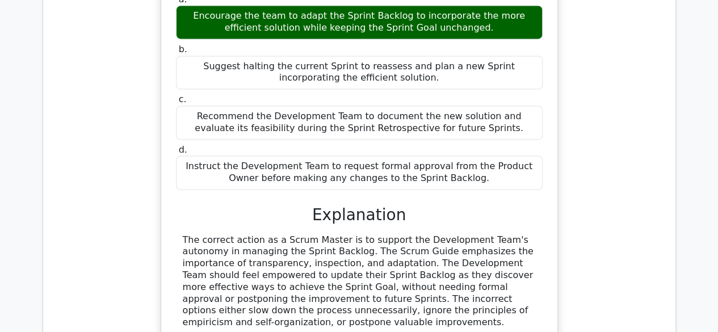
drag, startPoint x: 495, startPoint y: 124, endPoint x: 502, endPoint y: 124, distance: 6.2
drag, startPoint x: 224, startPoint y: 134, endPoint x: 230, endPoint y: 133, distance: 6.3
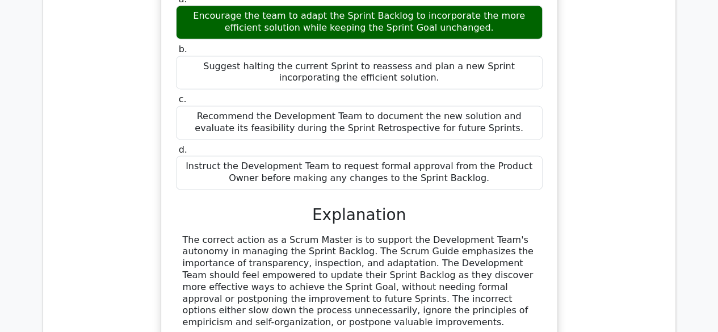
drag, startPoint x: 249, startPoint y: 133, endPoint x: 263, endPoint y: 132, distance: 14.8
drag, startPoint x: 263, startPoint y: 132, endPoint x: 287, endPoint y: 131, distance: 23.3
drag, startPoint x: 347, startPoint y: 135, endPoint x: 368, endPoint y: 134, distance: 21.0
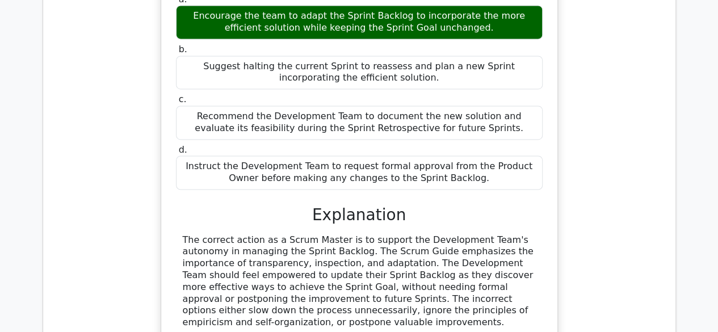
drag, startPoint x: 424, startPoint y: 133, endPoint x: 460, endPoint y: 127, distance: 36.8
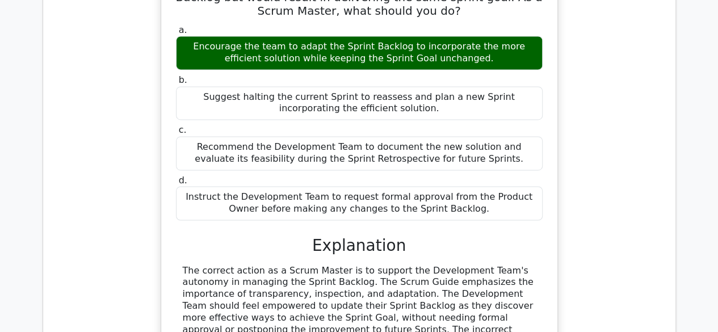
scroll to position [13816, 0]
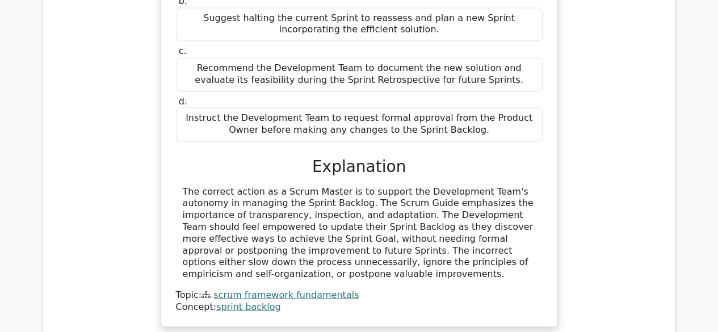
scroll to position [13702, 0]
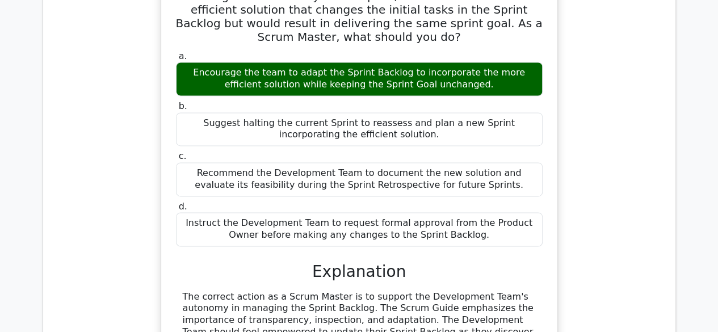
drag, startPoint x: 310, startPoint y: 201, endPoint x: 318, endPoint y: 201, distance: 7.4
drag, startPoint x: 364, startPoint y: 200, endPoint x: 380, endPoint y: 200, distance: 15.9
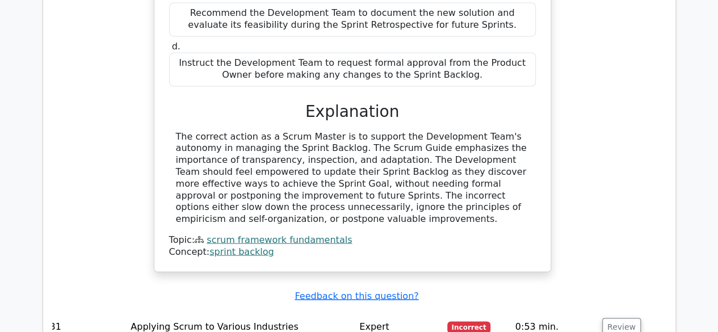
scroll to position [13863, 0]
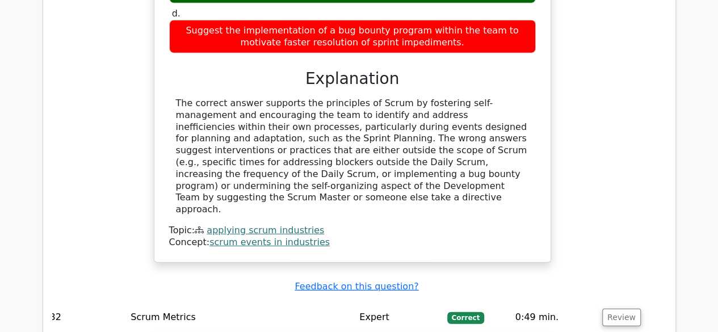
scroll to position [14488, 0]
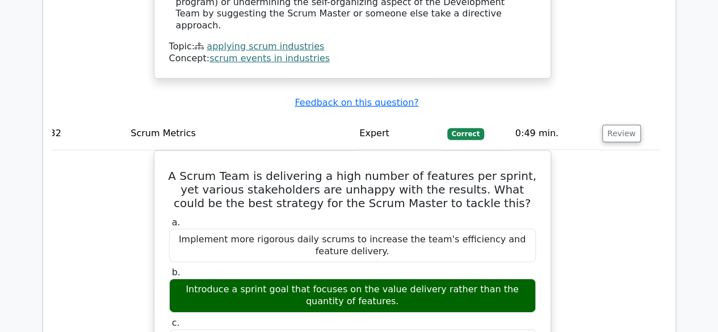
scroll to position [14601, 0]
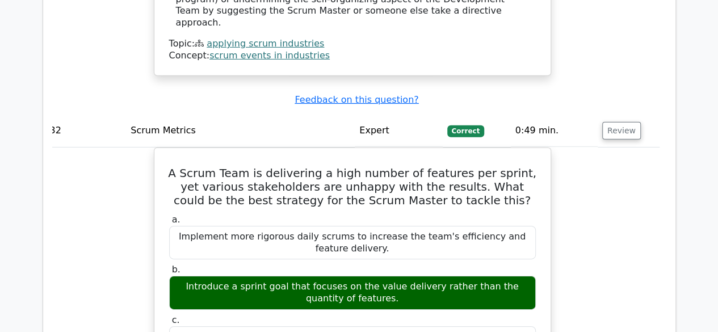
drag, startPoint x: 411, startPoint y: 68, endPoint x: 467, endPoint y: 68, distance: 55.6
drag, startPoint x: 475, startPoint y: 69, endPoint x: 511, endPoint y: 74, distance: 36.2
drag, startPoint x: 439, startPoint y: 90, endPoint x: 503, endPoint y: 94, distance: 63.7
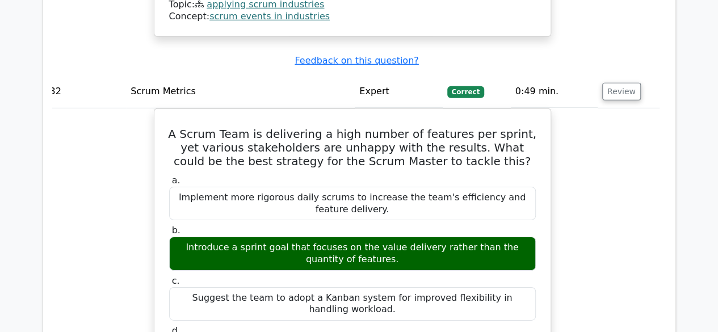
scroll to position [14658, 0]
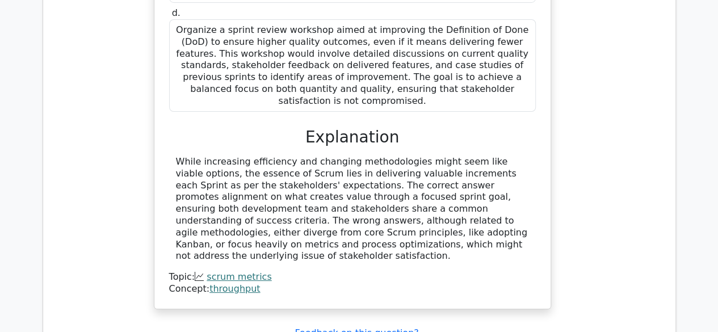
scroll to position [15055, 0]
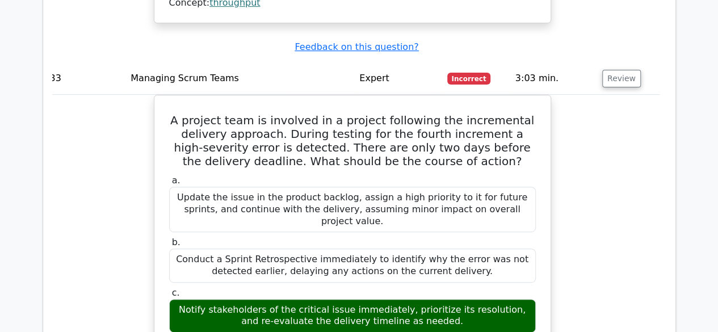
scroll to position [15195, 0]
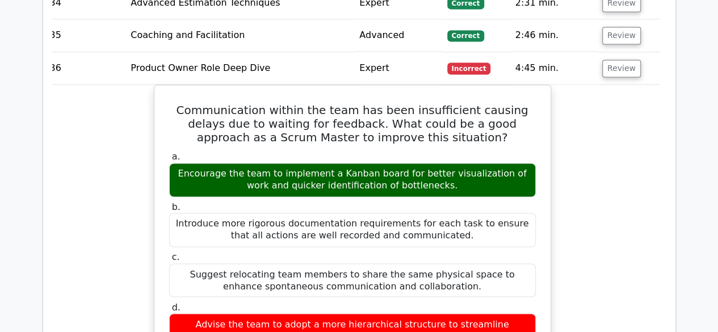
scroll to position [15592, 0]
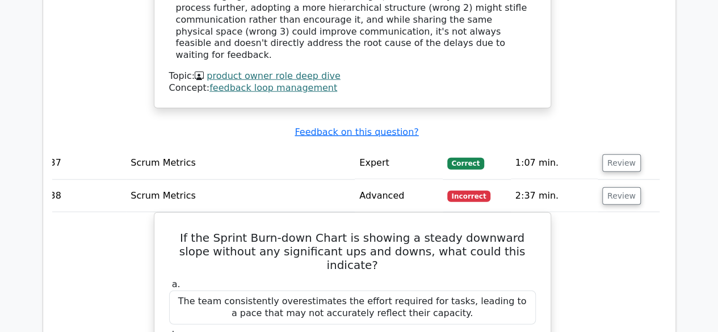
scroll to position [16387, 0]
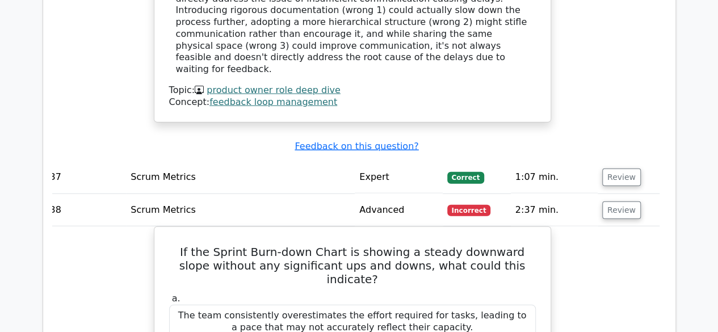
scroll to position [16324, 0]
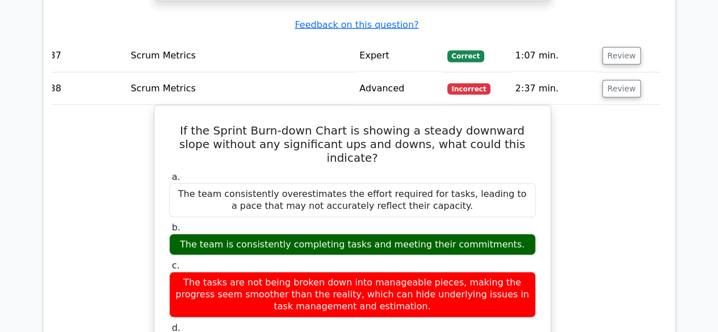
scroll to position [16380, 0]
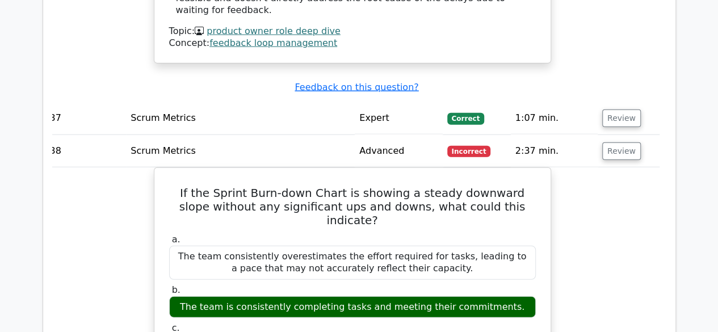
drag, startPoint x: 263, startPoint y: 145, endPoint x: 314, endPoint y: 155, distance: 52.1
drag, startPoint x: 328, startPoint y: 150, endPoint x: 334, endPoint y: 140, distance: 12.2
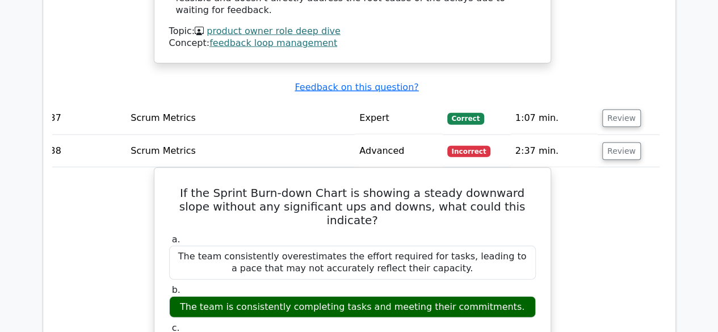
drag, startPoint x: 381, startPoint y: 154, endPoint x: 428, endPoint y: 154, distance: 47.1
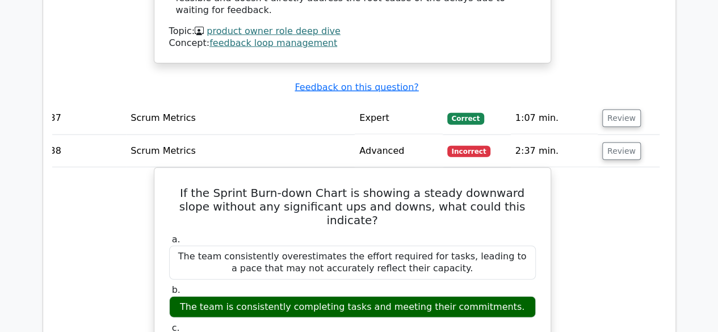
drag, startPoint x: 283, startPoint y: 151, endPoint x: 381, endPoint y: 151, distance: 98.7
drag, startPoint x: 396, startPoint y: 150, endPoint x: 435, endPoint y: 151, distance: 38.6
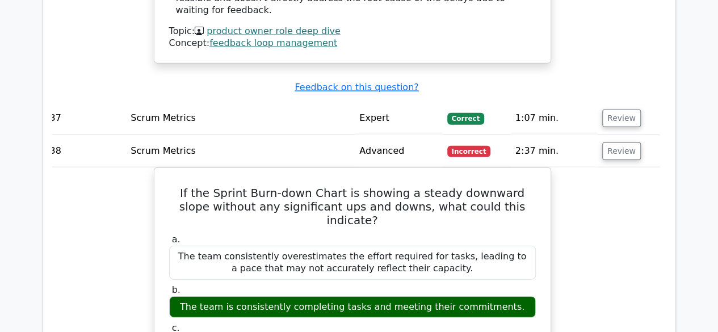
drag, startPoint x: 458, startPoint y: 154, endPoint x: 475, endPoint y: 157, distance: 17.3
